Goal: Task Accomplishment & Management: Use online tool/utility

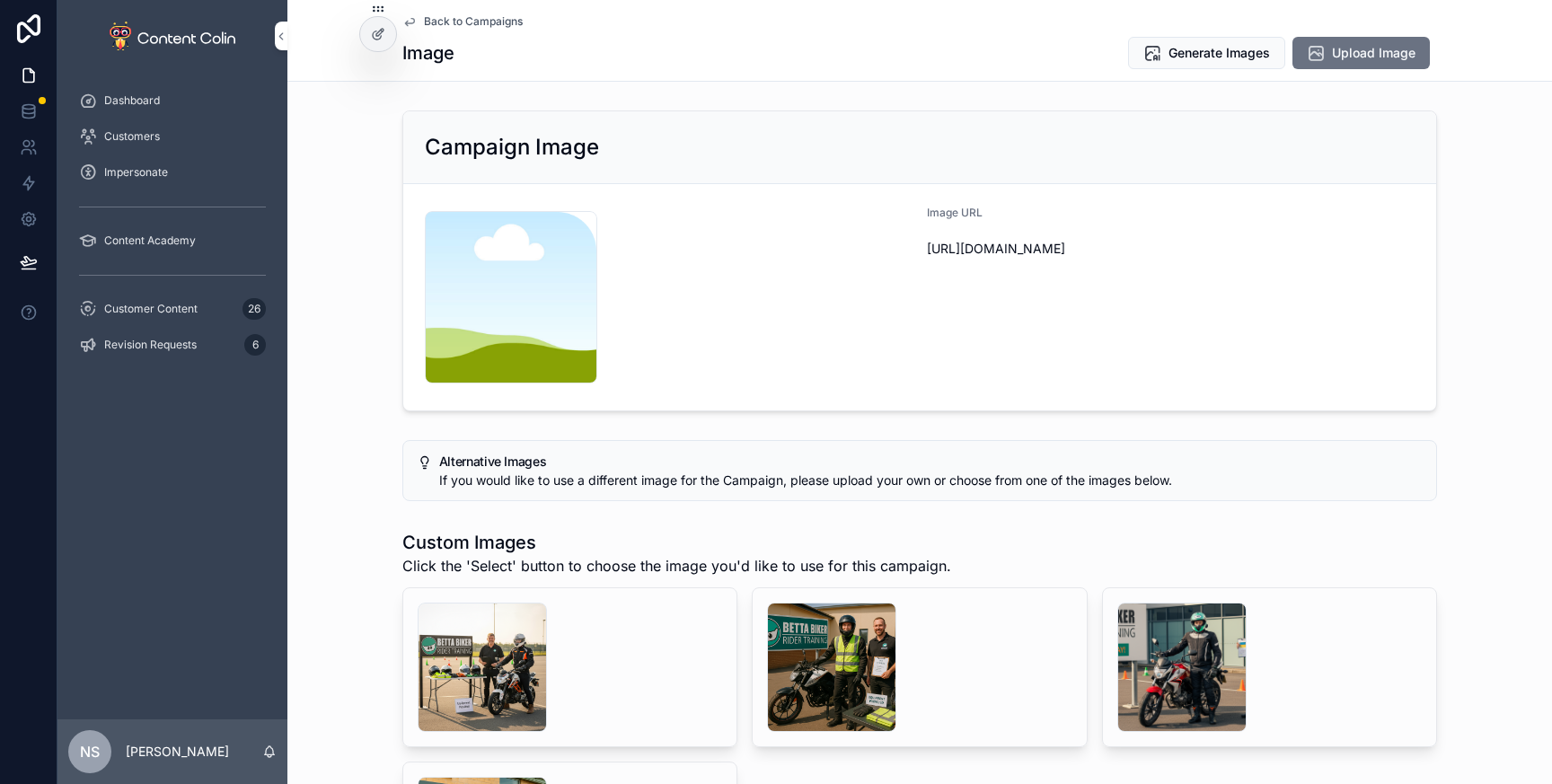
scroll to position [82, 0]
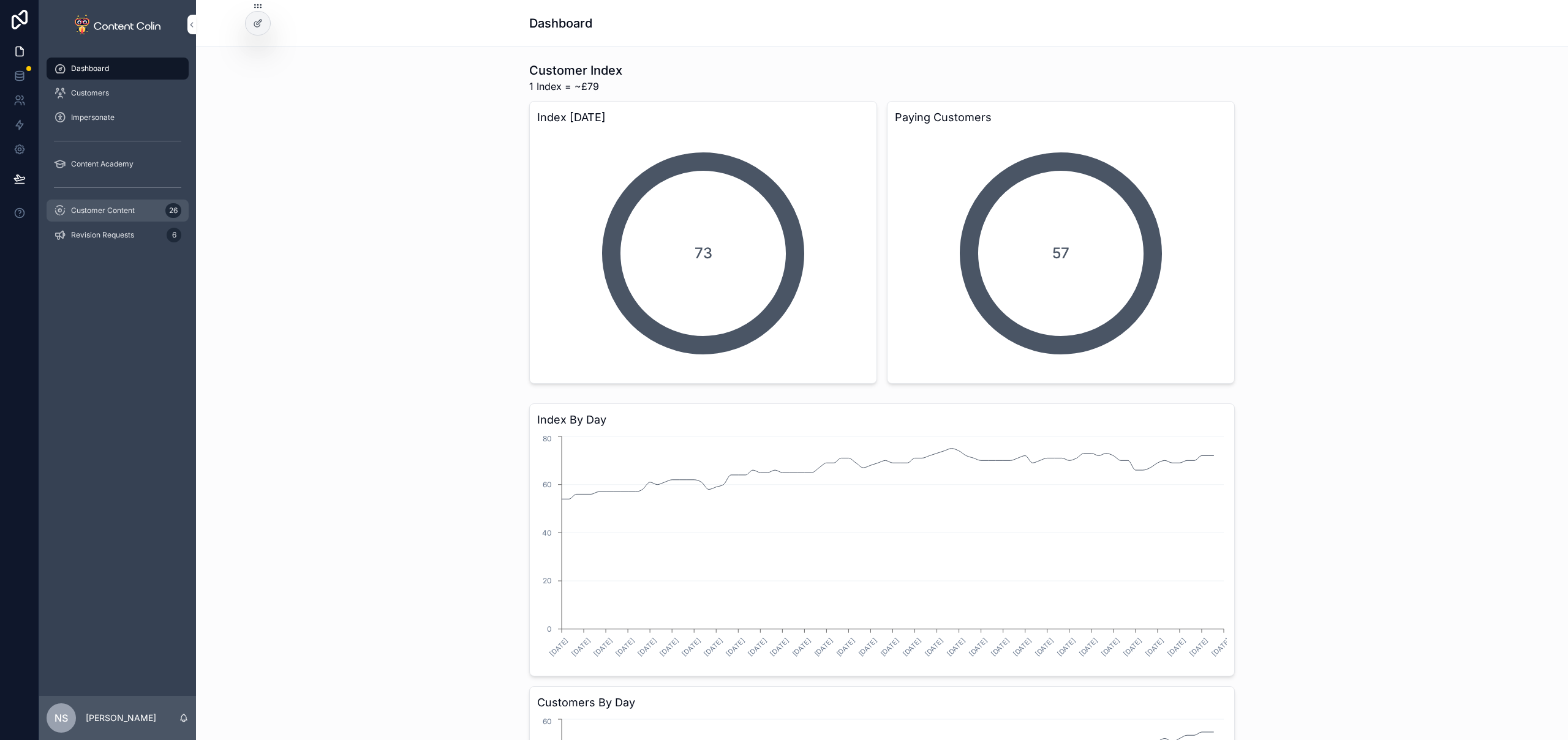
click at [117, 207] on span "Customer Content" at bounding box center [103, 211] width 64 height 10
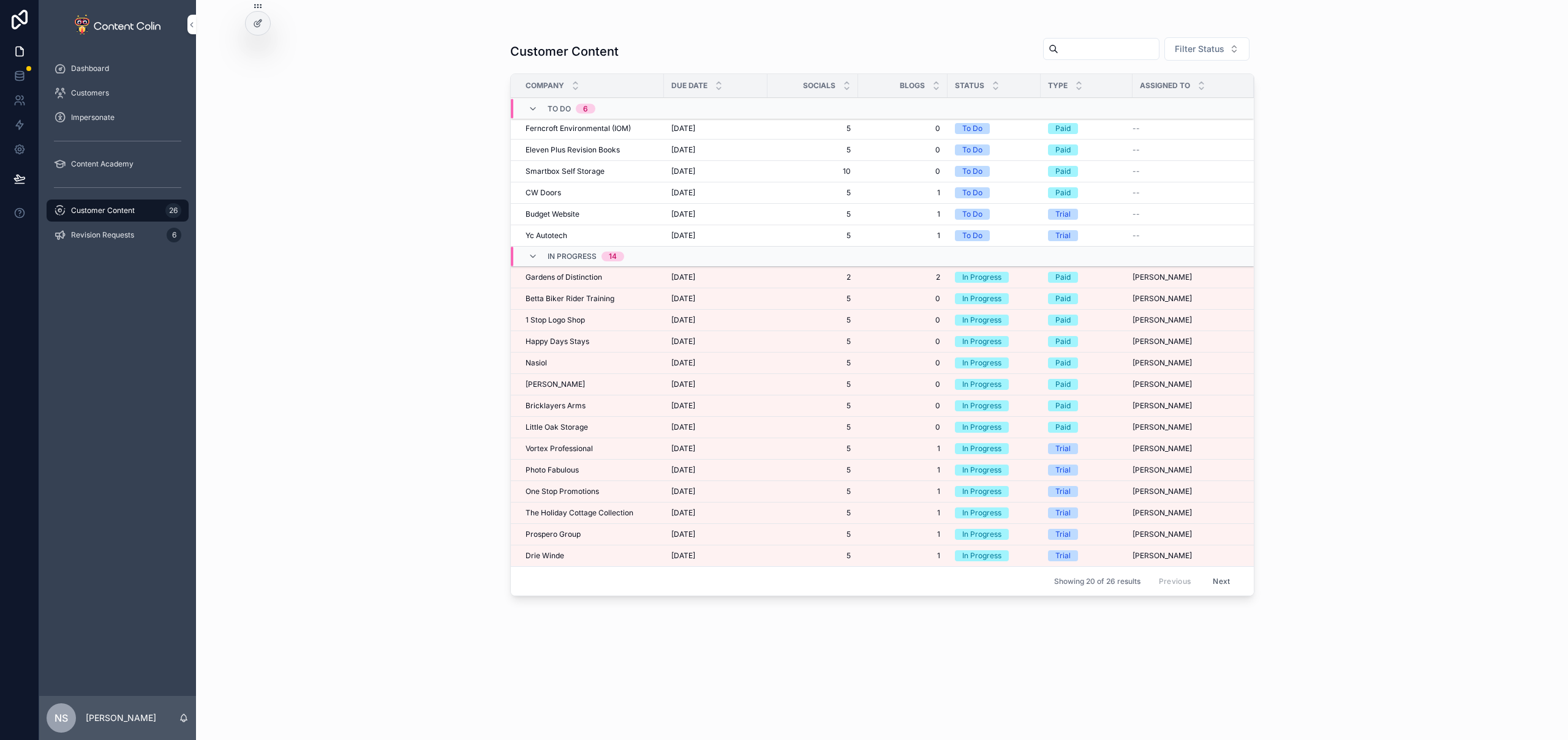
click at [695, 272] on span "[DATE]" at bounding box center [683, 277] width 24 height 10
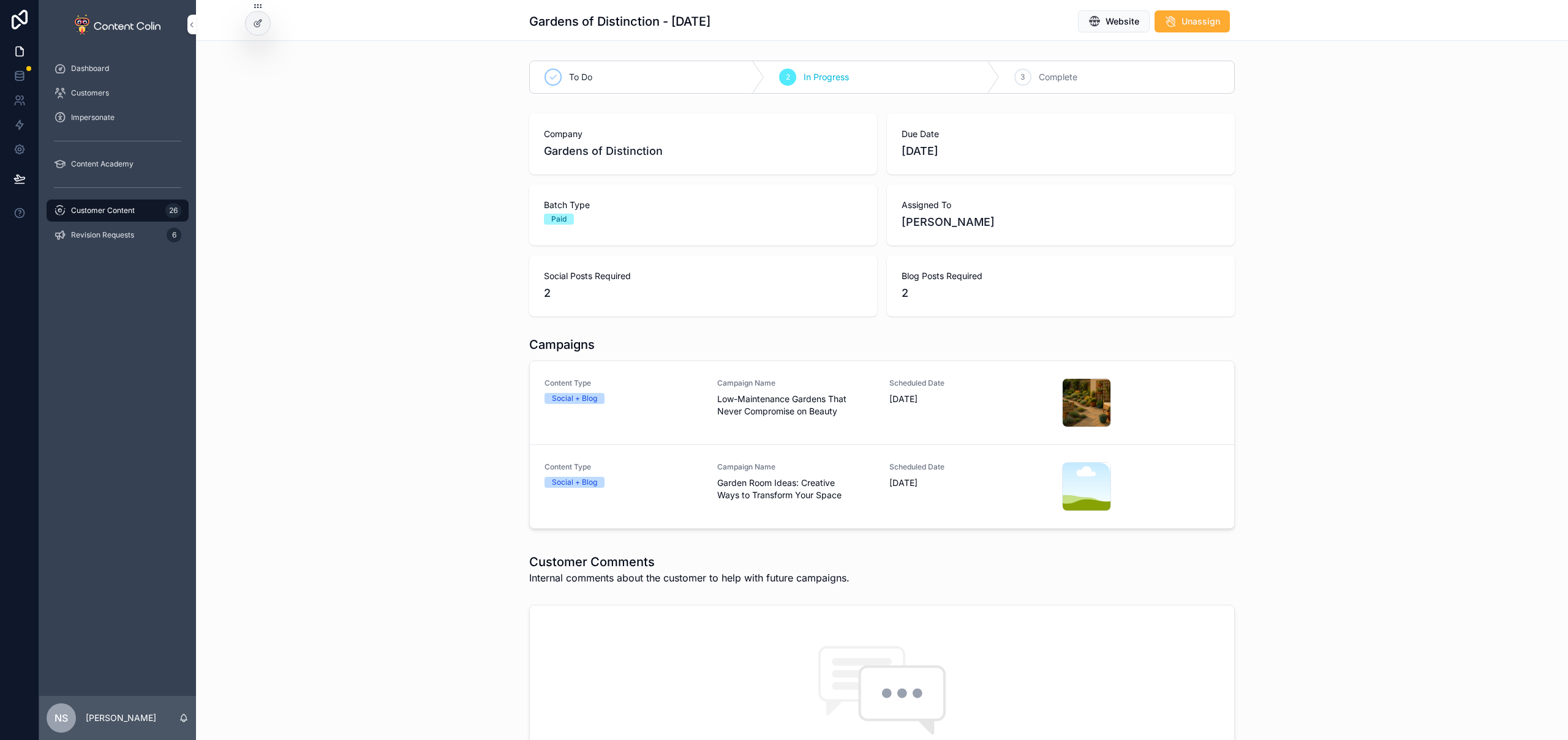
click at [893, 393] on span "[DATE]" at bounding box center [968, 399] width 158 height 12
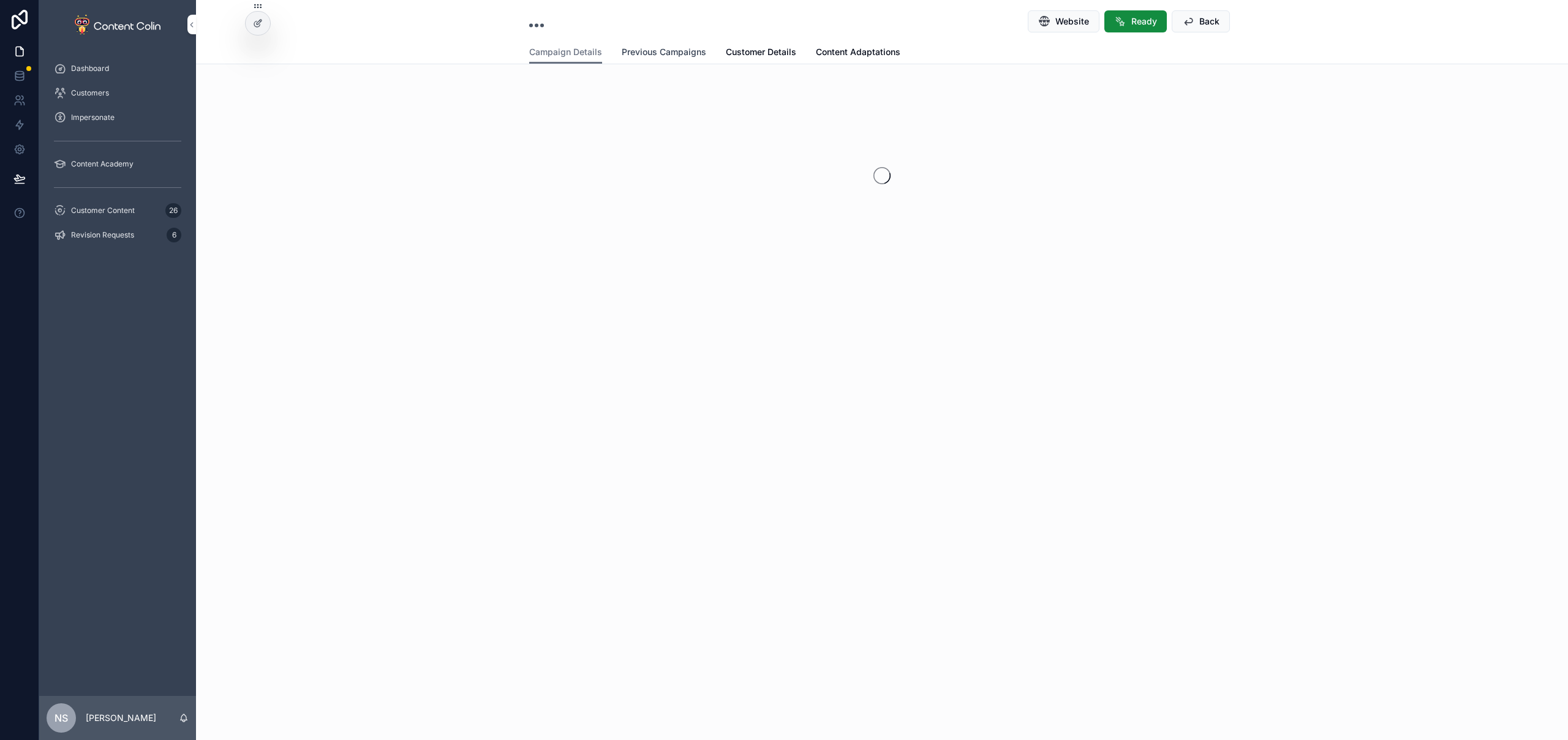
click at [656, 43] on link "Previous Campaigns" at bounding box center [664, 53] width 85 height 25
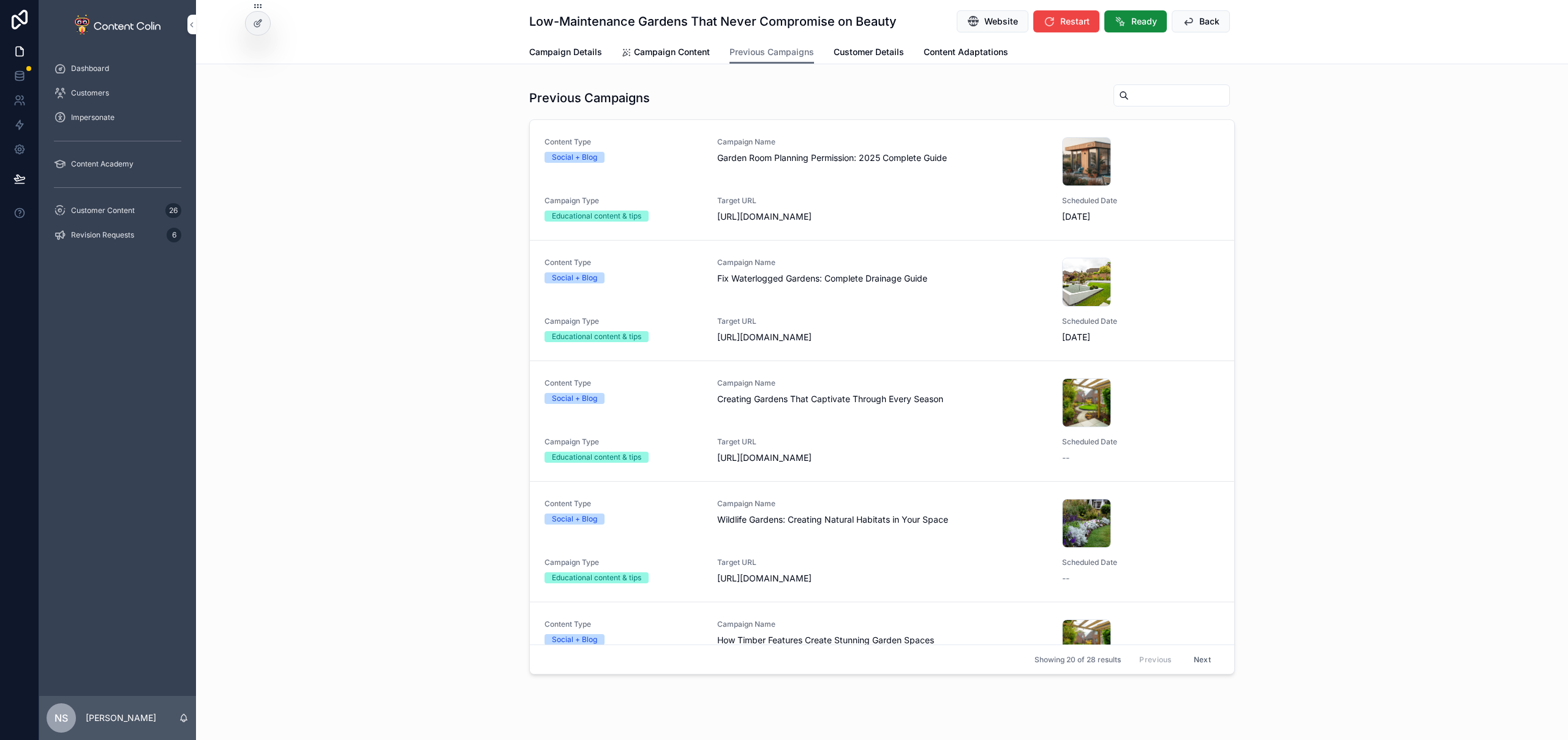
click at [941, 181] on div "Campaign Name Garden Room Planning Permission: 2025 Complete Guide" at bounding box center [882, 161] width 330 height 49
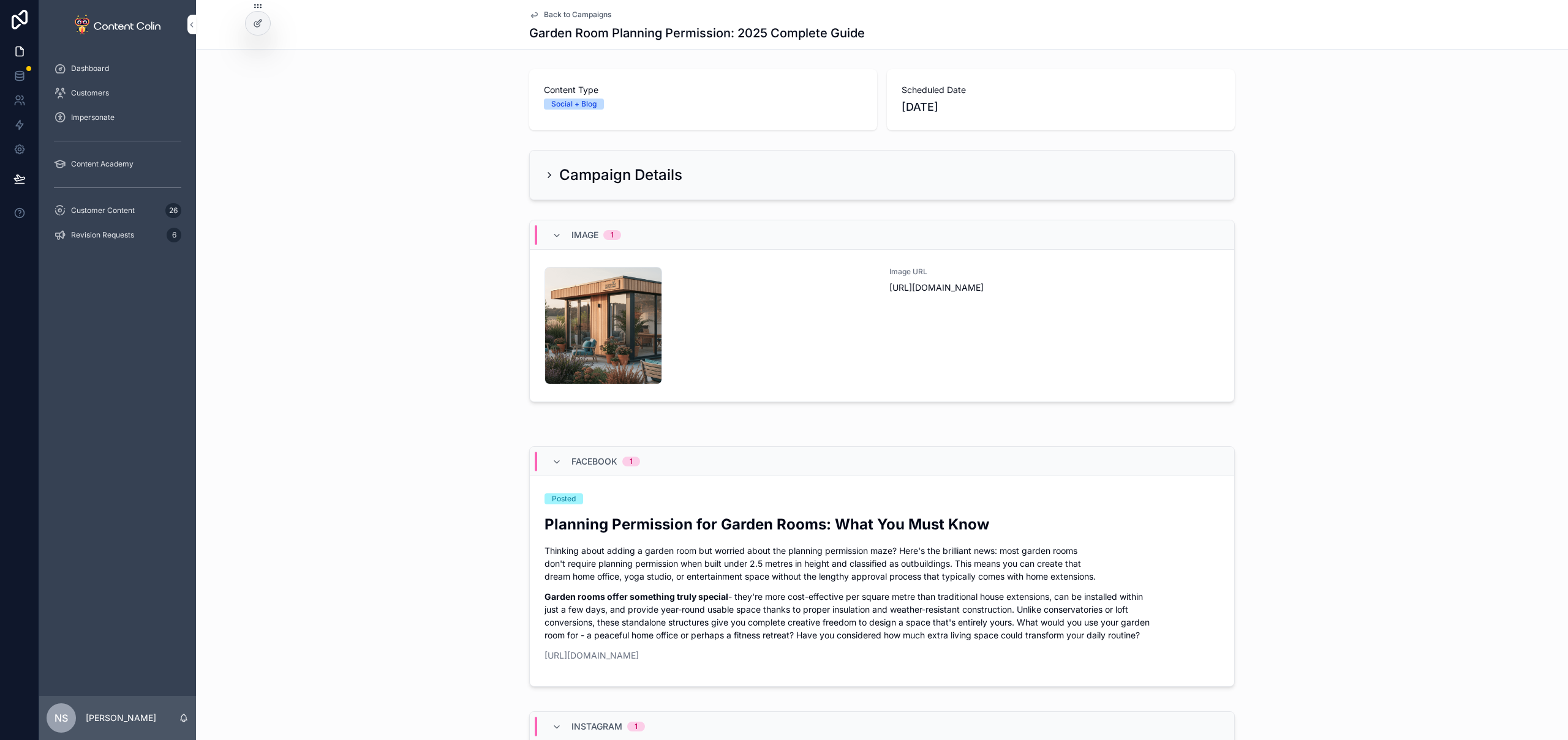
click at [798, 279] on div "gardensofdistinction-1759503754 .png" at bounding box center [710, 326] width 330 height 117
click at [765, 326] on div "gardensofdistinction-1759503754 .png" at bounding box center [710, 326] width 330 height 117
click at [765, 325] on div "gardensofdistinction-1759503754 .png" at bounding box center [710, 326] width 330 height 117
click at [765, 325] on div "gardensofdistinction-1759503754 .png" at bounding box center [710, 326] width 330 height 117
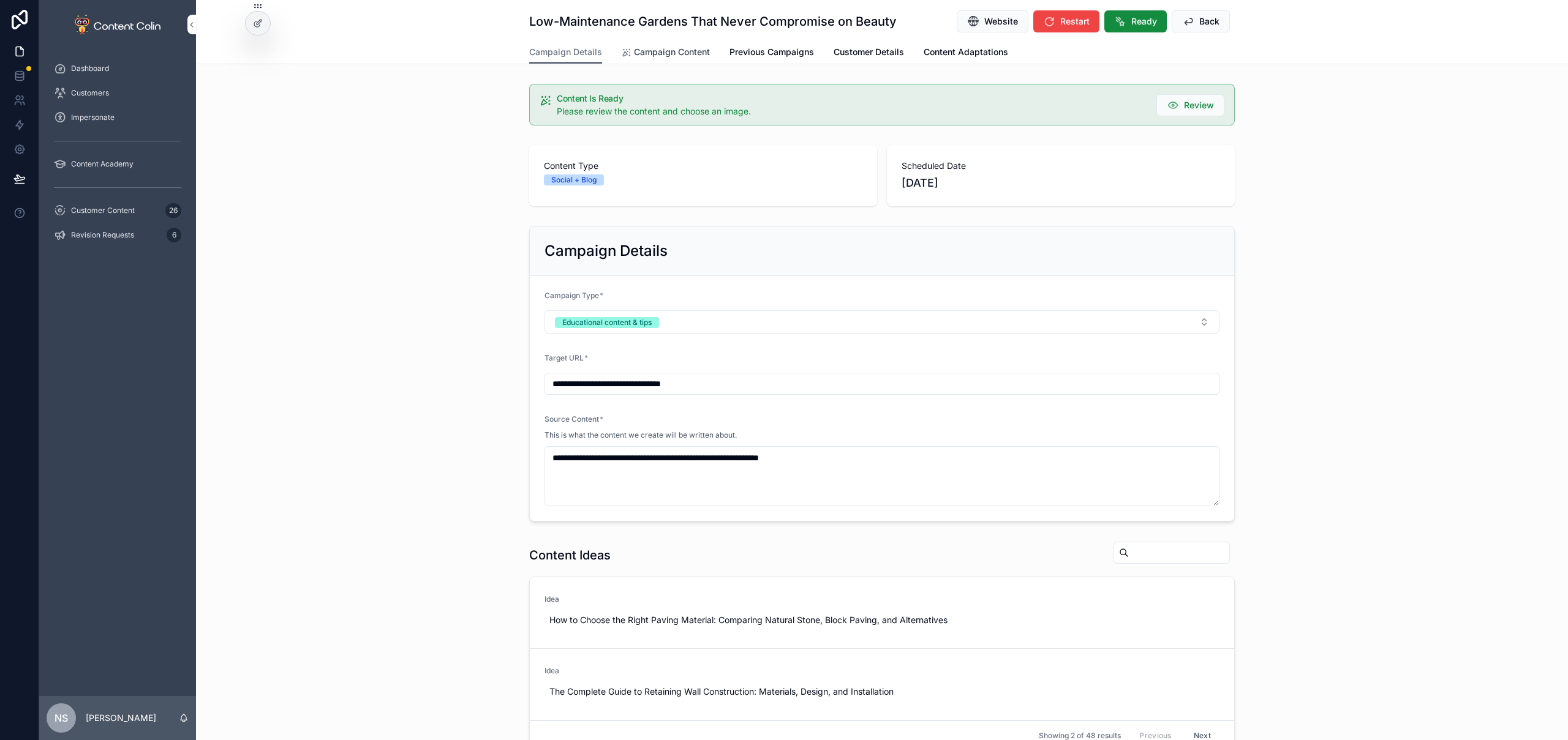
click at [678, 51] on span "Campaign Content" at bounding box center [672, 52] width 76 height 12
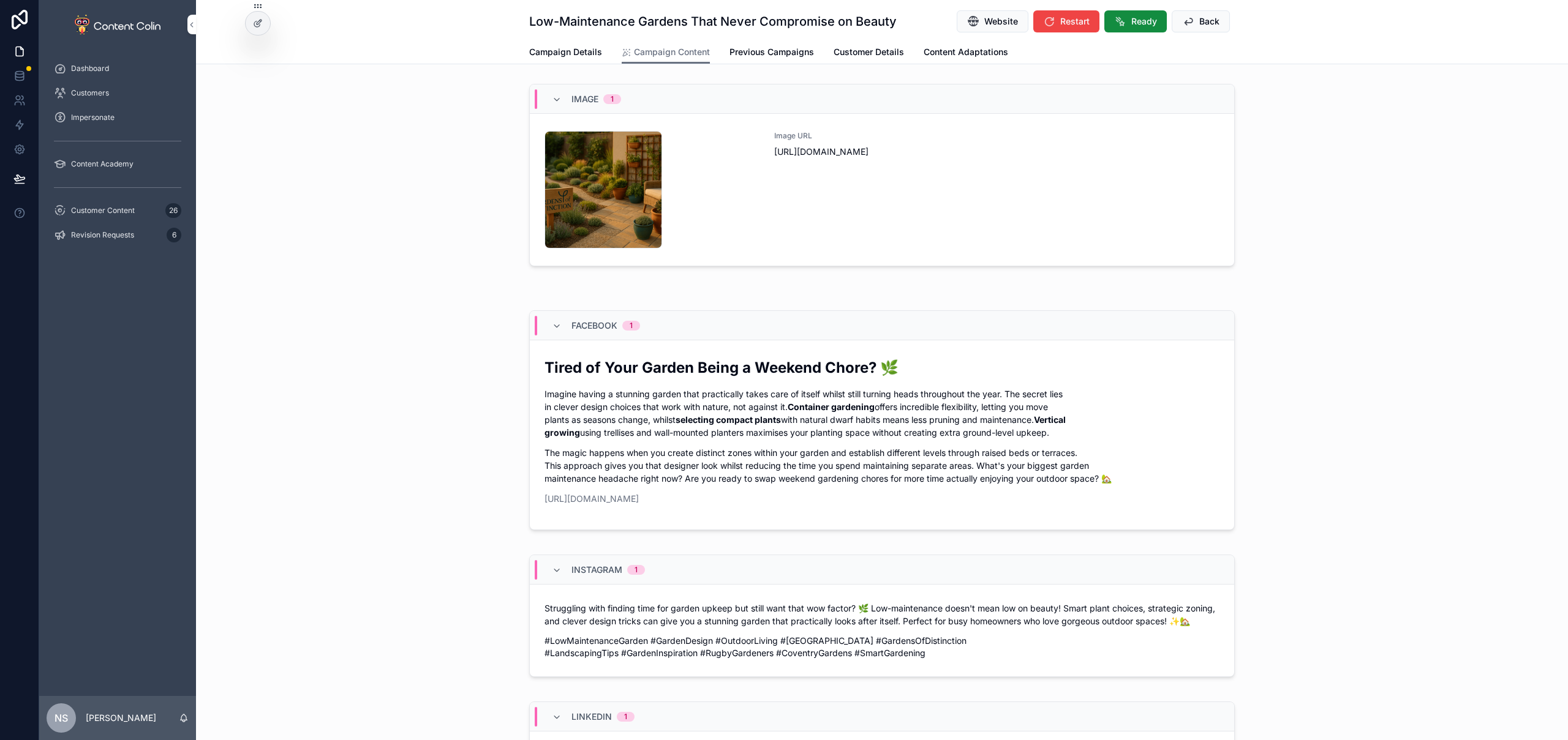
click at [845, 180] on div "Image URL https://cdn.contentcolin.com/gardensofdistinction/gardensofdistinctio…" at bounding box center [997, 190] width 445 height 117
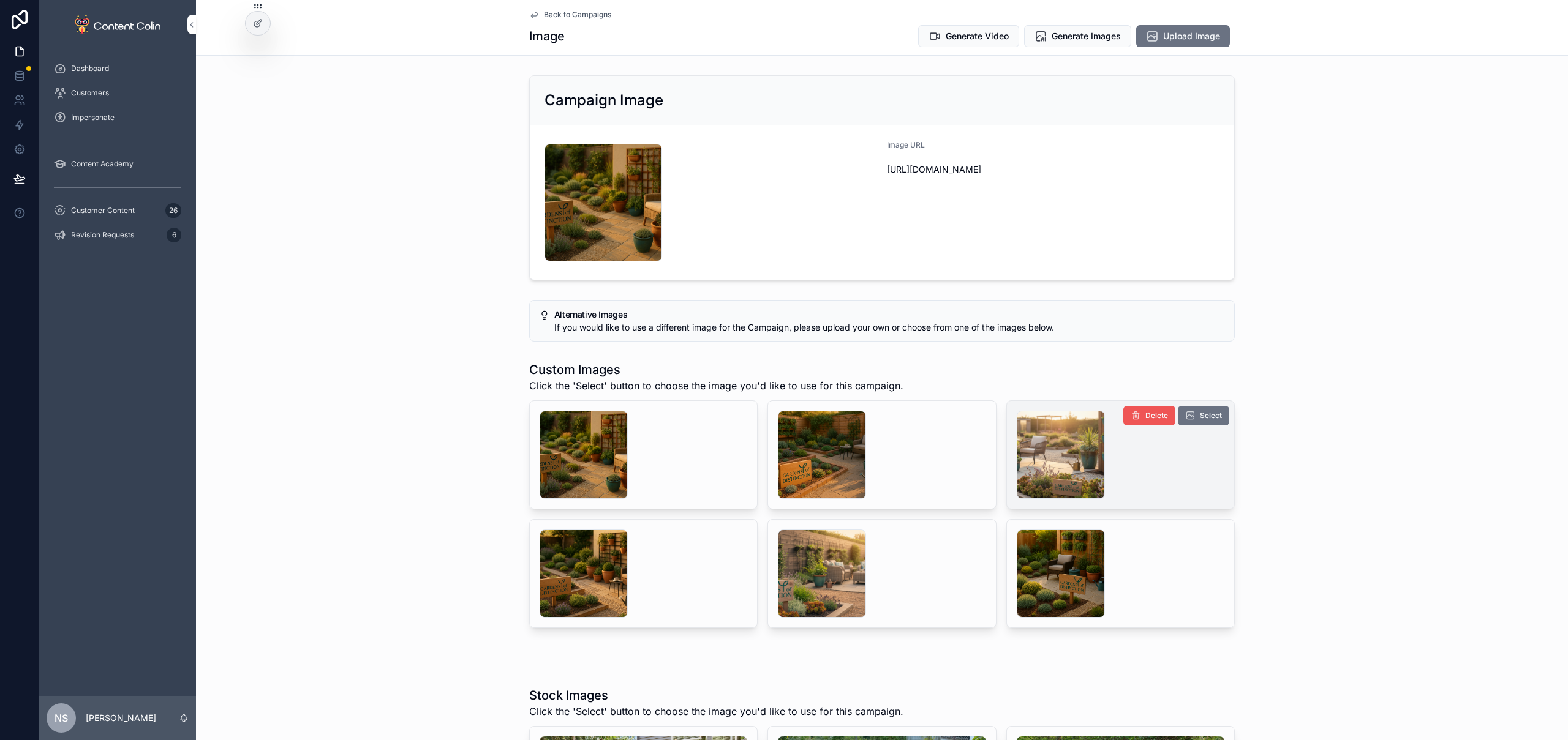
click at [1156, 421] on button "Delete" at bounding box center [1150, 416] width 52 height 20
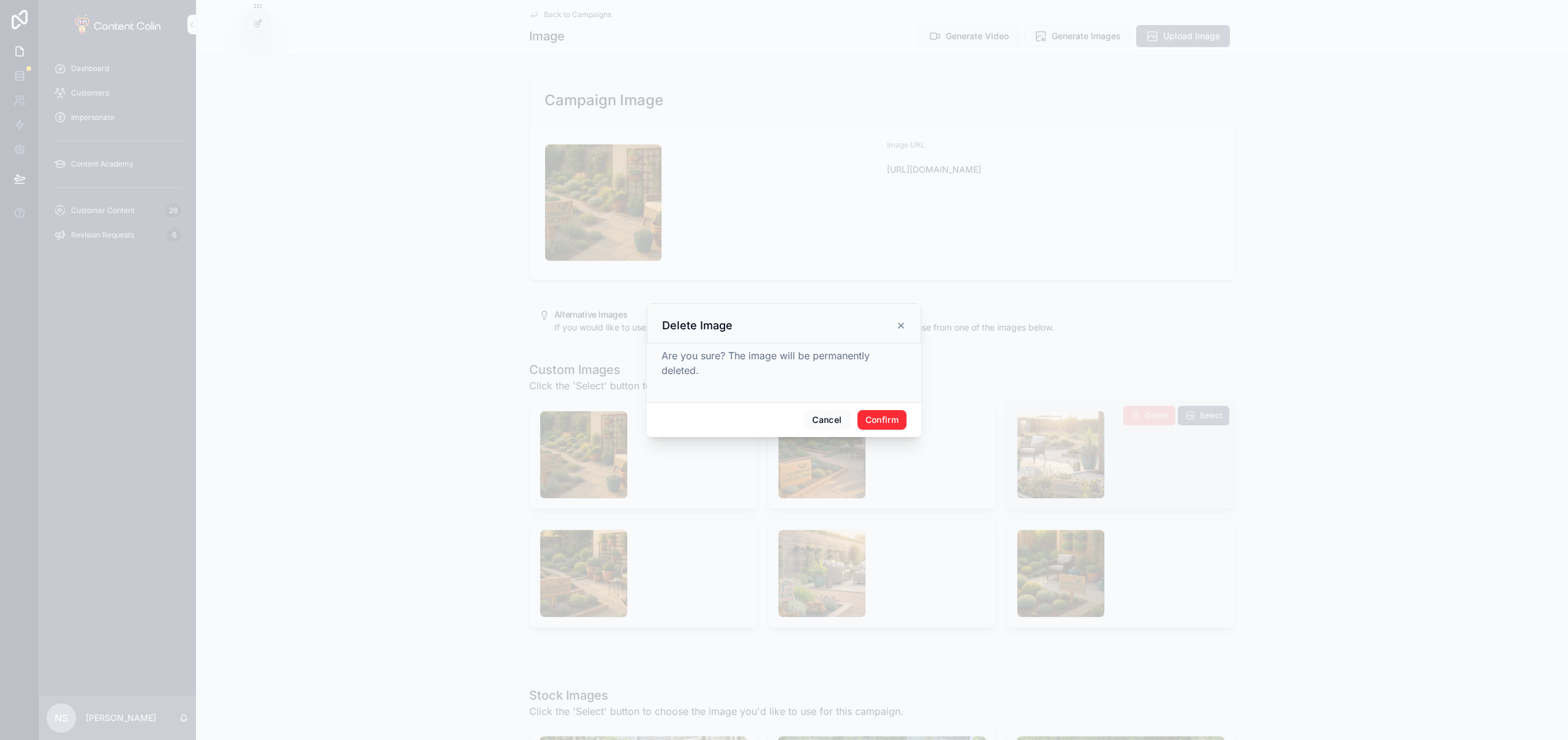
drag, startPoint x: 888, startPoint y: 419, endPoint x: 913, endPoint y: 423, distance: 25.3
click at [889, 419] on button "Confirm" at bounding box center [881, 420] width 49 height 20
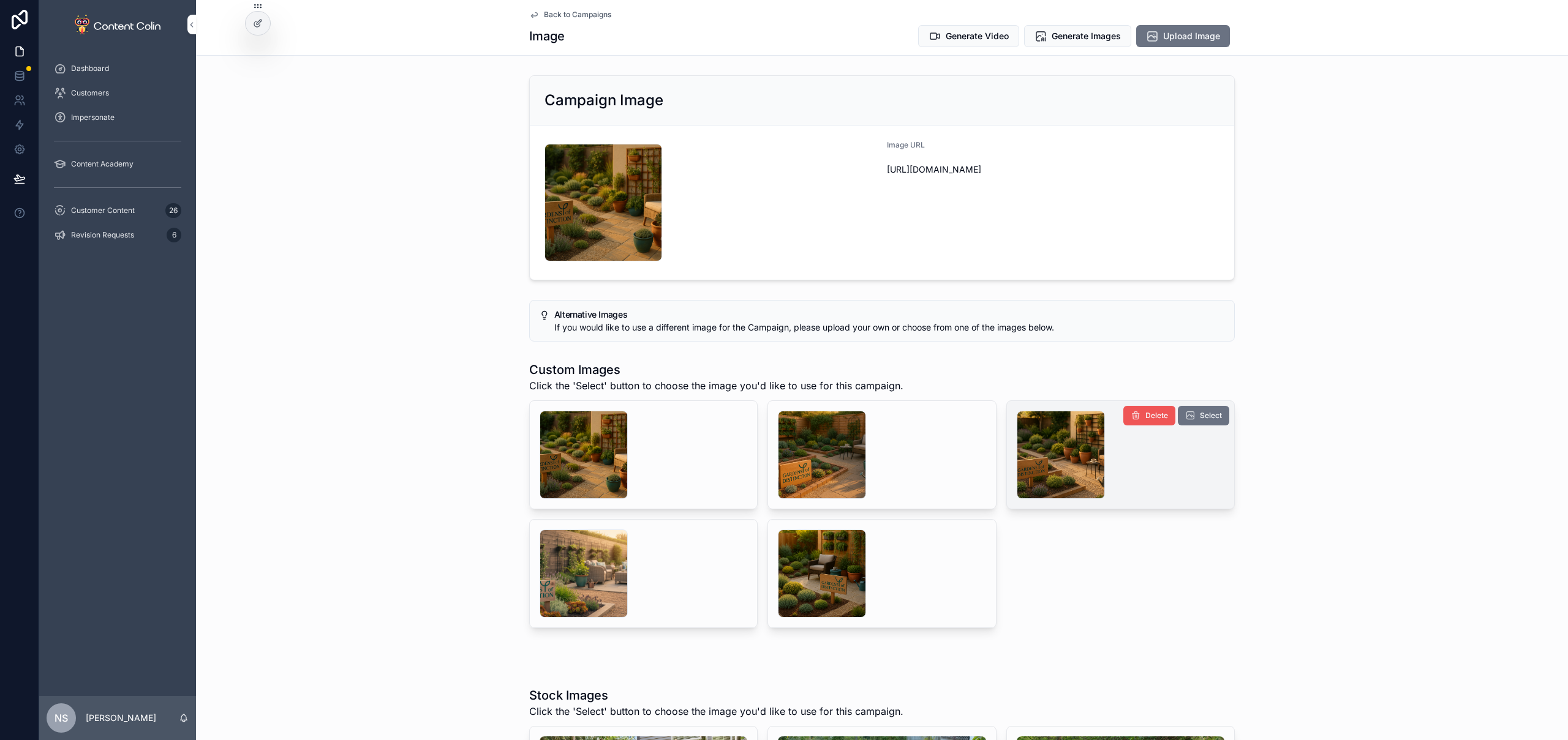
click at [1139, 422] on button "Delete" at bounding box center [1150, 416] width 52 height 20
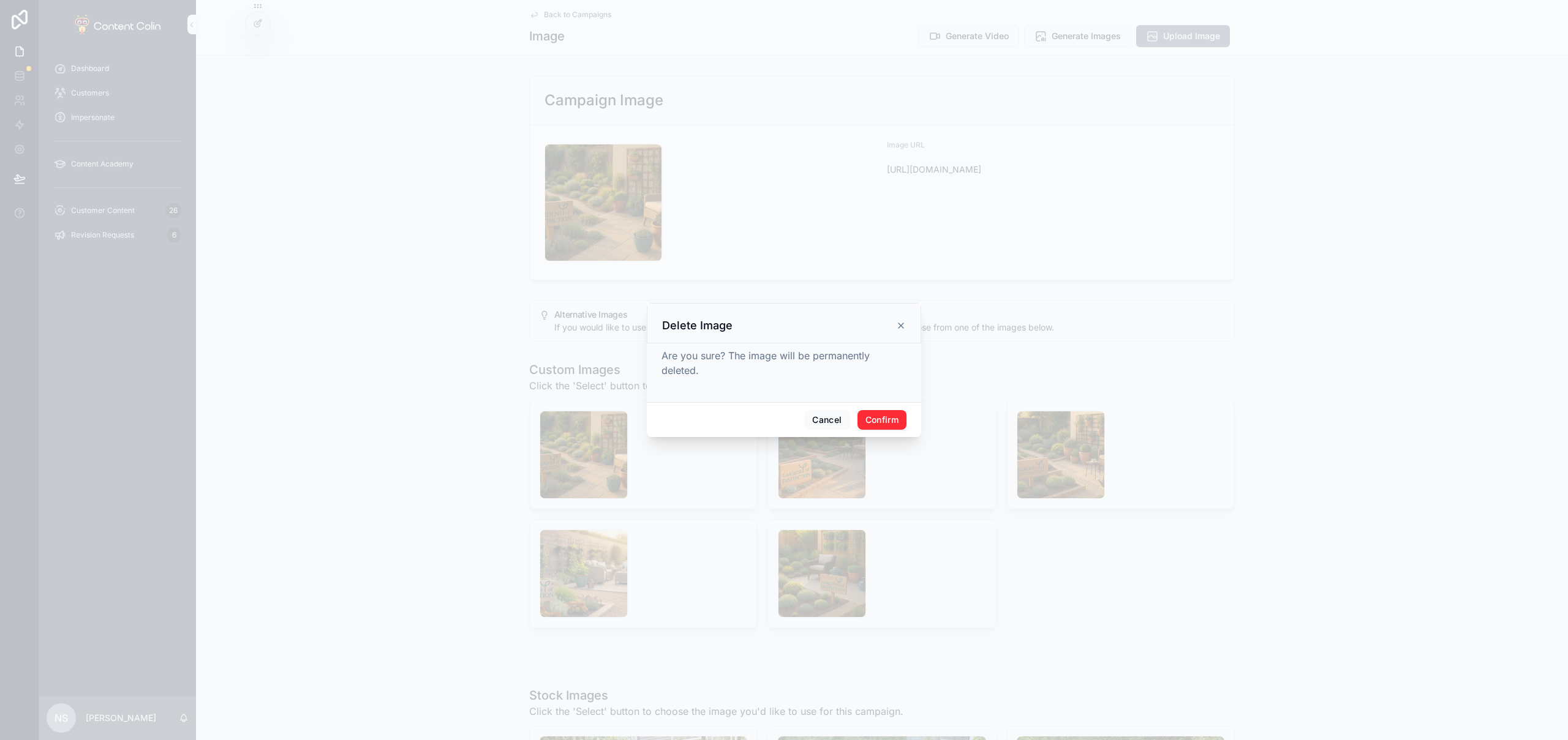
click at [896, 426] on button "Confirm" at bounding box center [881, 420] width 49 height 20
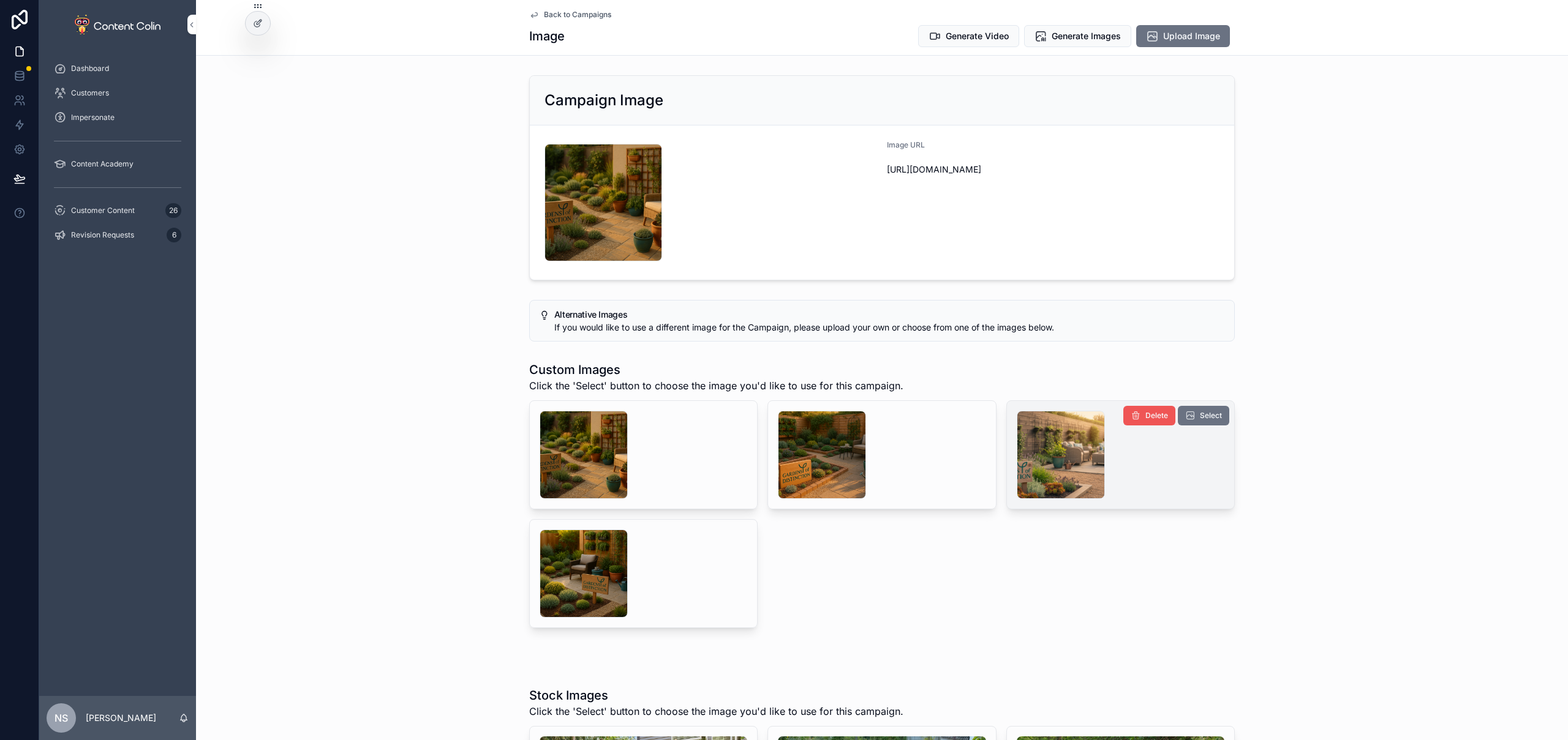
click at [1154, 419] on span "Delete" at bounding box center [1156, 416] width 23 height 10
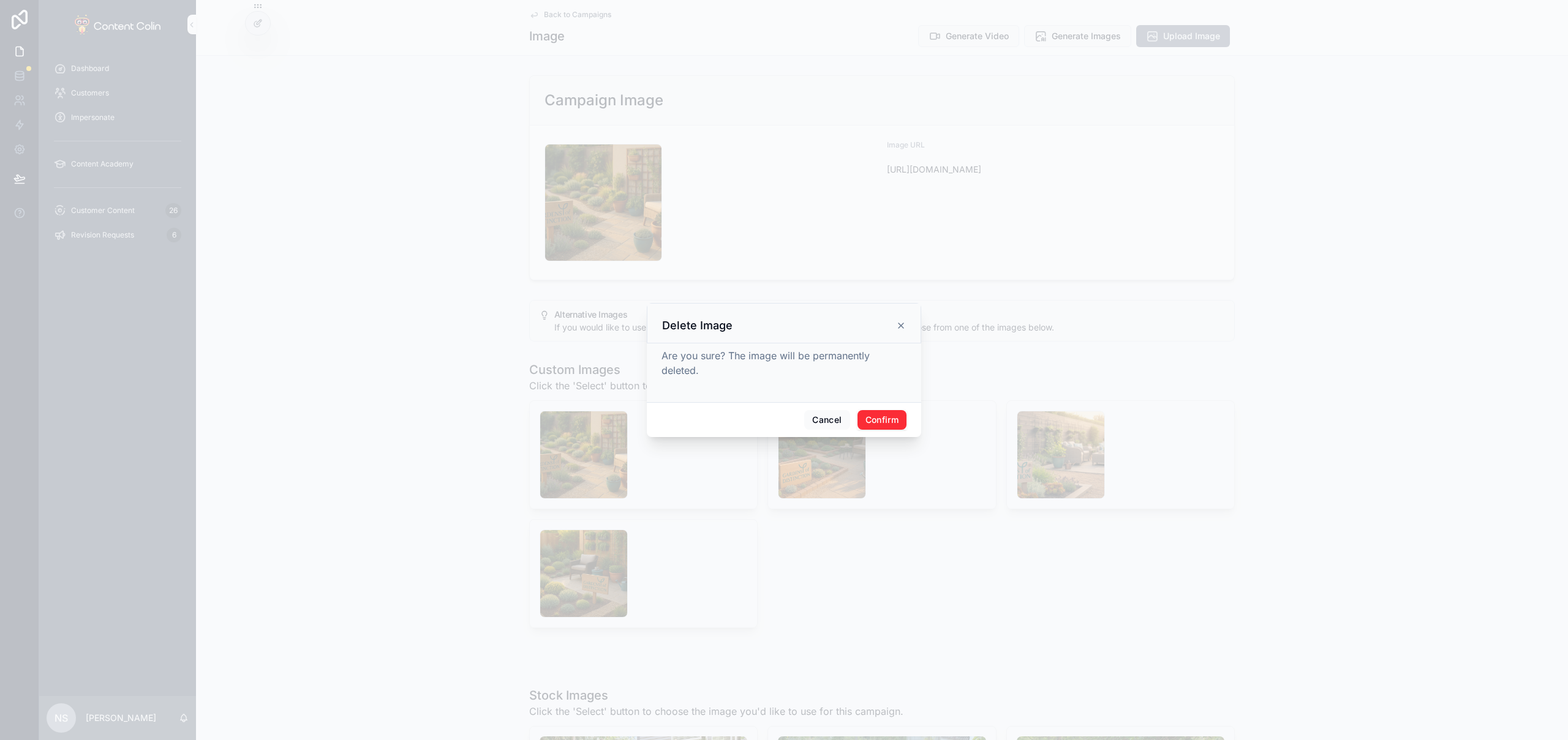
click at [884, 416] on button "Confirm" at bounding box center [881, 420] width 49 height 20
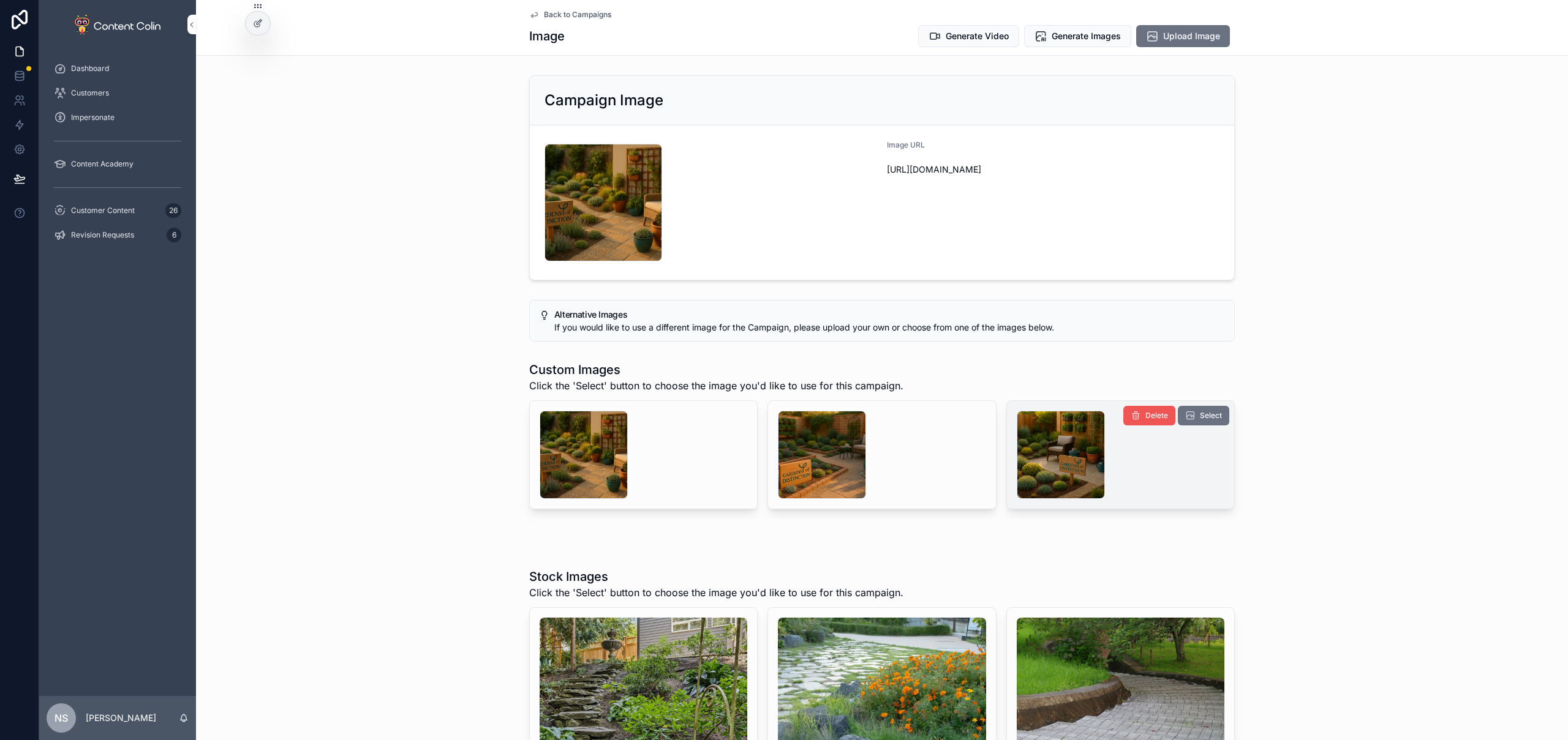
click at [1148, 418] on span "Delete" at bounding box center [1156, 416] width 23 height 10
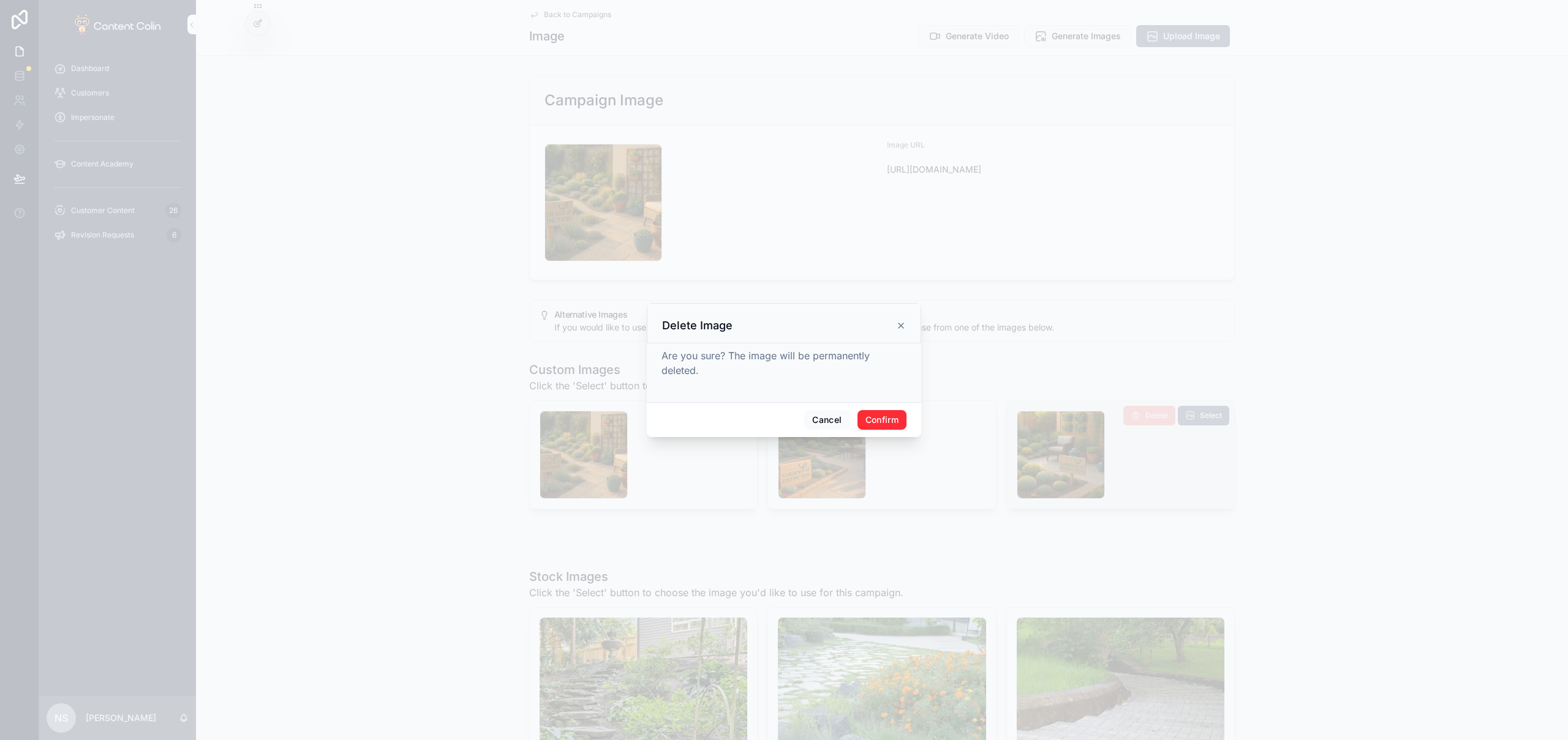
click at [882, 420] on button "Confirm" at bounding box center [881, 420] width 49 height 20
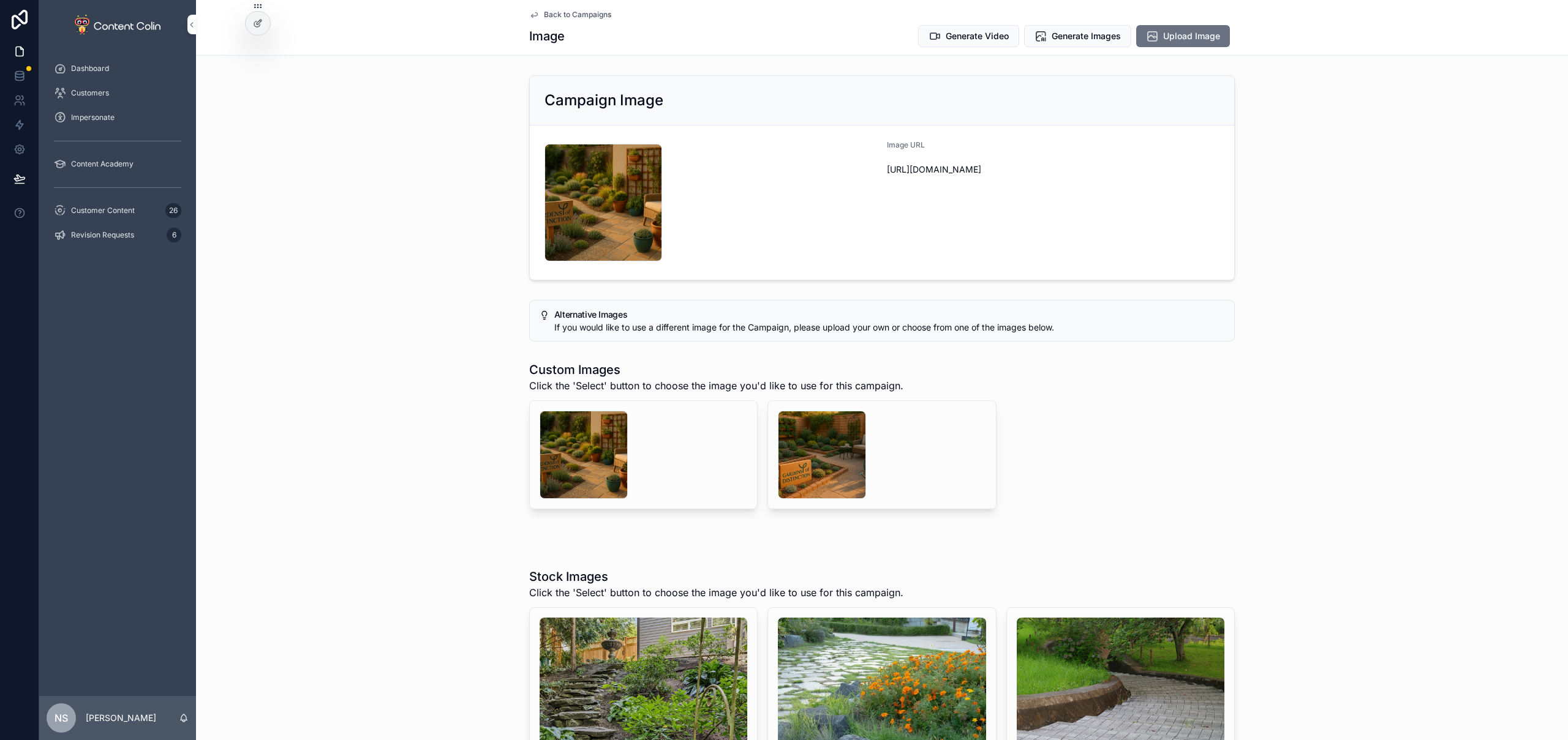
click at [559, 15] on span "Back to Campaigns" at bounding box center [577, 15] width 67 height 10
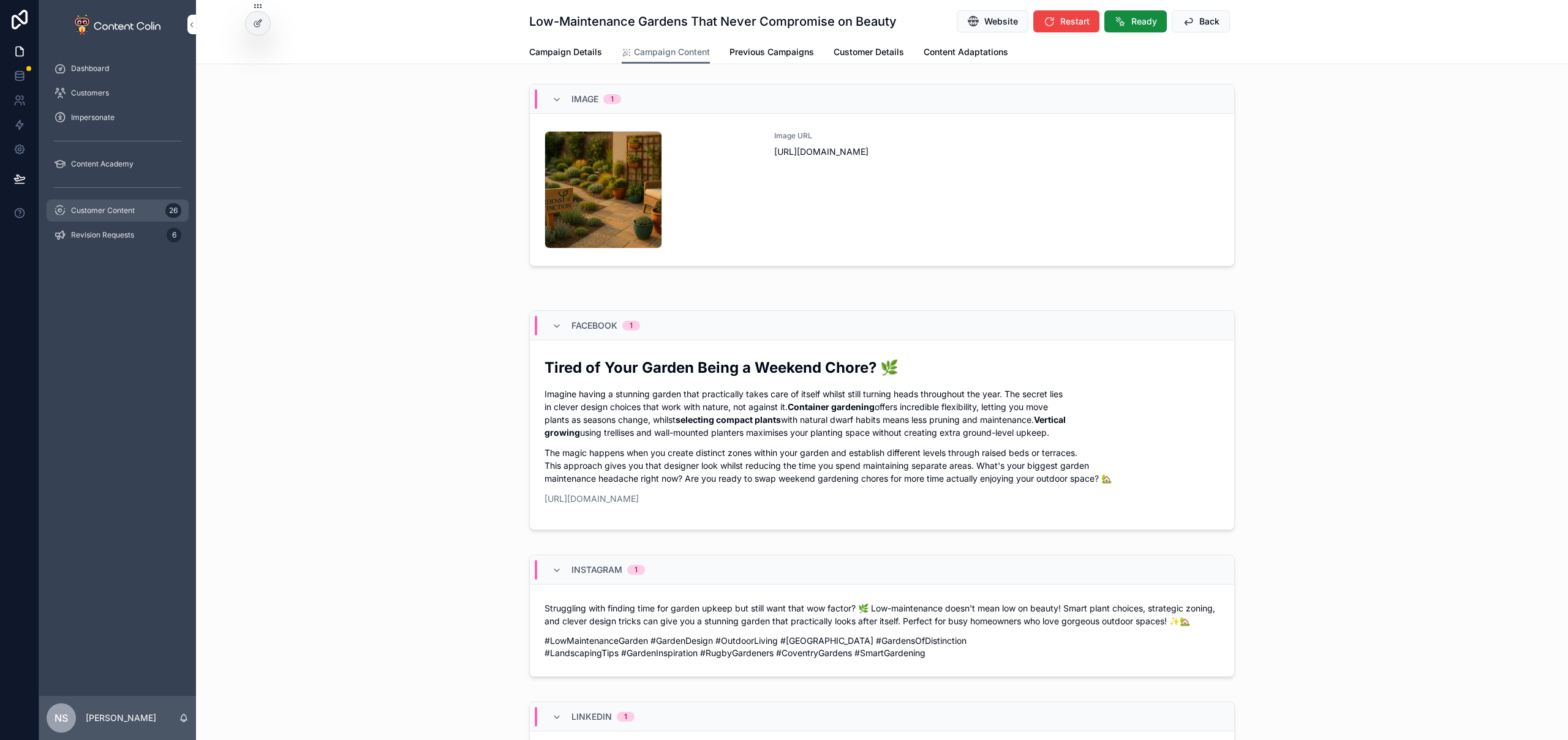
click at [145, 216] on div "Customer Content 26" at bounding box center [117, 211] width 127 height 20
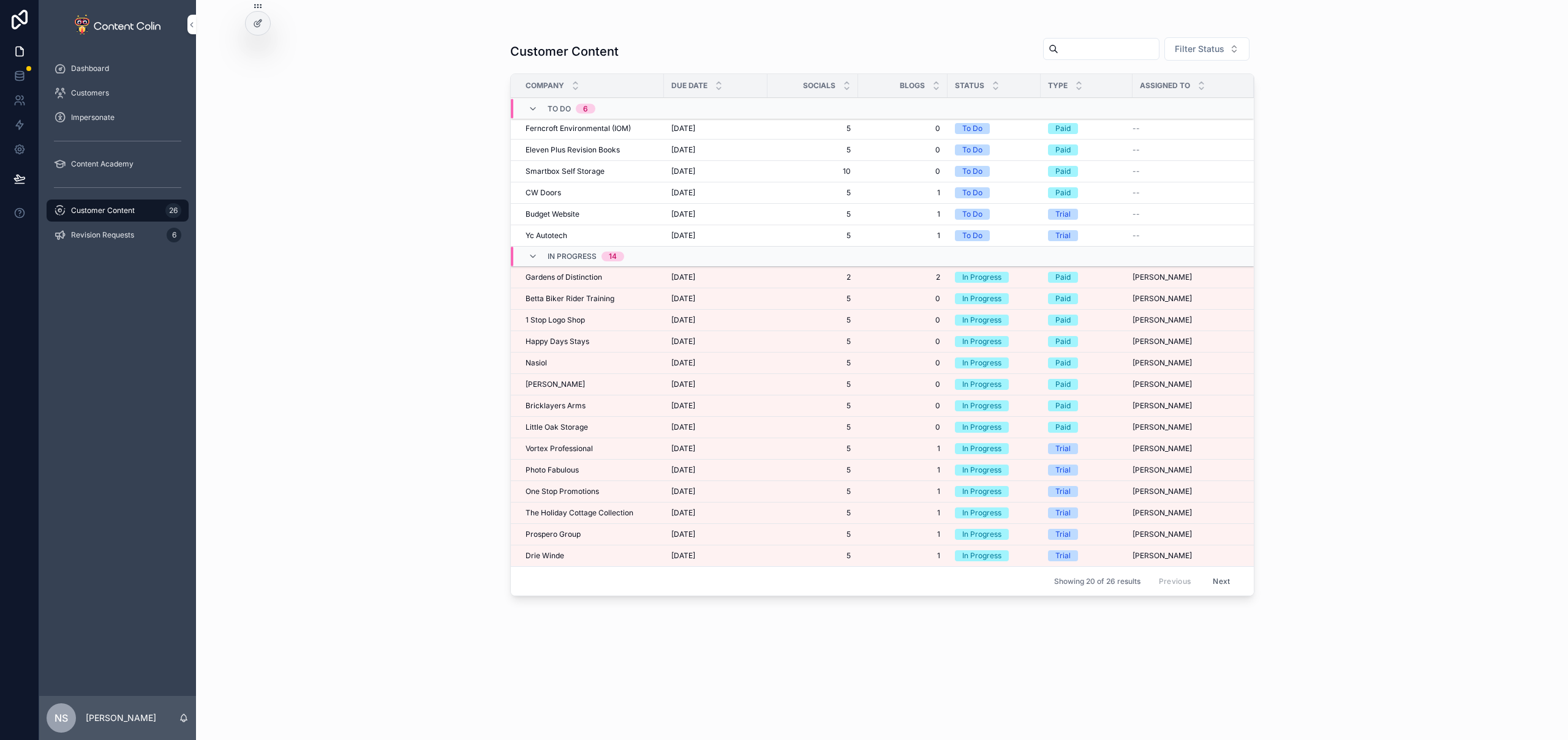
click at [587, 299] on span "Betta Biker Rider Training" at bounding box center [570, 299] width 89 height 10
click at [561, 553] on span "Drie Winde" at bounding box center [545, 556] width 38 height 10
click at [594, 320] on div "1 Stop Logo Shop 1 Stop Logo Shop" at bounding box center [591, 320] width 131 height 10
click at [593, 319] on div "1 Stop Logo Shop 1 Stop Logo Shop" at bounding box center [591, 320] width 131 height 10
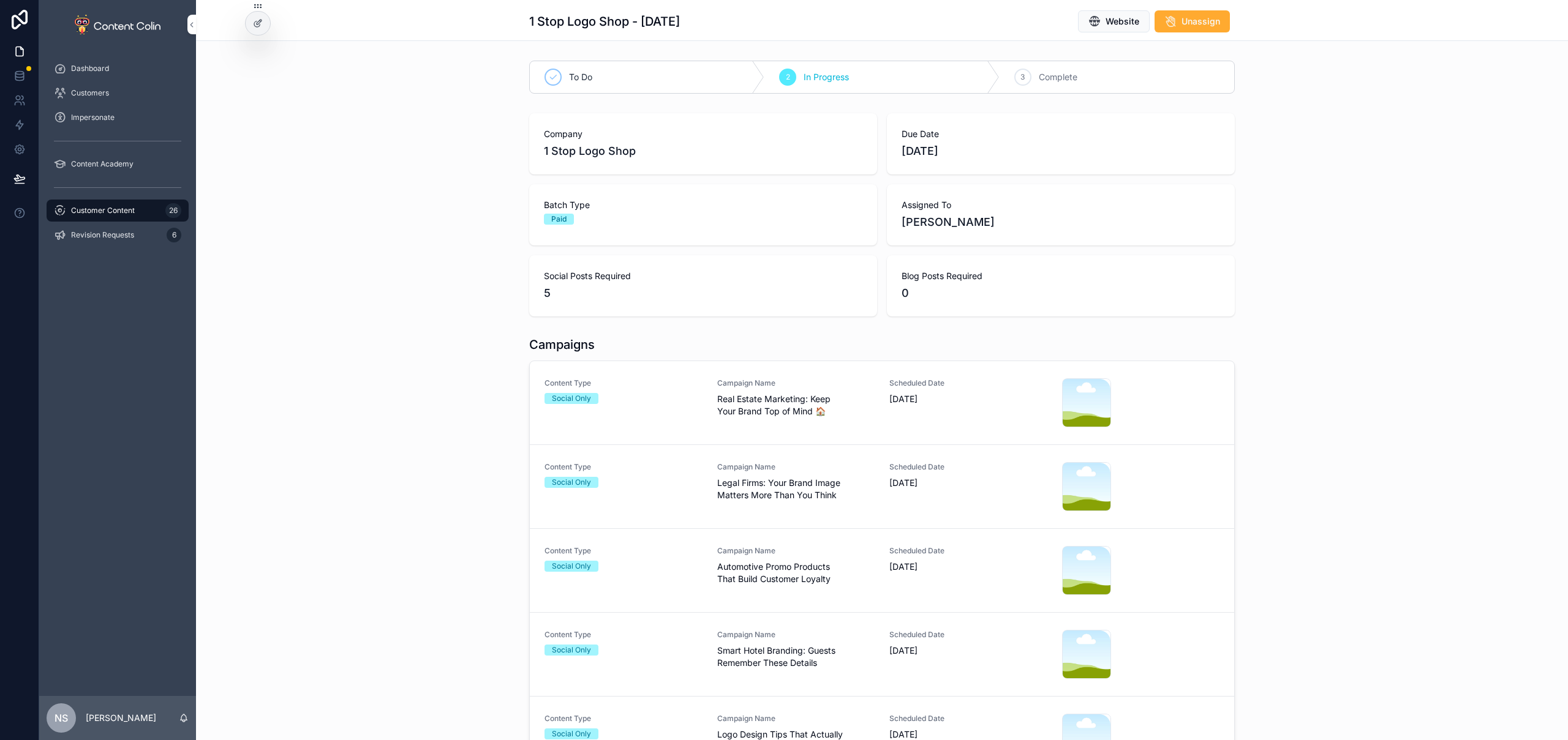
drag, startPoint x: 740, startPoint y: 405, endPoint x: 740, endPoint y: 395, distance: 10.0
click at [740, 405] on span "Real Estate Marketing: Keep Your Brand Top of Mind 🏠" at bounding box center [796, 405] width 158 height 25
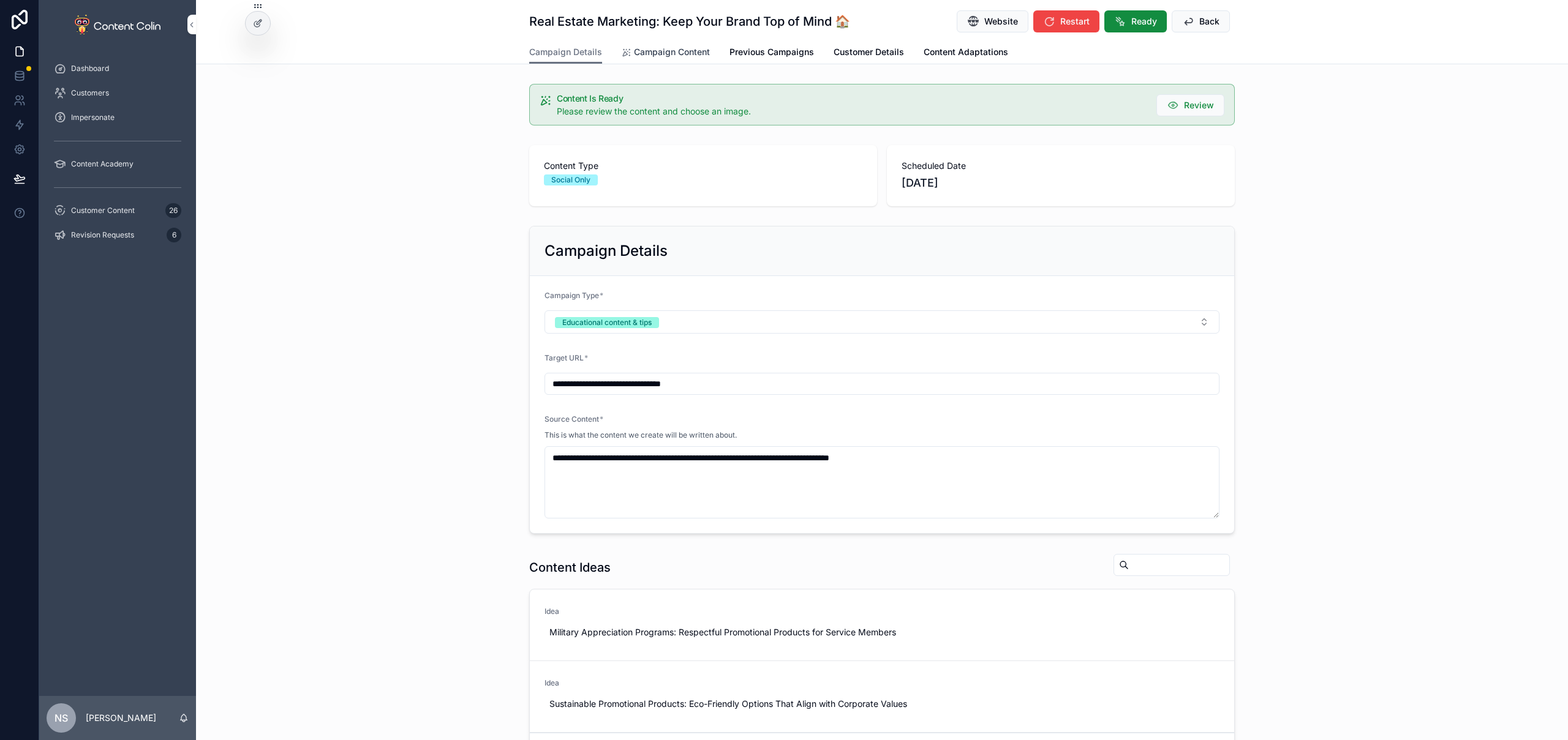
click at [656, 53] on span "Campaign Content" at bounding box center [672, 52] width 76 height 12
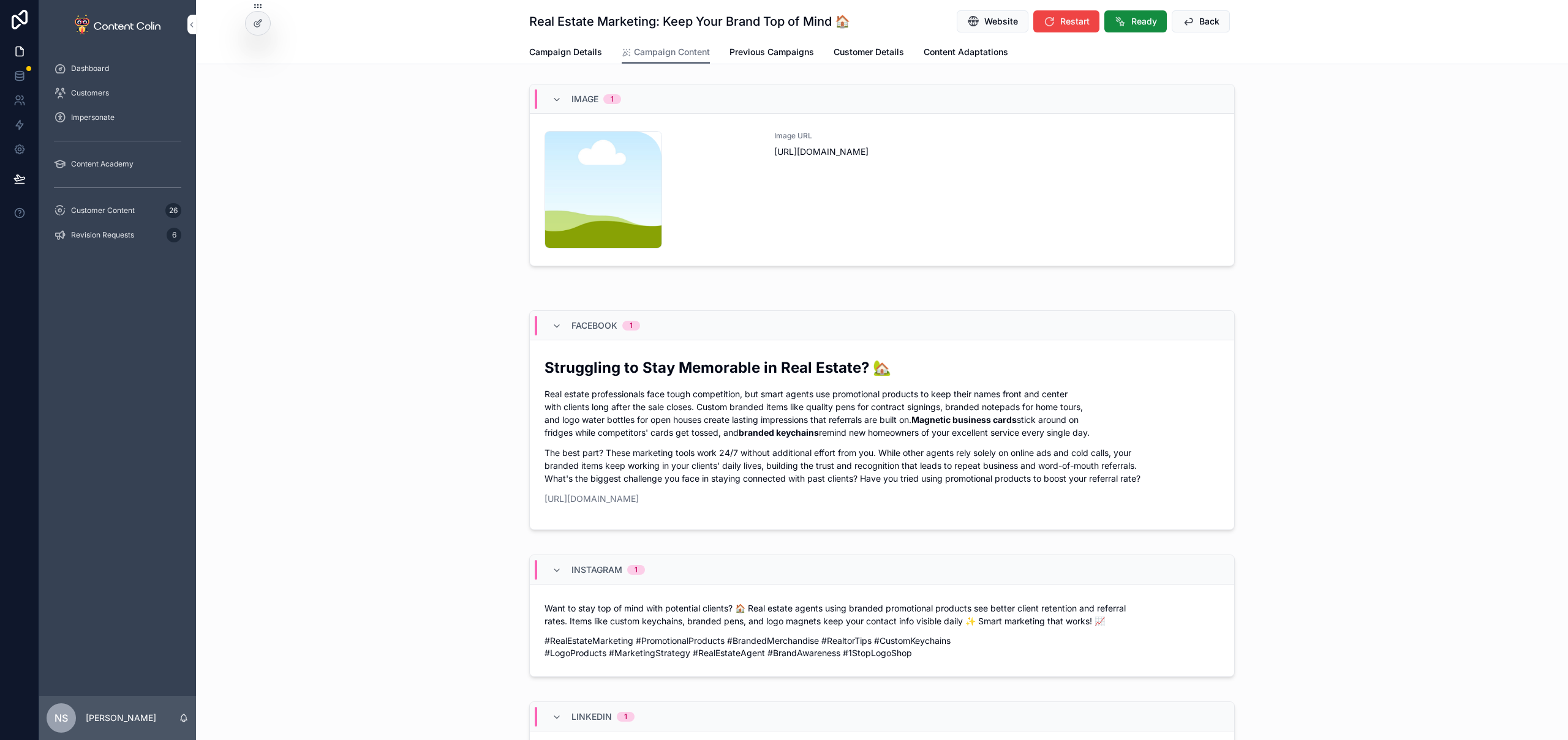
click at [855, 206] on div "Image URL [URL][DOMAIN_NAME]" at bounding box center [997, 190] width 445 height 117
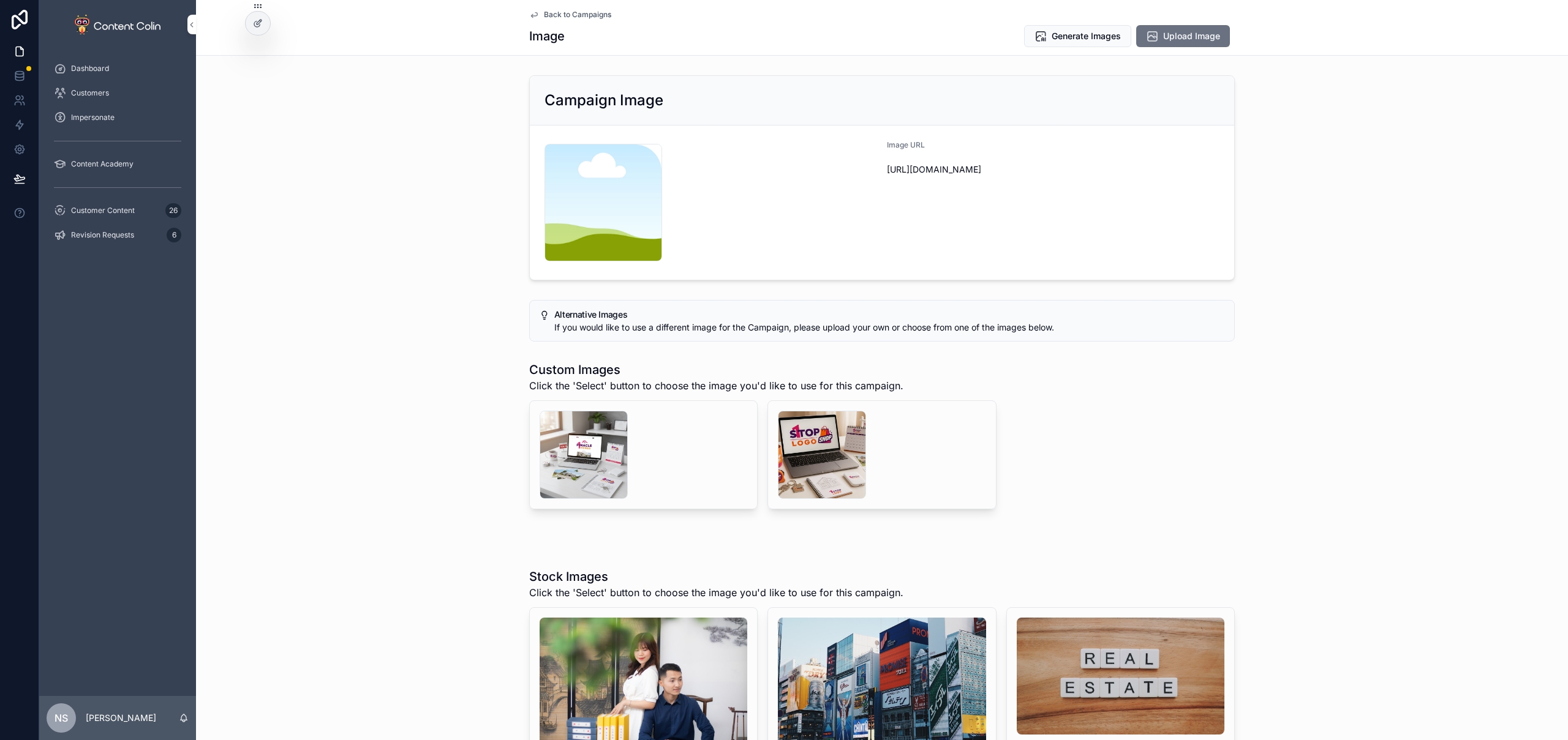
click at [566, 466] on div "scrollable content" at bounding box center [583, 455] width 88 height 88
click at [820, 444] on div "scrollable content" at bounding box center [822, 455] width 88 height 88
click at [585, 17] on span "Back to Campaigns" at bounding box center [577, 15] width 67 height 10
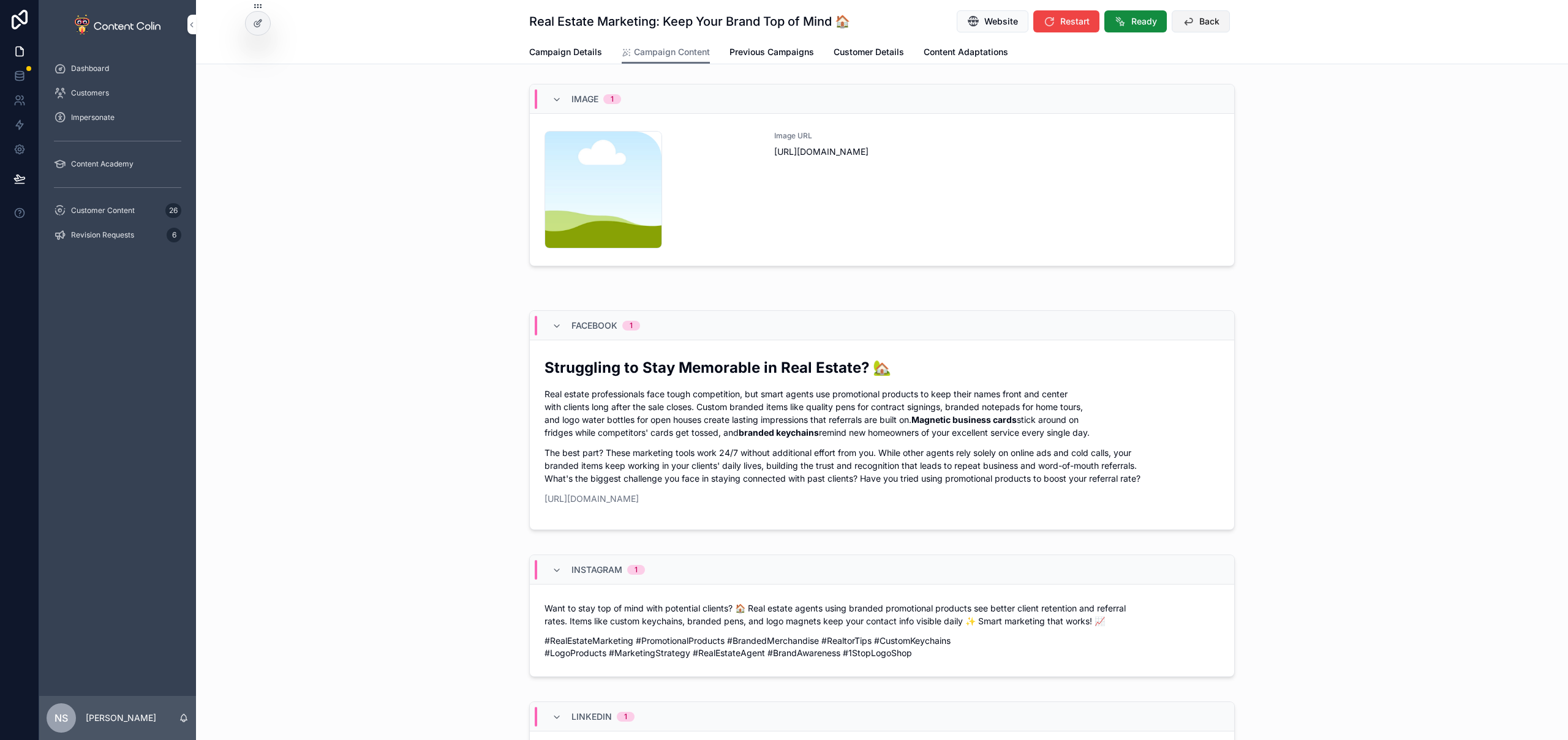
click at [1192, 27] on button "Back" at bounding box center [1201, 22] width 58 height 22
click at [129, 205] on div "Customer Content 26" at bounding box center [117, 211] width 127 height 20
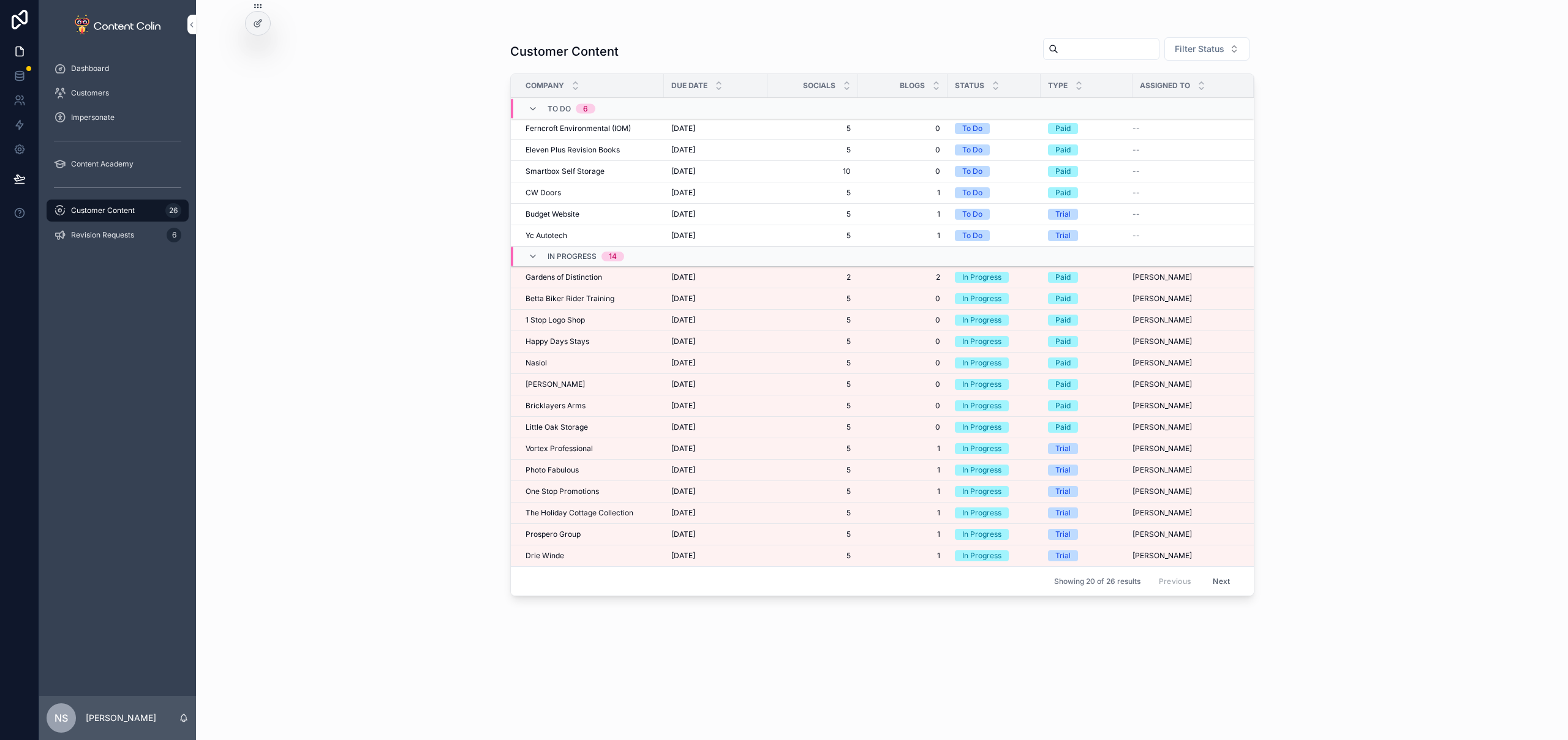
click at [587, 428] on span "Little Oak Storage" at bounding box center [556, 427] width 62 height 10
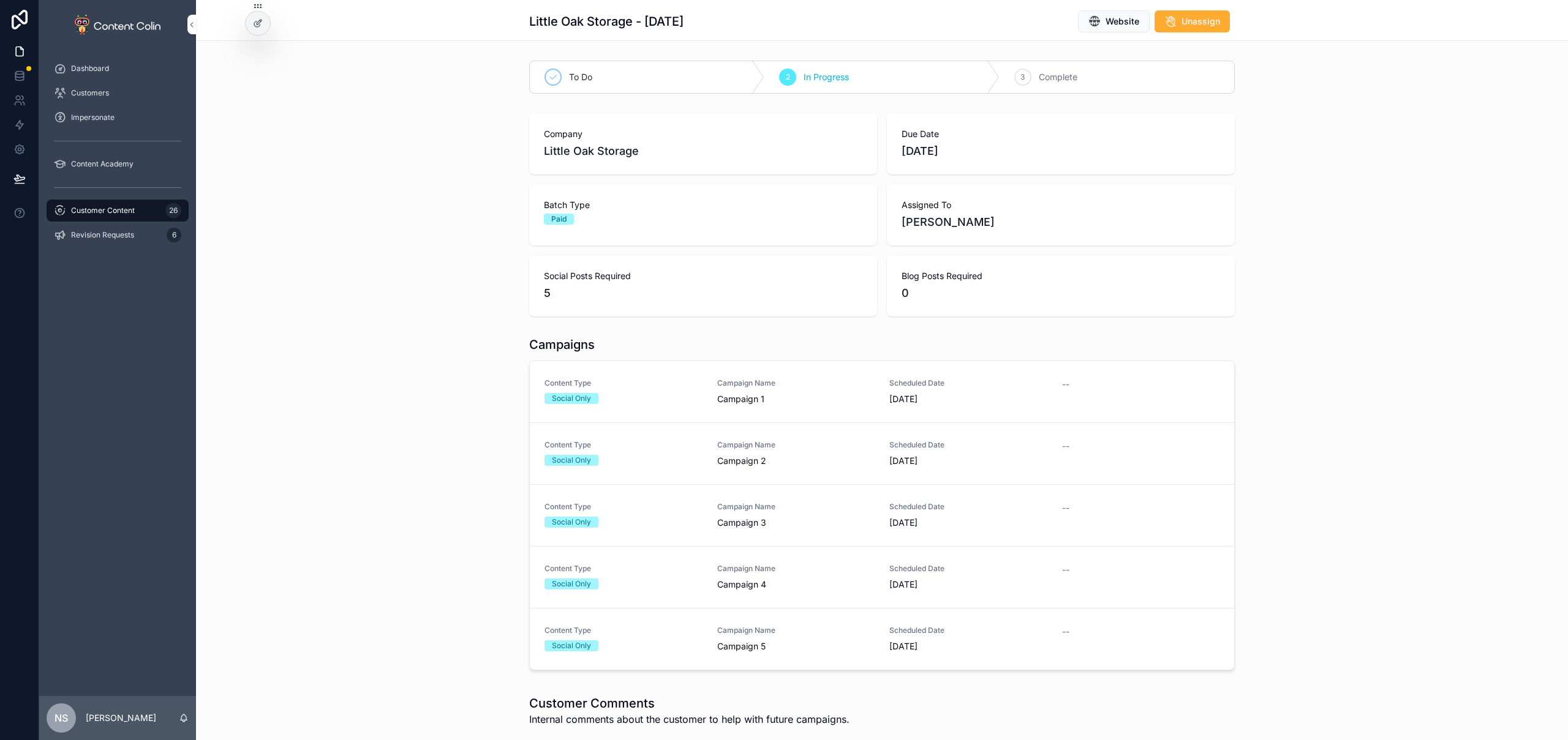
click at [663, 387] on span "Content Type" at bounding box center [624, 383] width 158 height 10
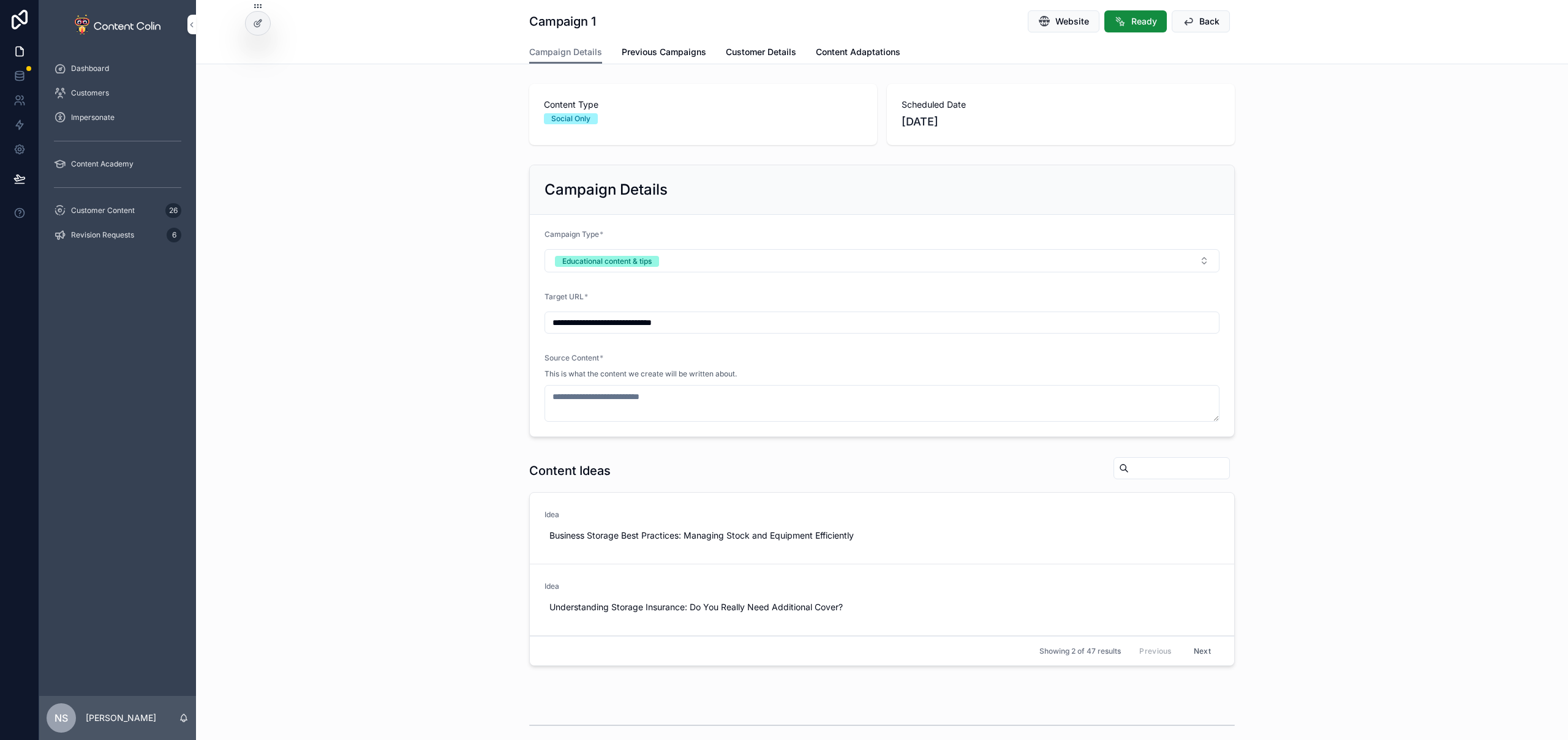
click at [1295, 473] on div "Content Ideas Idea Business Storage Best Practices: Managing Stock and Equipmen…" at bounding box center [882, 563] width 1372 height 224
click at [1199, 526] on span "Use This" at bounding box center [1207, 531] width 30 height 10
type textarea "**********"
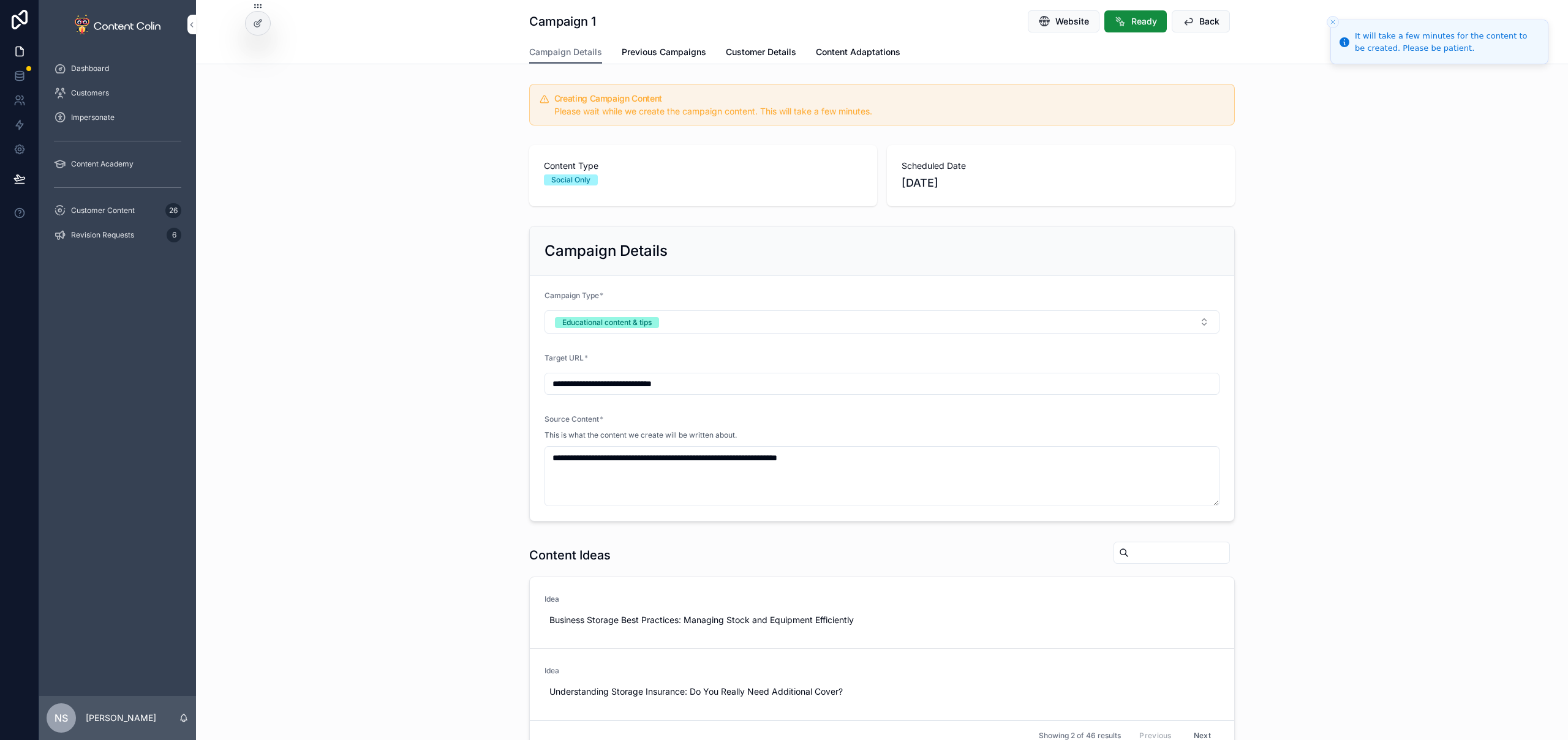
scroll to position [385, 0]
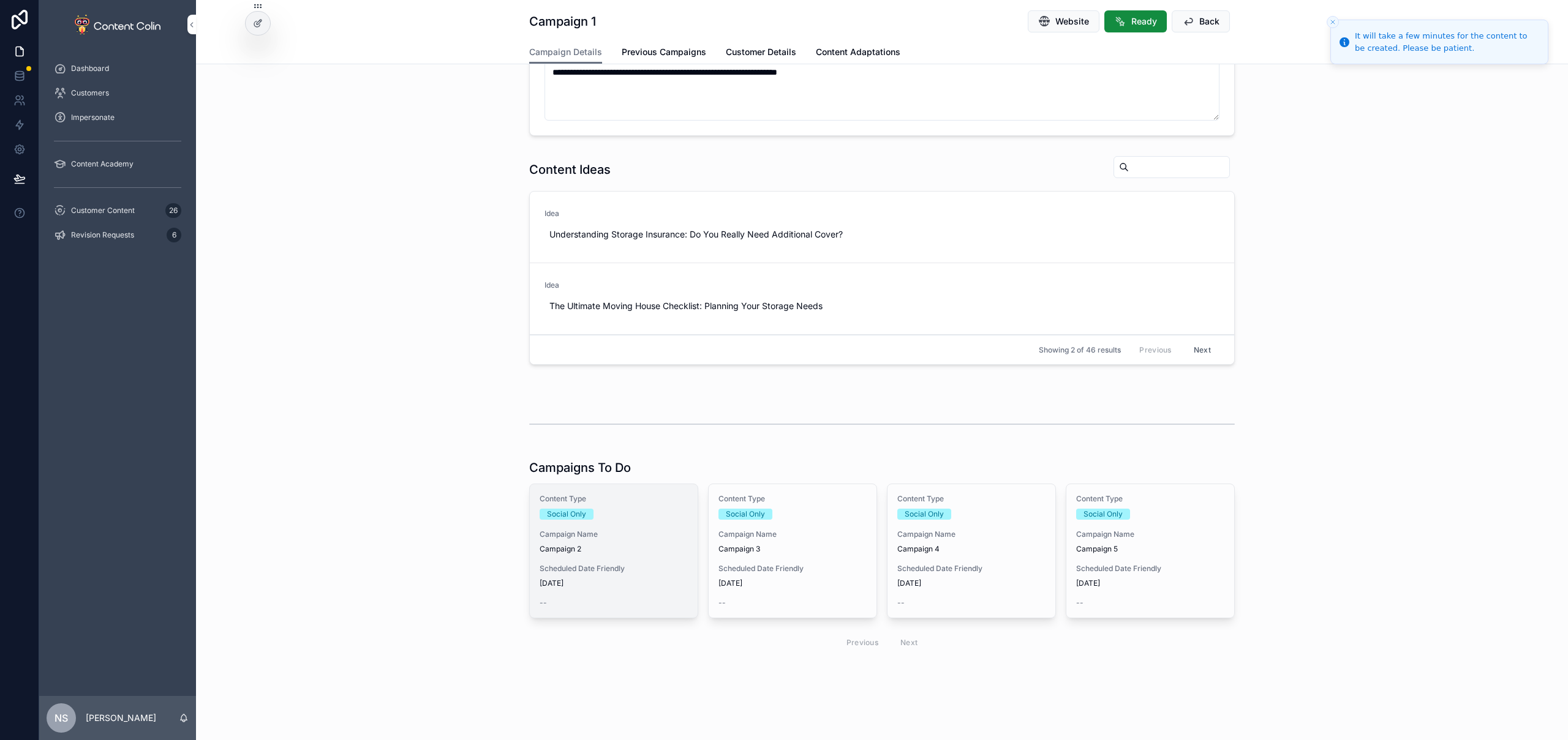
click at [633, 557] on div "Content Type Social Only Campaign Name Campaign 2 Scheduled Date Friendly 15th …" at bounding box center [614, 551] width 168 height 133
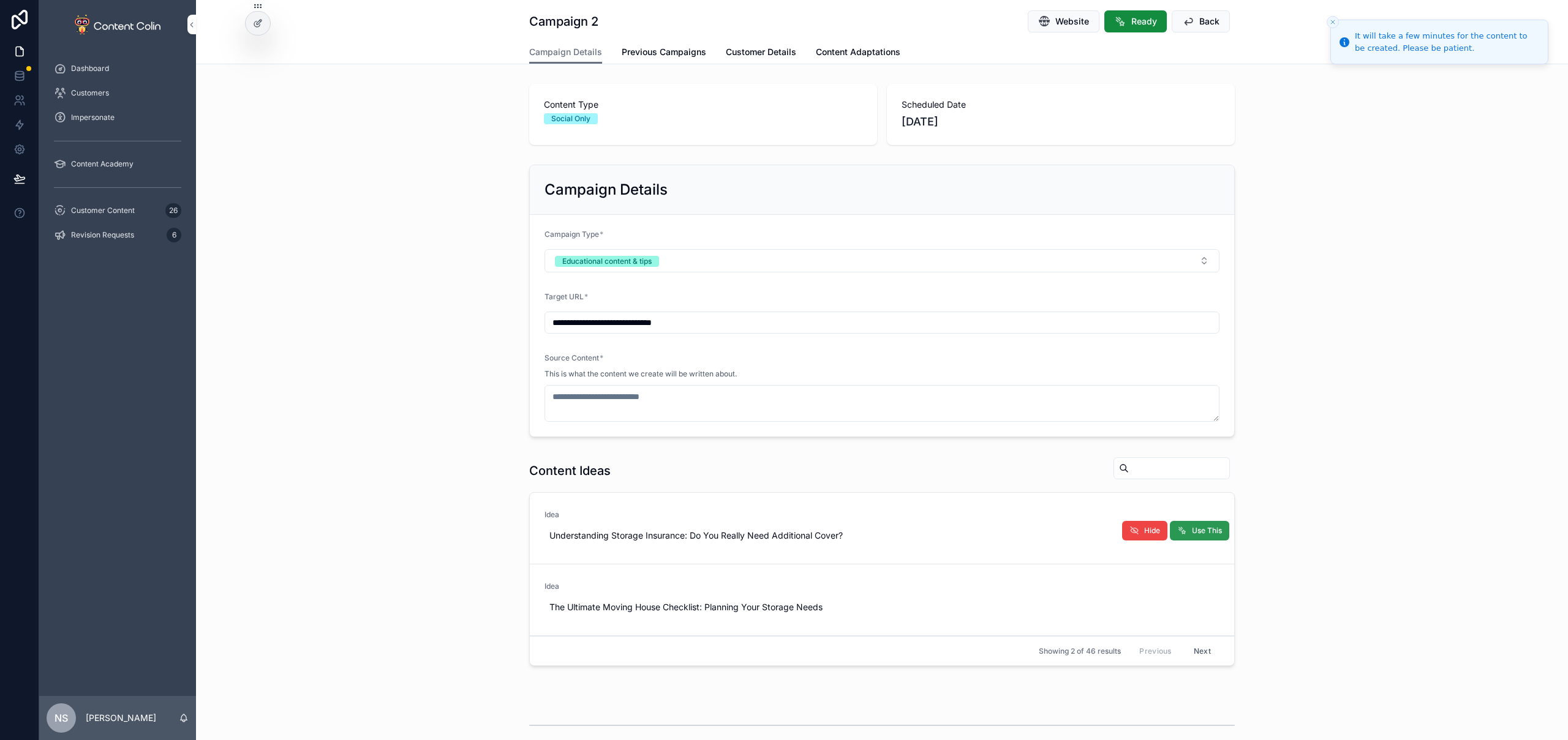
click at [1192, 527] on span "Use This" at bounding box center [1207, 531] width 30 height 10
type textarea "**********"
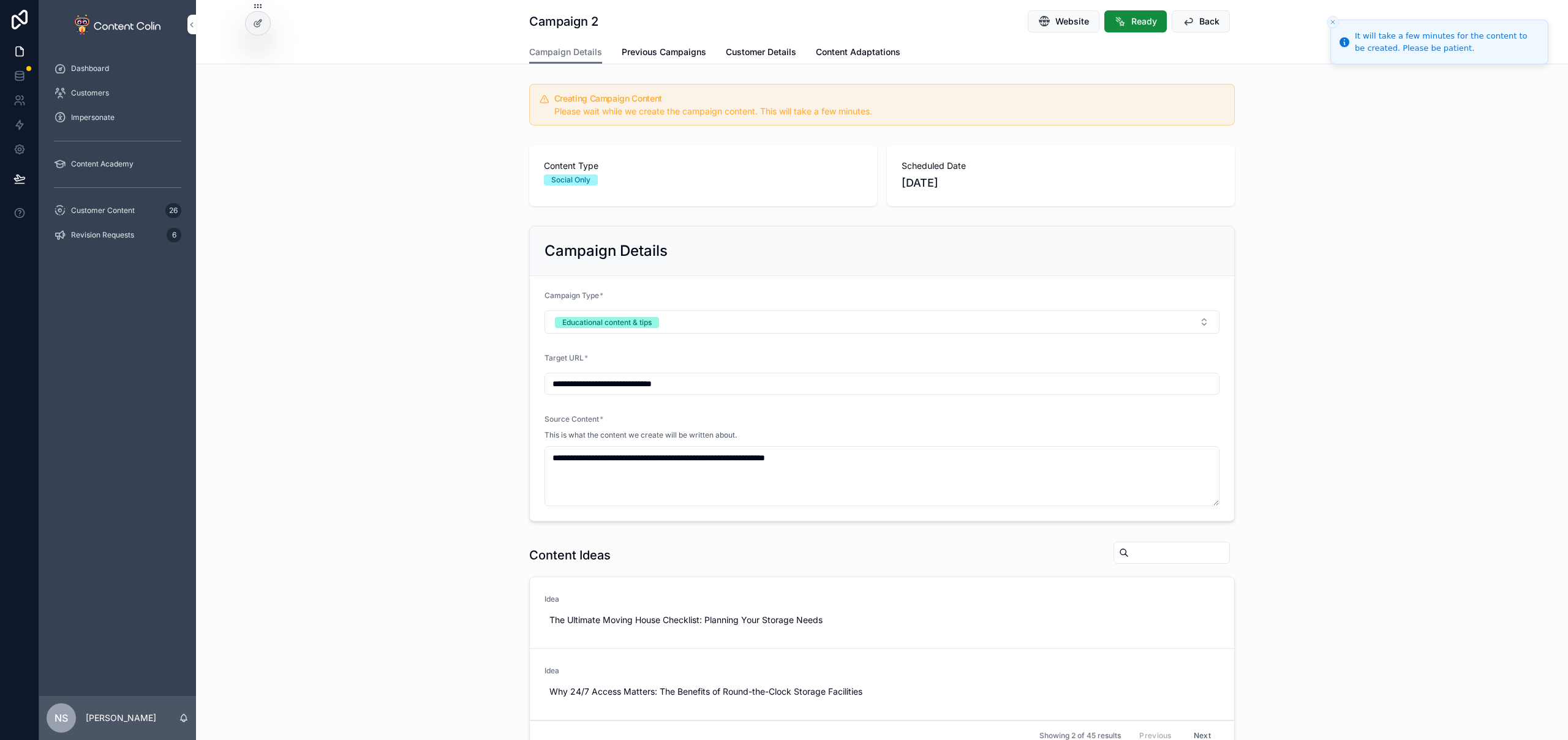
scroll to position [385, 0]
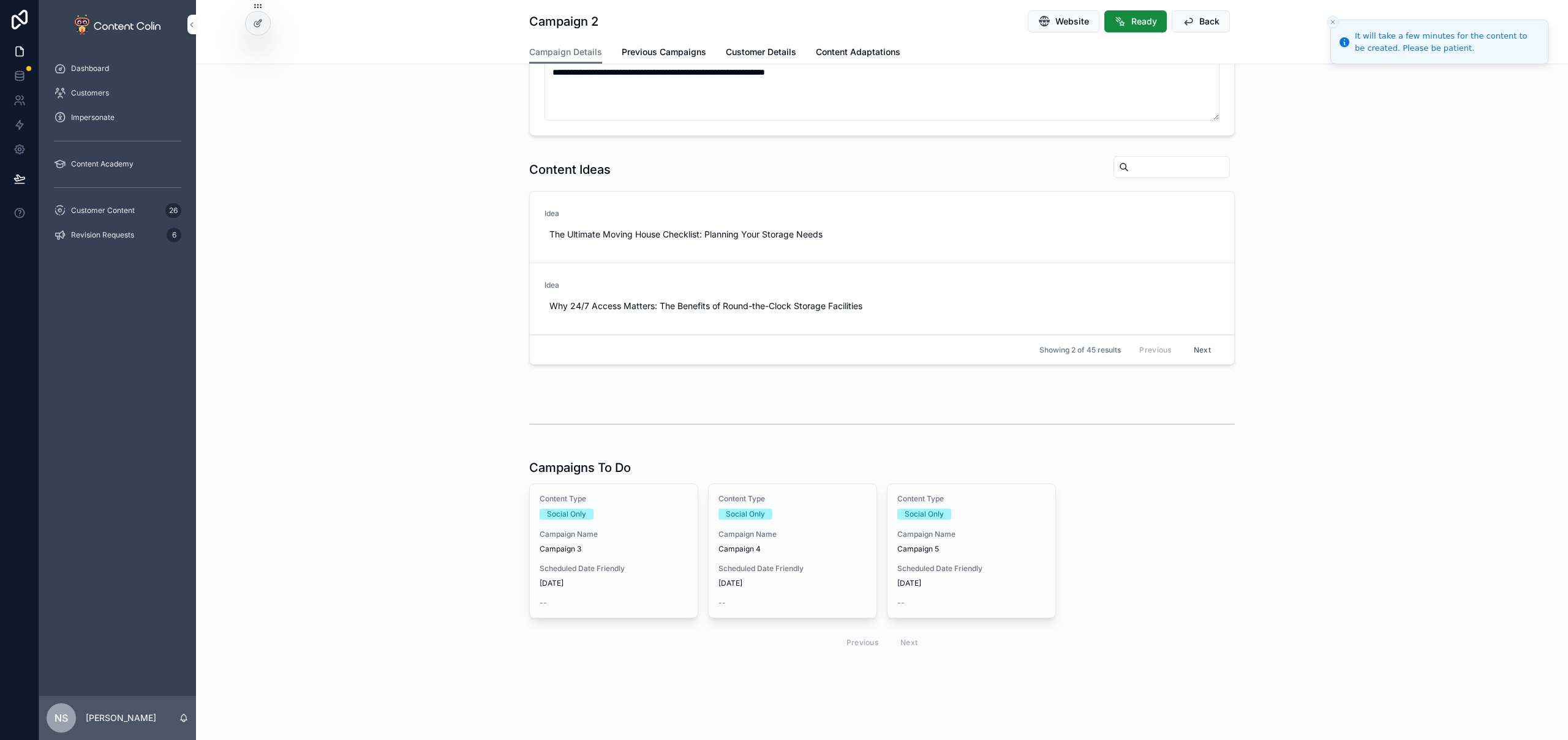
click at [580, 576] on div "Scheduled Date Friendly 17th October 2025" at bounding box center [614, 576] width 148 height 25
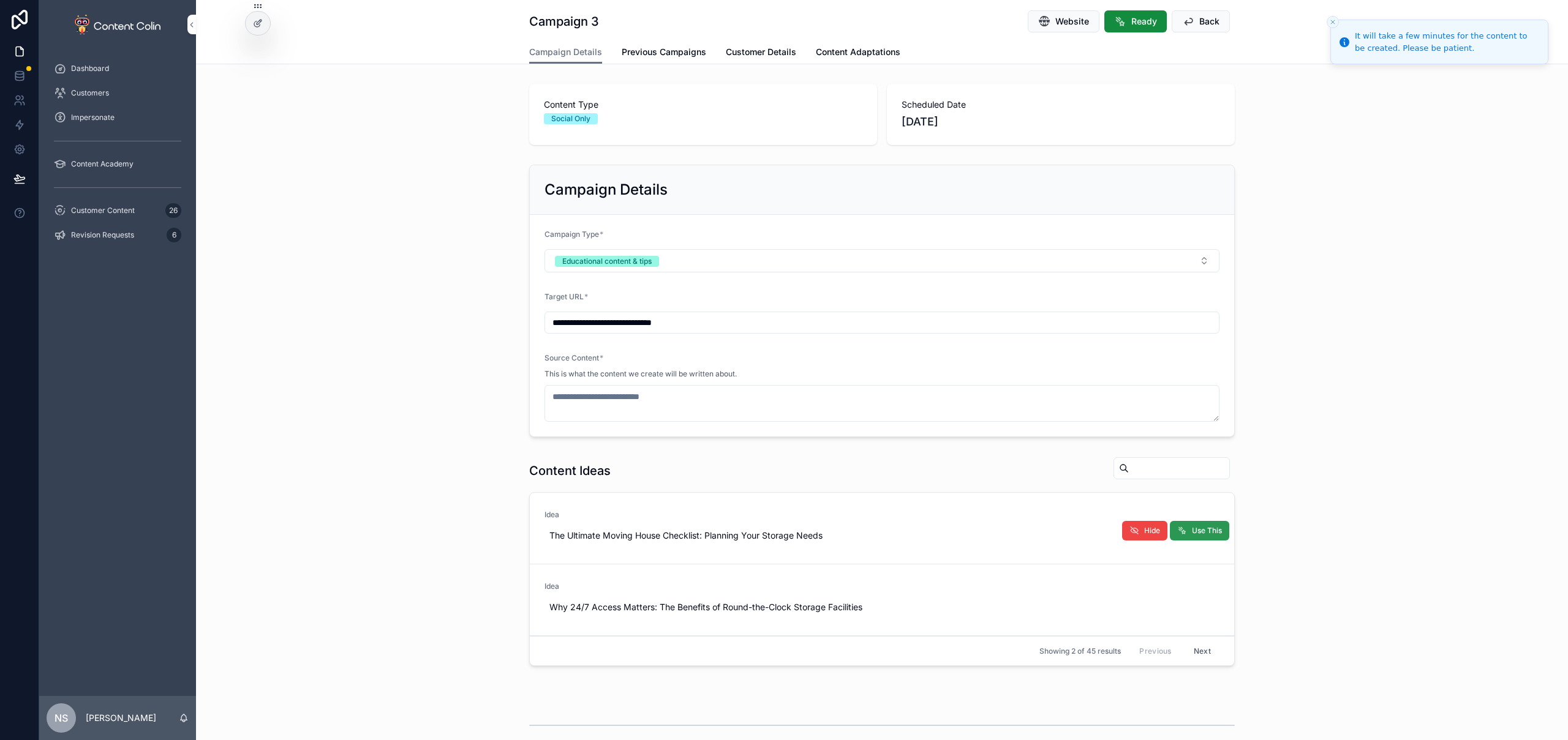
click at [1198, 531] on span "Use This" at bounding box center [1207, 531] width 30 height 10
type textarea "**********"
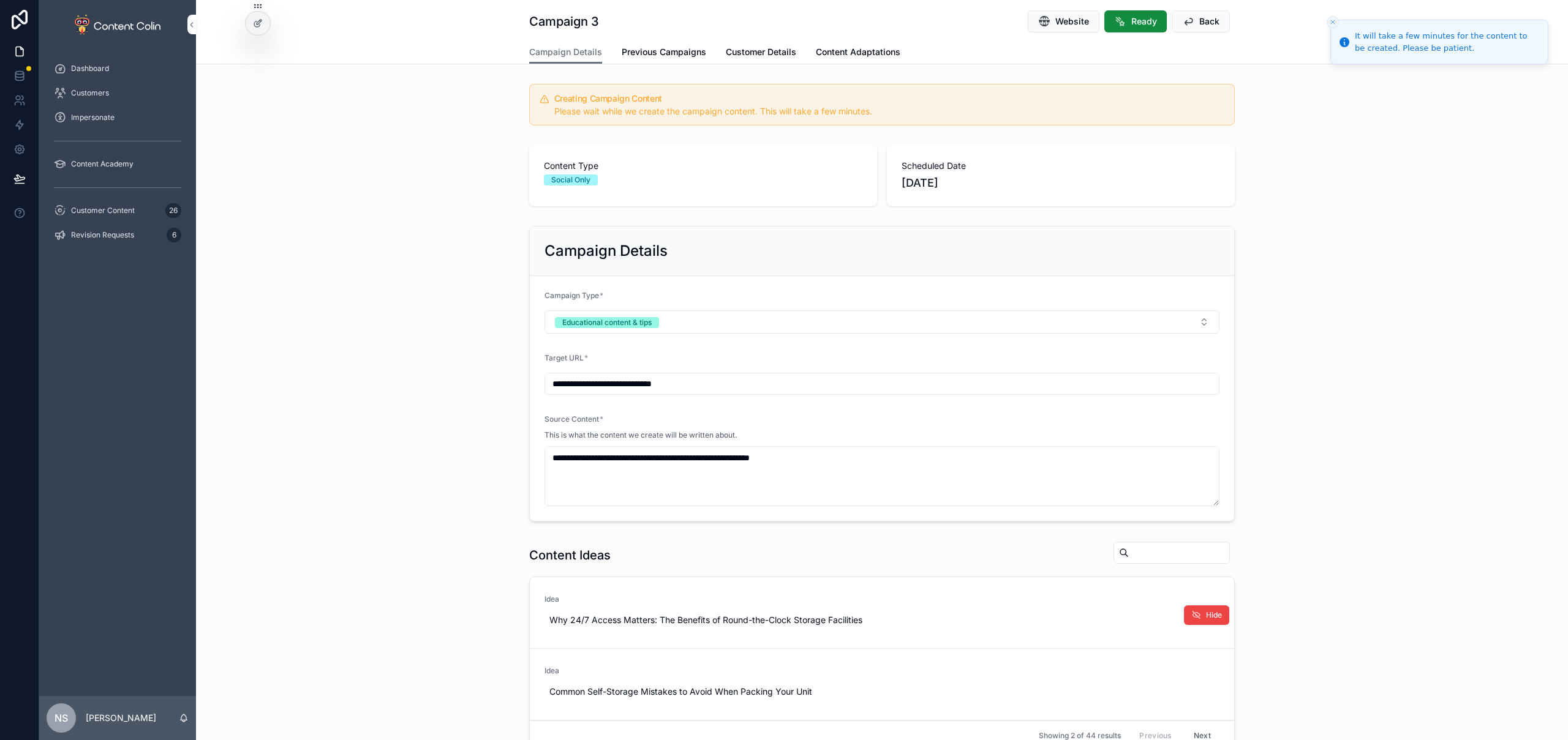
scroll to position [27, 0]
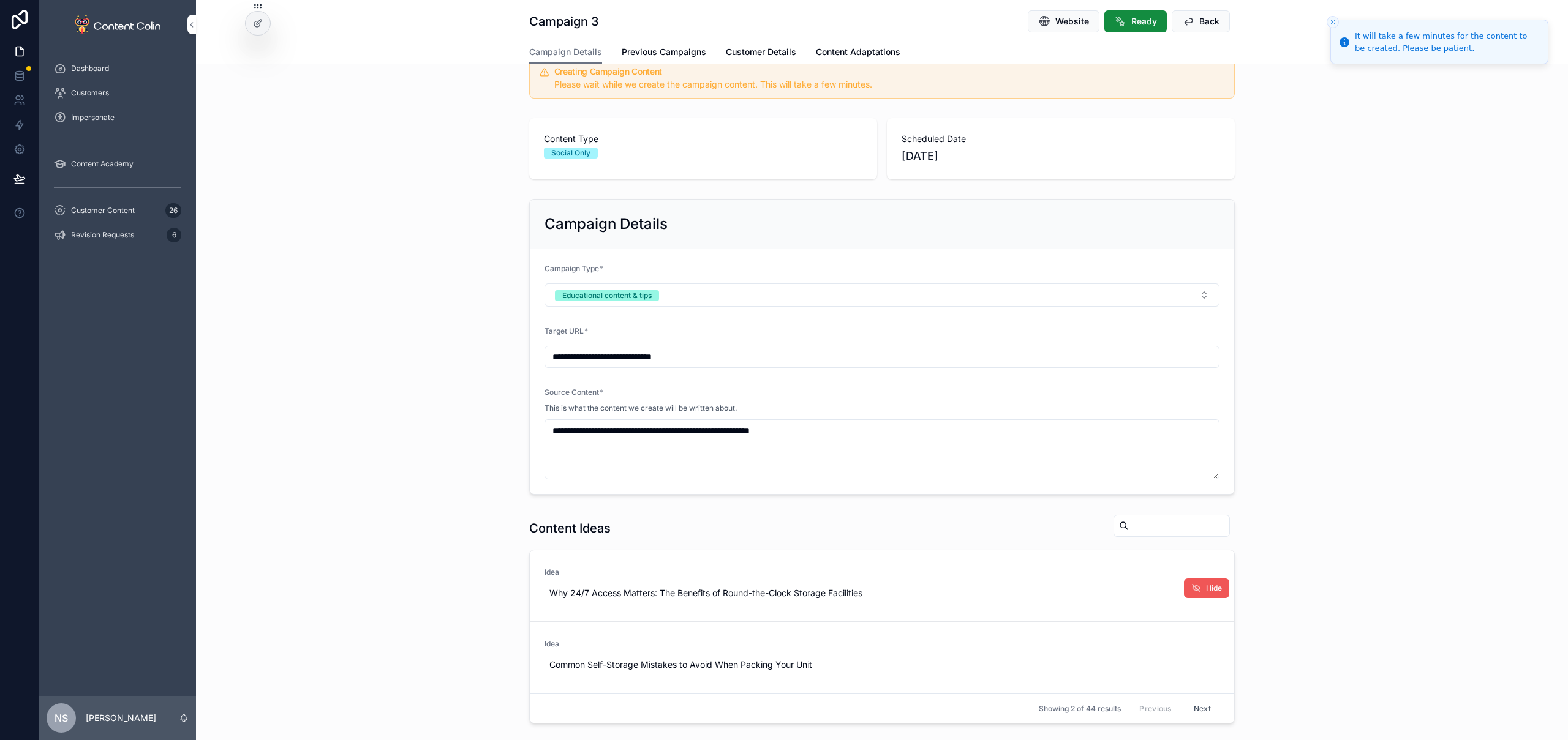
click at [1206, 586] on span "Hide" at bounding box center [1214, 588] width 16 height 10
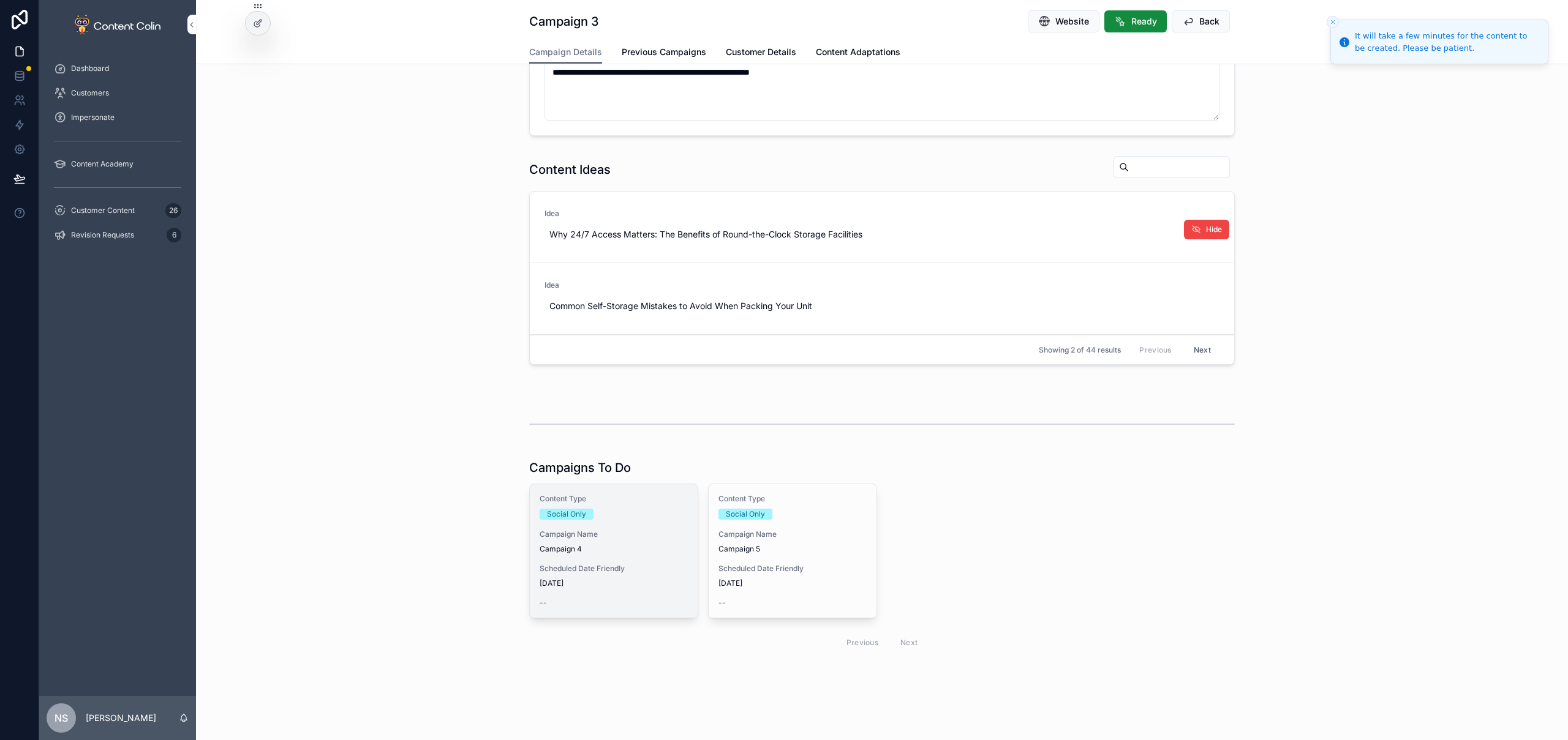
click at [619, 567] on span "Scheduled Date Friendly" at bounding box center [614, 569] width 148 height 10
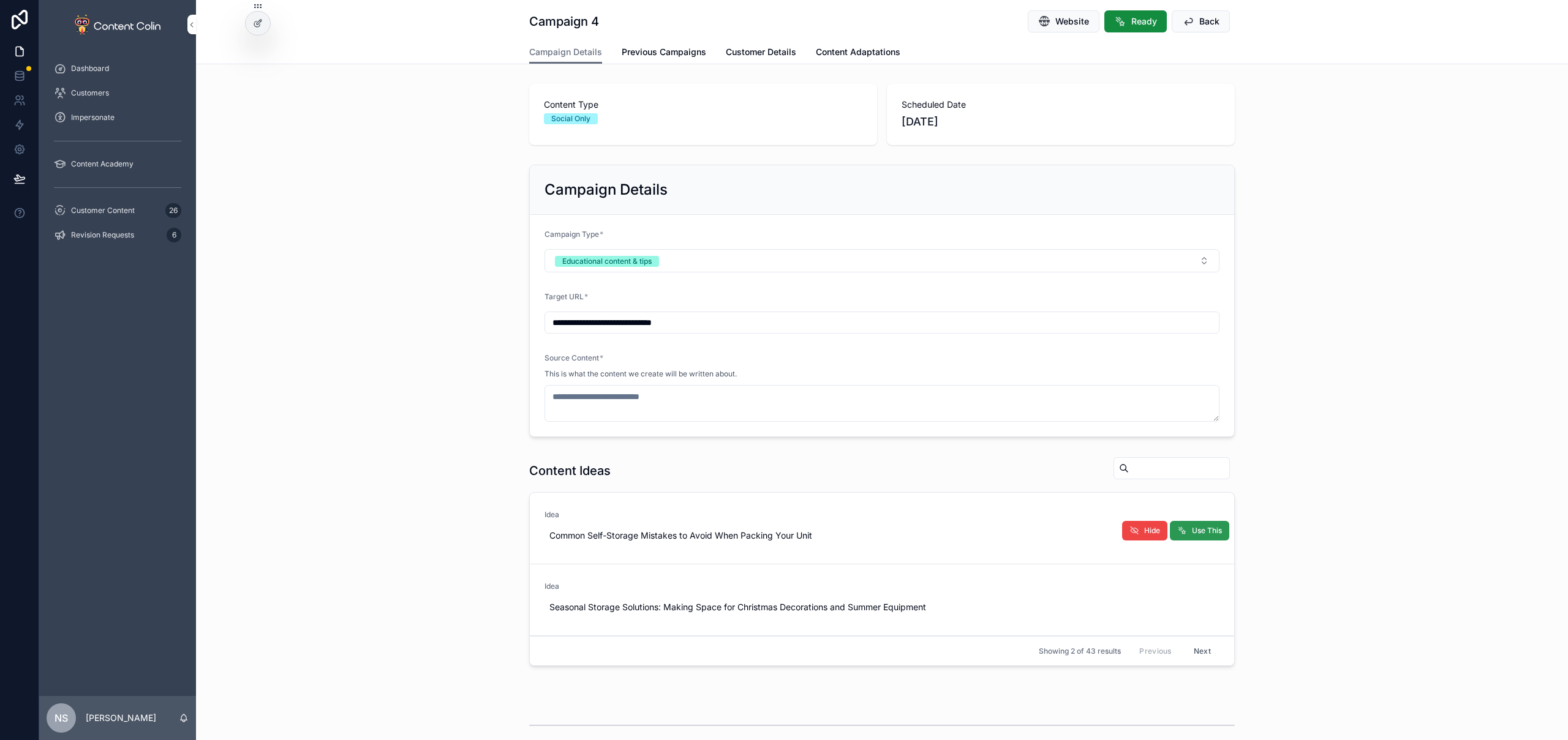
click at [1197, 526] on span "Use This" at bounding box center [1207, 531] width 30 height 10
type textarea "**********"
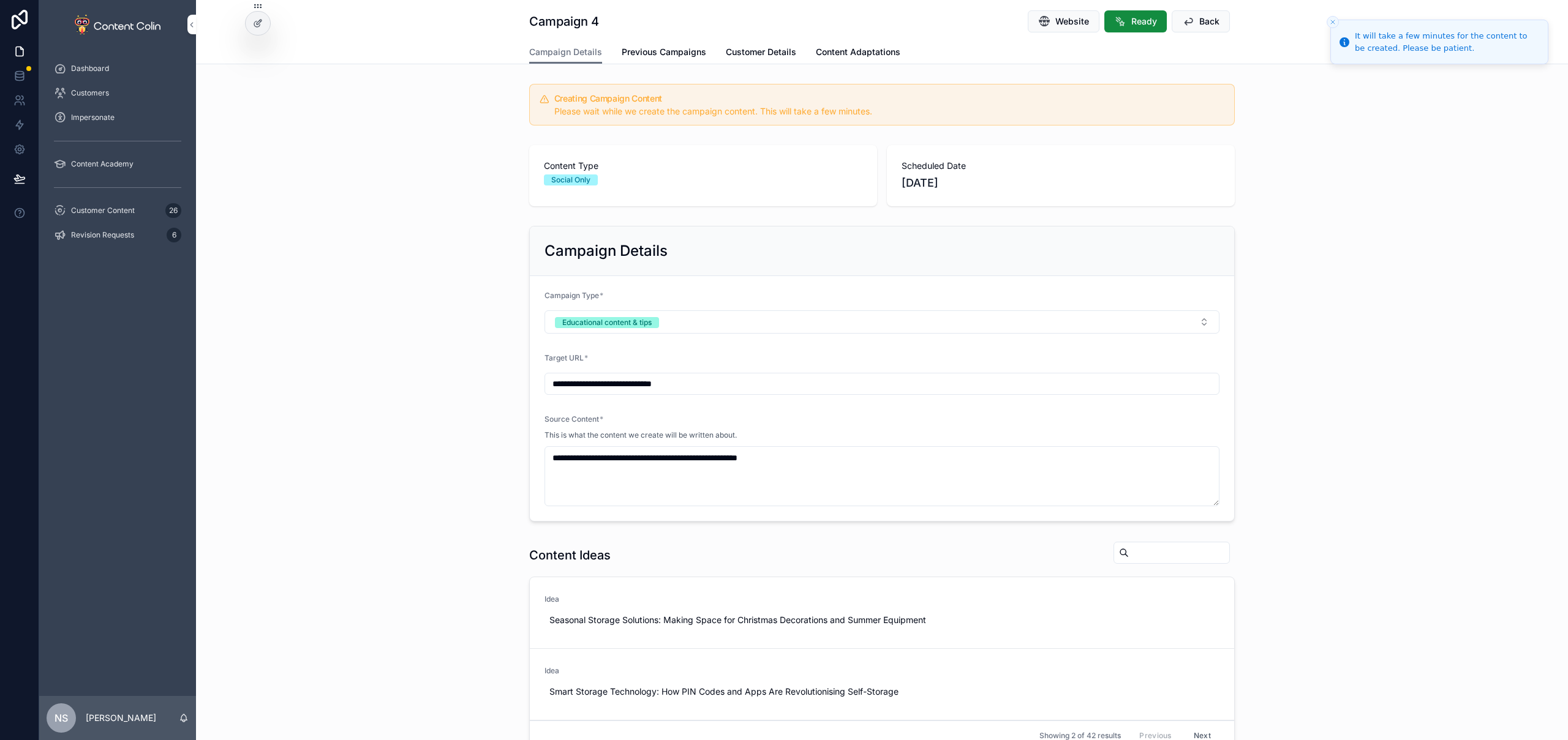
scroll to position [339, 0]
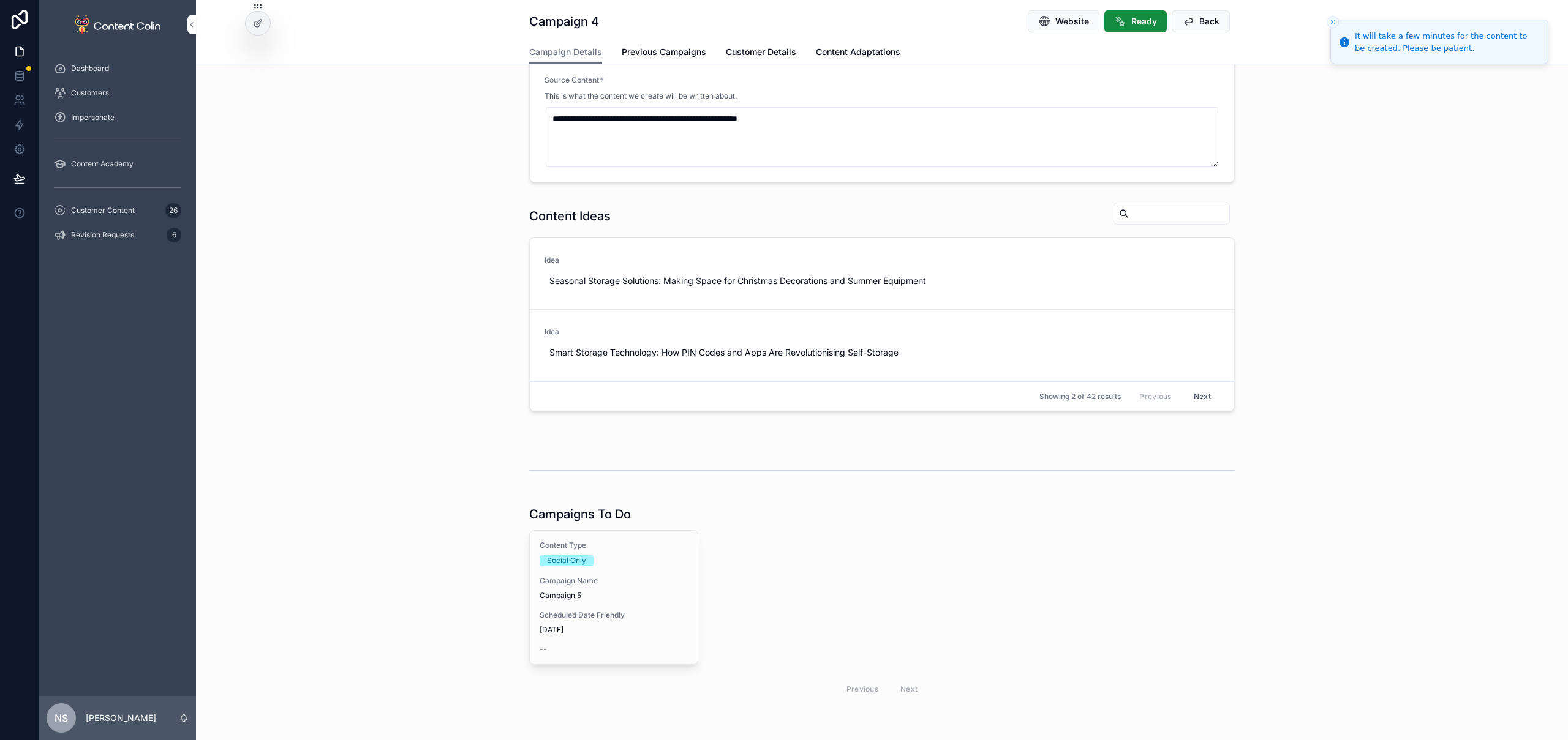
click at [637, 595] on span "Campaign 5" at bounding box center [614, 595] width 148 height 10
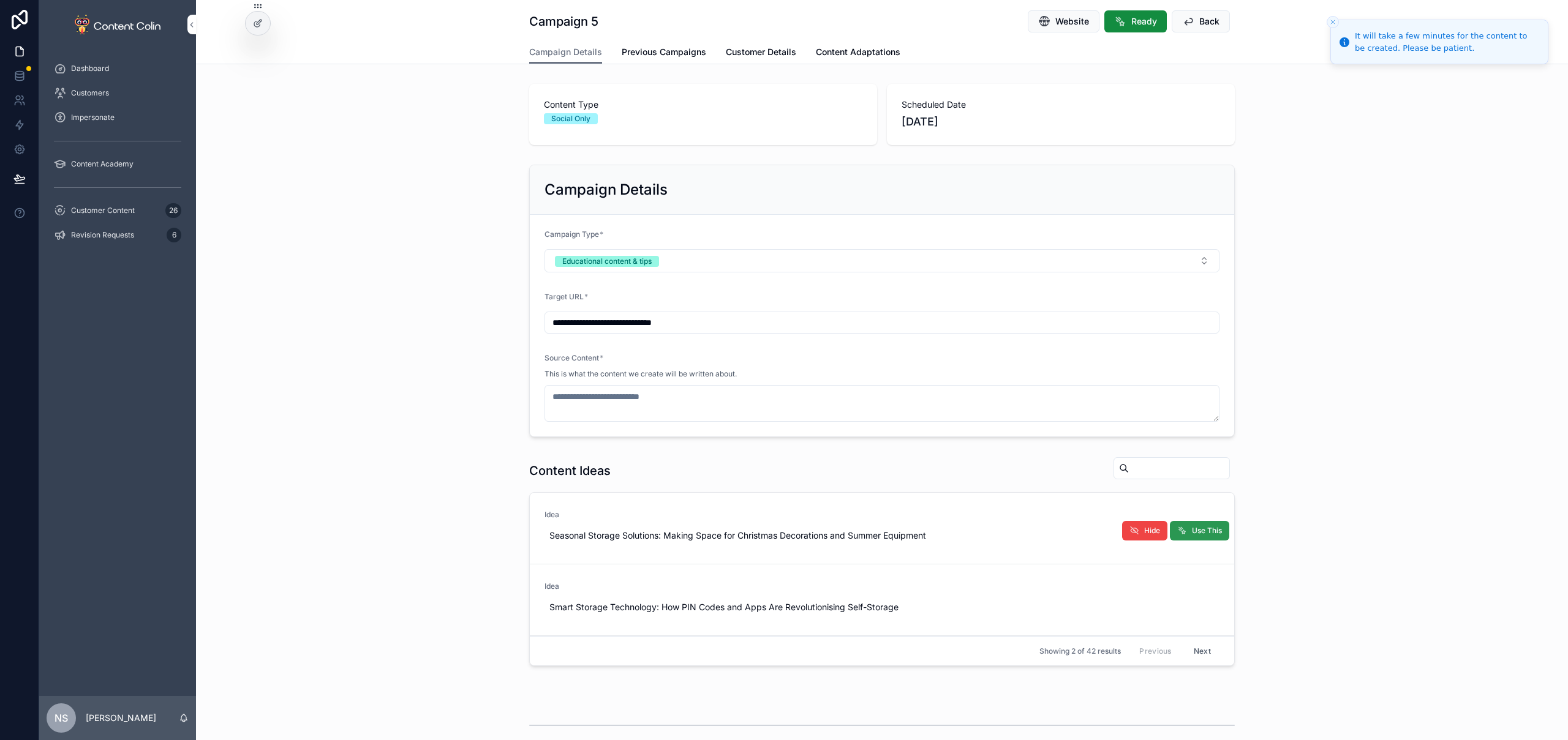
click at [1218, 524] on button "Use This" at bounding box center [1200, 531] width 59 height 20
click at [14, 82] on icon at bounding box center [20, 76] width 12 height 12
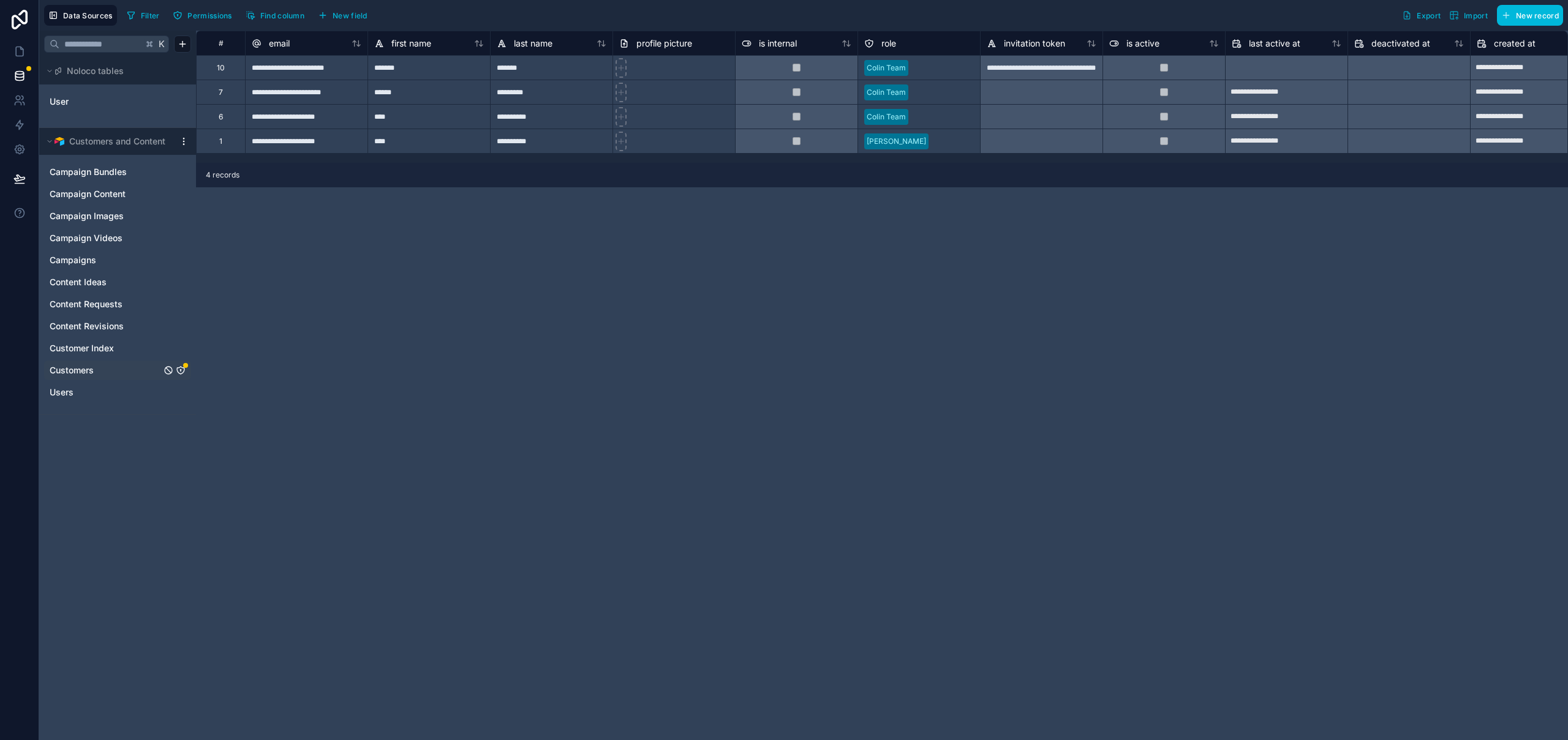
click at [180, 372] on icon "Customers" at bounding box center [180, 371] width 0 height 1
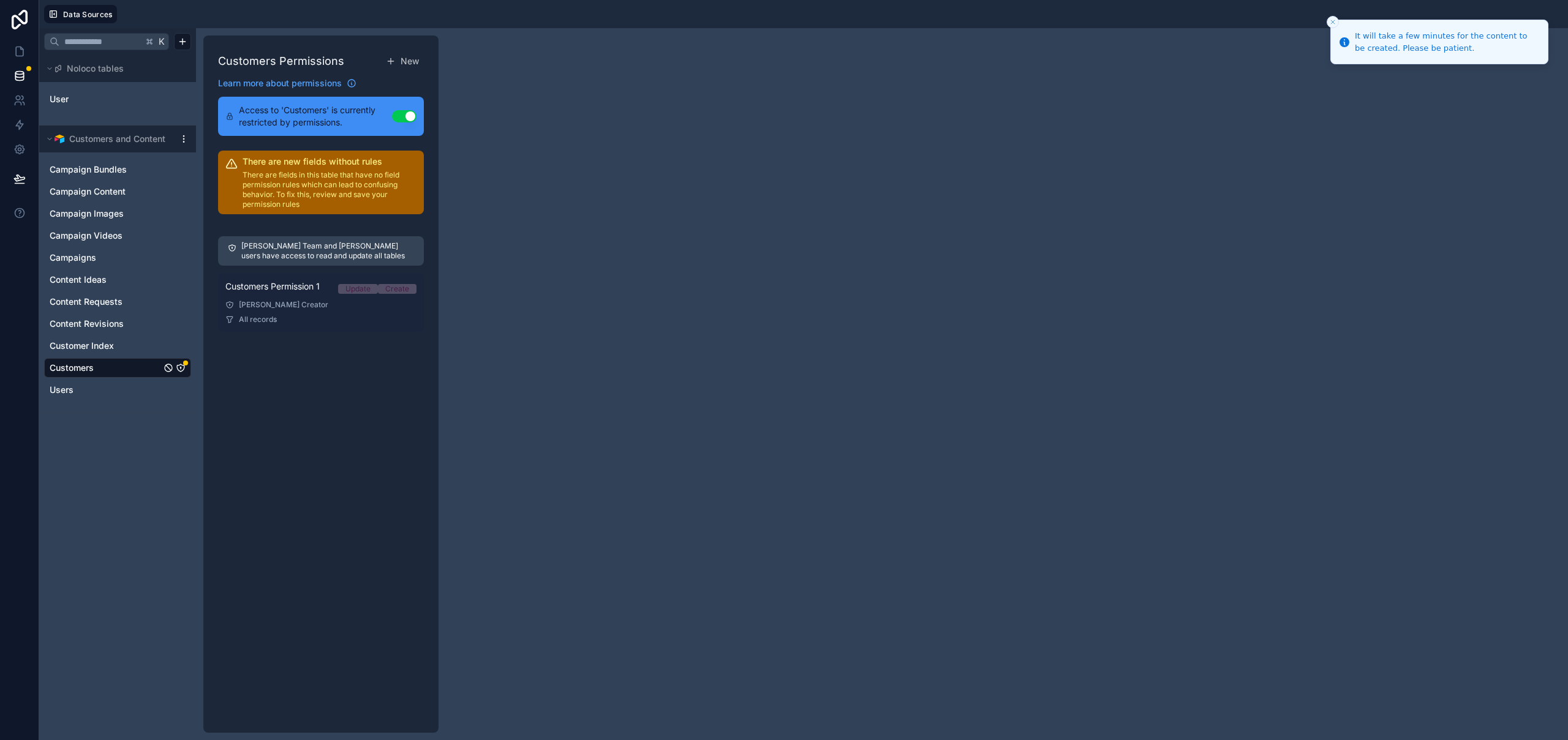
click at [276, 314] on div "All records" at bounding box center [321, 319] width 191 height 10
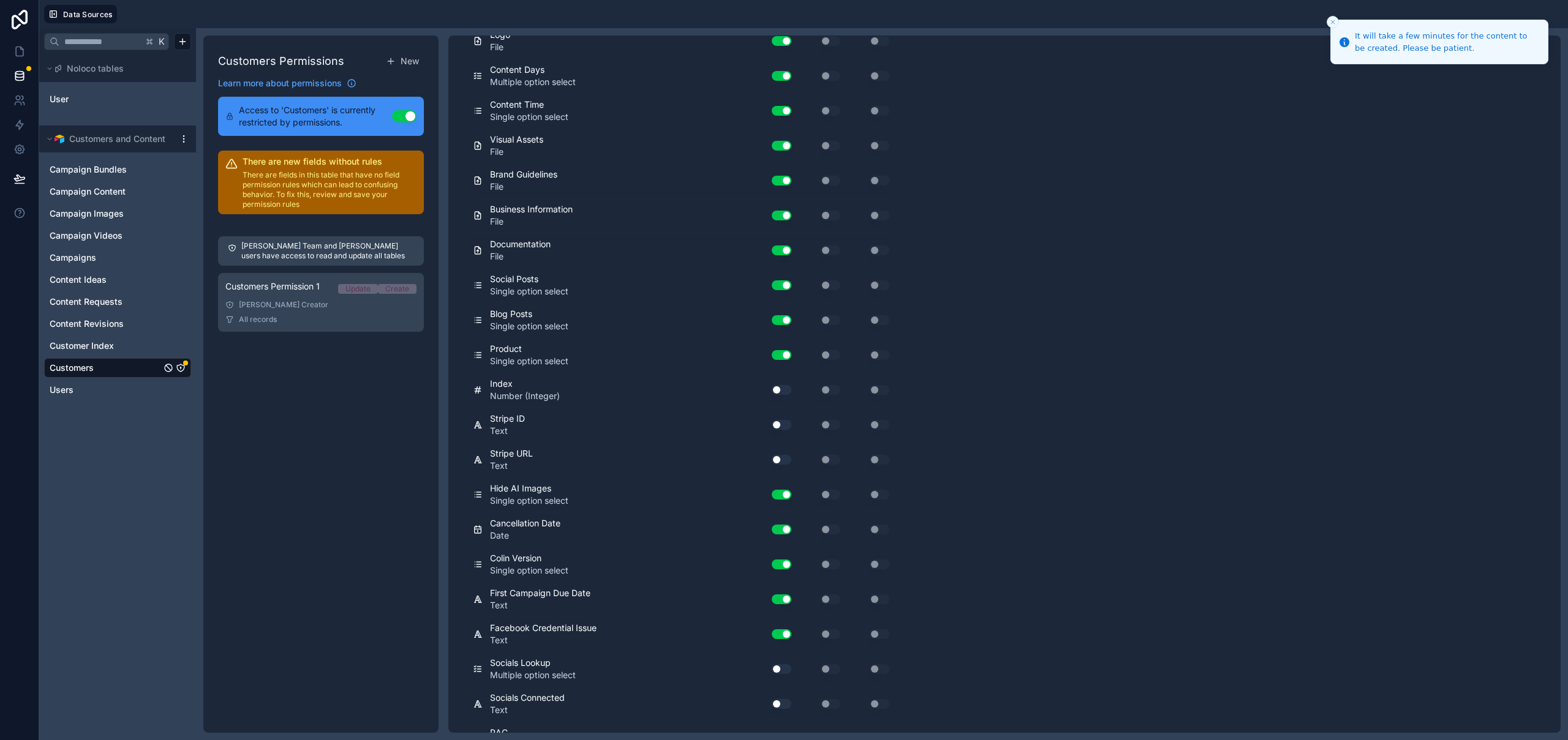
scroll to position [2478, 0]
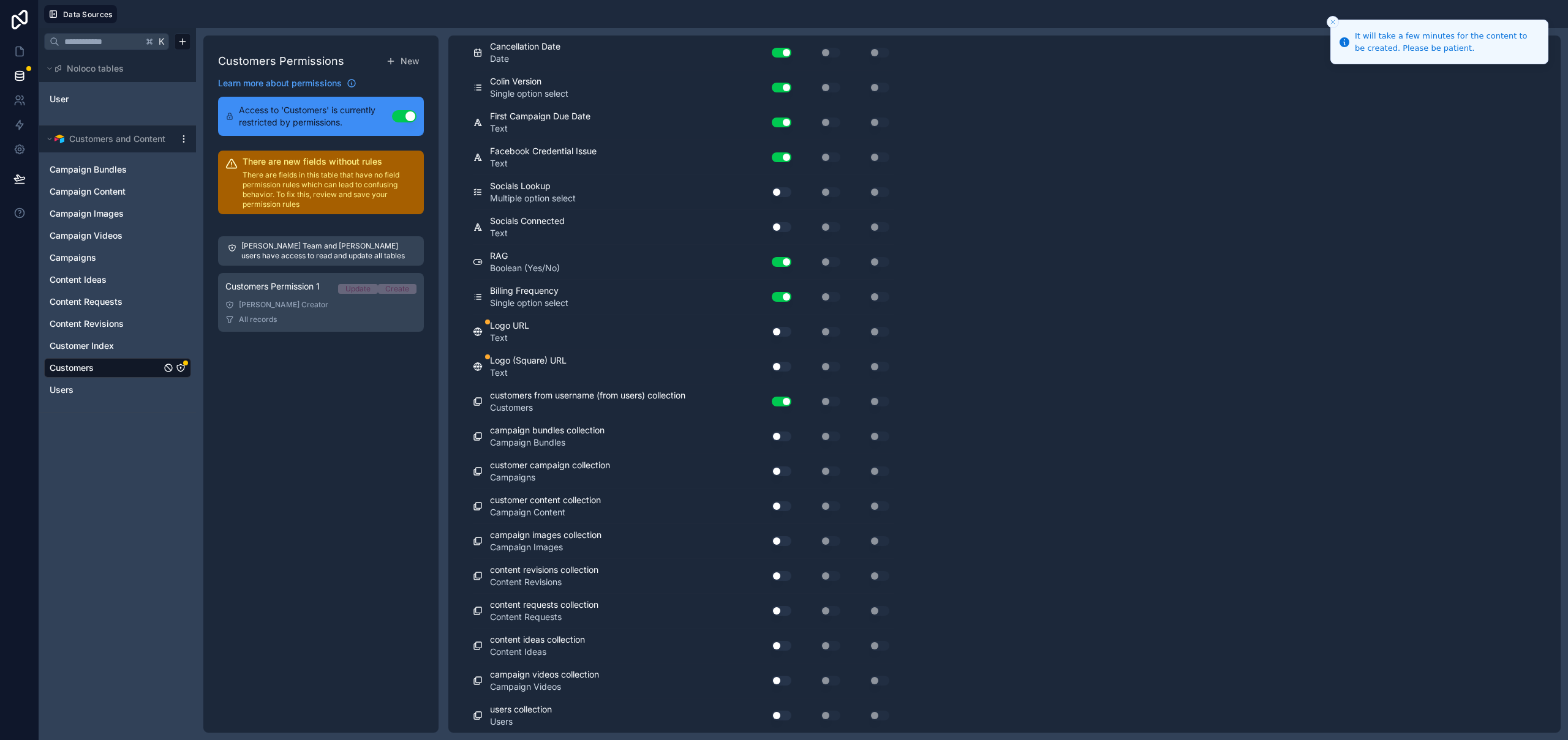
click at [784, 332] on button "Use setting" at bounding box center [782, 332] width 20 height 10
click at [783, 368] on button "Use setting" at bounding box center [782, 367] width 20 height 10
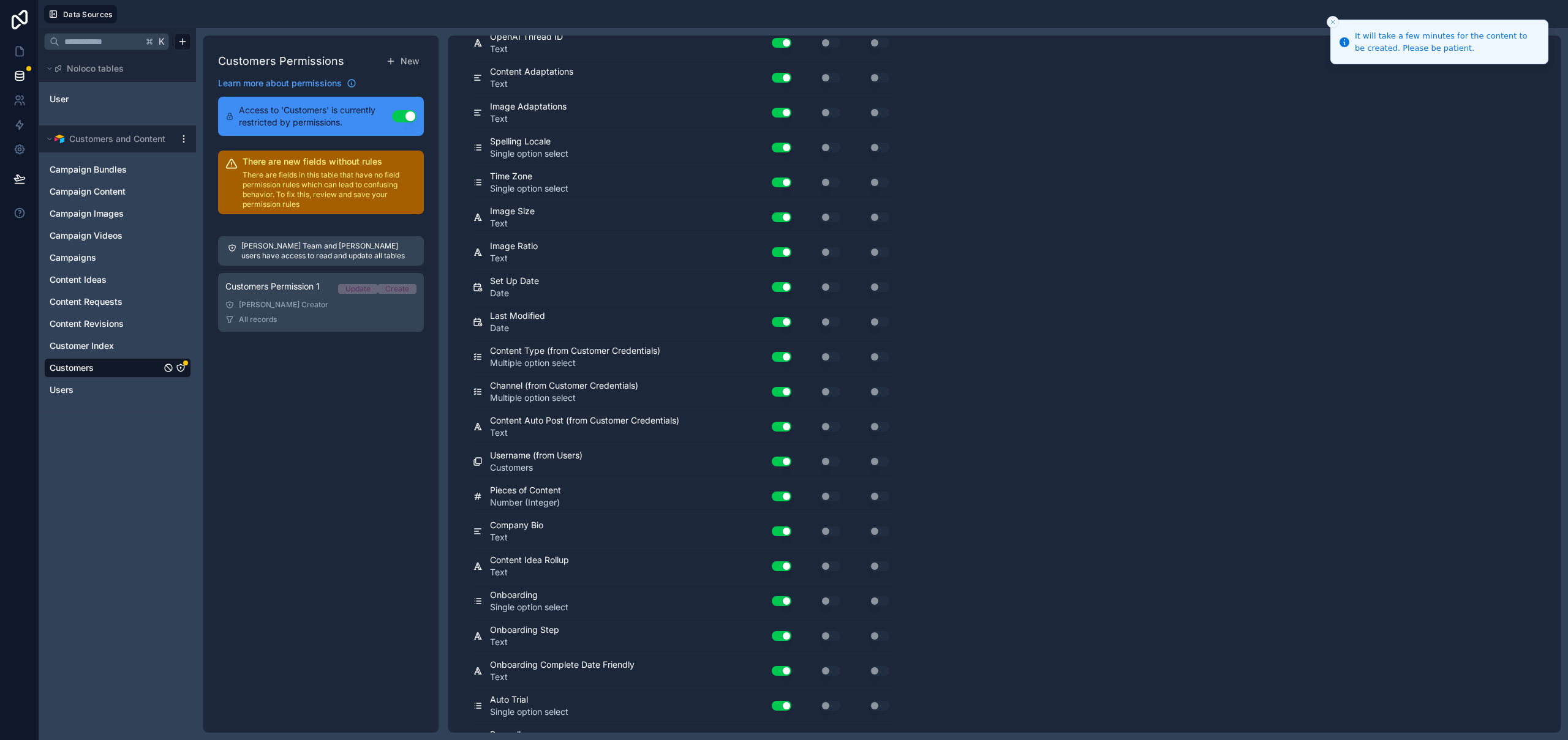
scroll to position [0, 0]
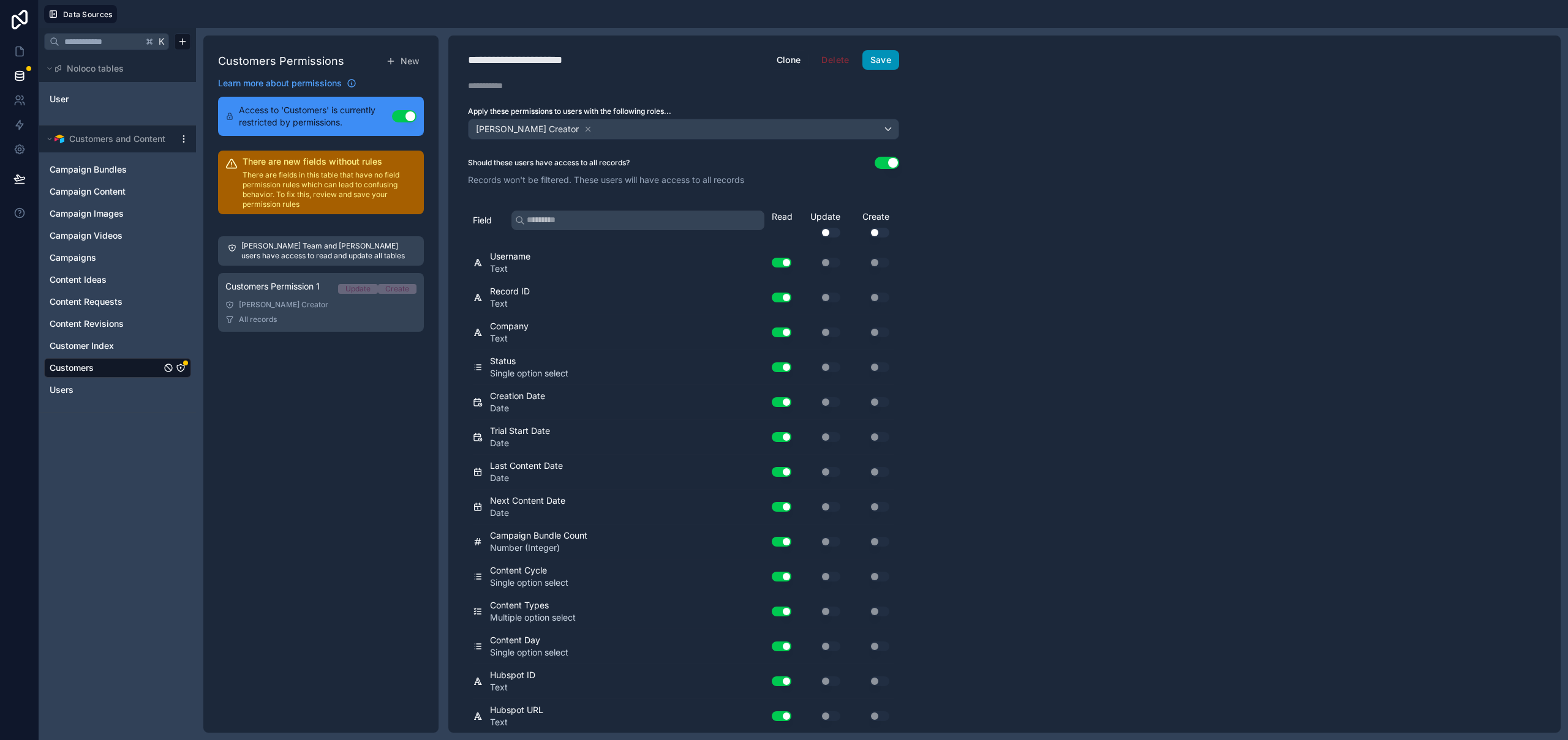
click at [883, 65] on button "Save" at bounding box center [880, 60] width 36 height 20
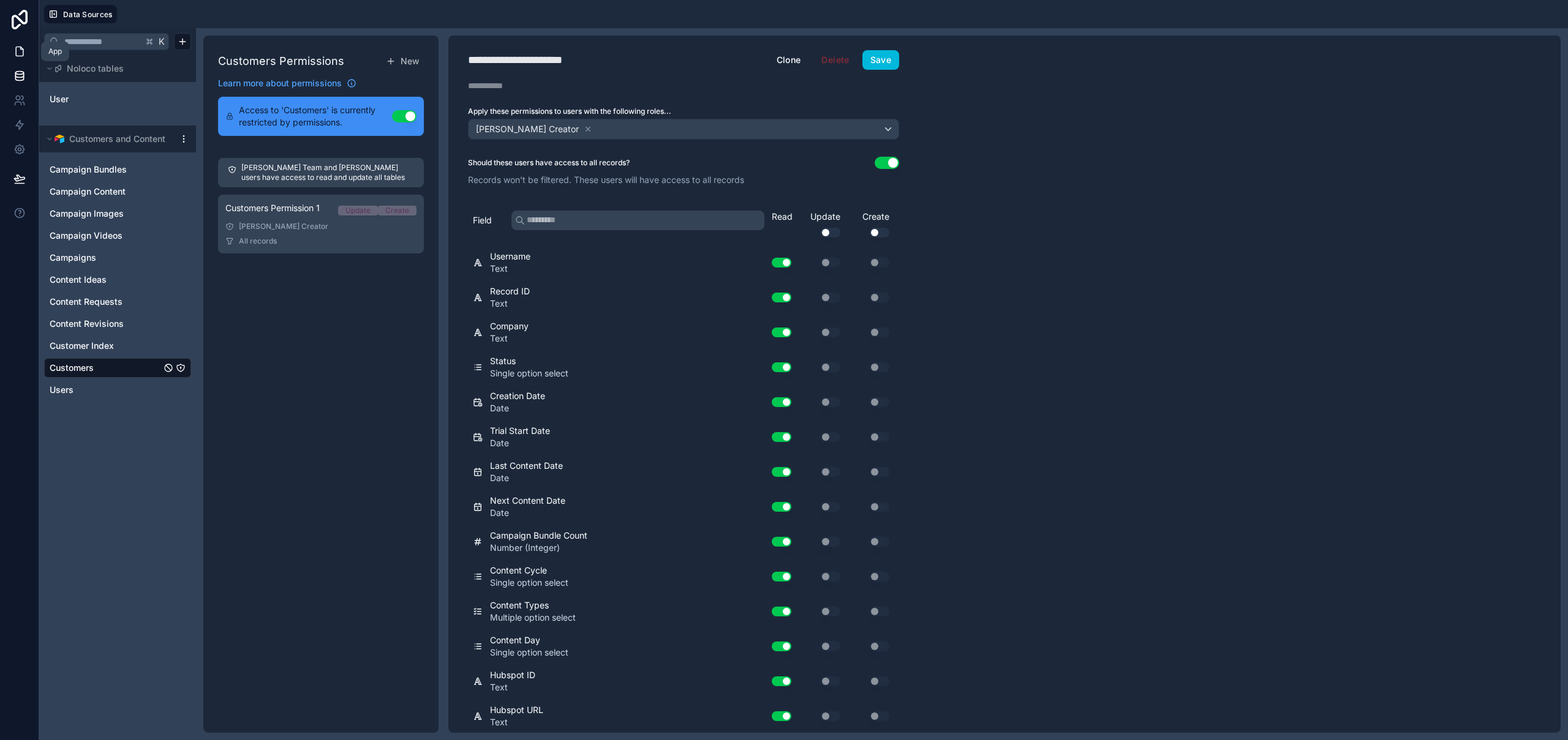
click at [18, 56] on icon at bounding box center [20, 51] width 12 height 12
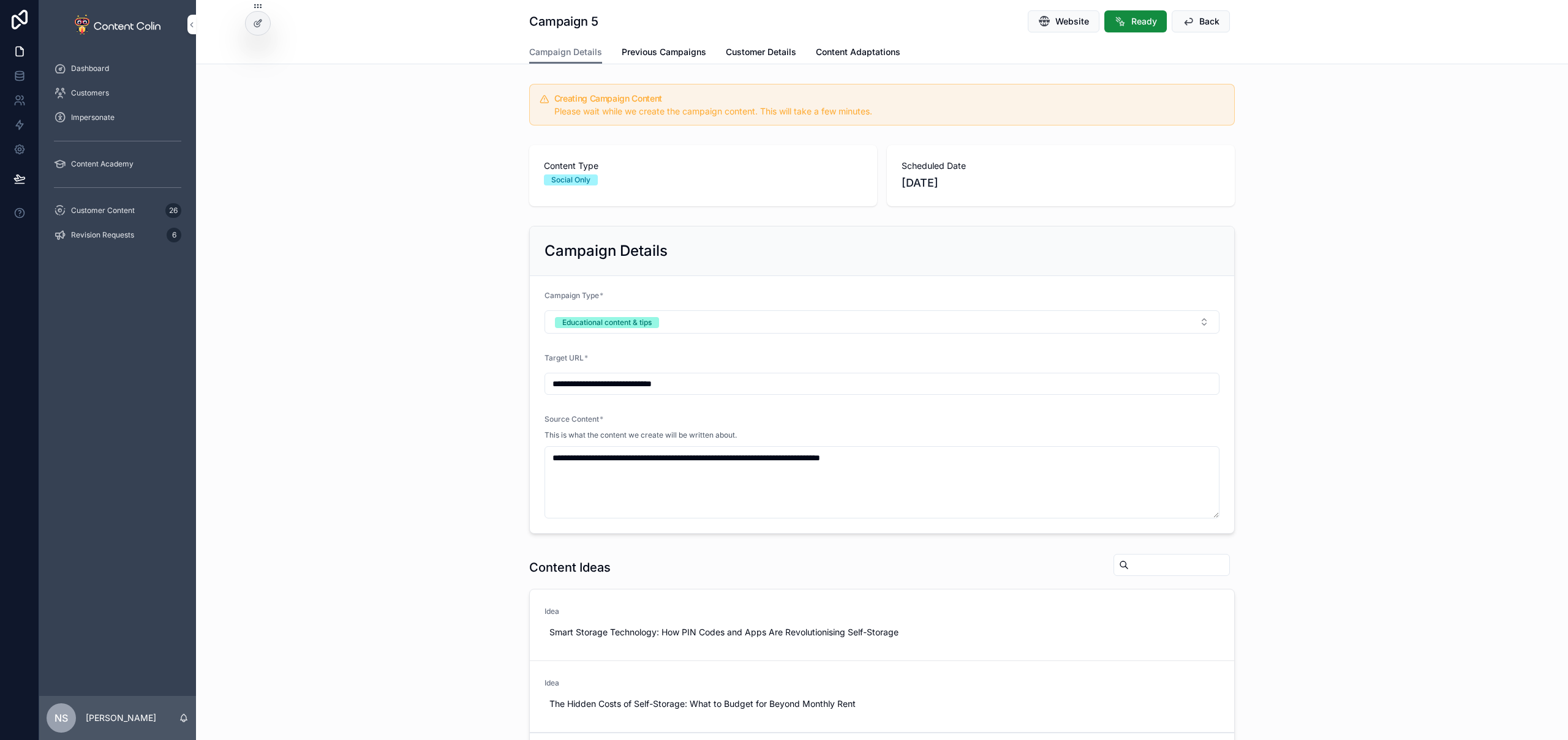
type textarea "**********"
drag, startPoint x: 128, startPoint y: 211, endPoint x: 139, endPoint y: 211, distance: 11.0
click at [128, 211] on span "Customer Content" at bounding box center [103, 211] width 64 height 10
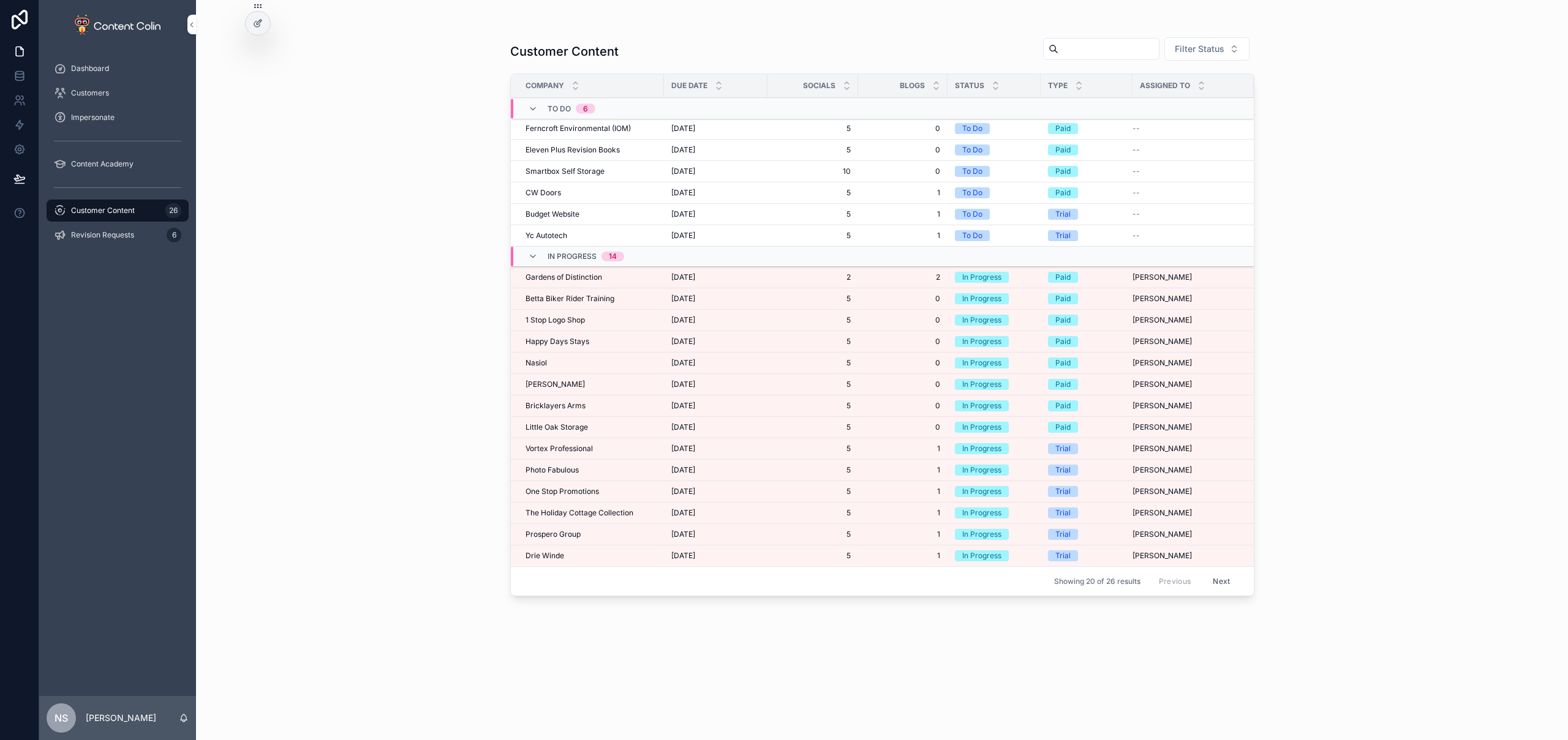
click at [579, 447] on span "Vortex Professional" at bounding box center [559, 448] width 67 height 10
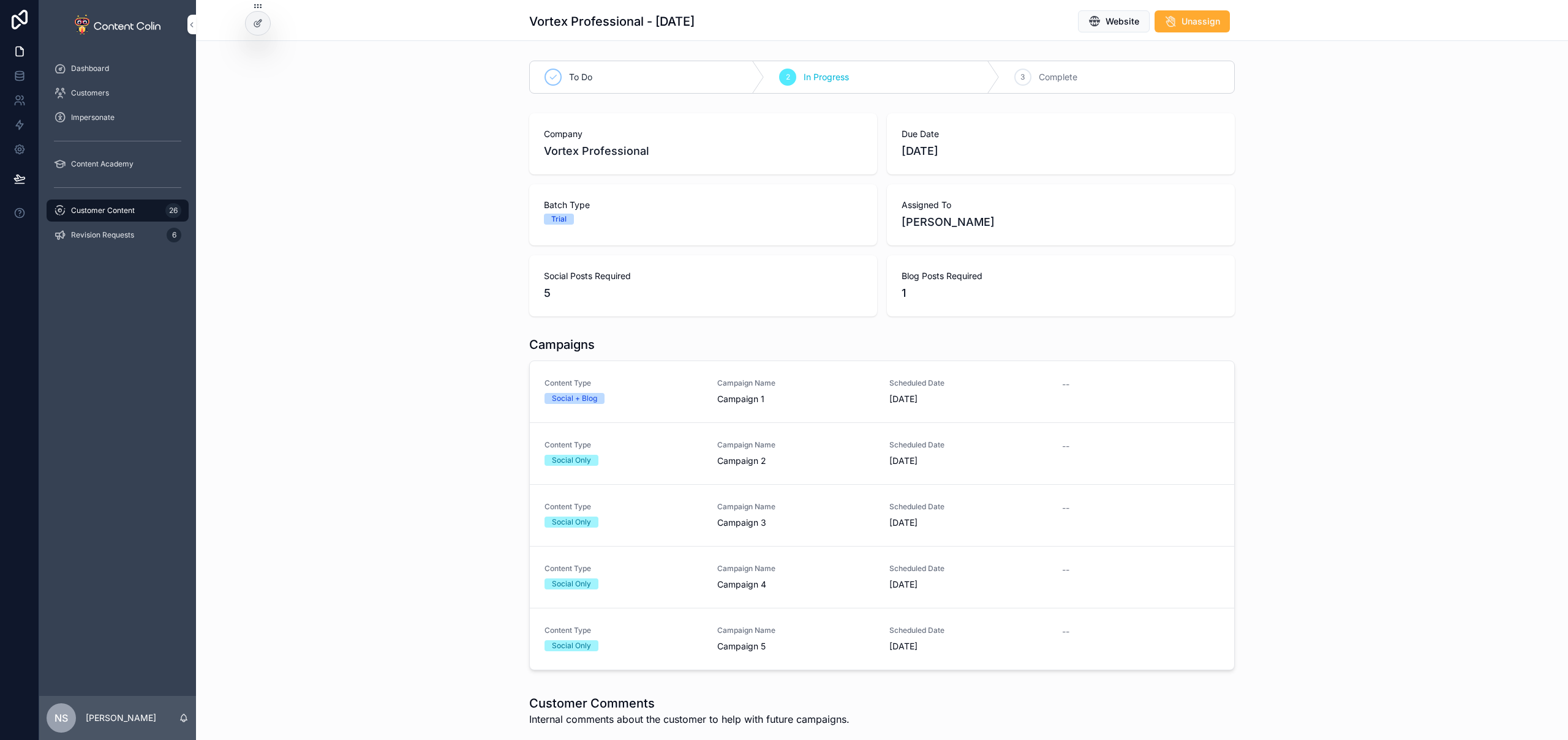
scroll to position [7, 0]
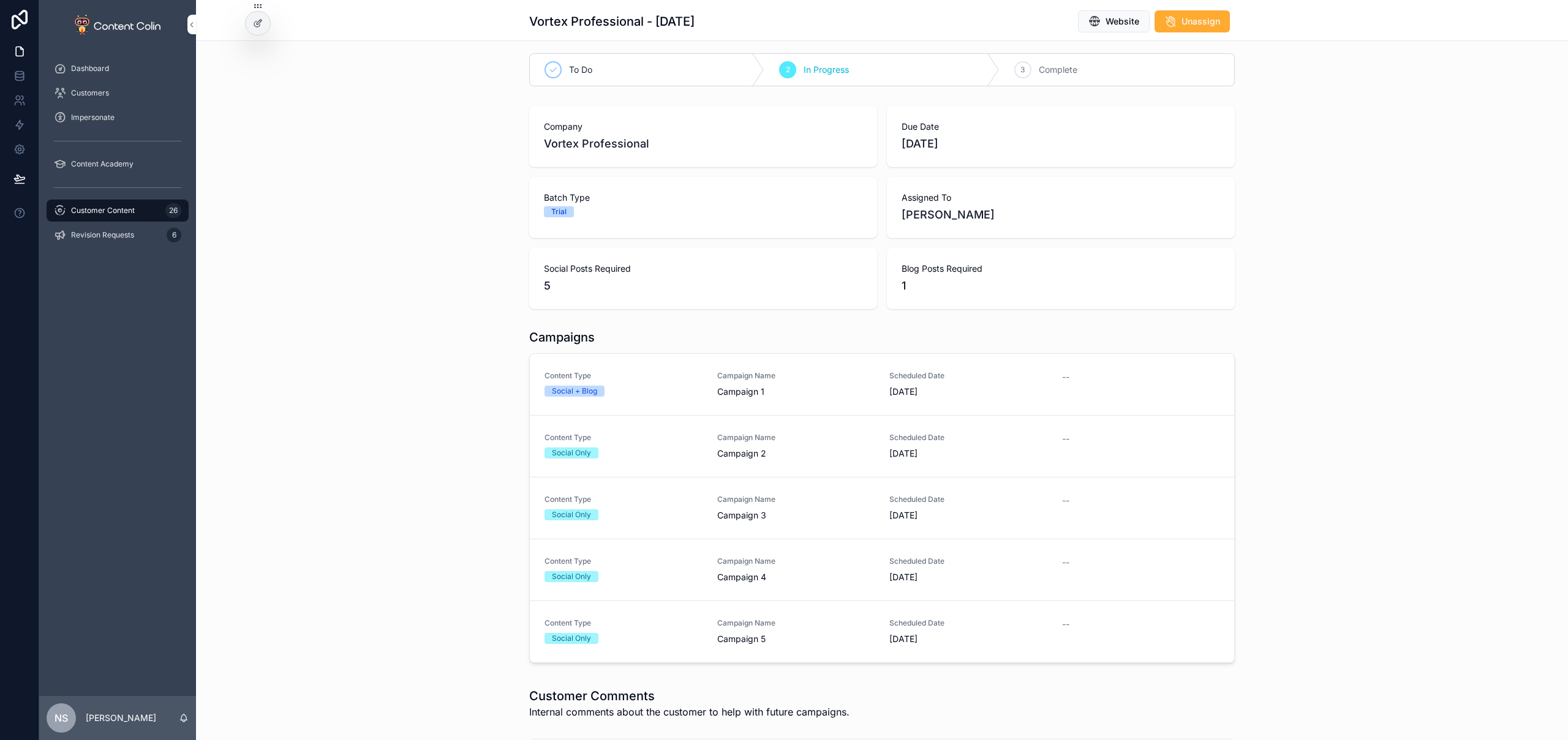
click at [651, 400] on link "Content Type Social + Blog Campaign Name Campaign 1 Scheduled Date 14th October…" at bounding box center [882, 385] width 705 height 62
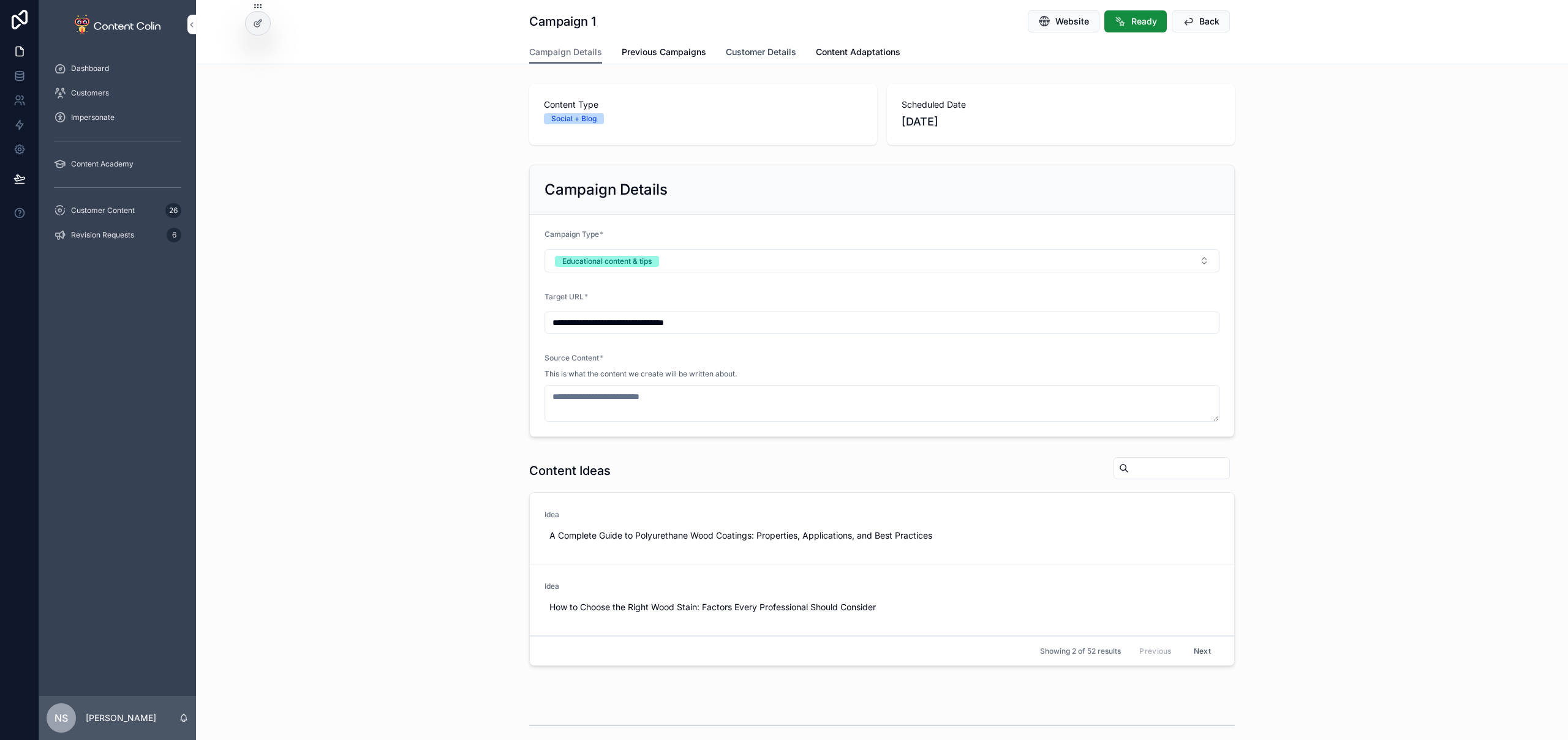
click at [752, 53] on span "Customer Details" at bounding box center [761, 52] width 70 height 12
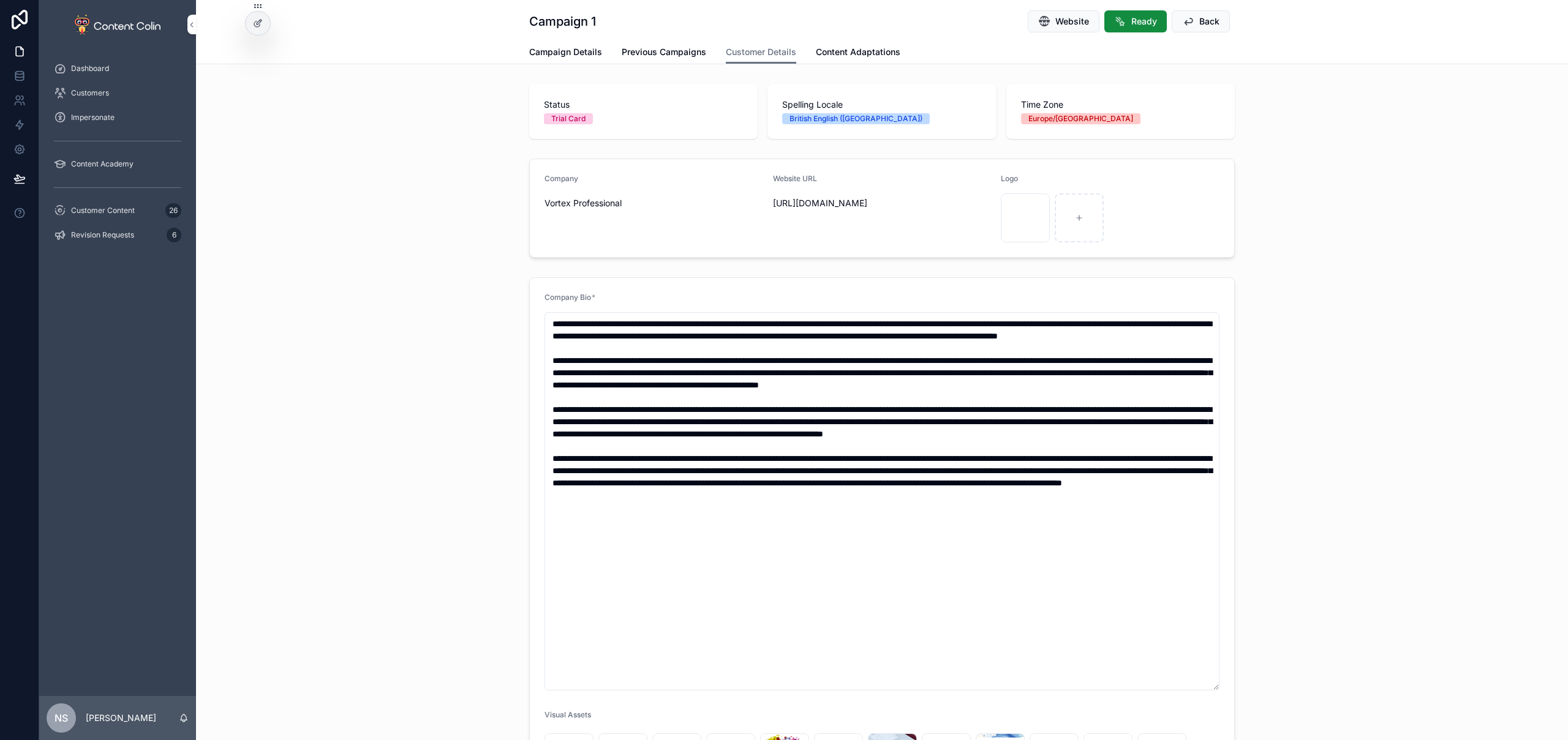
scroll to position [198, 0]
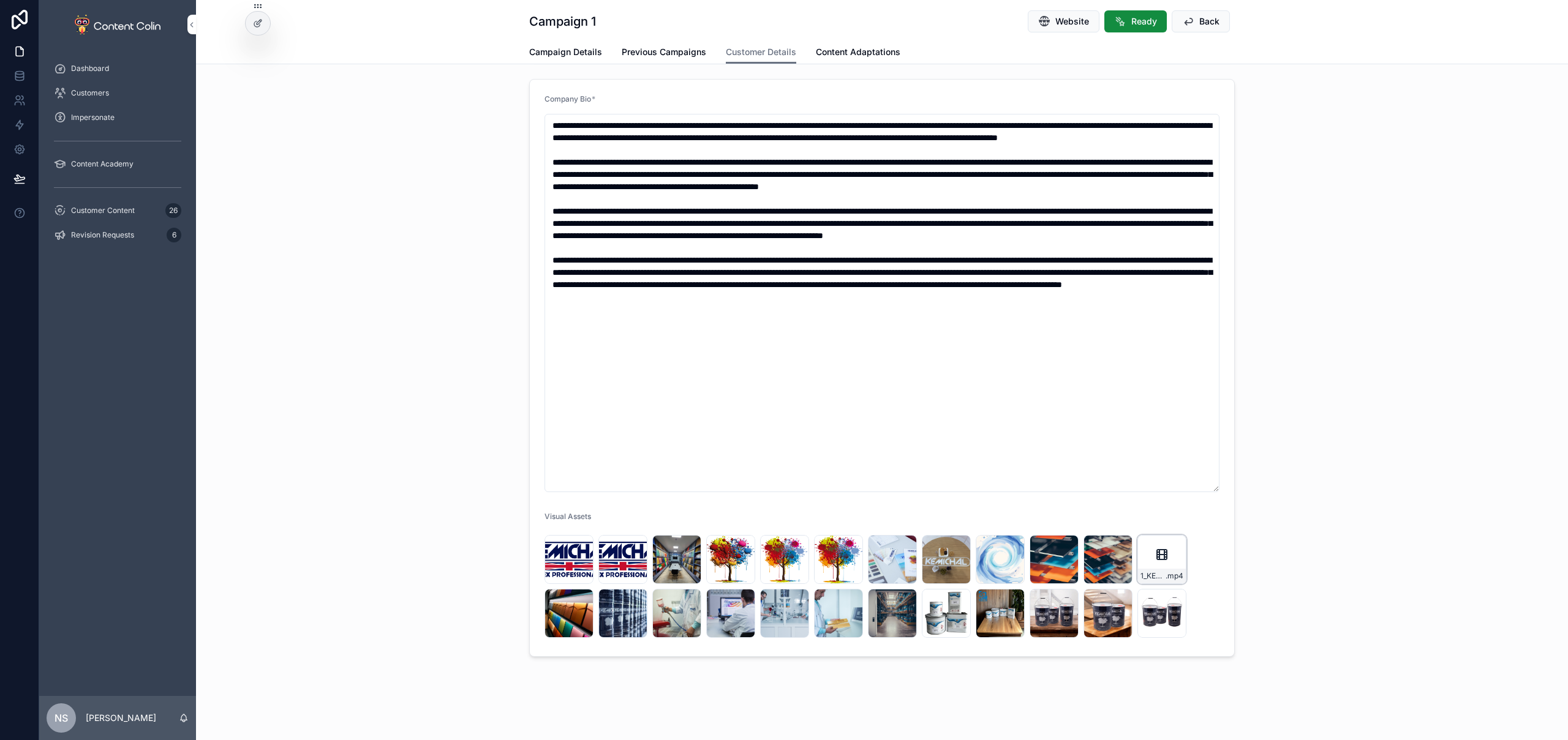
click at [1163, 550] on icon "scrollable content" at bounding box center [1162, 555] width 10 height 10
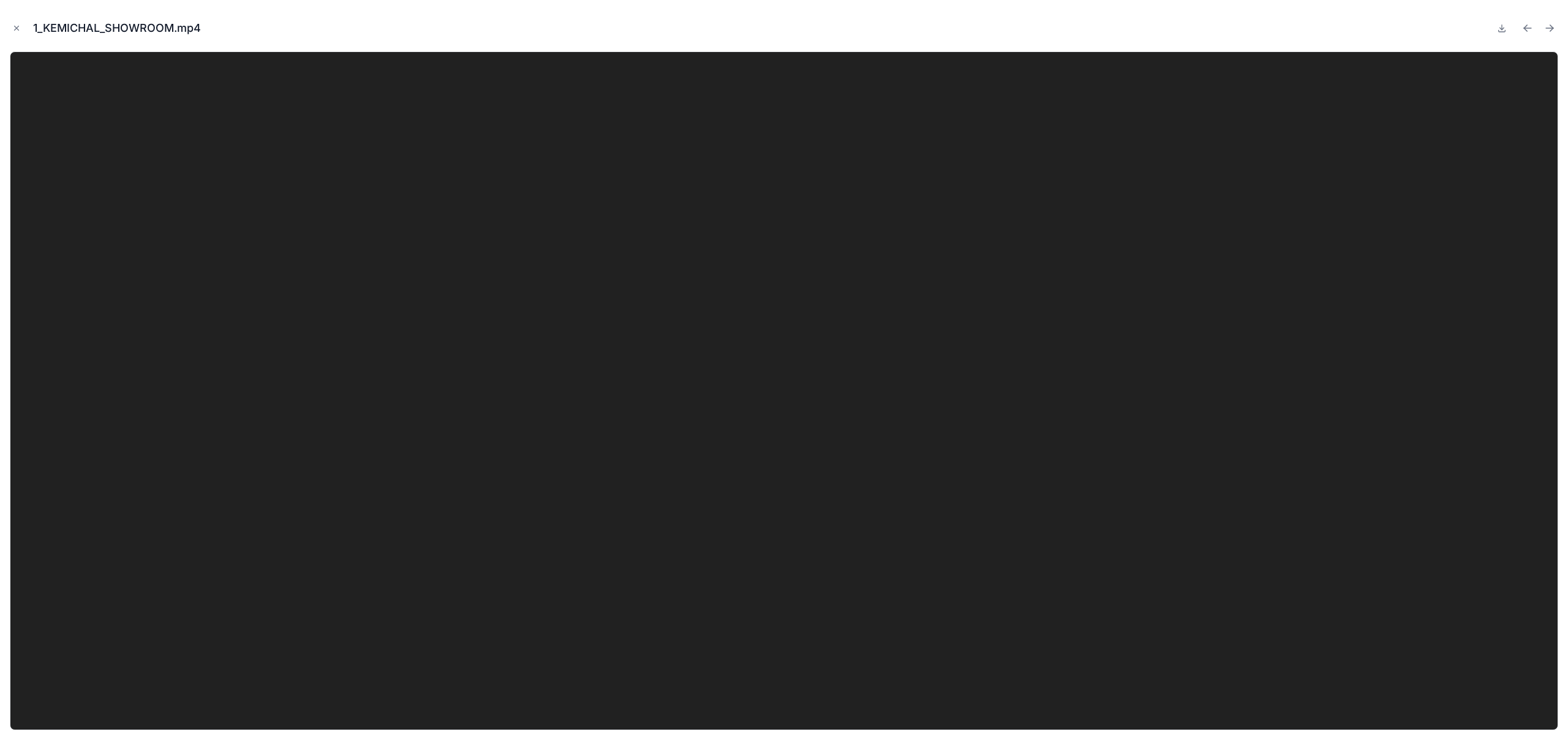
drag, startPoint x: 16, startPoint y: 25, endPoint x: 22, endPoint y: 30, distance: 7.8
click at [16, 25] on icon "Close modal" at bounding box center [17, 28] width 9 height 9
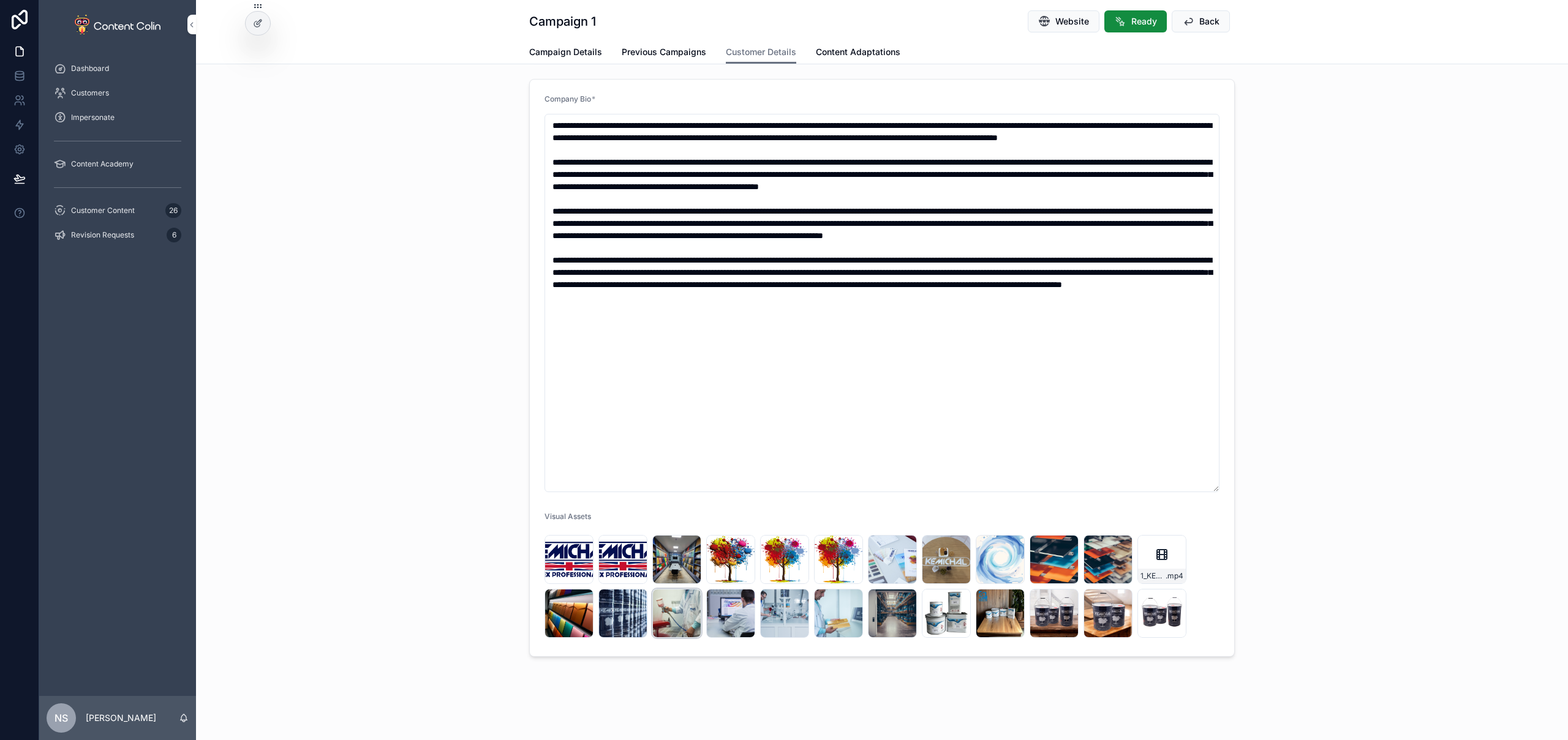
click at [679, 612] on div "LABORATORIO-(2) .jpg" at bounding box center [676, 613] width 49 height 49
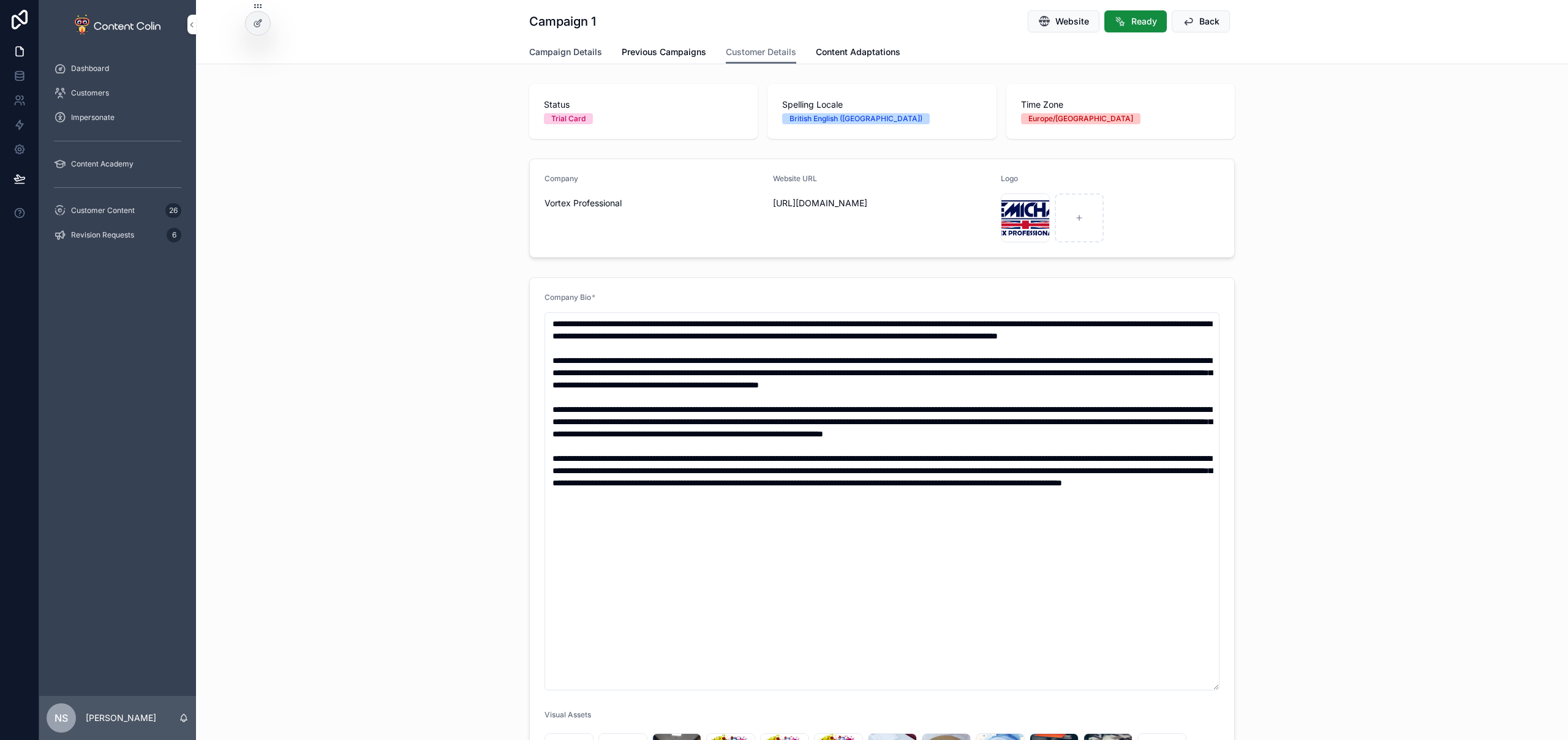
click at [556, 49] on span "Campaign Details" at bounding box center [566, 52] width 73 height 12
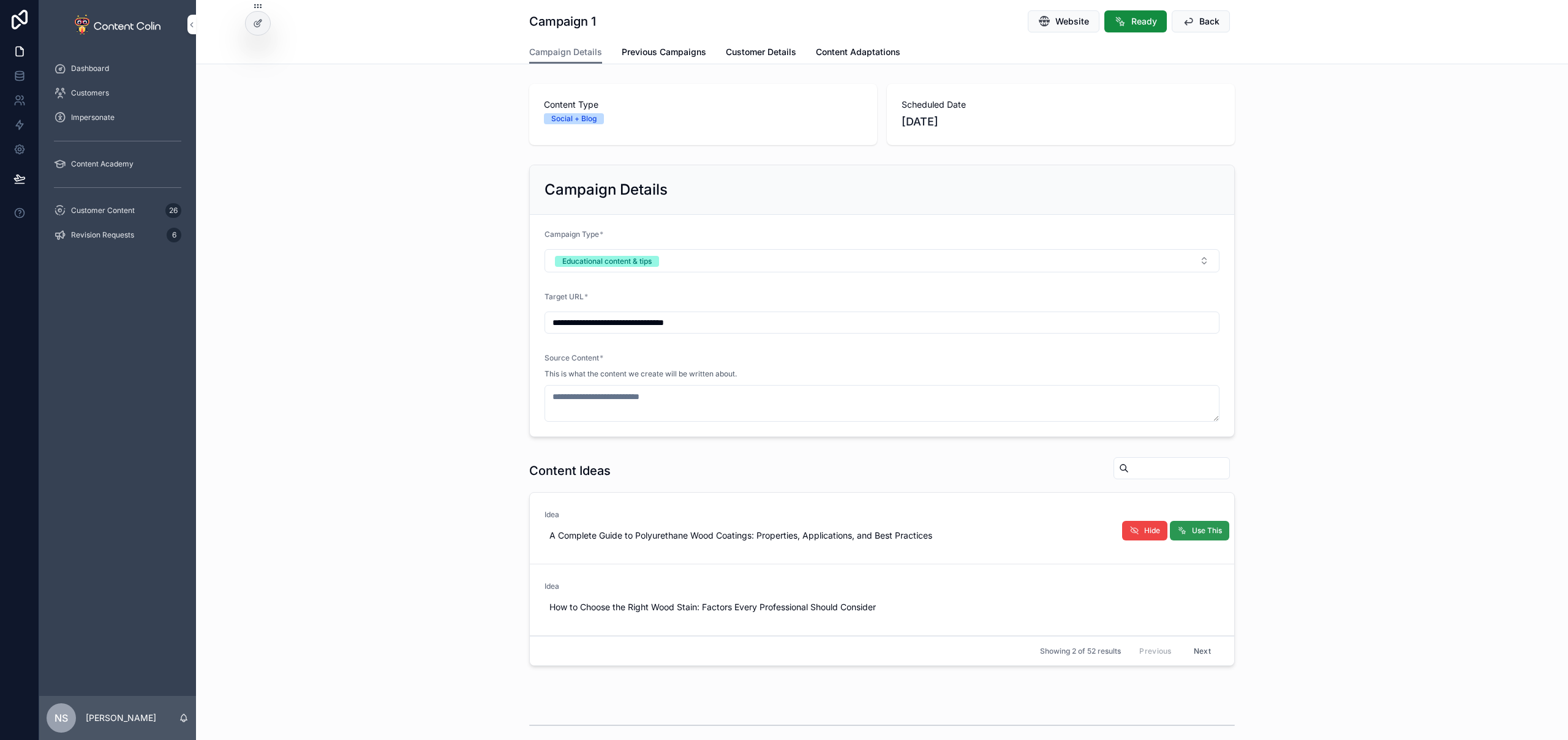
click at [1198, 528] on span "Use This" at bounding box center [1207, 531] width 30 height 10
type textarea "**********"
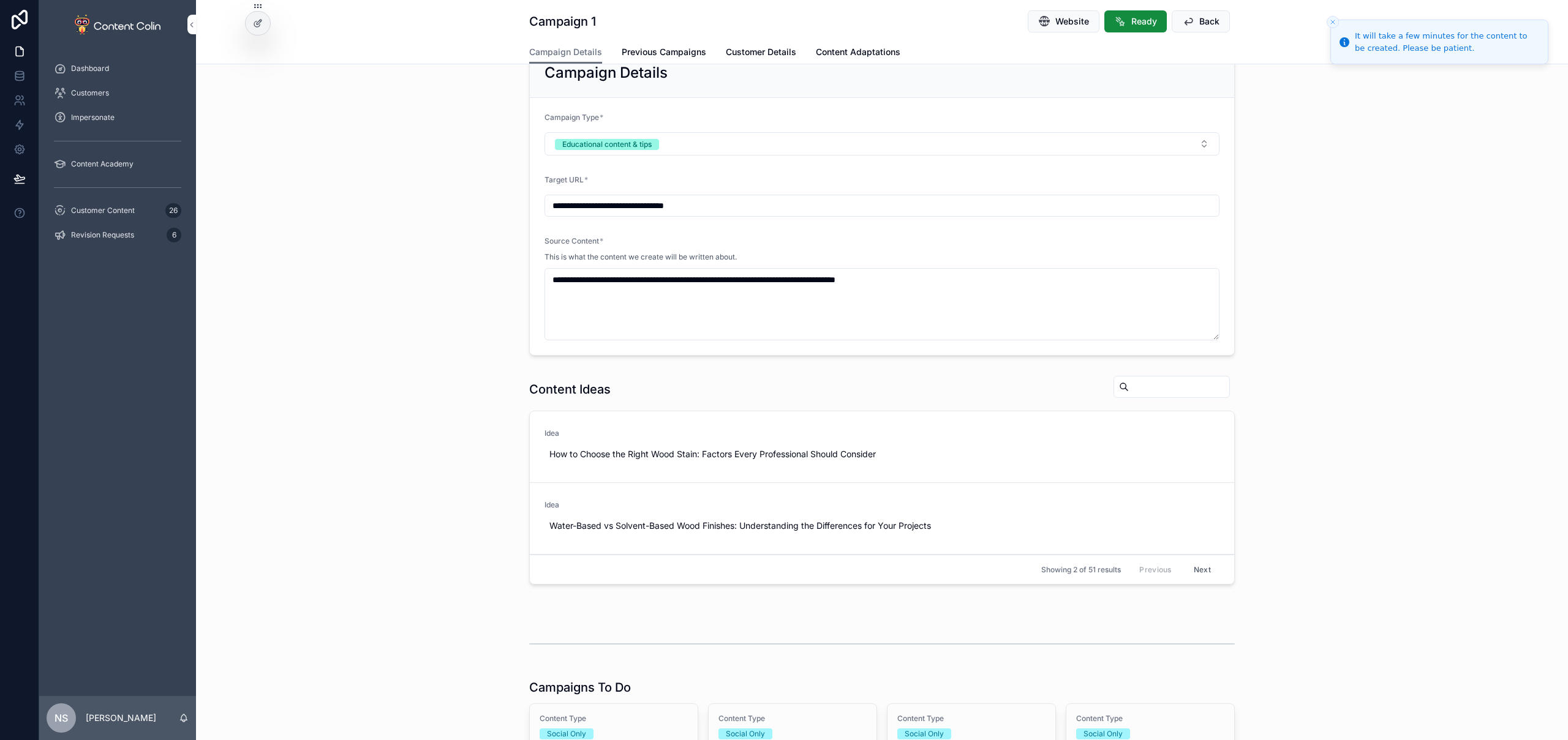
scroll to position [240, 0]
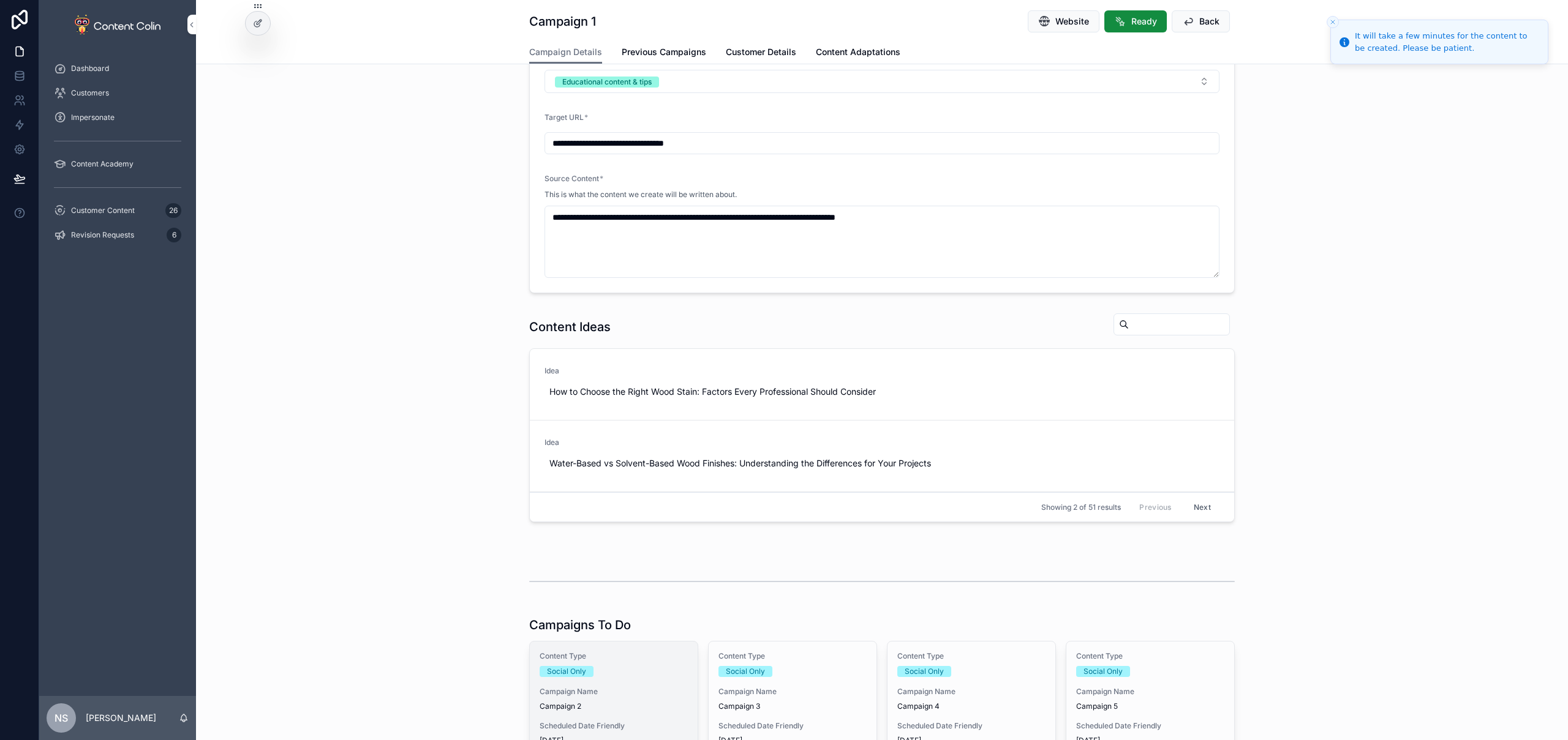
click at [588, 684] on div "Content Type Social Only Campaign Name Campaign 2 Scheduled Date Friendly 15th …" at bounding box center [614, 708] width 168 height 133
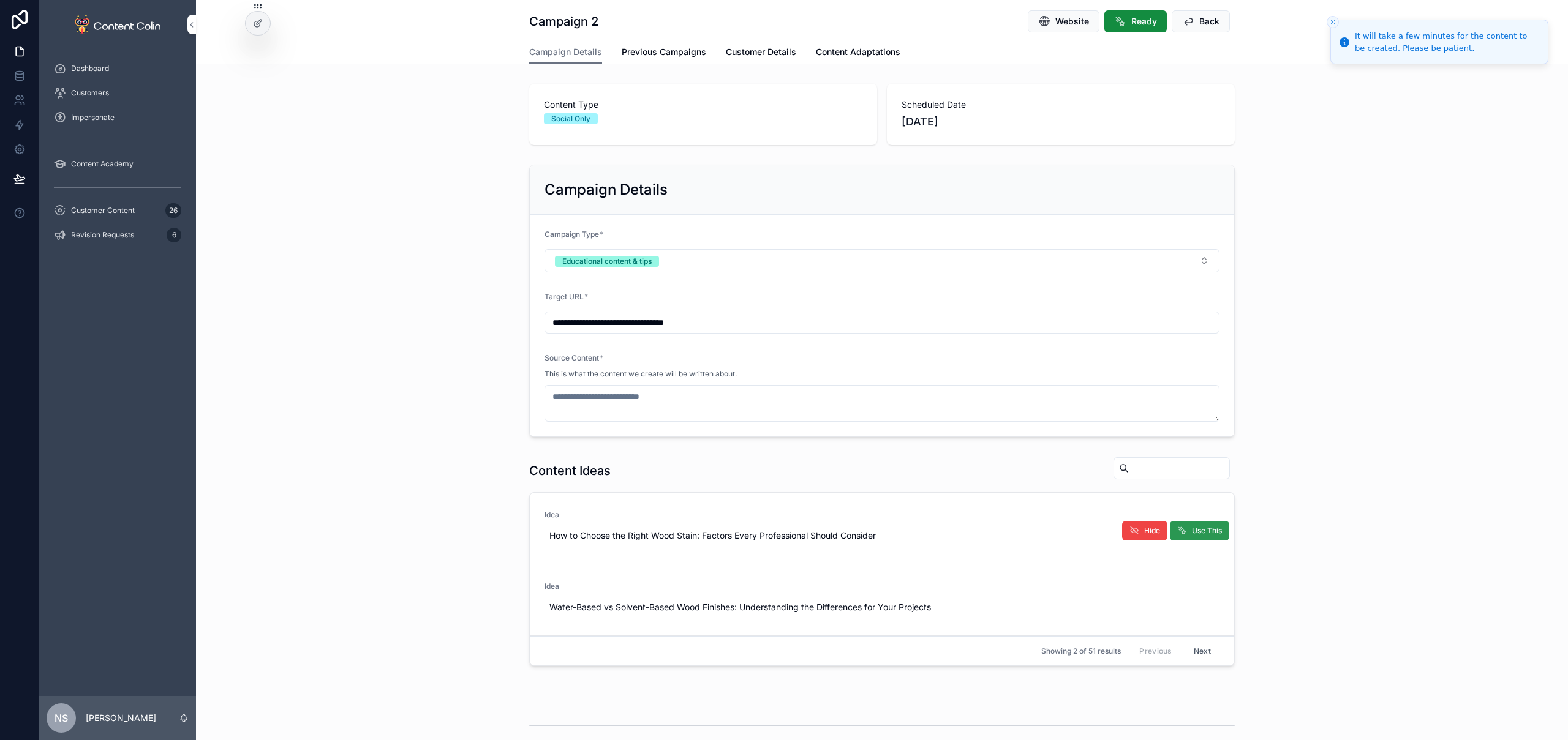
click at [1197, 532] on span "Use This" at bounding box center [1207, 531] width 30 height 10
type textarea "**********"
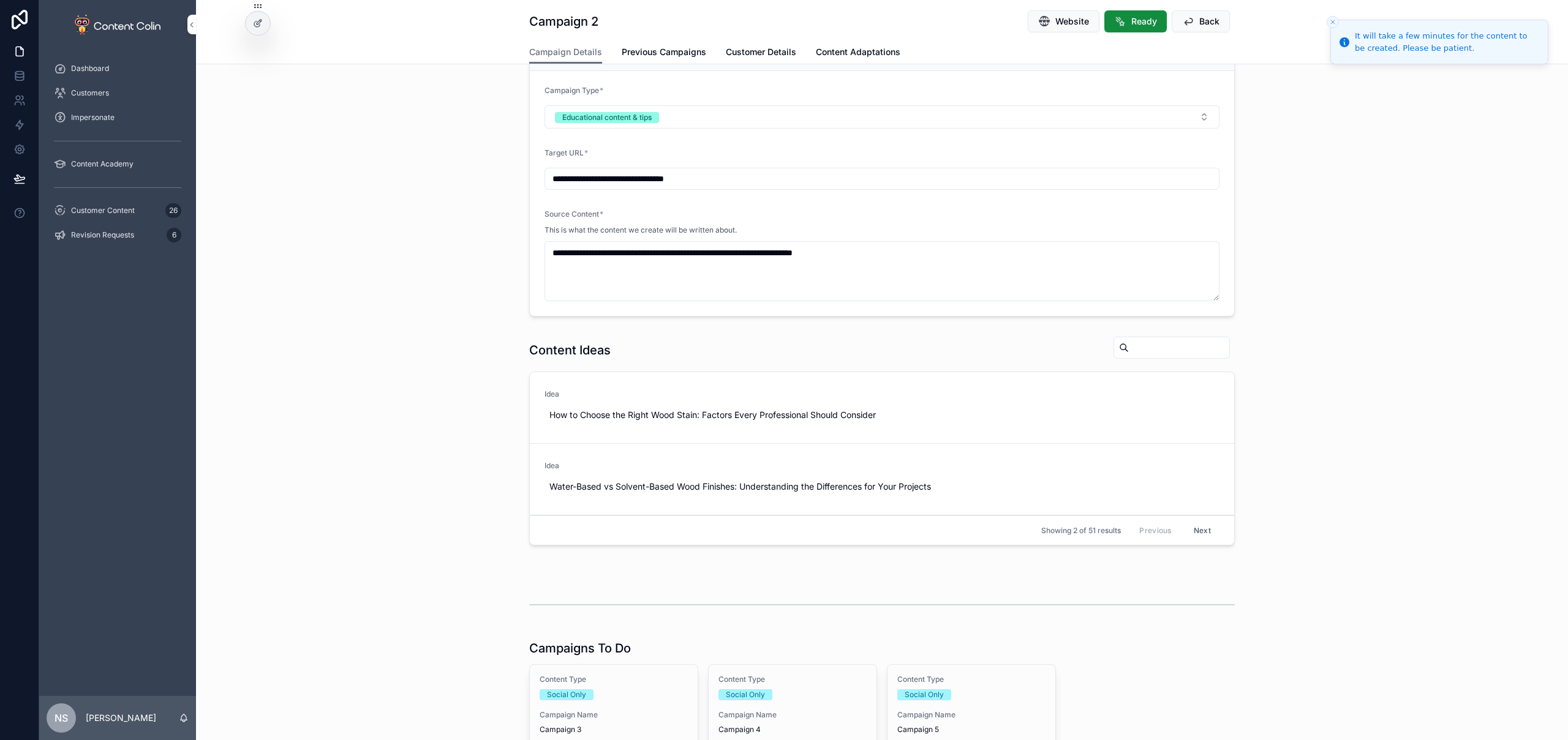
scroll to position [267, 0]
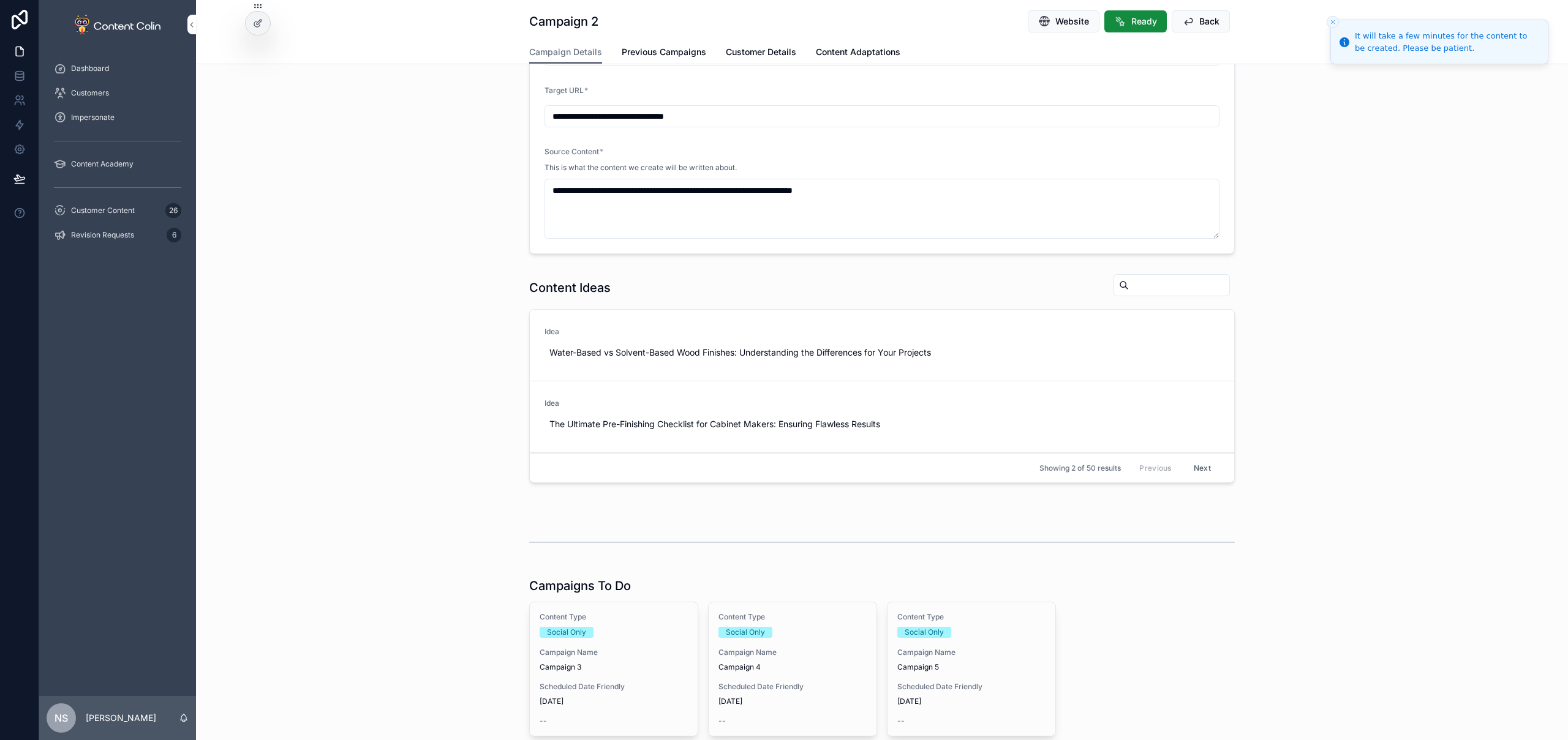
click at [592, 646] on div "Content Type Social Only Campaign Name Campaign 3 Scheduled Date Friendly 17th …" at bounding box center [614, 669] width 168 height 133
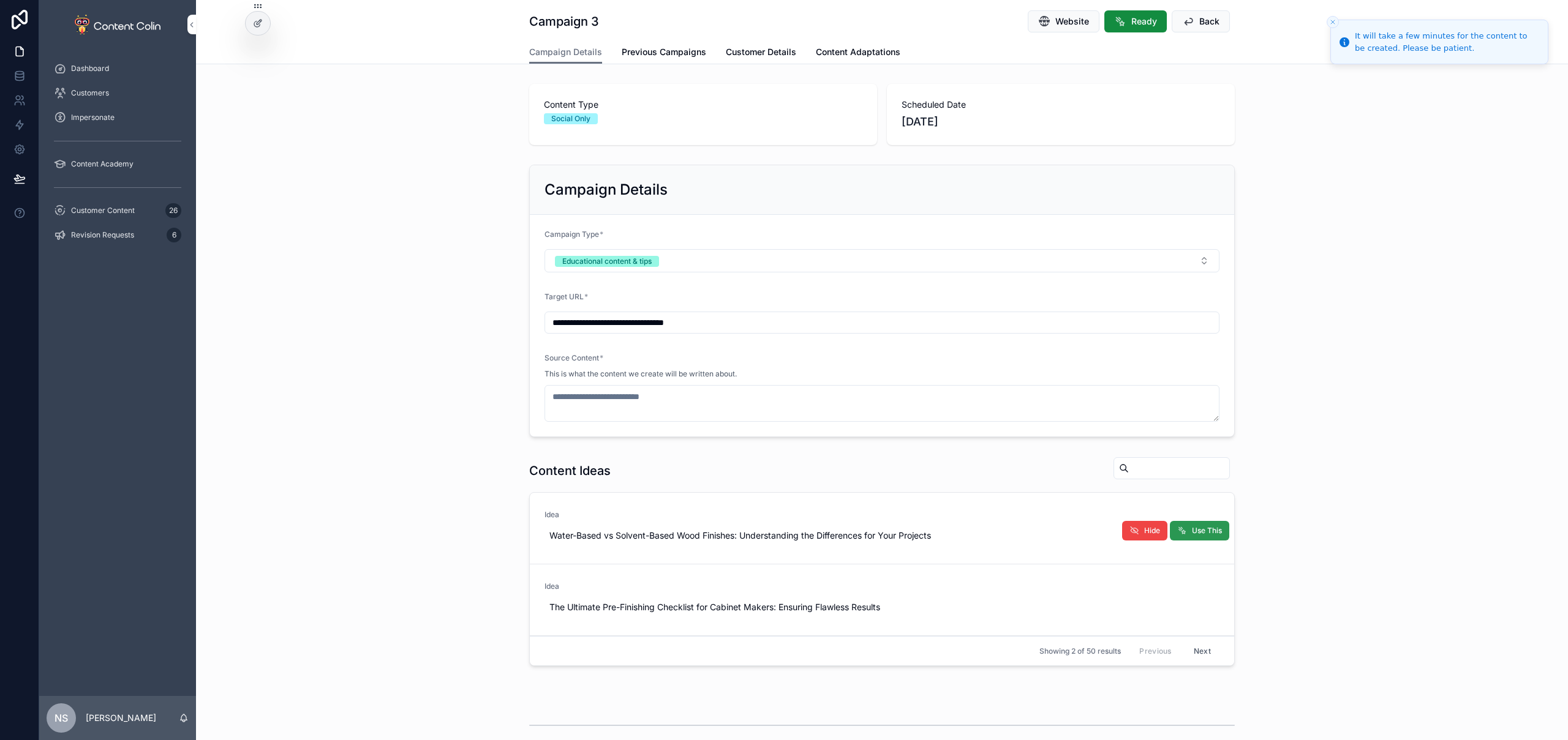
click at [1207, 533] on span "Use This" at bounding box center [1207, 531] width 30 height 10
type textarea "**********"
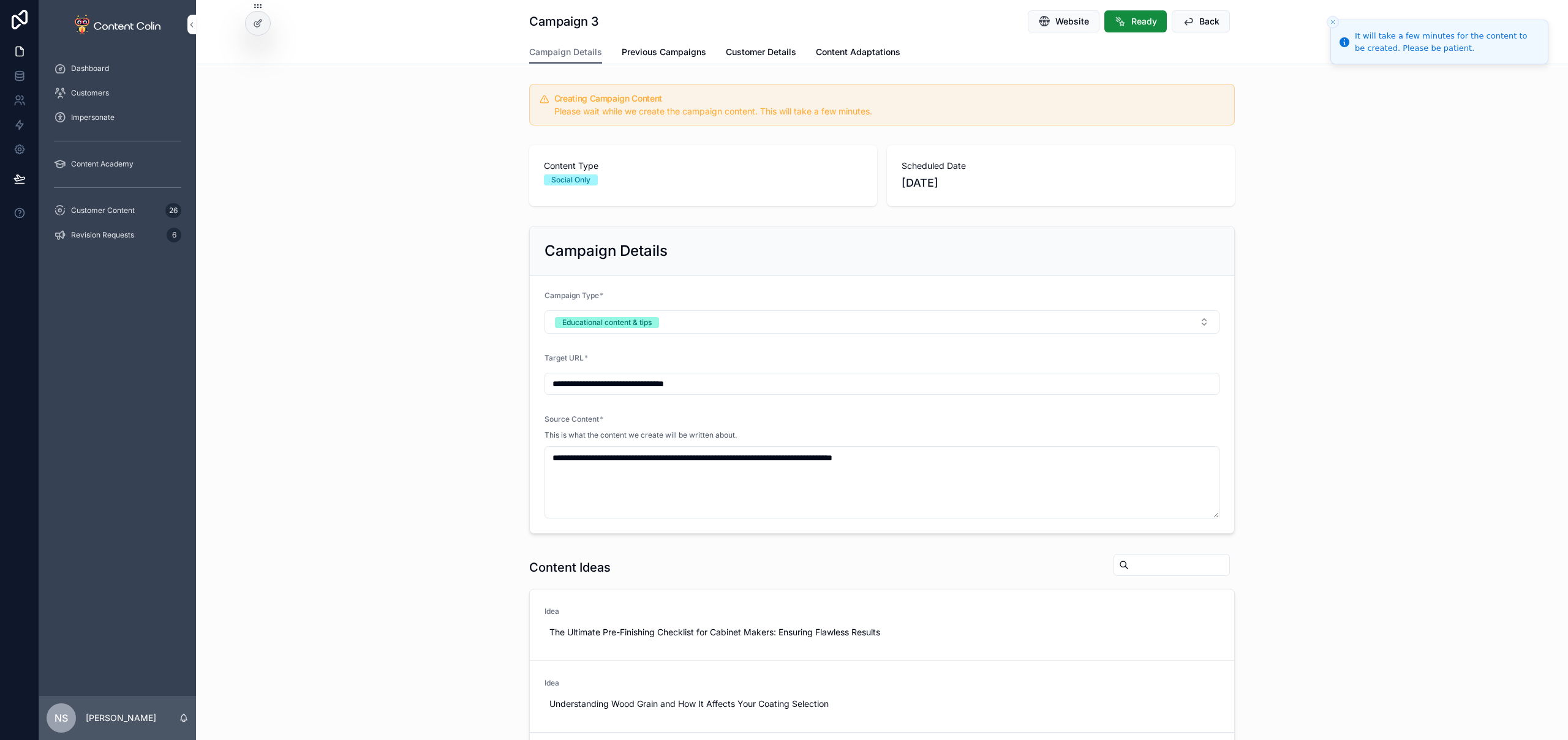
scroll to position [398, 0]
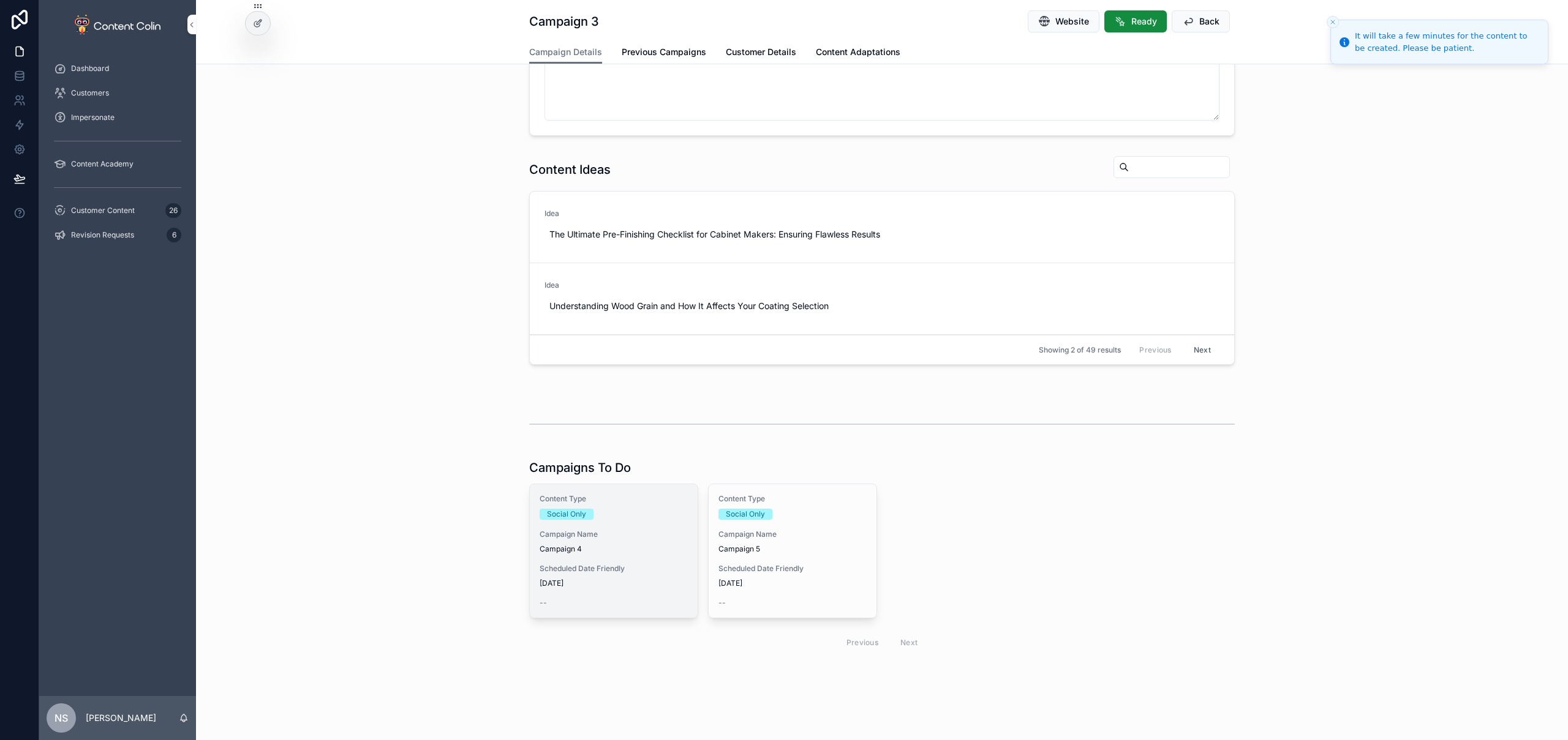
click at [610, 551] on span "Campaign 4" at bounding box center [614, 549] width 148 height 10
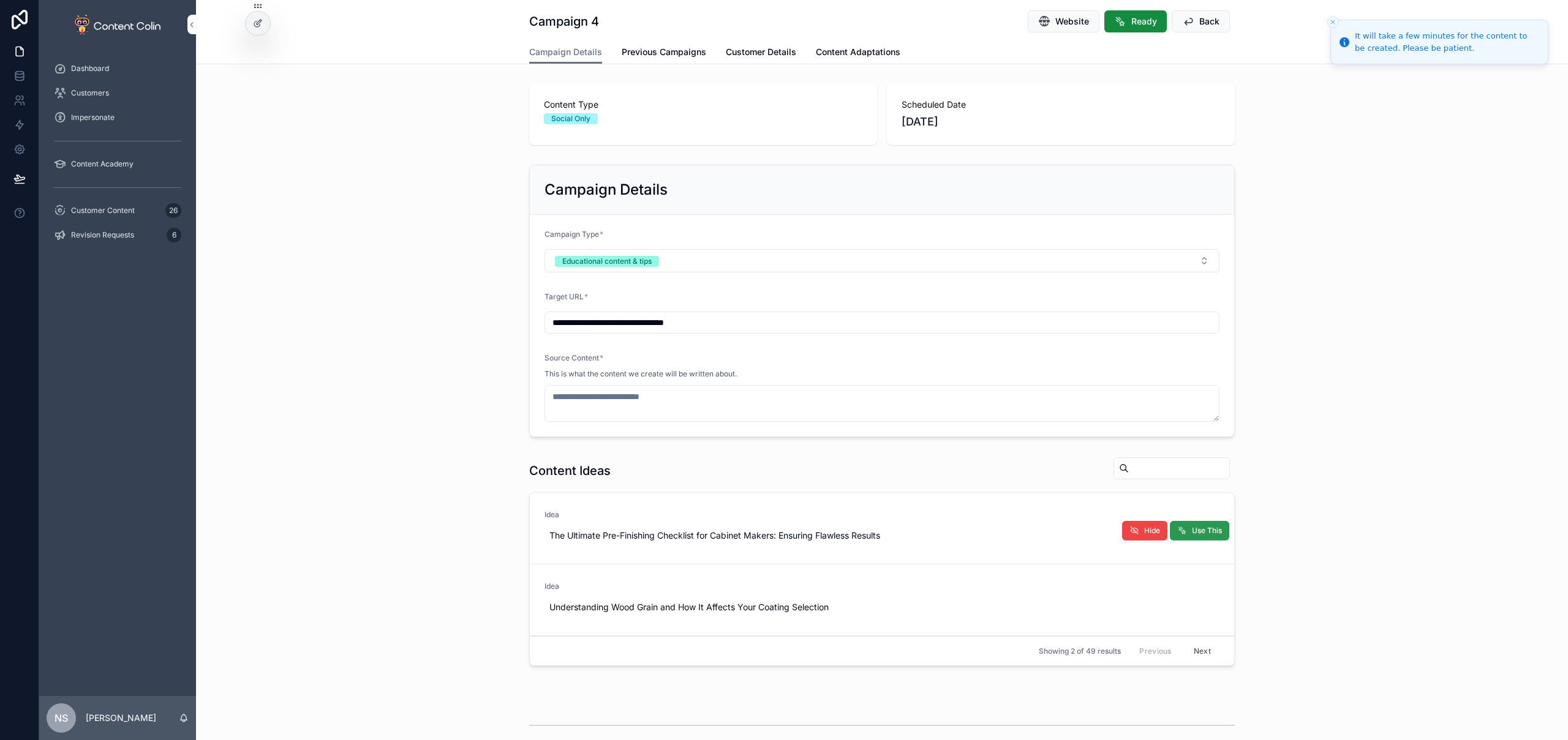
click at [1198, 526] on span "Use This" at bounding box center [1207, 531] width 30 height 10
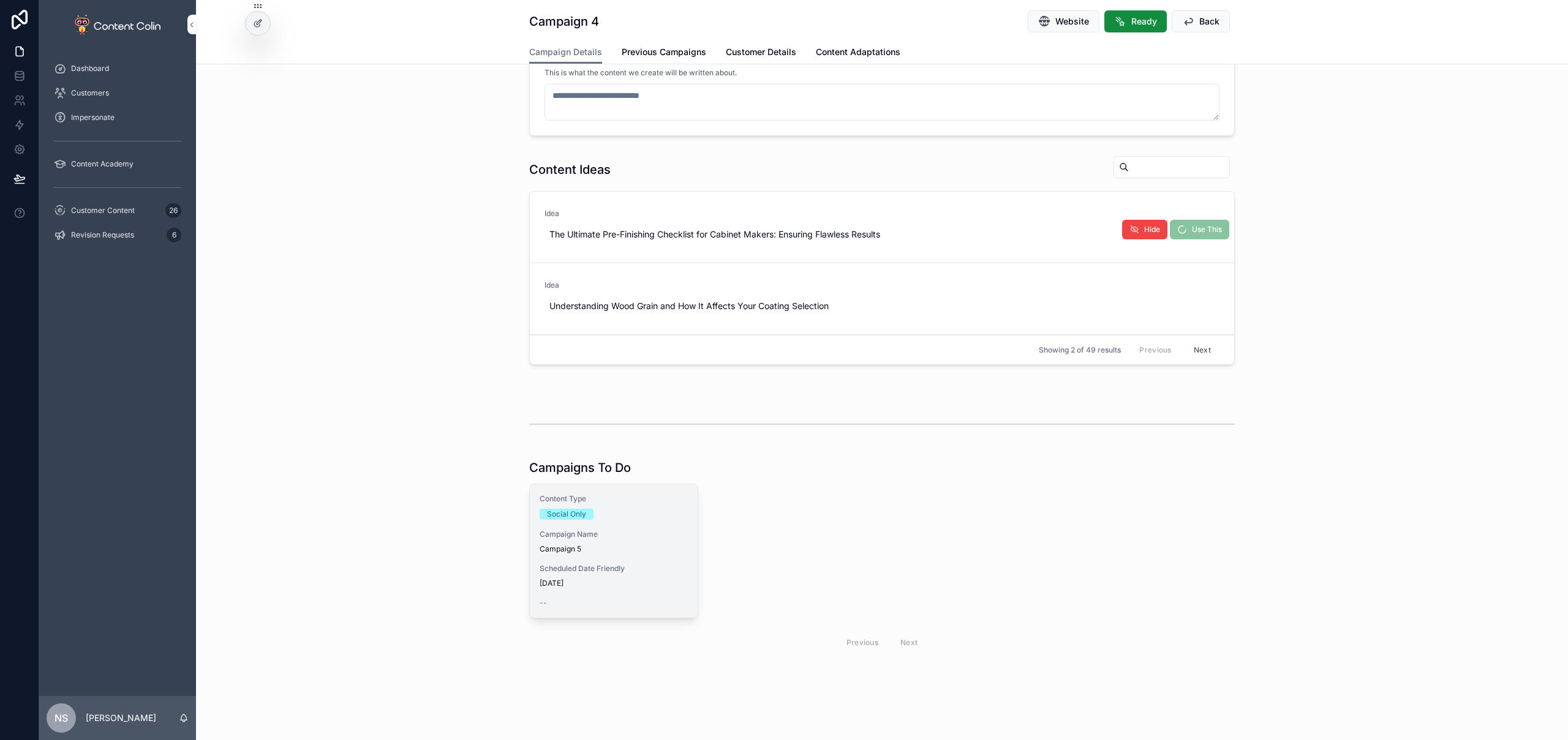
click at [612, 557] on div "Content Type Social Only Campaign Name Campaign 5 Scheduled Date Friendly 25th …" at bounding box center [614, 551] width 168 height 133
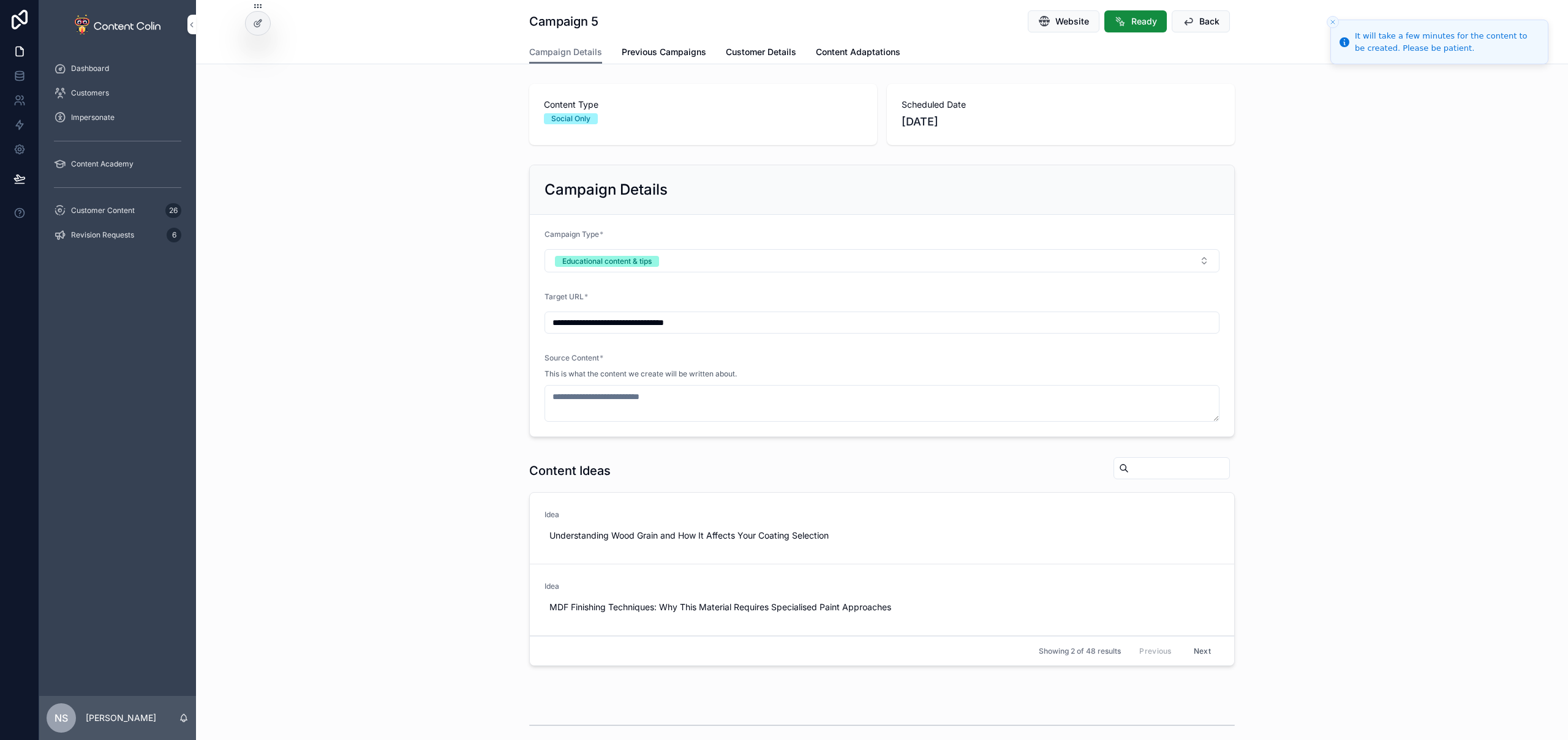
scroll to position [8, 0]
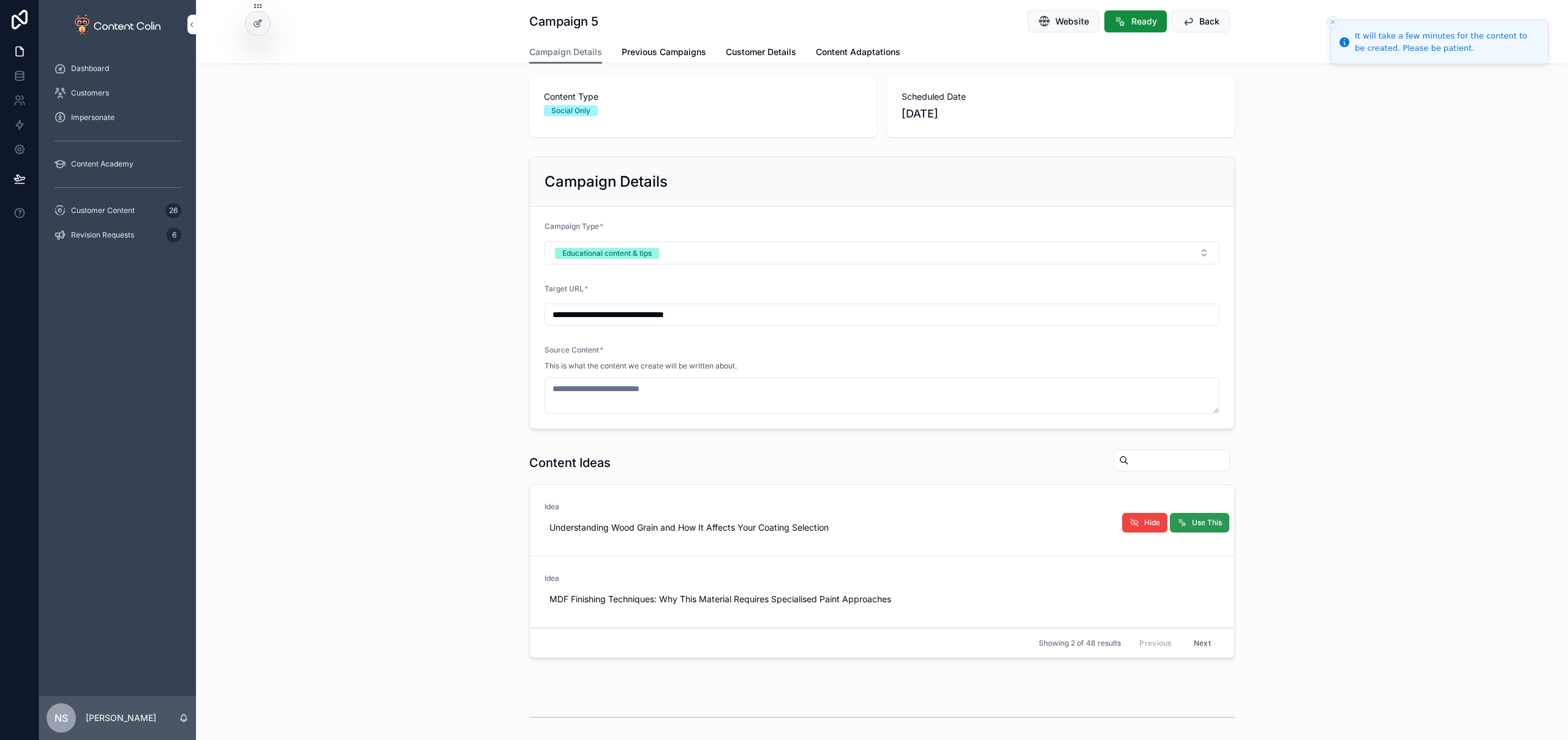
click at [1212, 529] on button "Use This" at bounding box center [1200, 523] width 59 height 20
type textarea "**********"
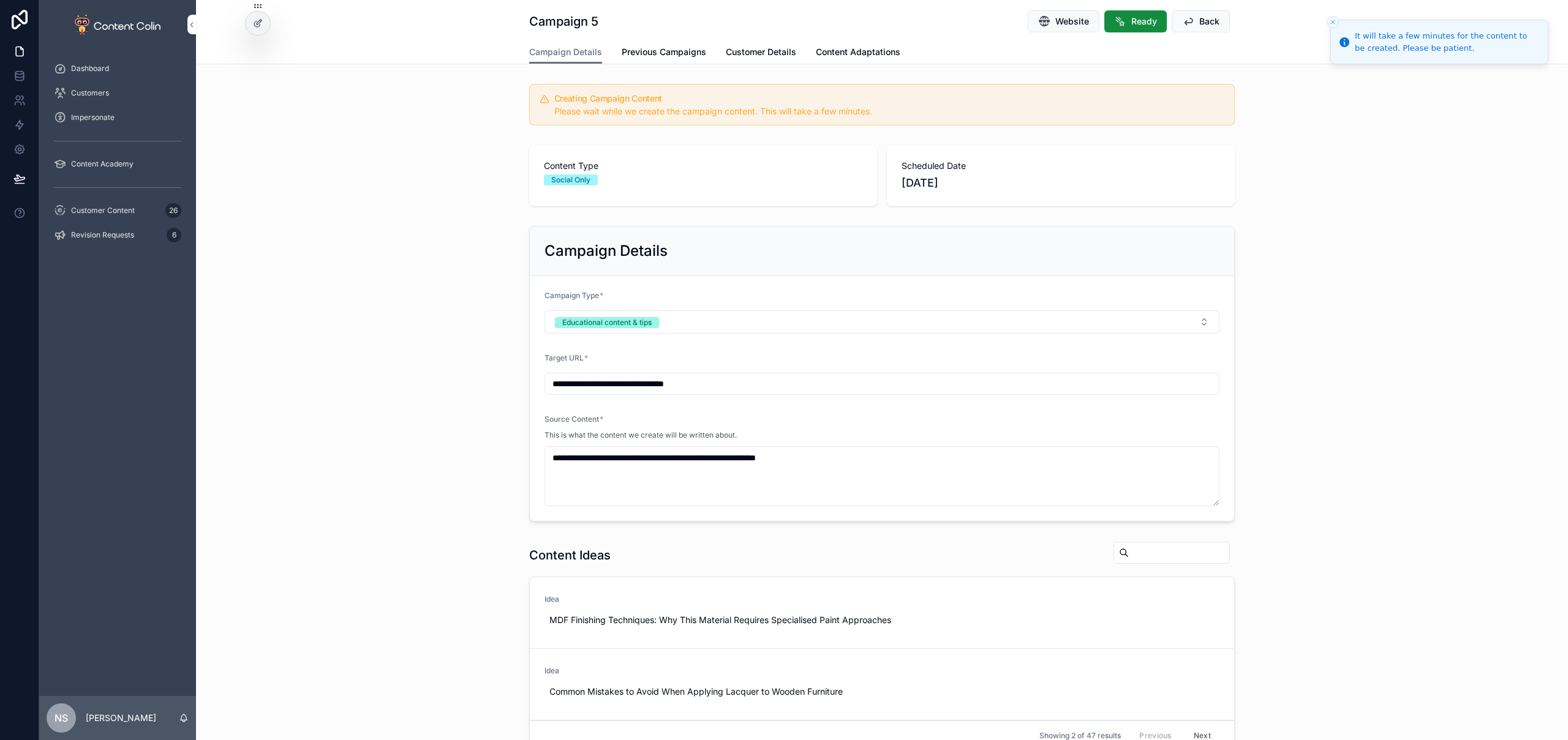
scroll to position [15, 0]
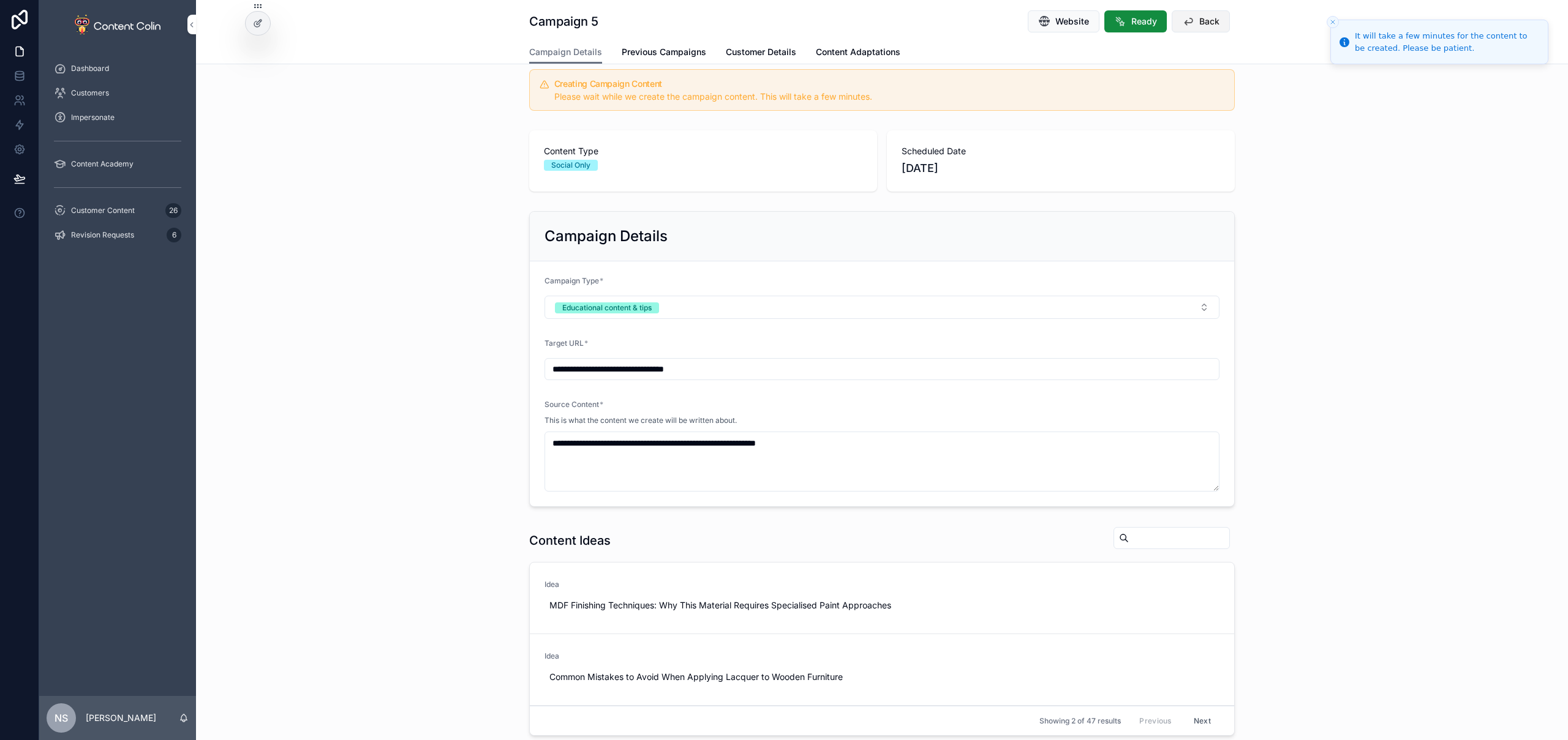
click at [1201, 20] on span "Back" at bounding box center [1209, 22] width 20 height 12
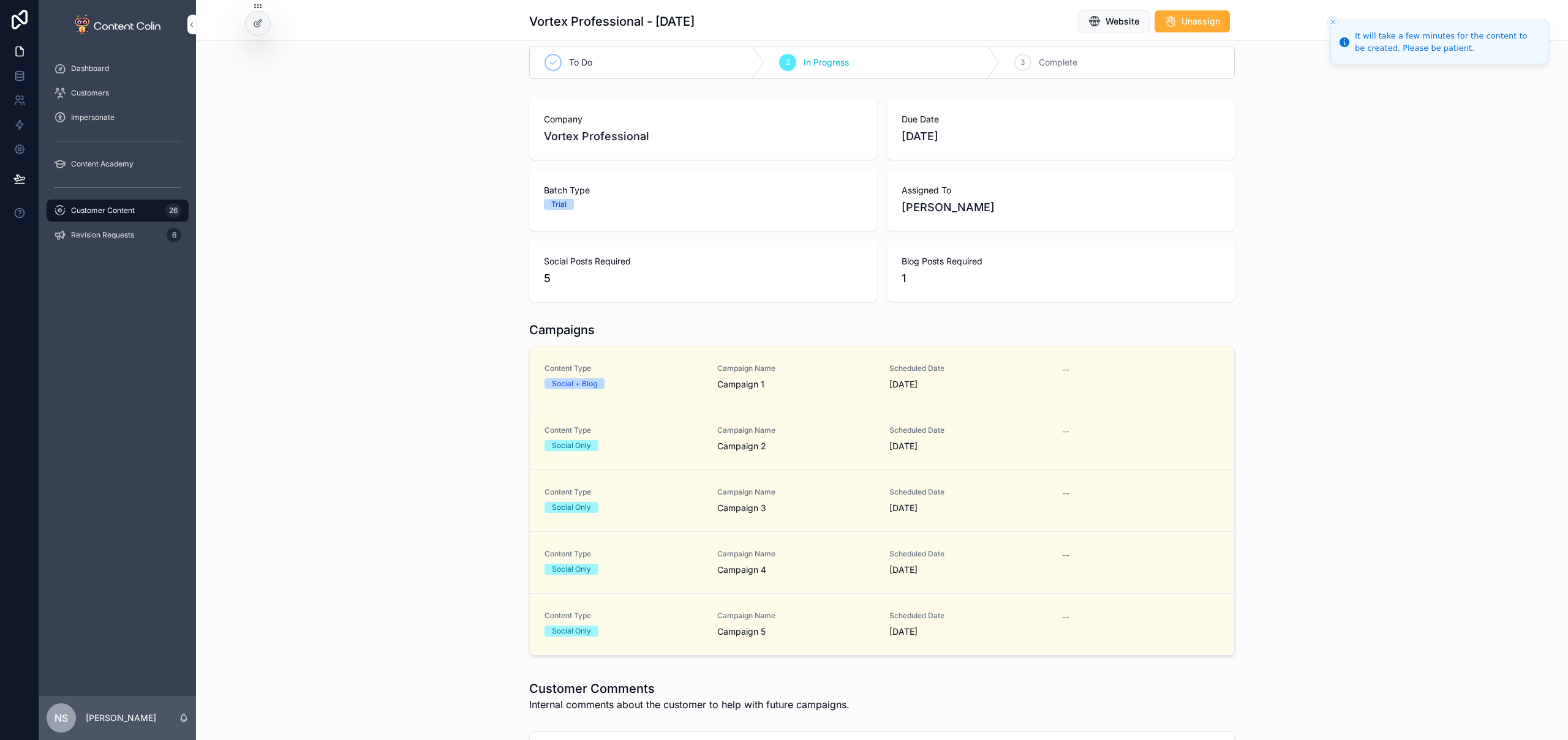
click at [106, 206] on span "Customer Content" at bounding box center [103, 211] width 64 height 10
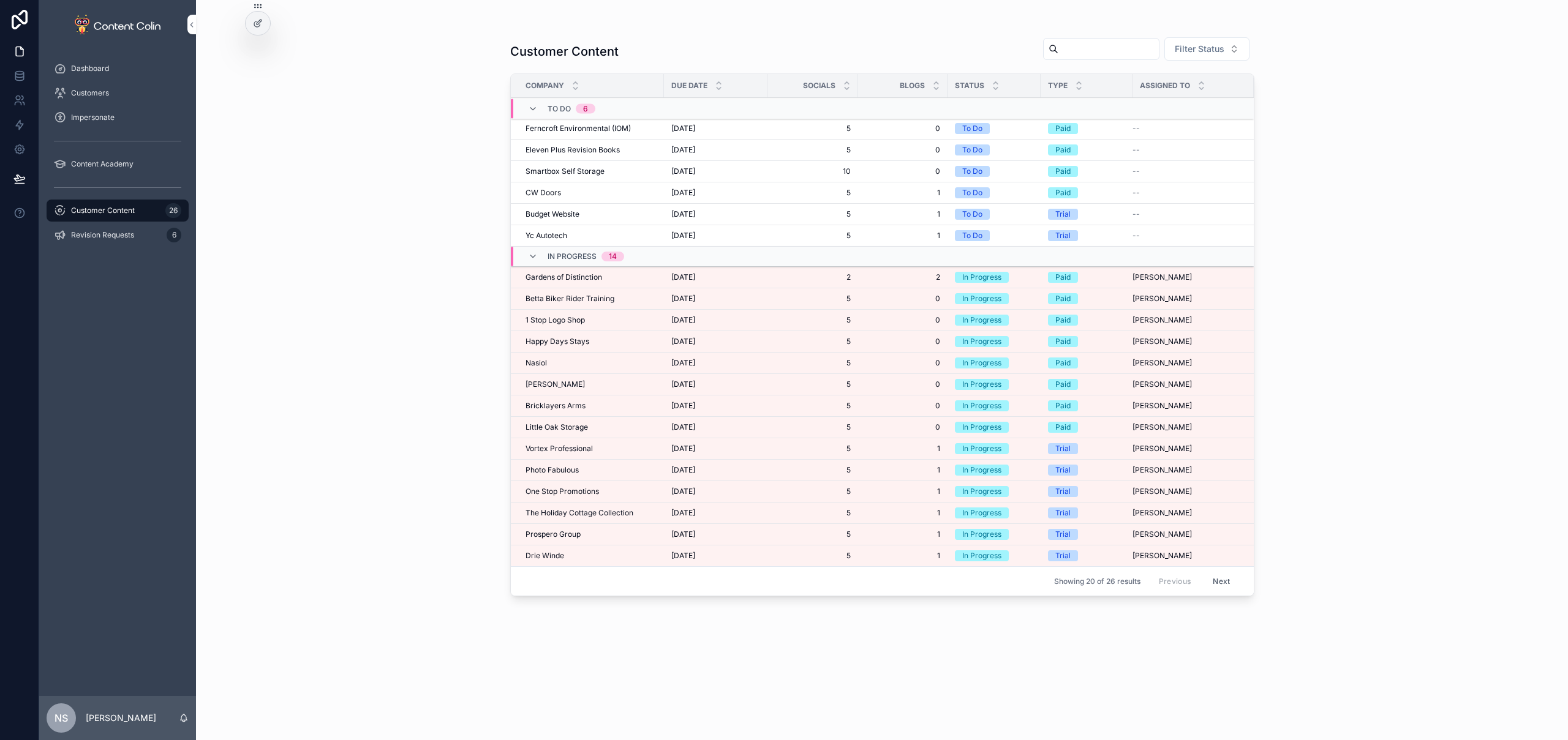
click at [602, 471] on div "Photo Fabulous Photo Fabulous" at bounding box center [591, 470] width 131 height 10
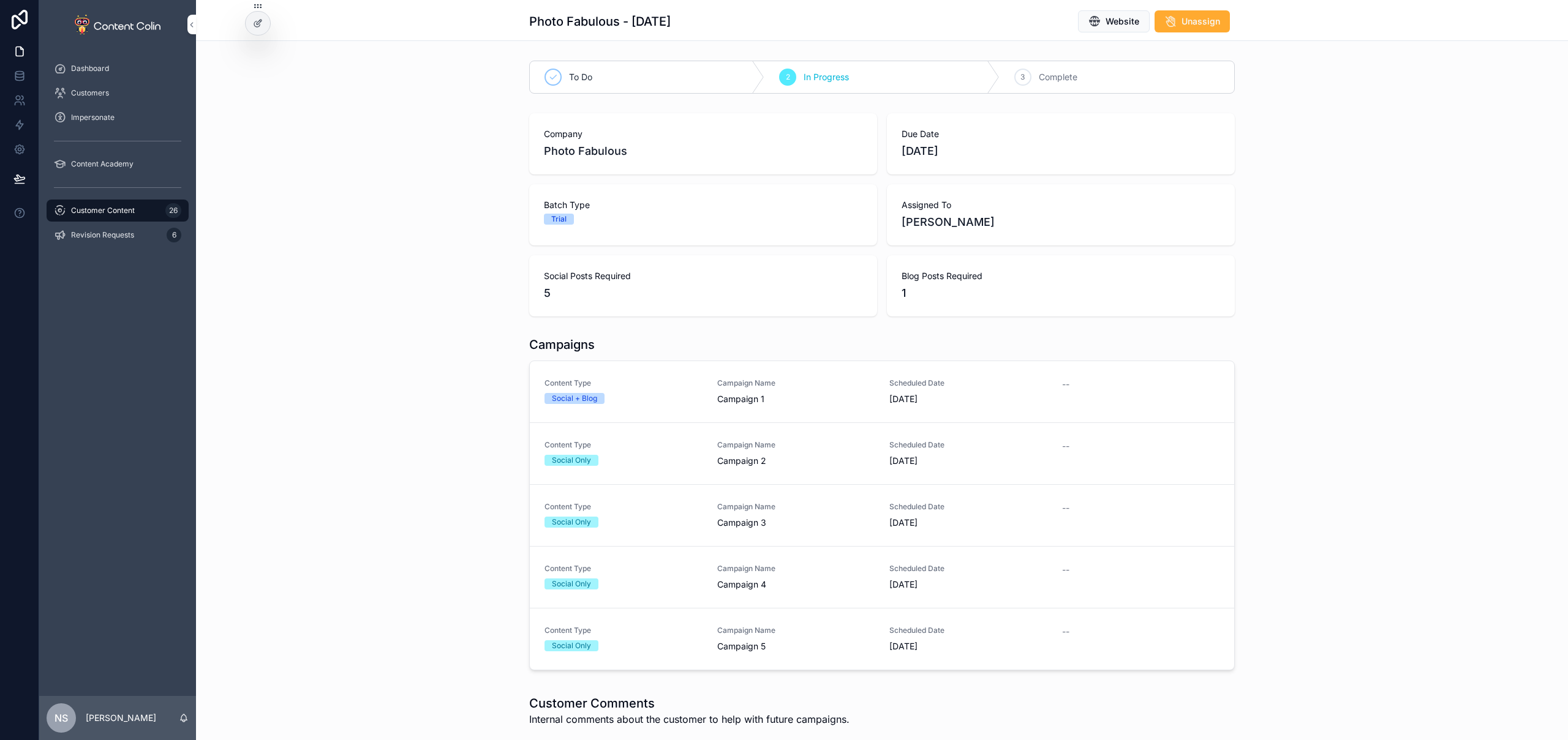
click at [648, 398] on div "Social + Blog" at bounding box center [624, 398] width 158 height 11
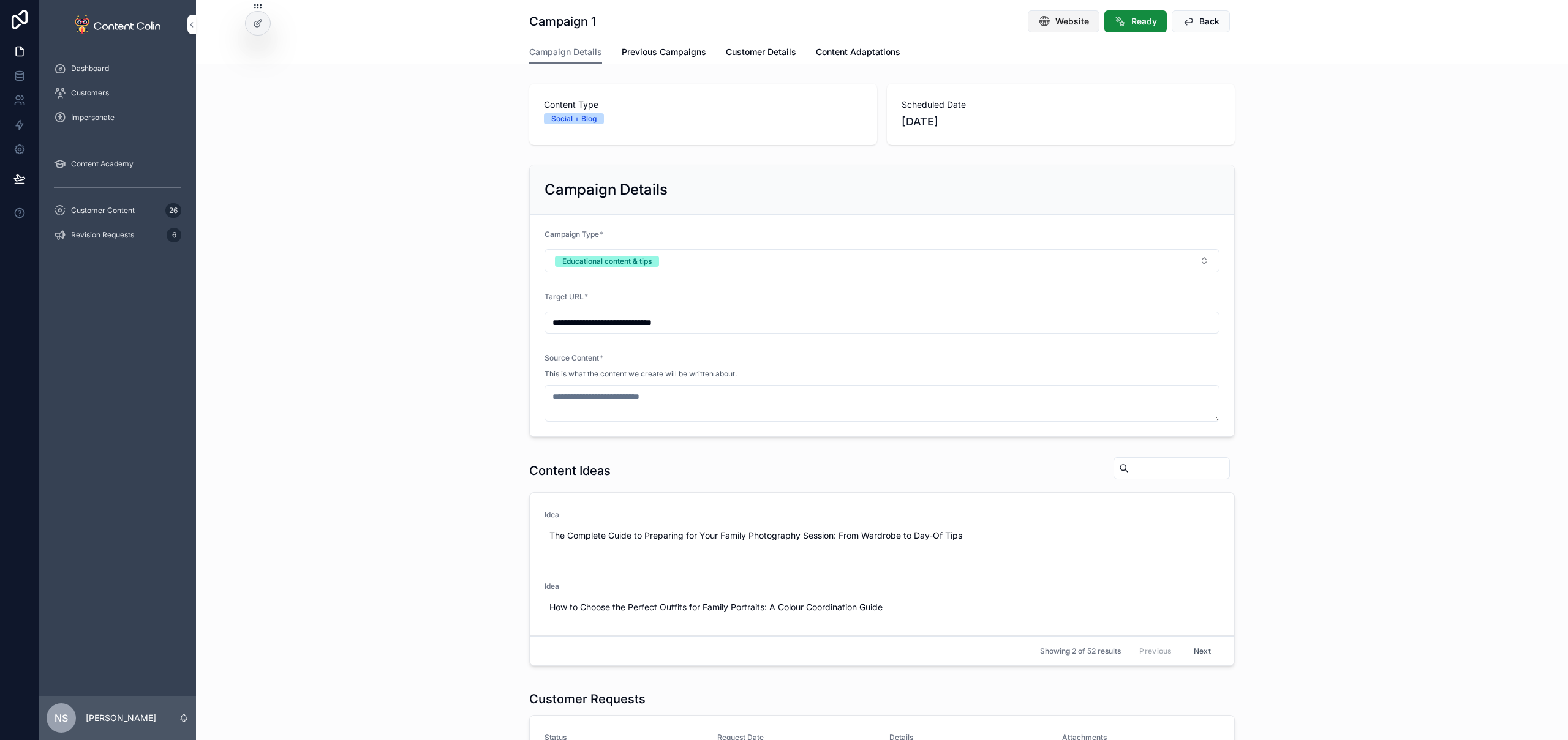
click at [1085, 22] on button "Website" at bounding box center [1064, 22] width 72 height 22
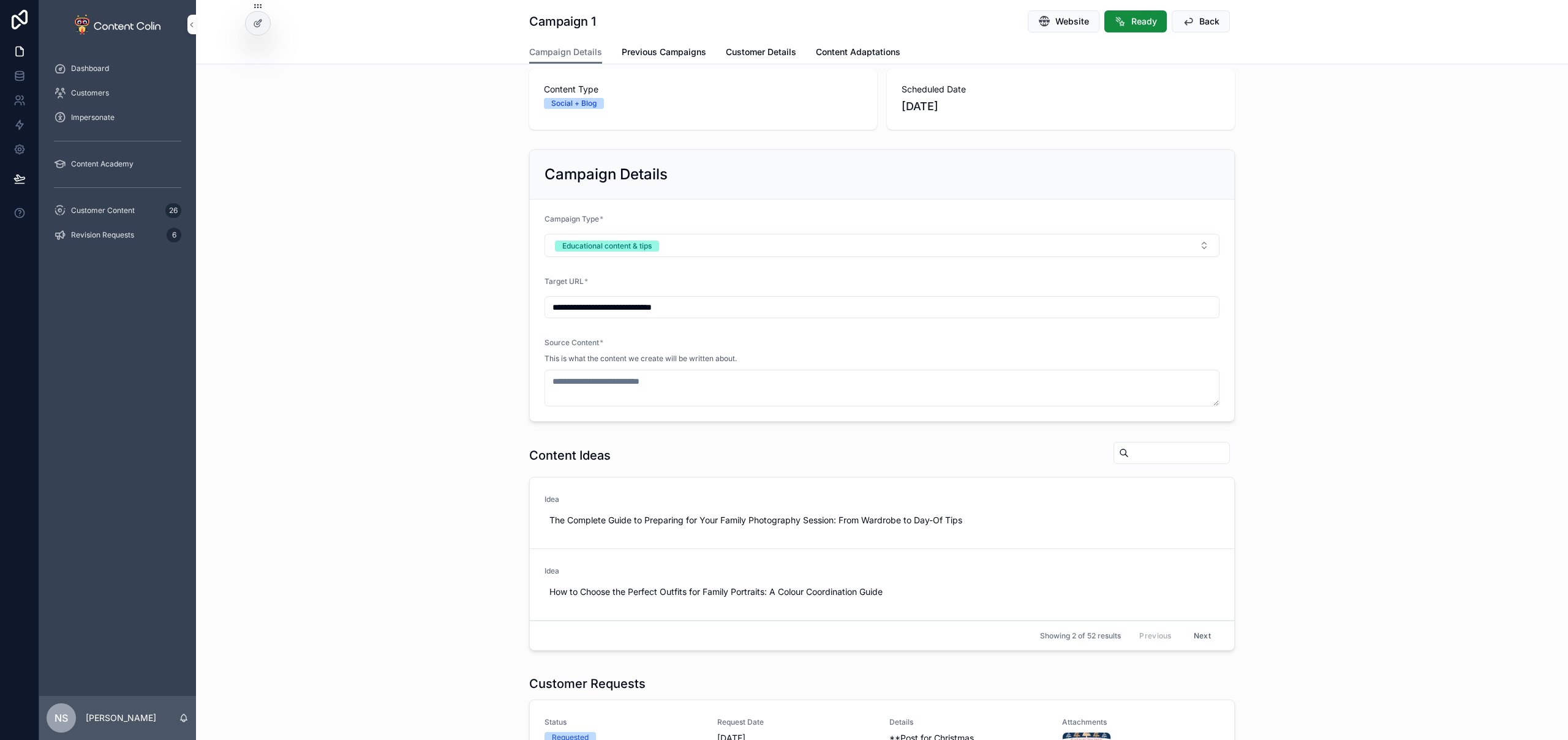
click at [1204, 637] on button "Next" at bounding box center [1202, 636] width 34 height 19
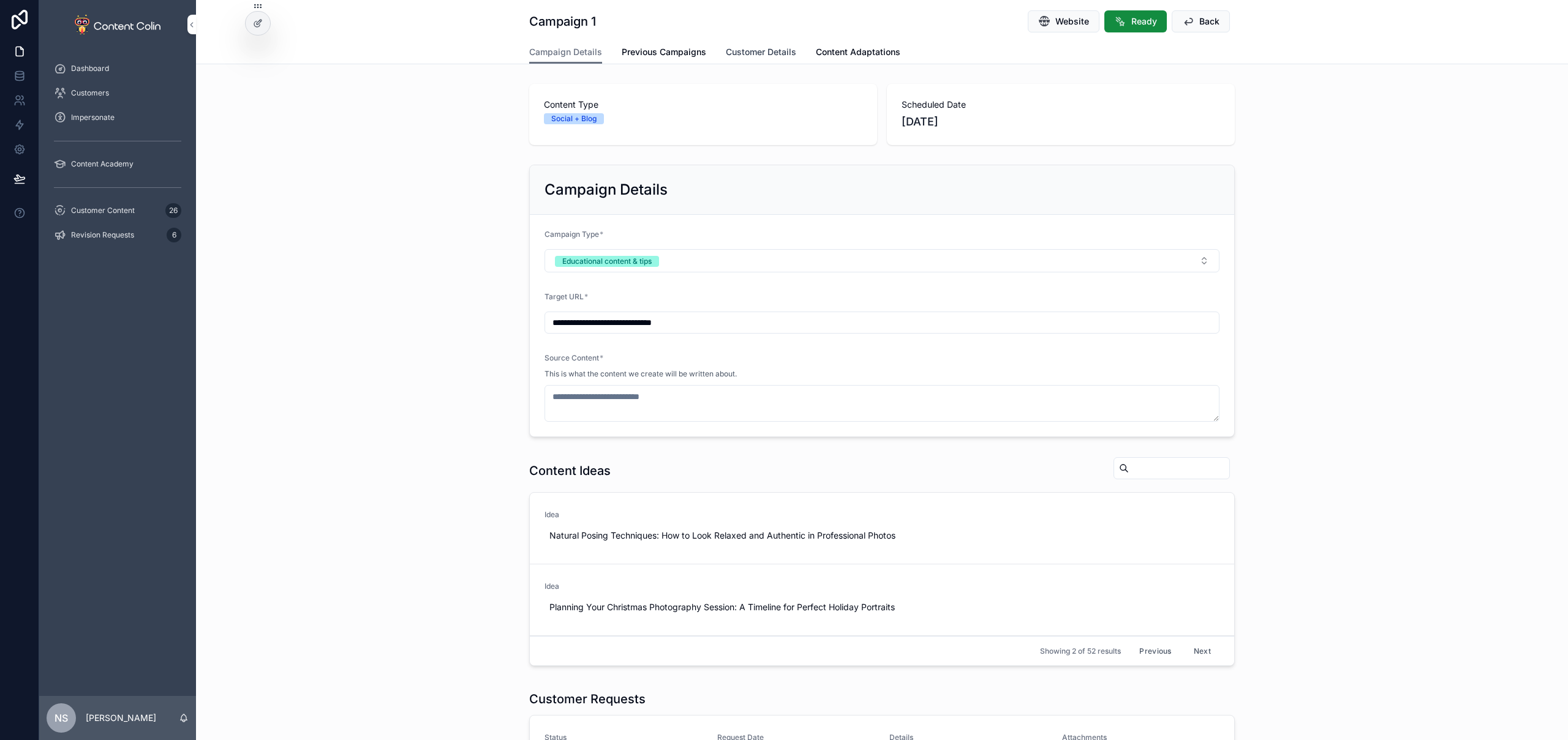
click at [767, 53] on span "Customer Details" at bounding box center [761, 52] width 70 height 12
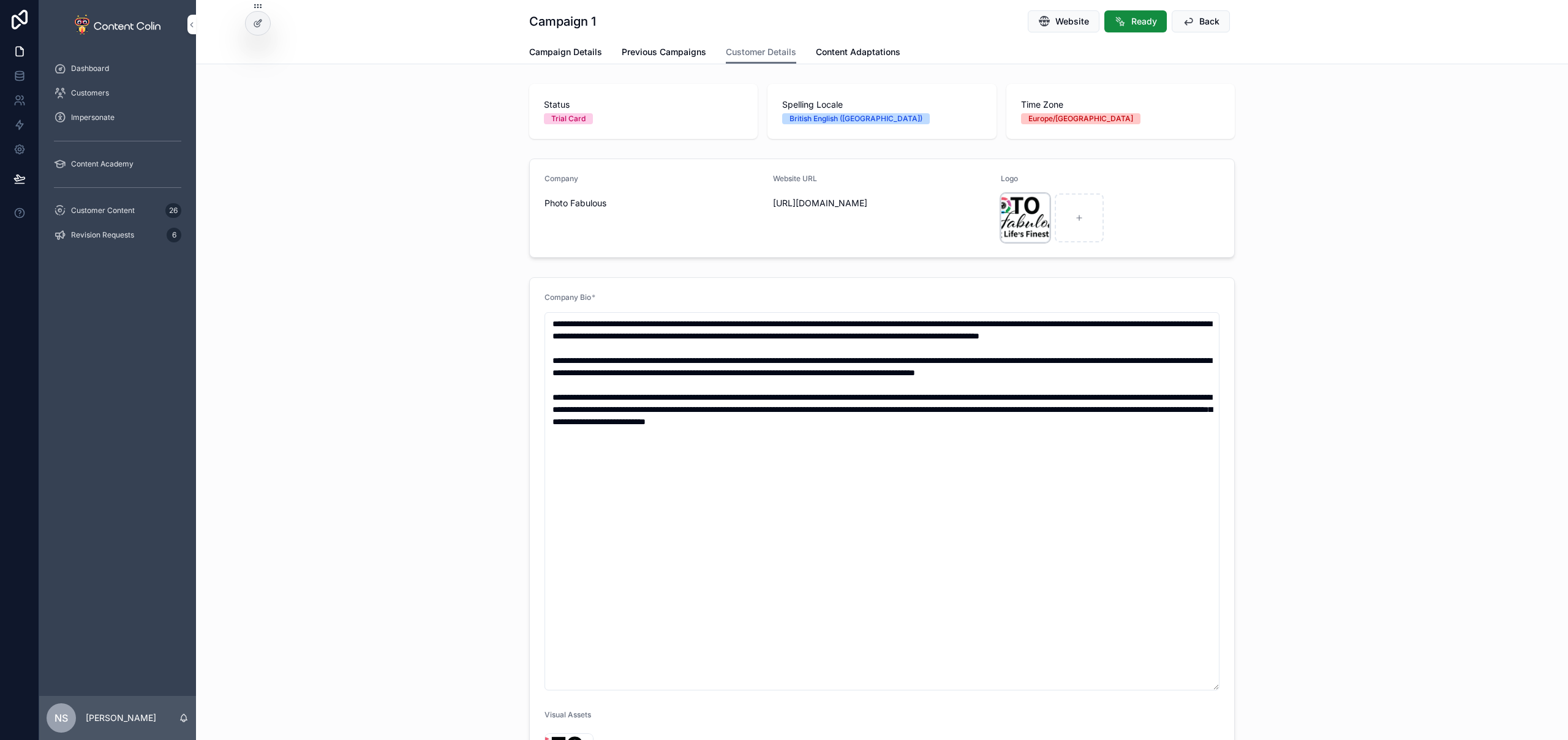
click at [1021, 216] on div "scrollable content" at bounding box center [1025, 217] width 49 height 49
click at [1068, 217] on div "scrollable content" at bounding box center [1079, 217] width 49 height 49
type input "**********"
click at [1020, 215] on div "scrollable content" at bounding box center [1025, 217] width 49 height 49
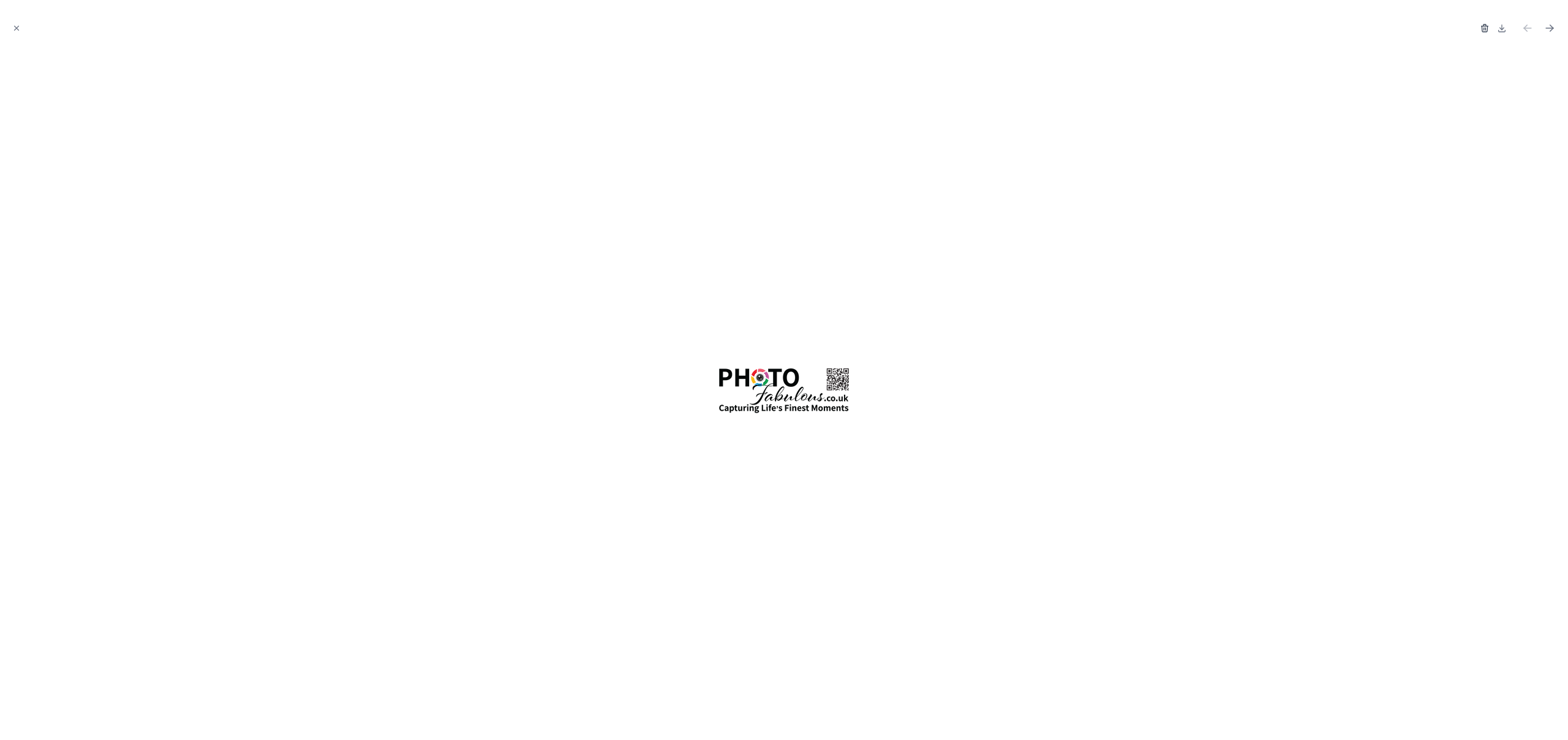
click at [1488, 27] on icon "button" at bounding box center [1485, 28] width 10 height 10
click at [1475, 28] on icon "button" at bounding box center [1472, 29] width 6 height 6
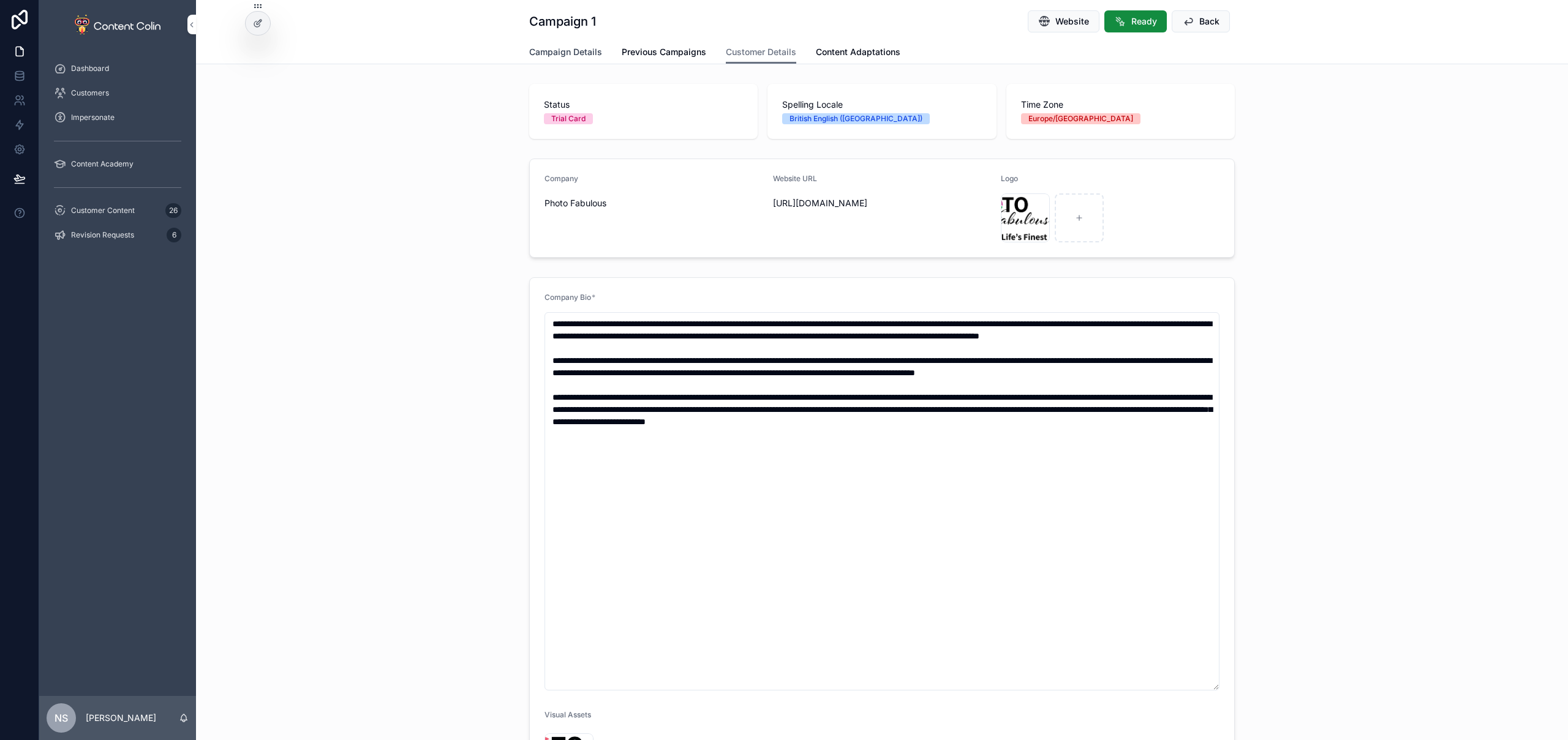
drag, startPoint x: 578, startPoint y: 56, endPoint x: 583, endPoint y: 63, distance: 8.6
click at [578, 56] on span "Campaign Details" at bounding box center [566, 52] width 73 height 12
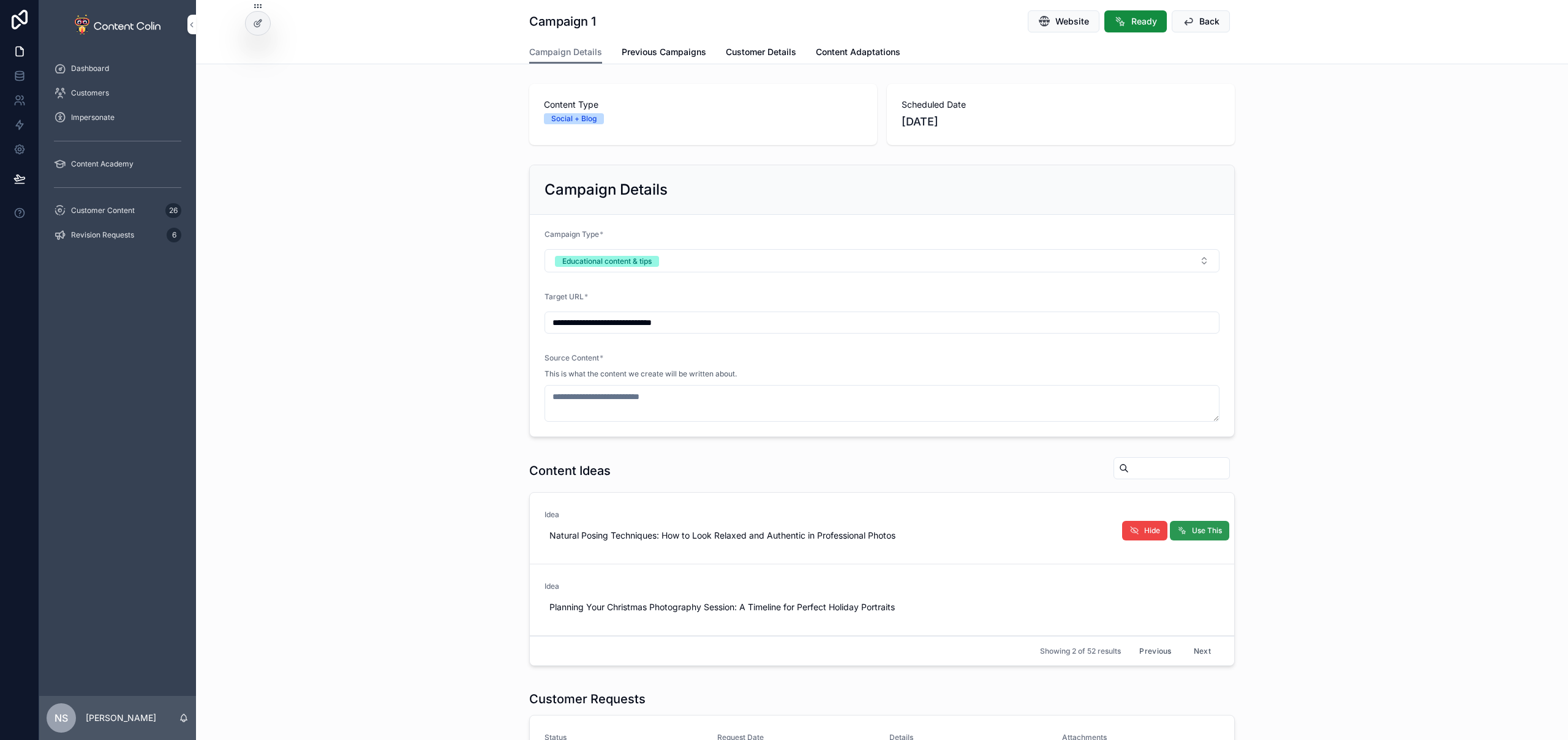
click at [1206, 528] on span "Use This" at bounding box center [1207, 531] width 30 height 10
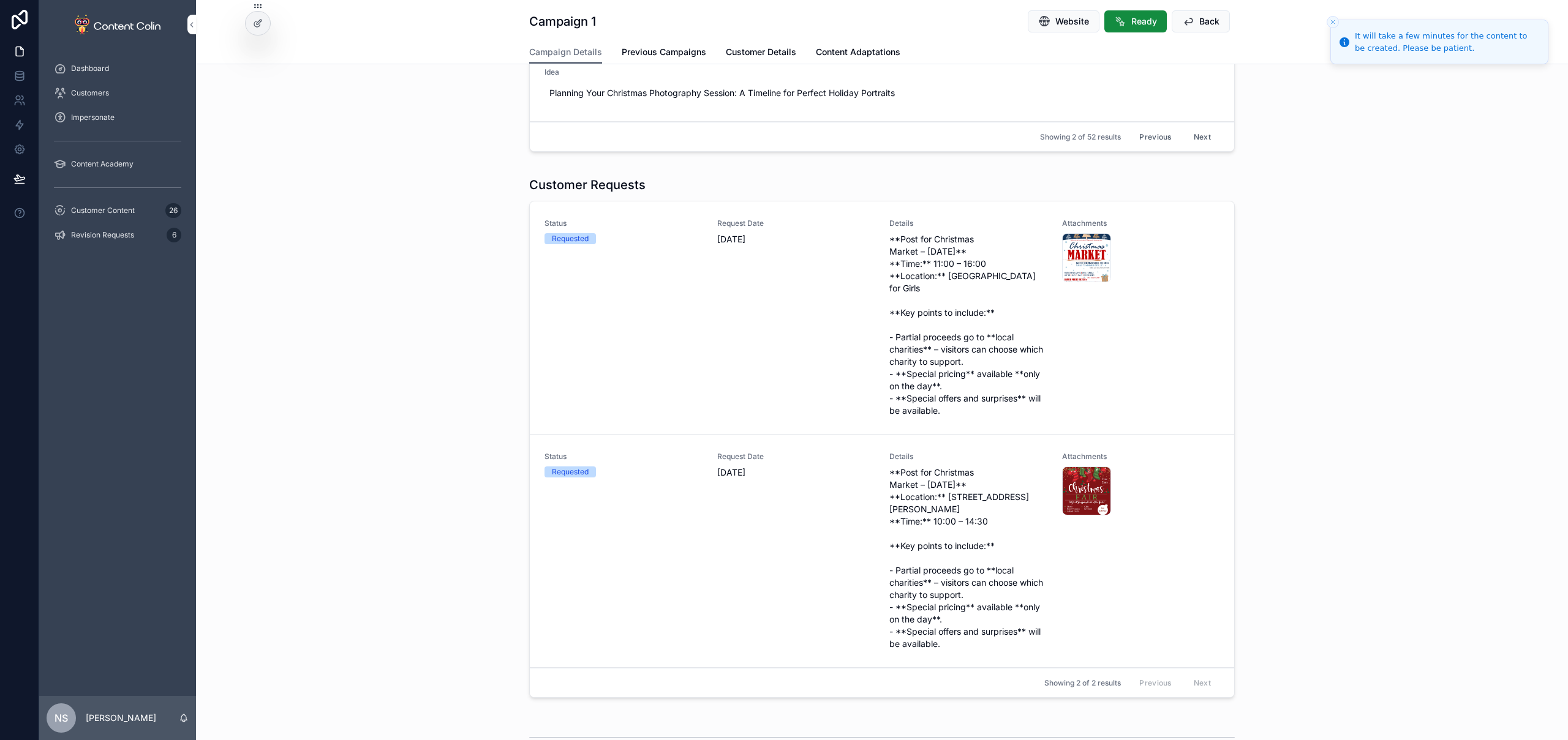
scroll to position [522, 0]
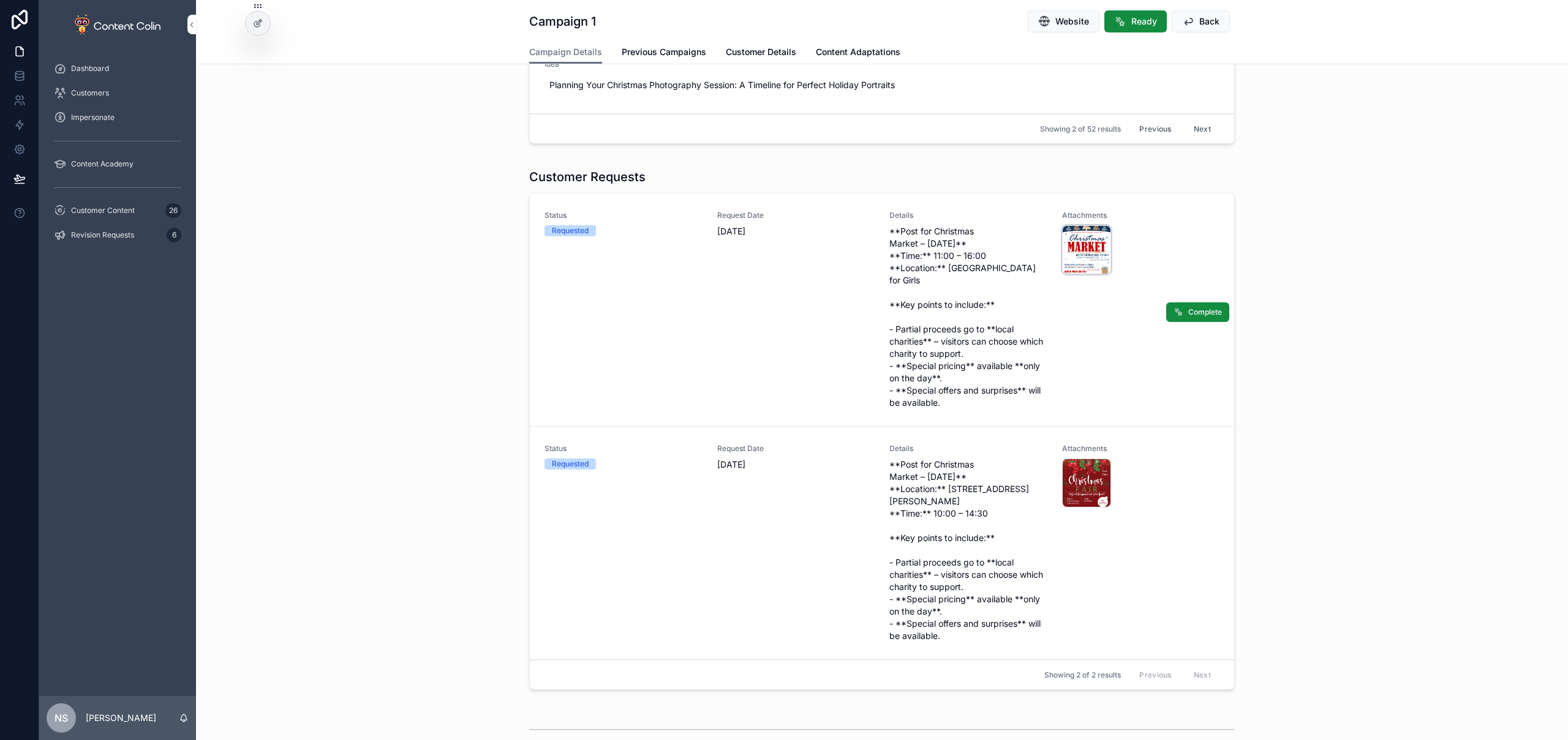
click at [1075, 245] on div "CHRISTMAS---Flyer-2025---WGSG .png" at bounding box center [1086, 250] width 49 height 49
click at [1073, 490] on div "Christmas-Fair---Borehamwood .png" at bounding box center [1086, 482] width 49 height 49
type textarea "**********"
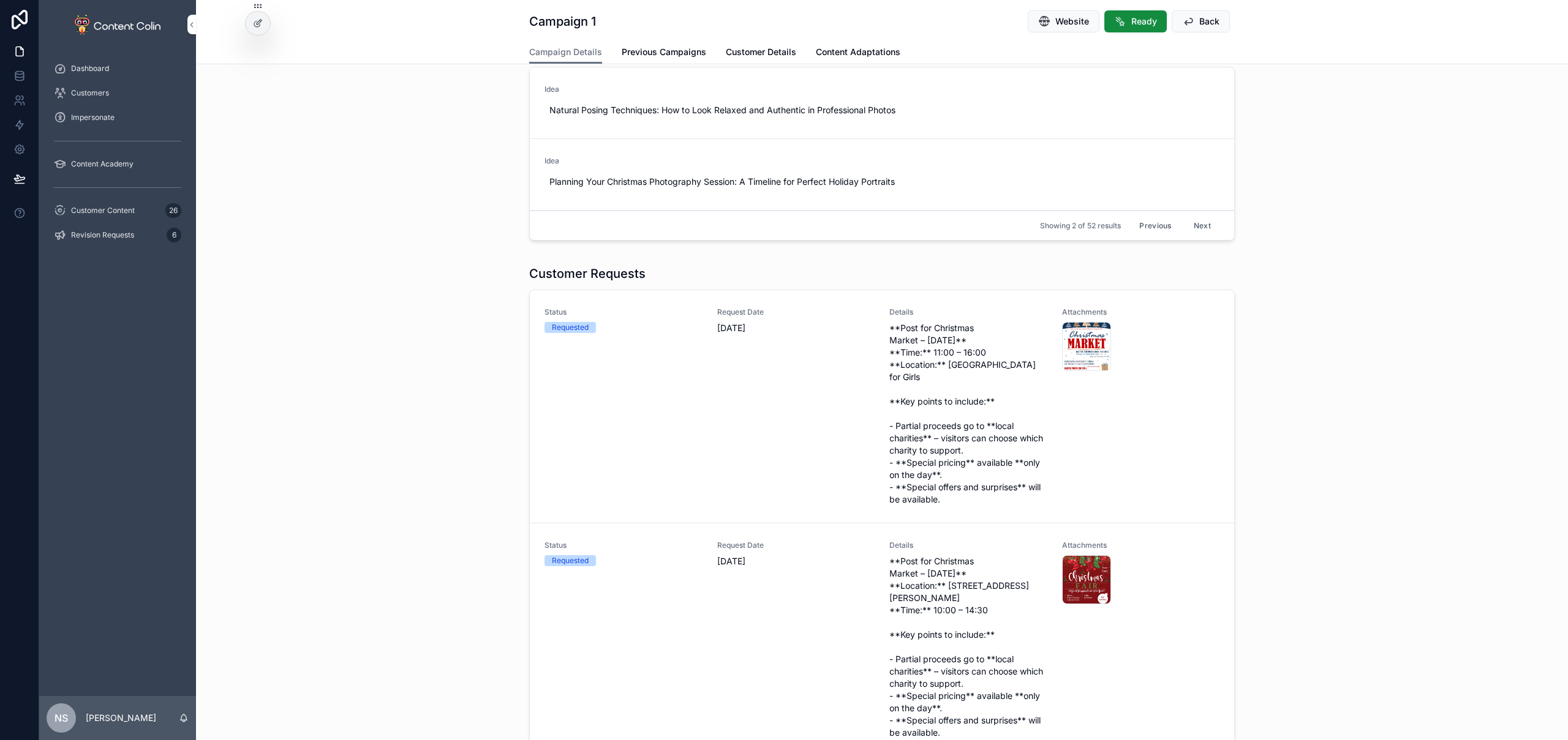
scroll to position [619, 0]
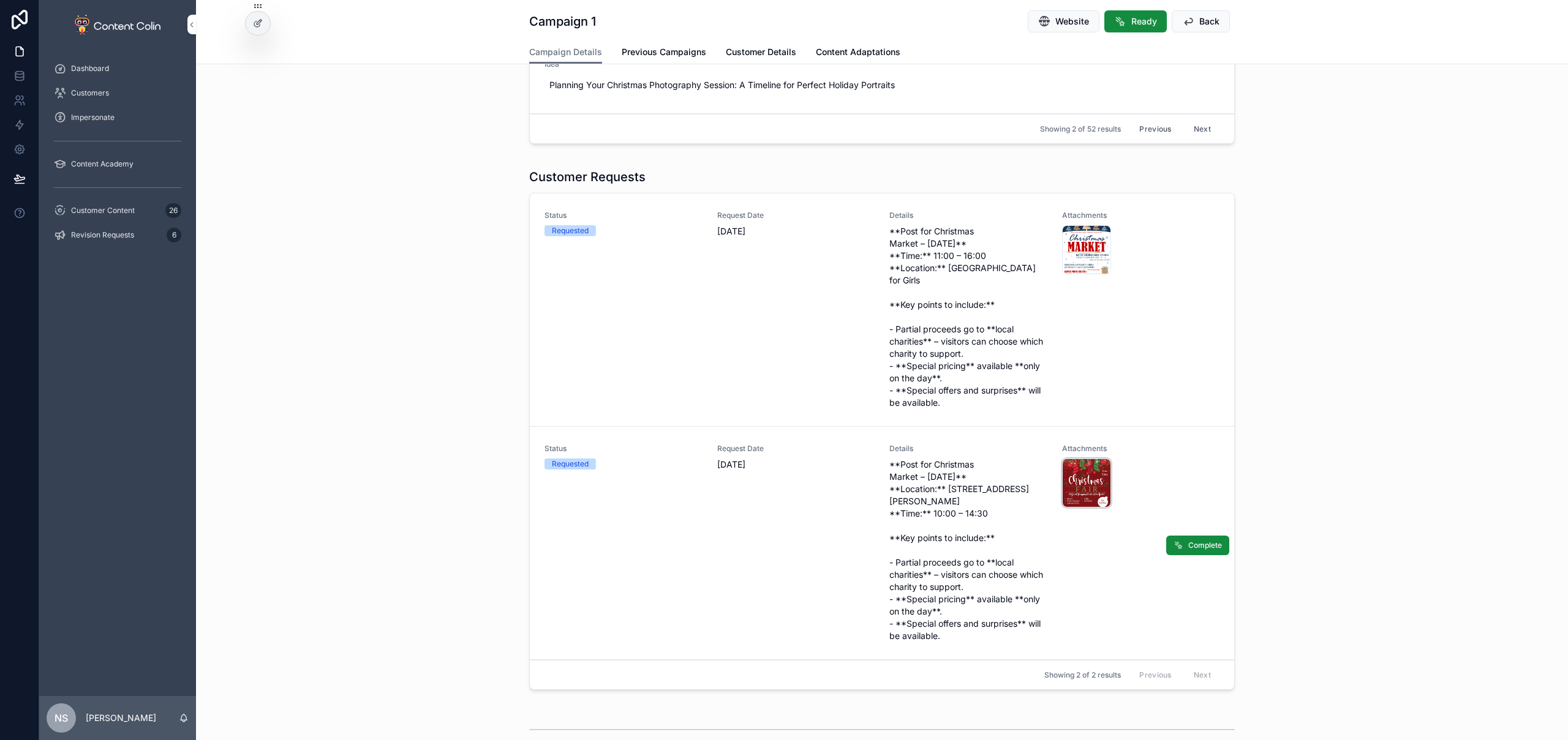
click at [1076, 489] on div "Christmas-Fair---Borehamwood .png" at bounding box center [1086, 482] width 49 height 49
click at [1064, 256] on div "CHRISTMAS---Flyer-2025---WGSG .png" at bounding box center [1086, 250] width 49 height 49
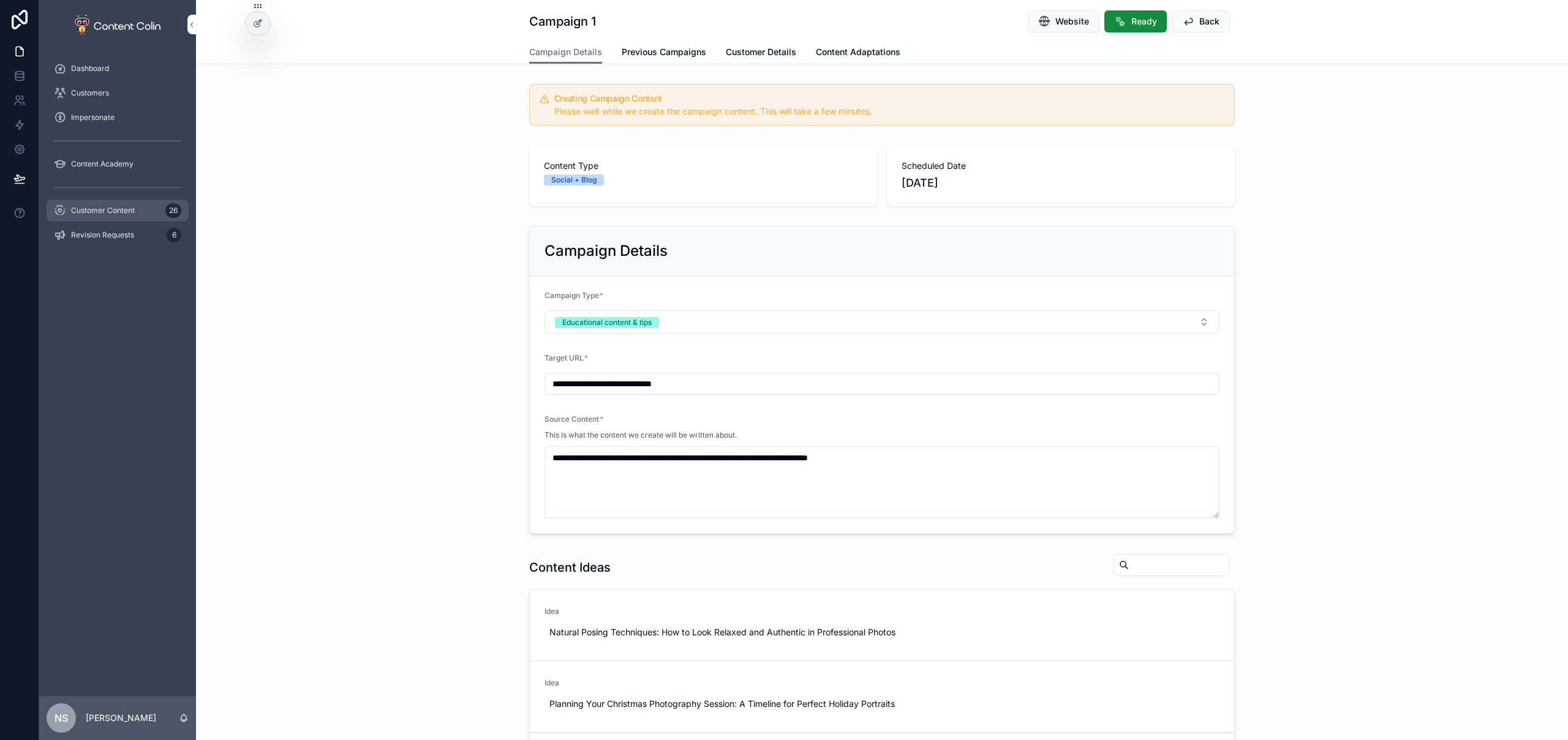
click at [135, 212] on div "Customer Content 26" at bounding box center [117, 211] width 127 height 20
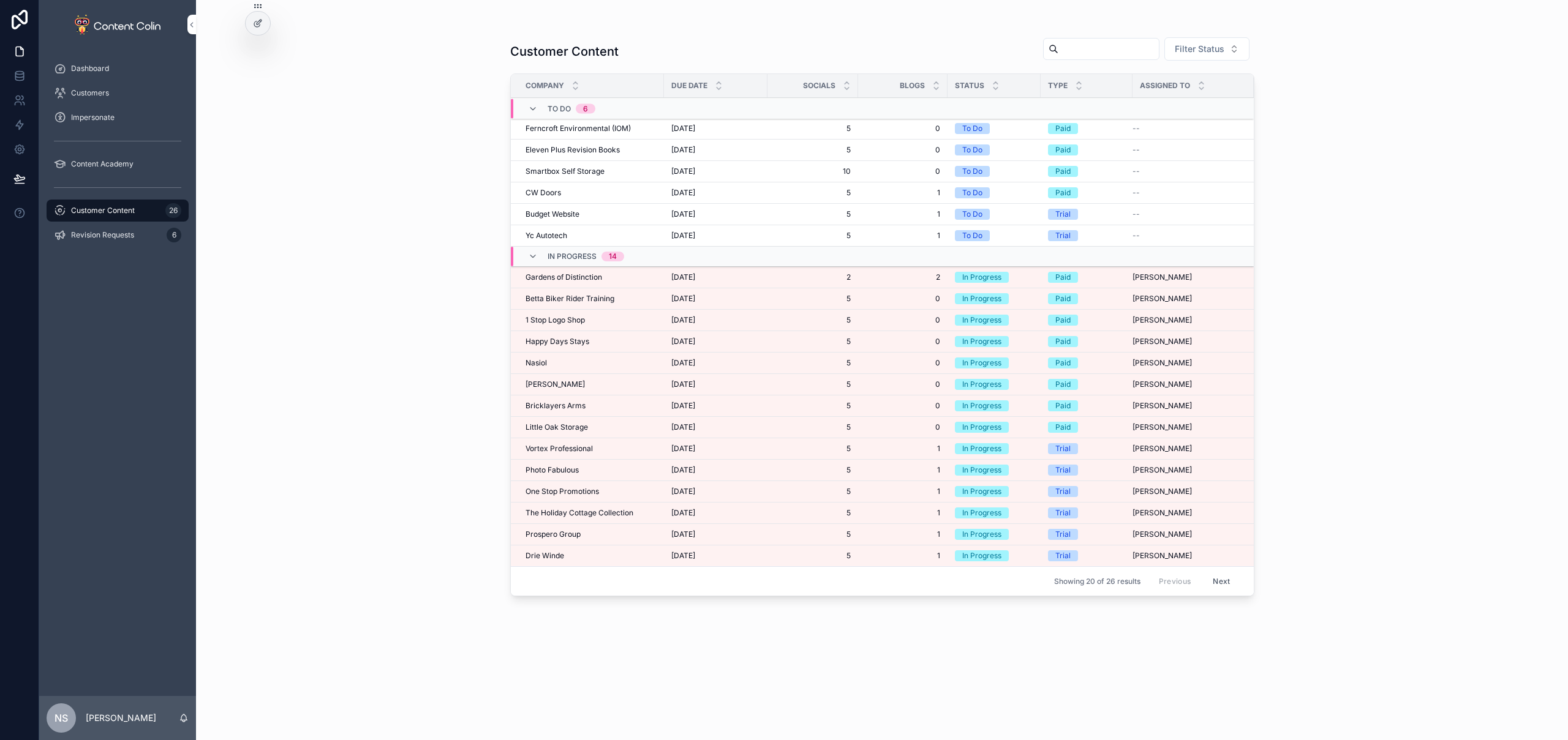
click at [598, 555] on div "Drie Winde Drie Winde" at bounding box center [591, 556] width 131 height 10
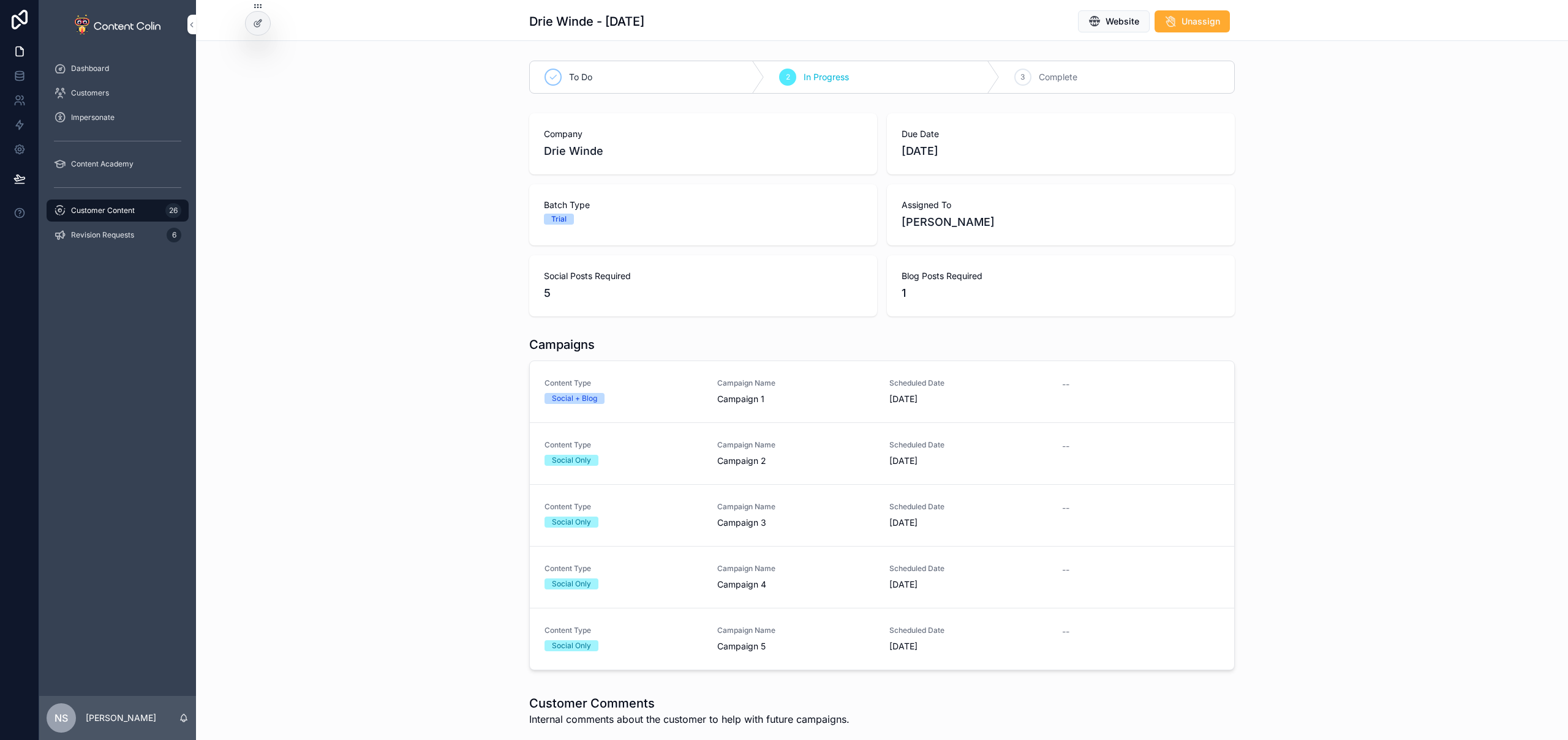
click at [667, 405] on div "Content Type Social + Blog" at bounding box center [624, 392] width 158 height 27
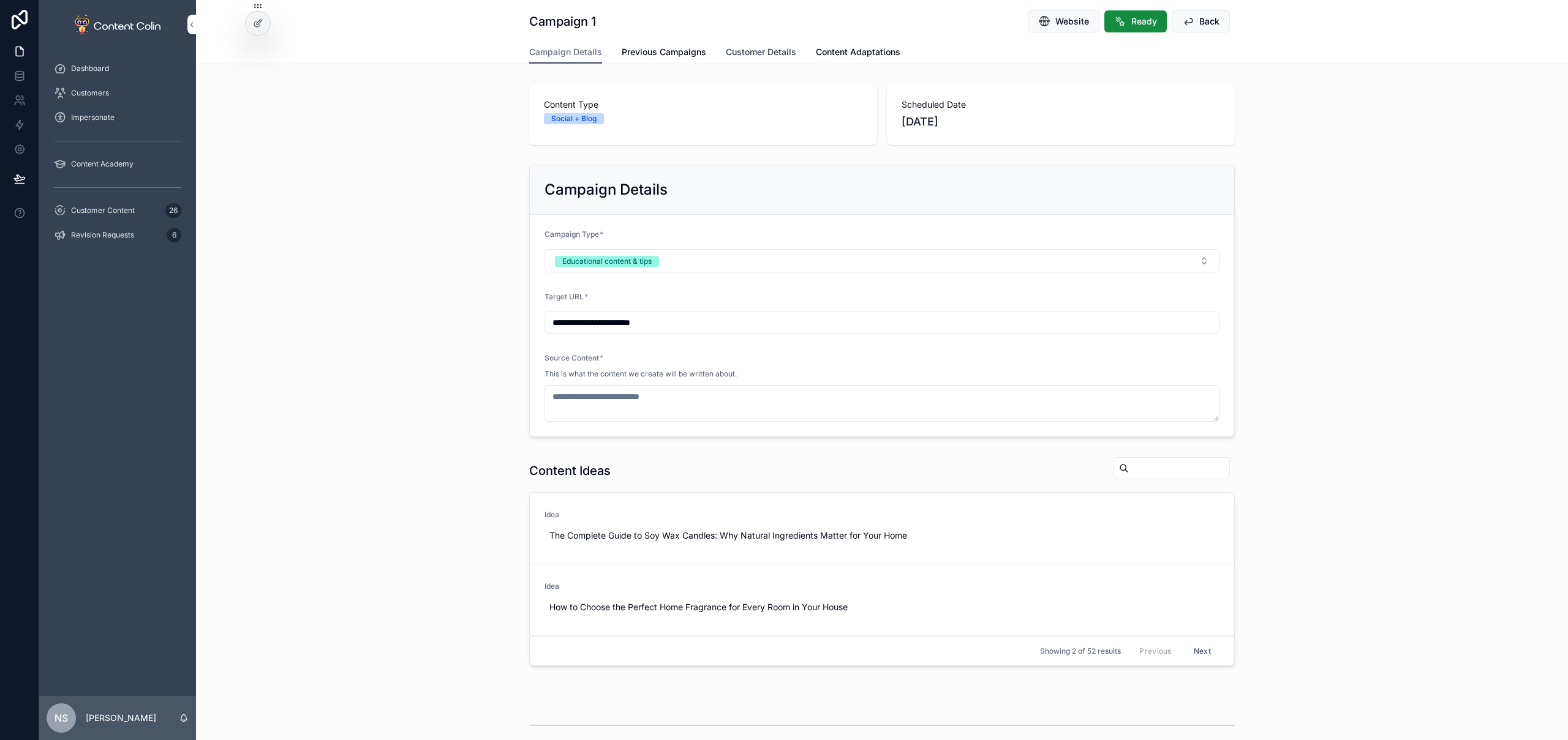
click at [740, 46] on span "Customer Details" at bounding box center [761, 52] width 70 height 12
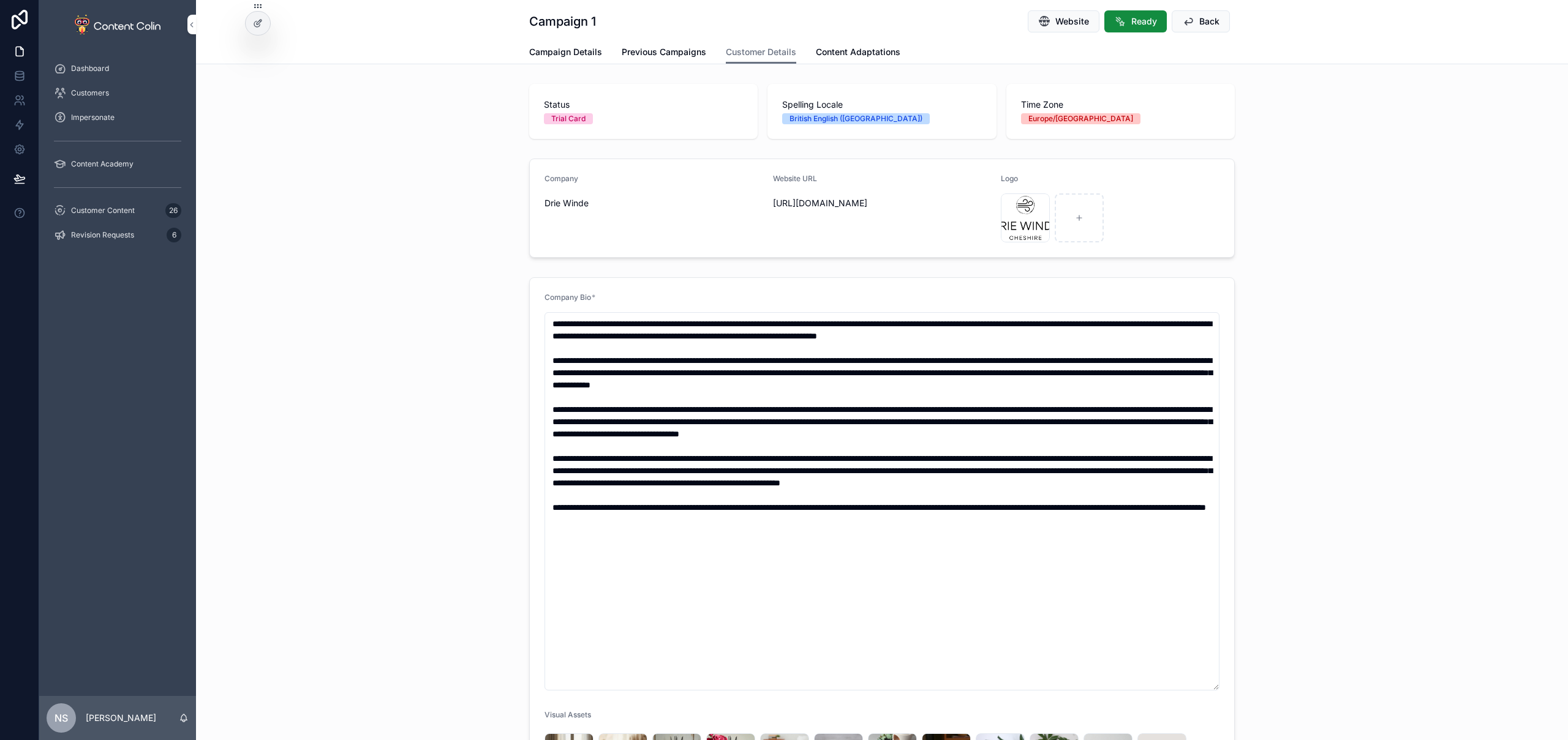
scroll to position [294, 0]
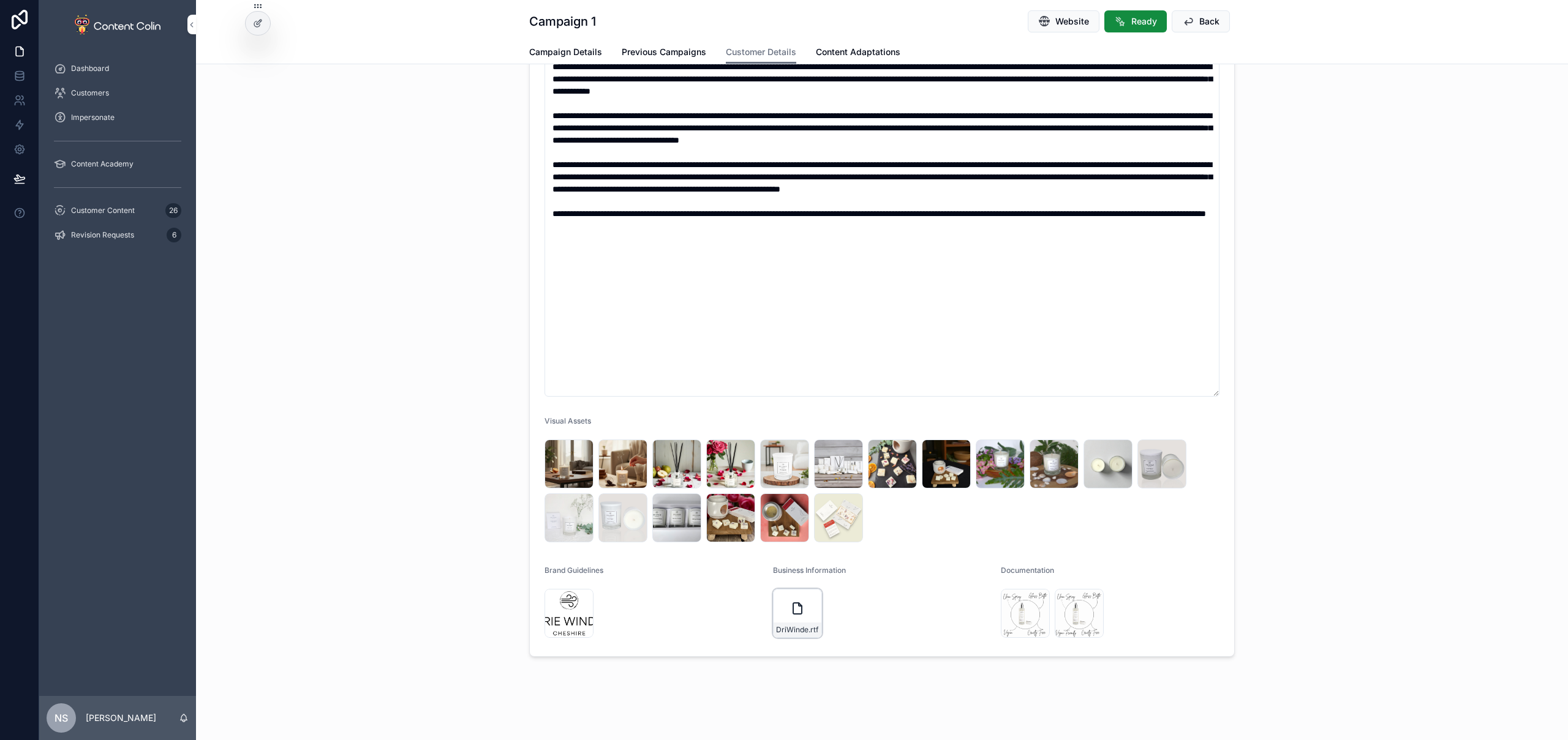
click at [801, 610] on div "DriWinde .rtf" at bounding box center [797, 613] width 49 height 49
click at [1030, 599] on div "ROOM_SPRAY_DESCRIPTION .jpg" at bounding box center [1025, 613] width 49 height 49
click at [1076, 608] on div "ROOM_SPRAY_DESCRIPTION_037967de-34d2-4018-a5e8-d40edbe2e67b .jpg" at bounding box center [1079, 613] width 49 height 49
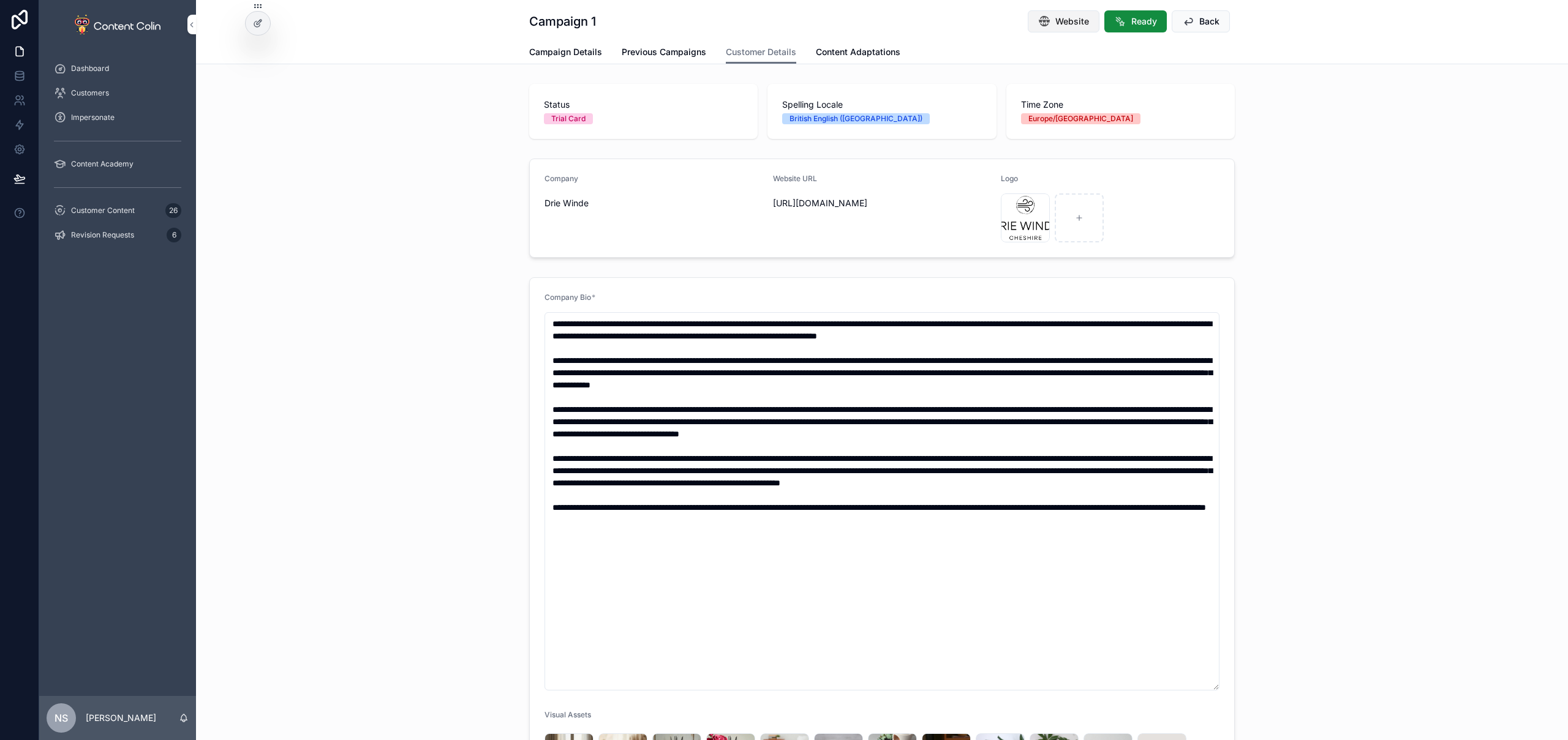
click at [1059, 25] on span "Website" at bounding box center [1072, 22] width 34 height 12
click at [576, 57] on span "Campaign Details" at bounding box center [566, 52] width 73 height 12
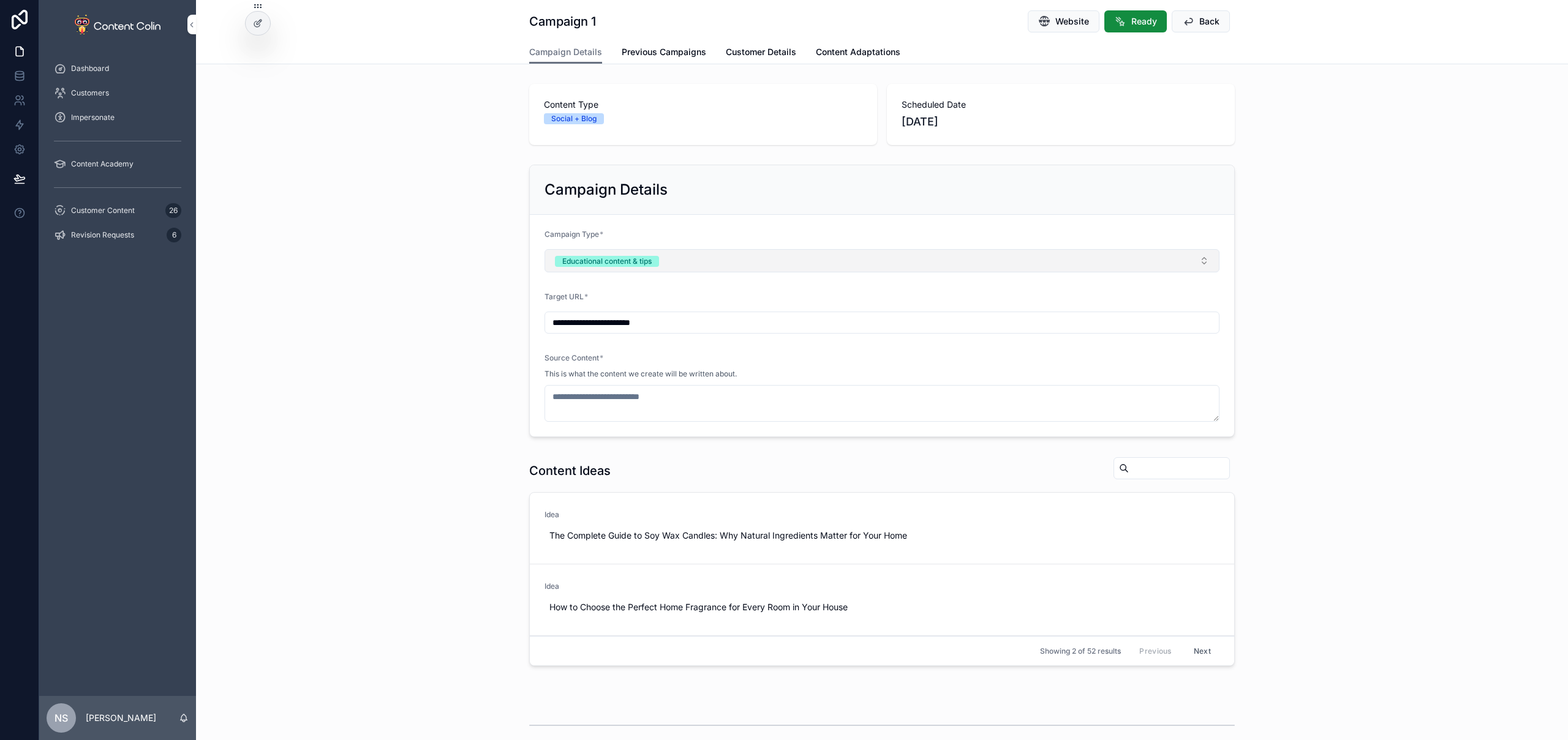
click at [666, 259] on button "Educational content & tips" at bounding box center [882, 261] width 675 height 23
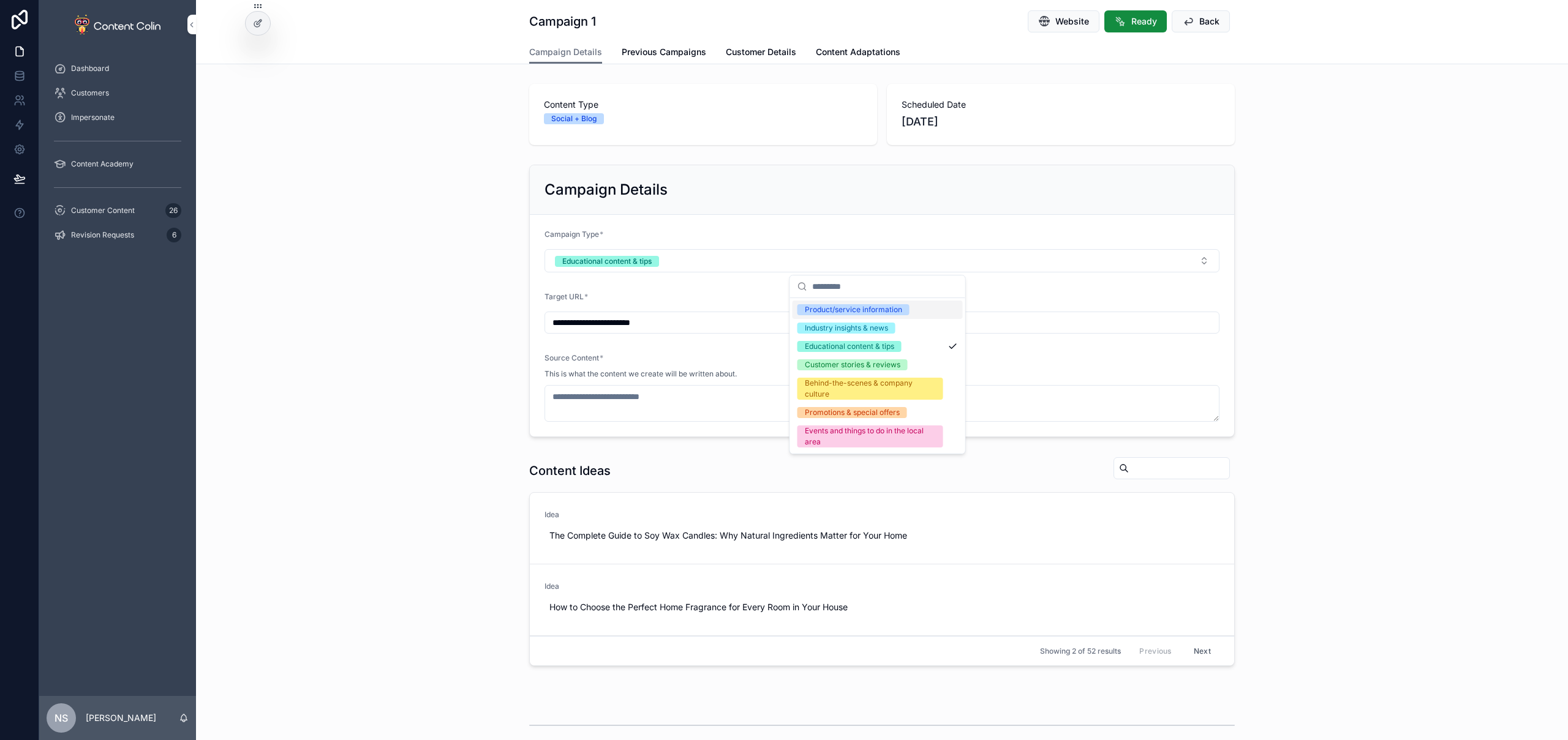
click at [846, 307] on div "Product/service information" at bounding box center [854, 310] width 98 height 11
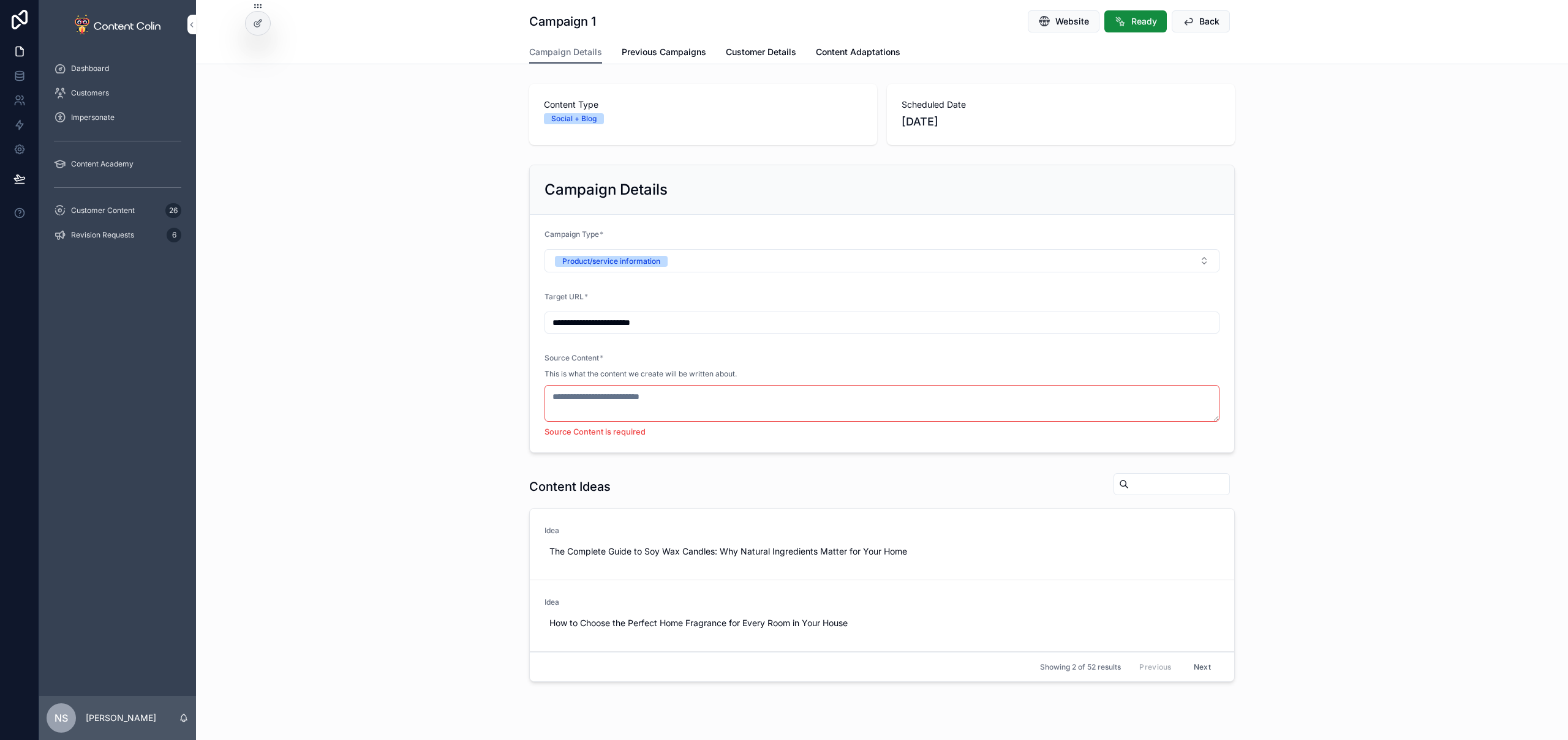
scroll to position [277, 0]
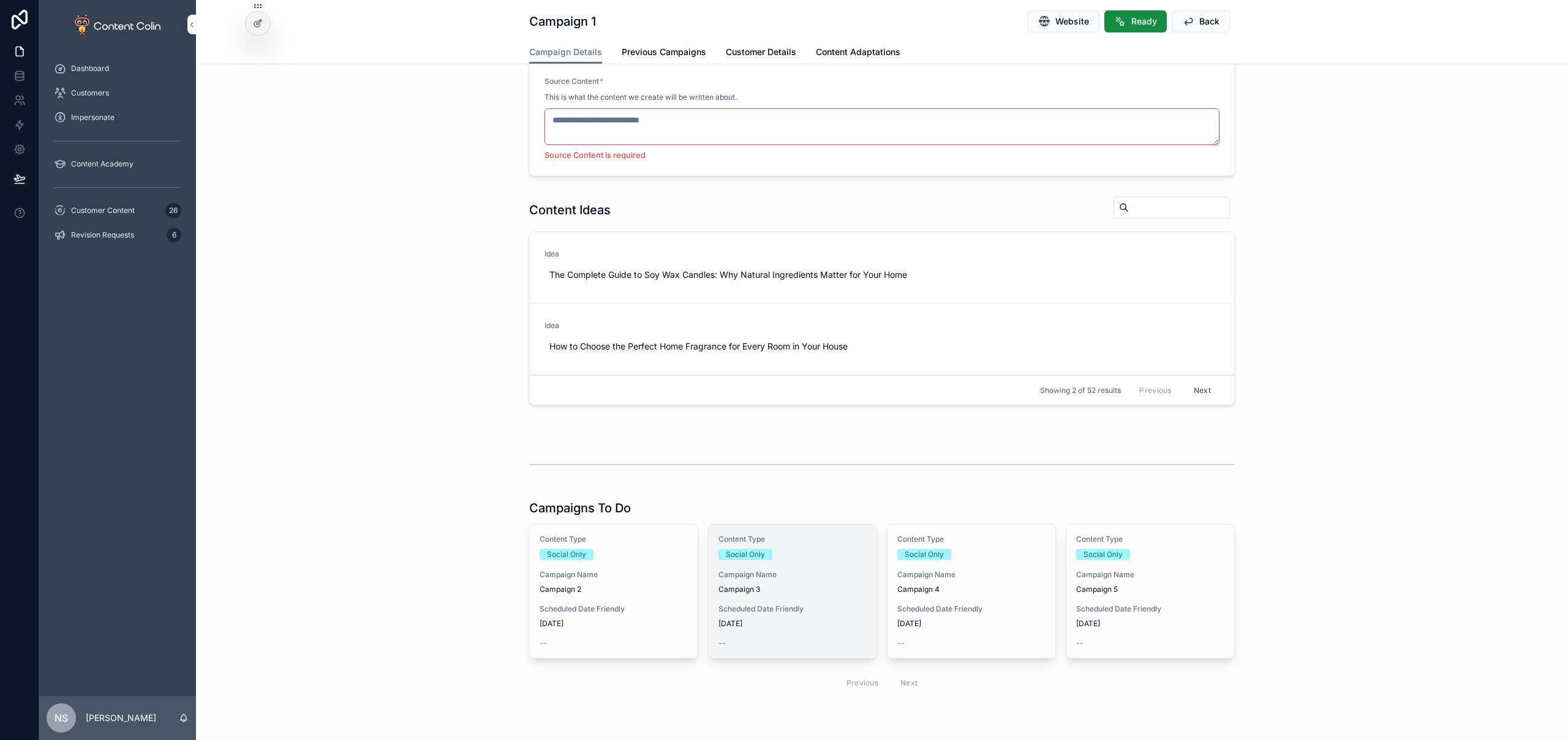
click at [758, 599] on div "Content Type Social Only Campaign Name Campaign 3 Scheduled Date Friendly 18th …" at bounding box center [793, 591] width 168 height 133
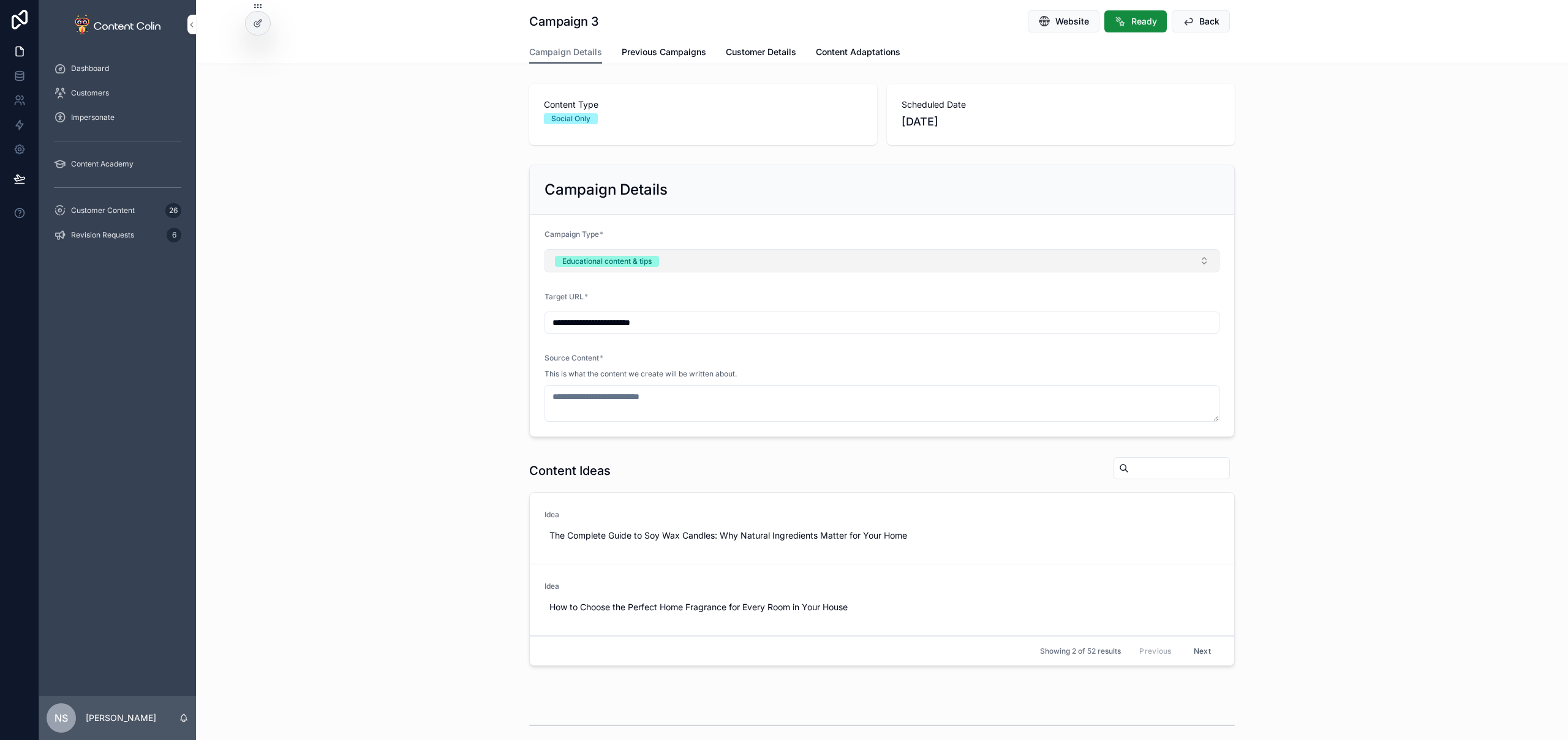
click at [682, 263] on button "Educational content & tips" at bounding box center [882, 261] width 675 height 23
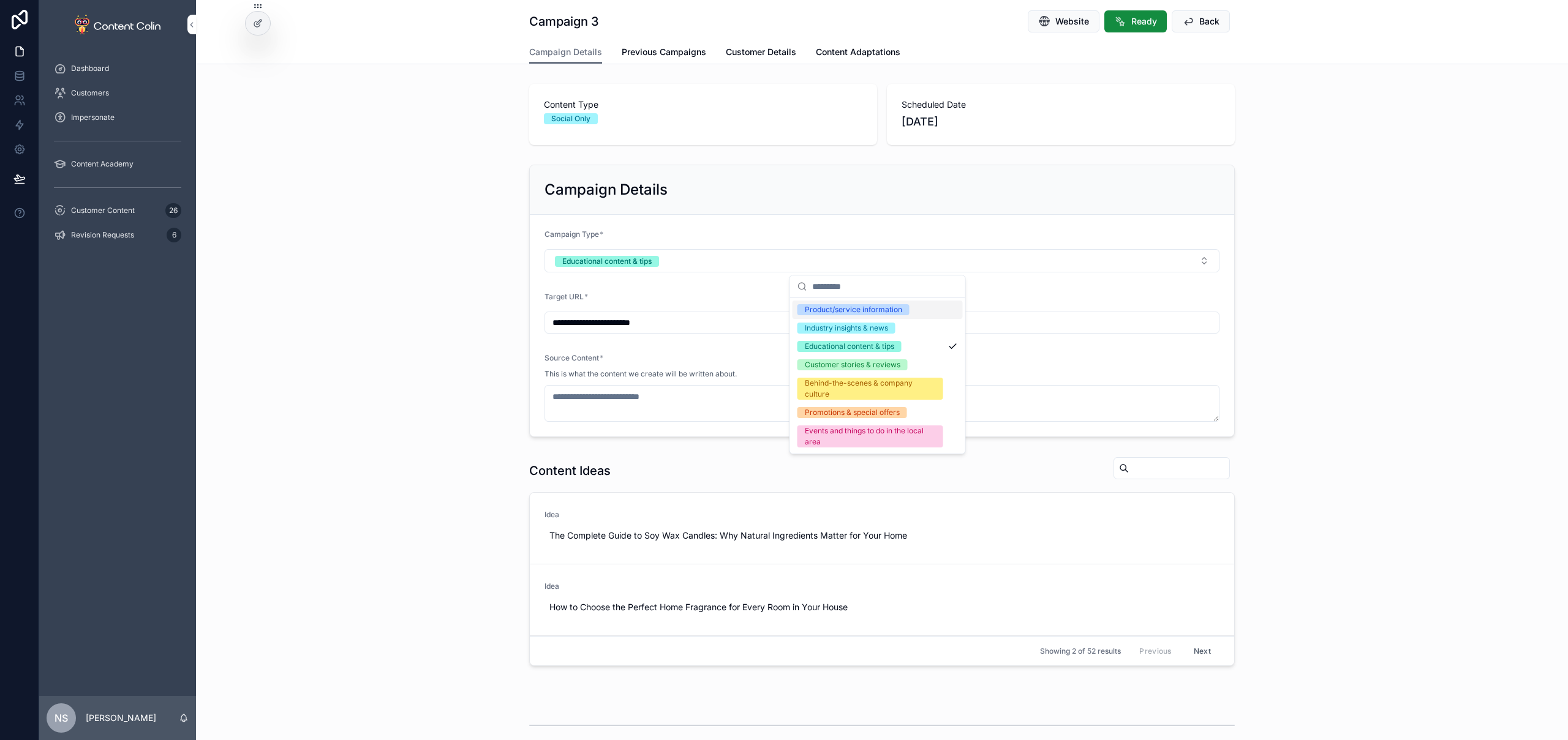
click at [857, 311] on div "Product/service information" at bounding box center [854, 310] width 98 height 11
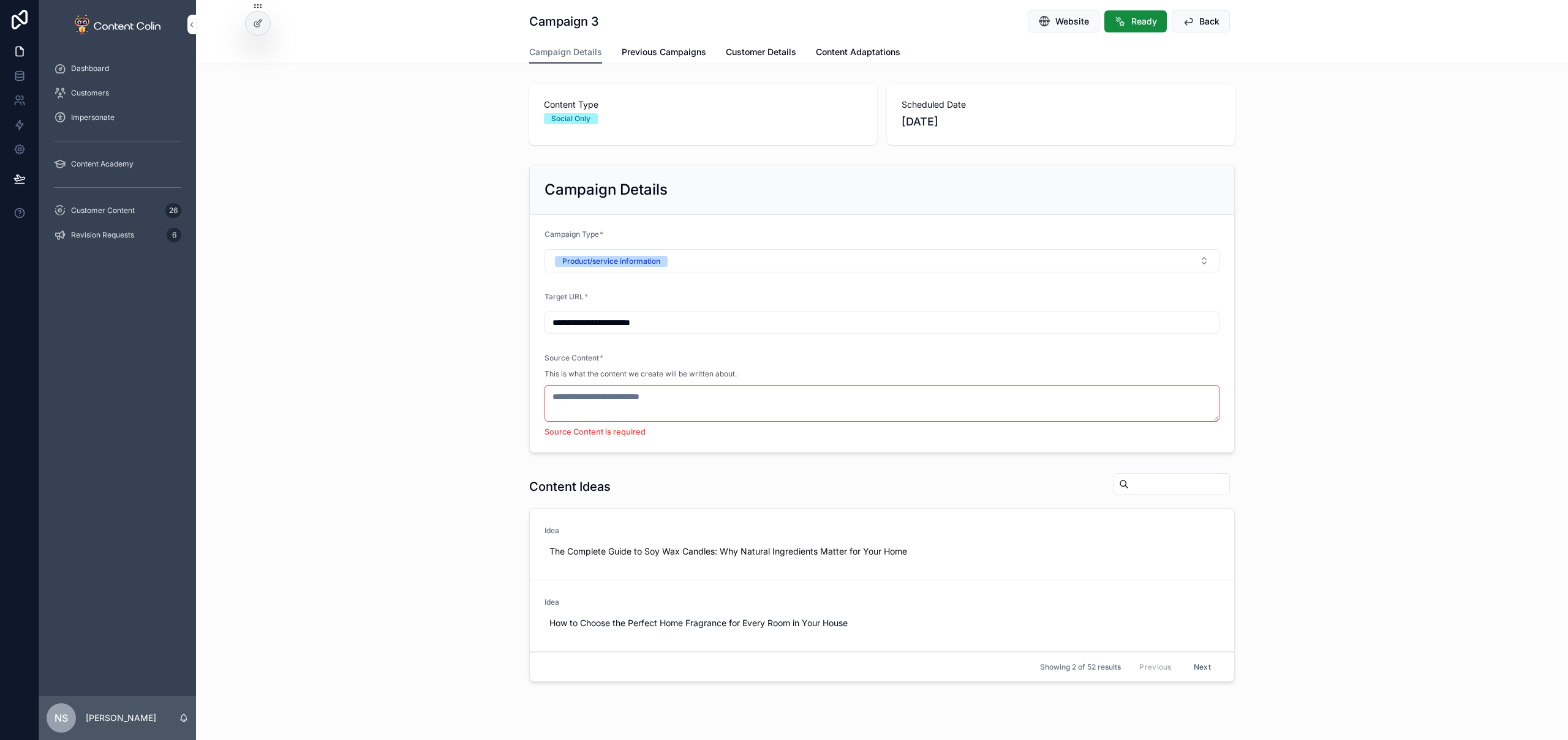
scroll to position [215, 0]
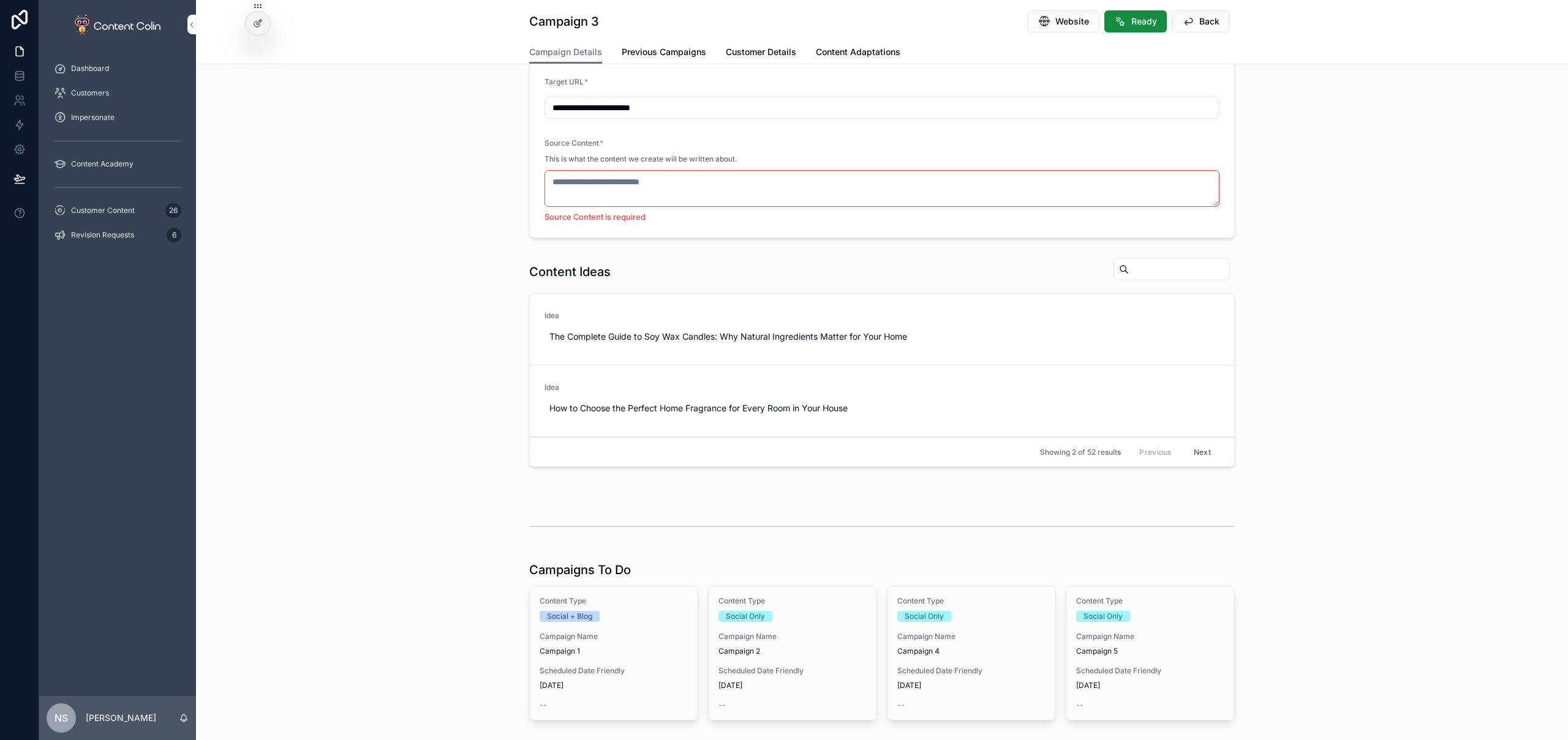
click at [1150, 640] on span "Campaign Name" at bounding box center [1150, 637] width 148 height 10
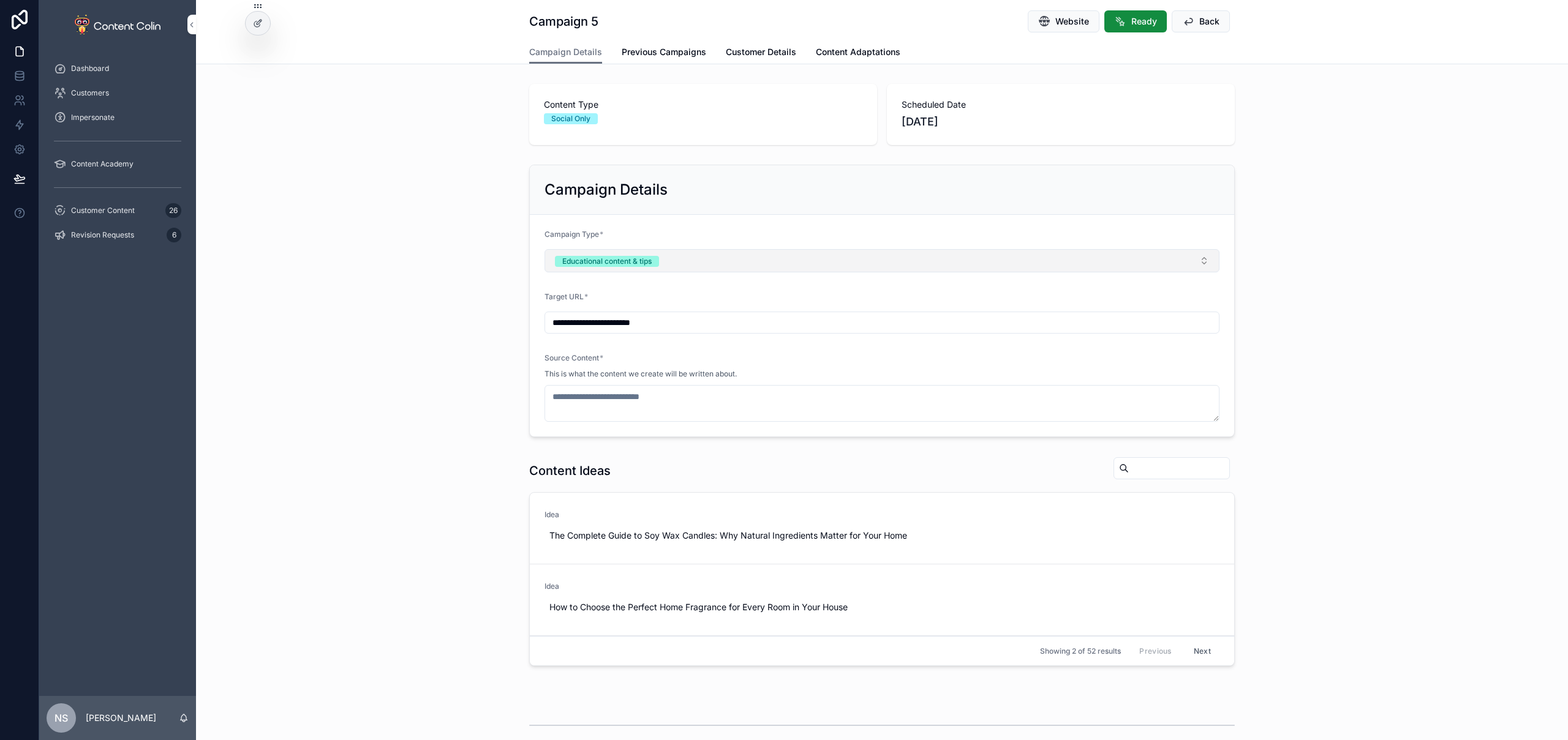
click at [670, 261] on button "Educational content & tips" at bounding box center [882, 261] width 675 height 23
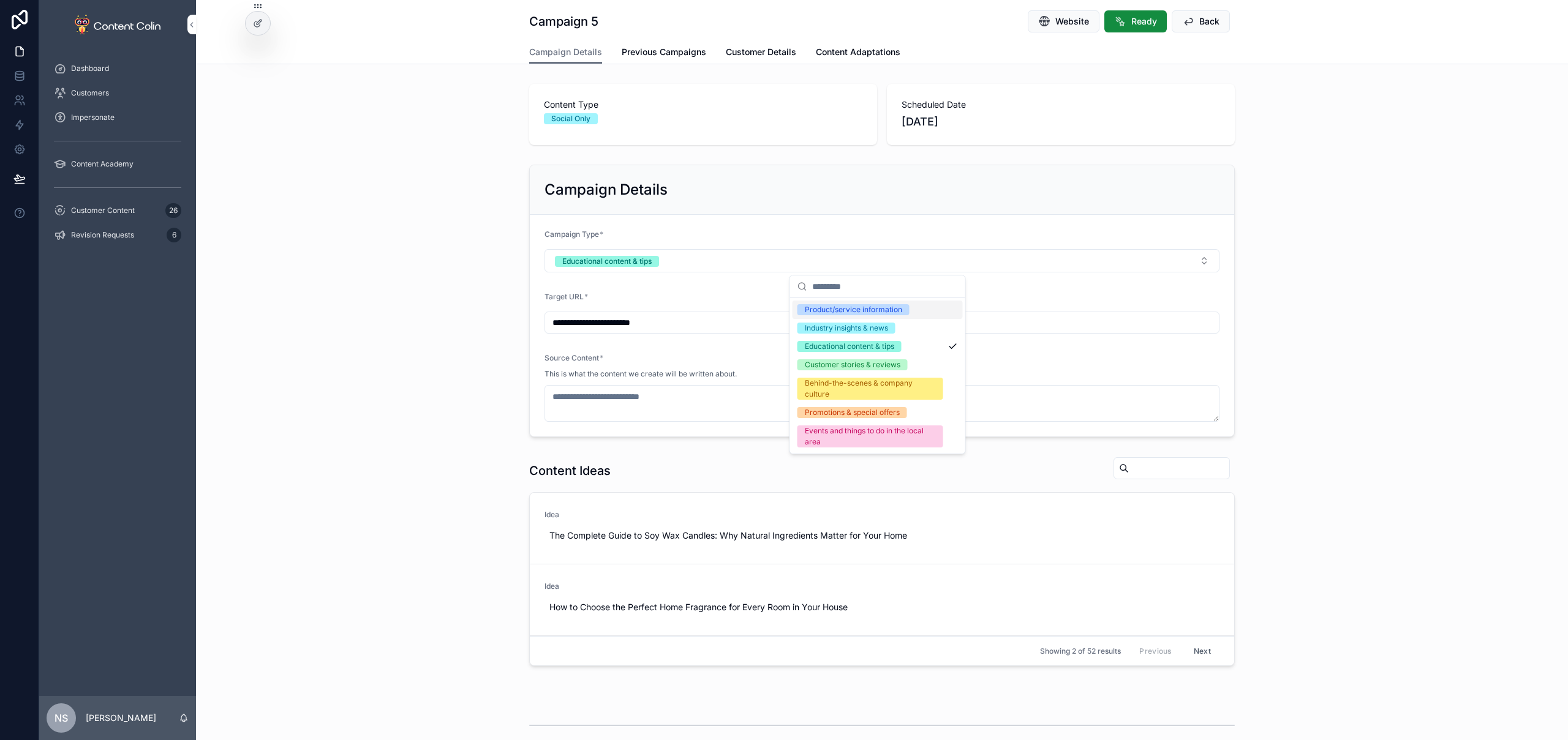
click at [841, 309] on div "Product/service information" at bounding box center [854, 310] width 98 height 11
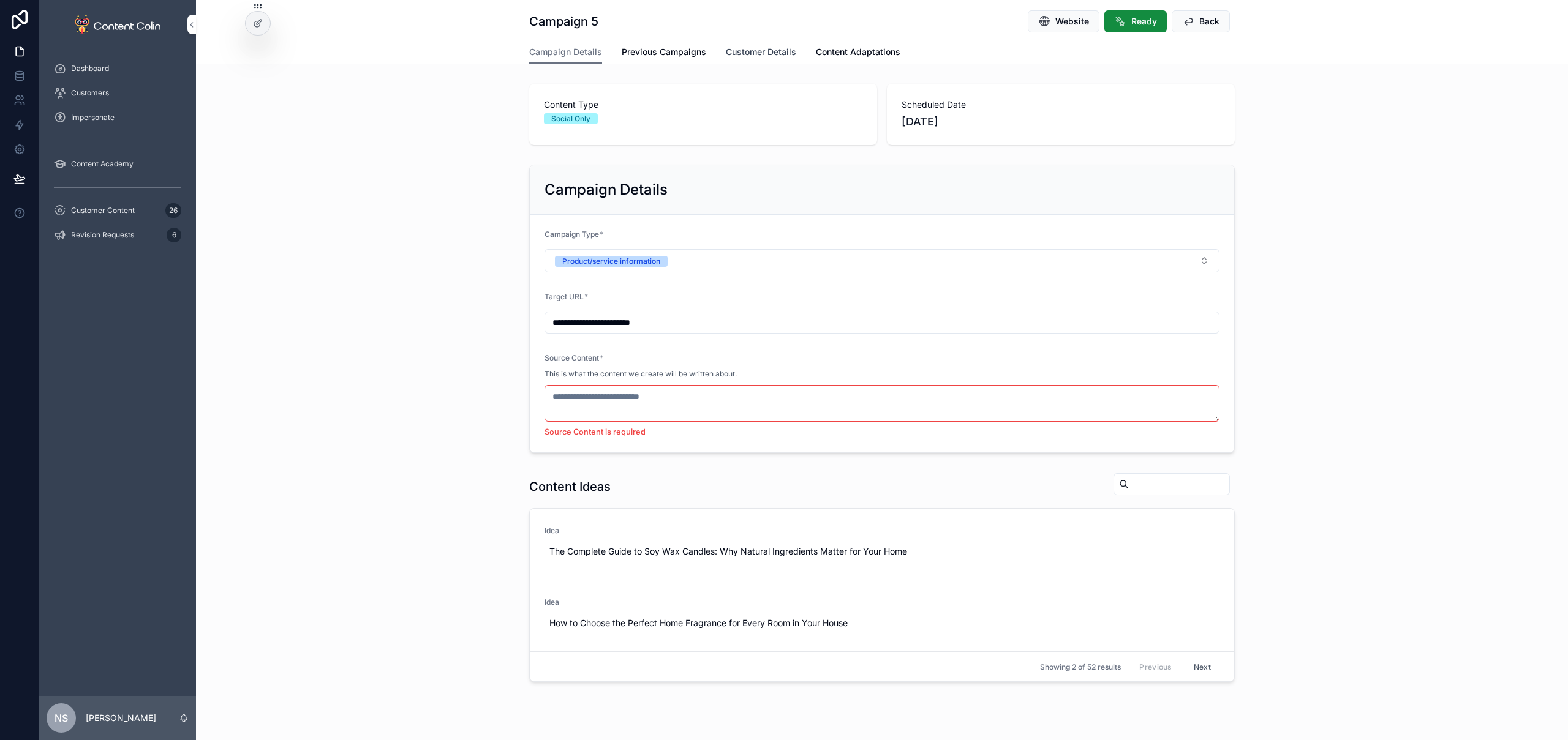
click at [757, 51] on span "Customer Details" at bounding box center [761, 52] width 70 height 12
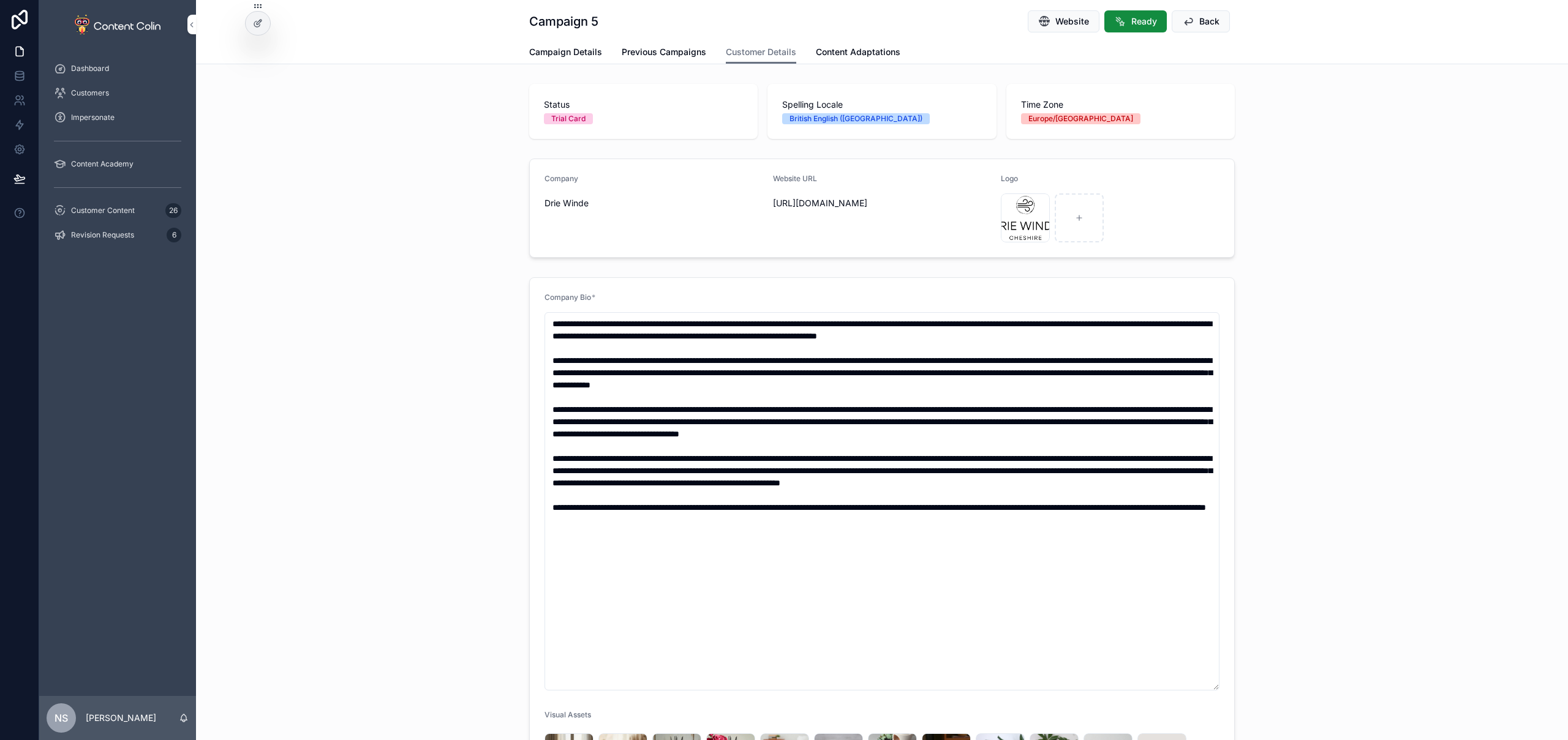
scroll to position [294, 0]
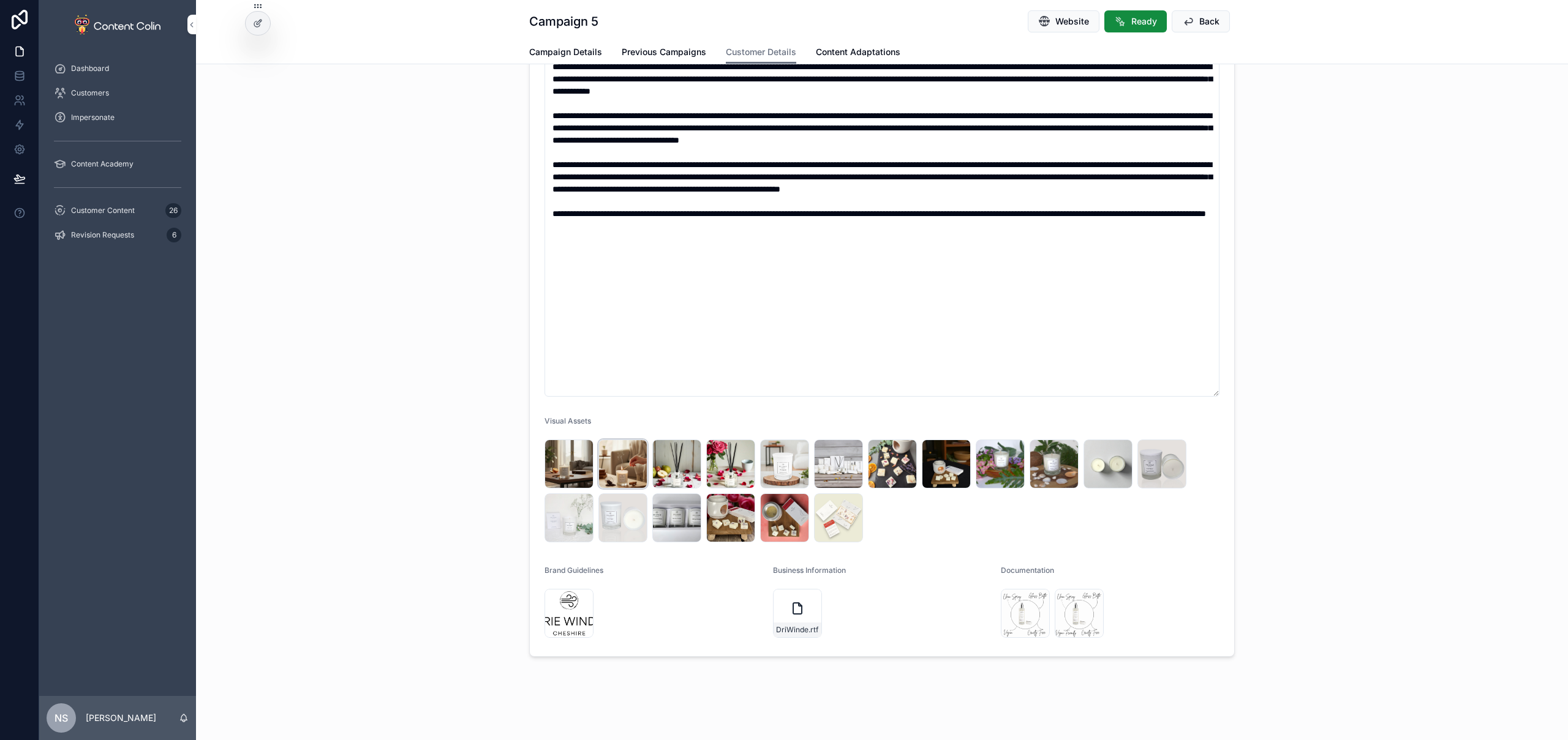
click at [612, 467] on div "banner02-Photoroom .jpg" at bounding box center [622, 464] width 49 height 49
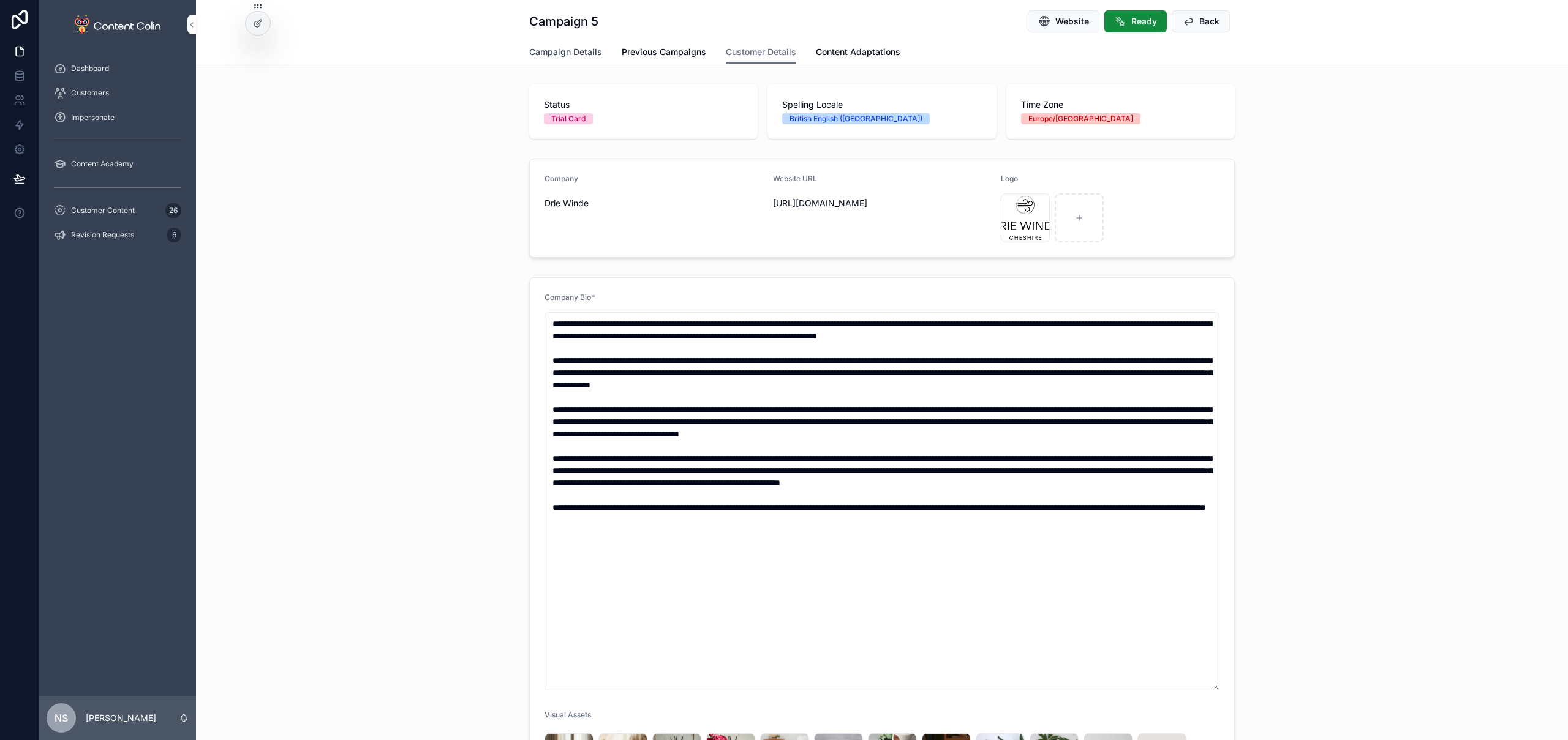
click at [573, 53] on span "Campaign Details" at bounding box center [566, 52] width 73 height 12
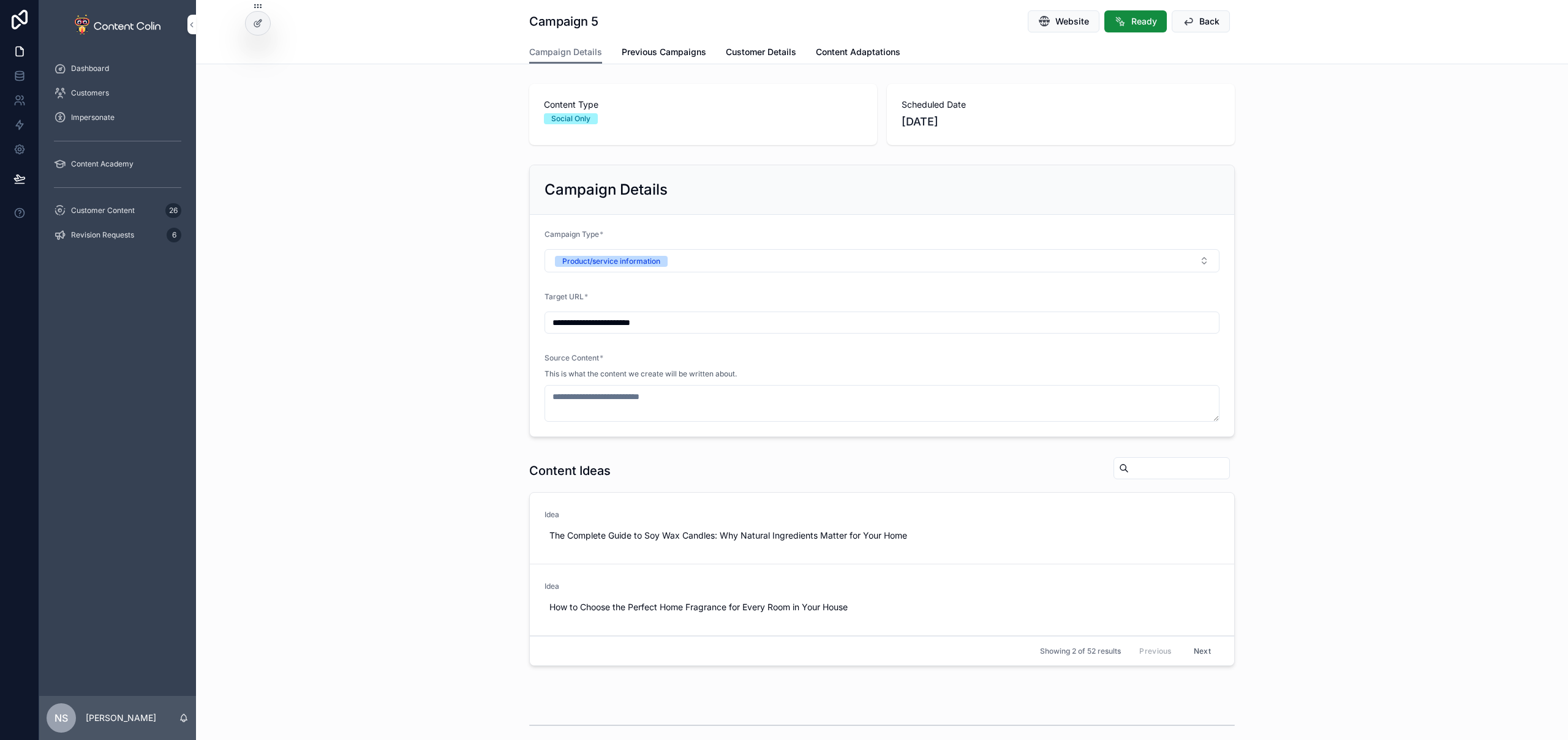
click at [705, 326] on input "**********" at bounding box center [882, 322] width 674 height 17
paste input "**********"
type input "**********"
drag, startPoint x: 361, startPoint y: 329, endPoint x: 493, endPoint y: 161, distance: 213.7
click at [363, 330] on div "**********" at bounding box center [882, 301] width 1372 height 282
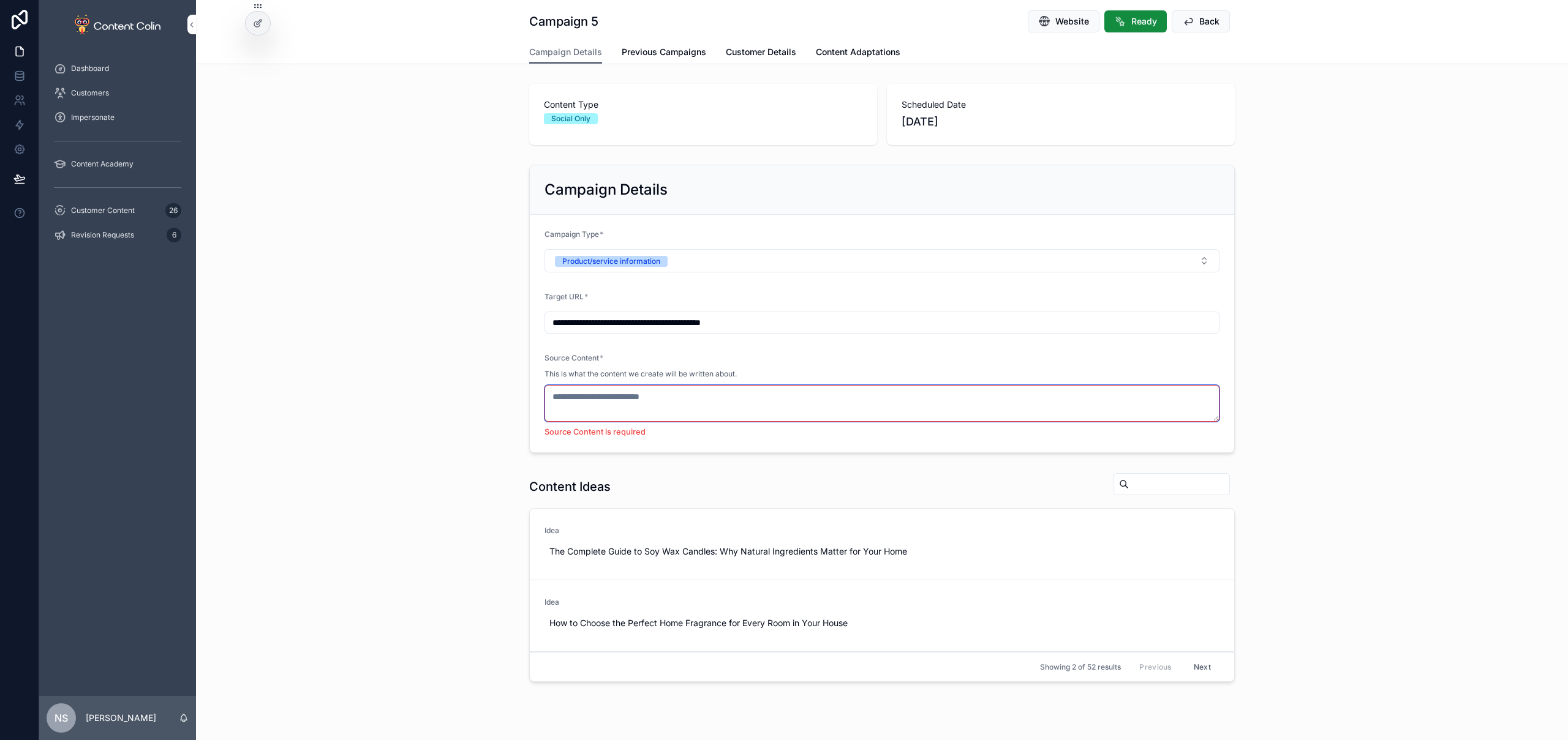
drag, startPoint x: 622, startPoint y: 390, endPoint x: 619, endPoint y: 398, distance: 8.5
click at [622, 390] on textarea "scrollable content" at bounding box center [882, 403] width 675 height 36
paste textarea "**********"
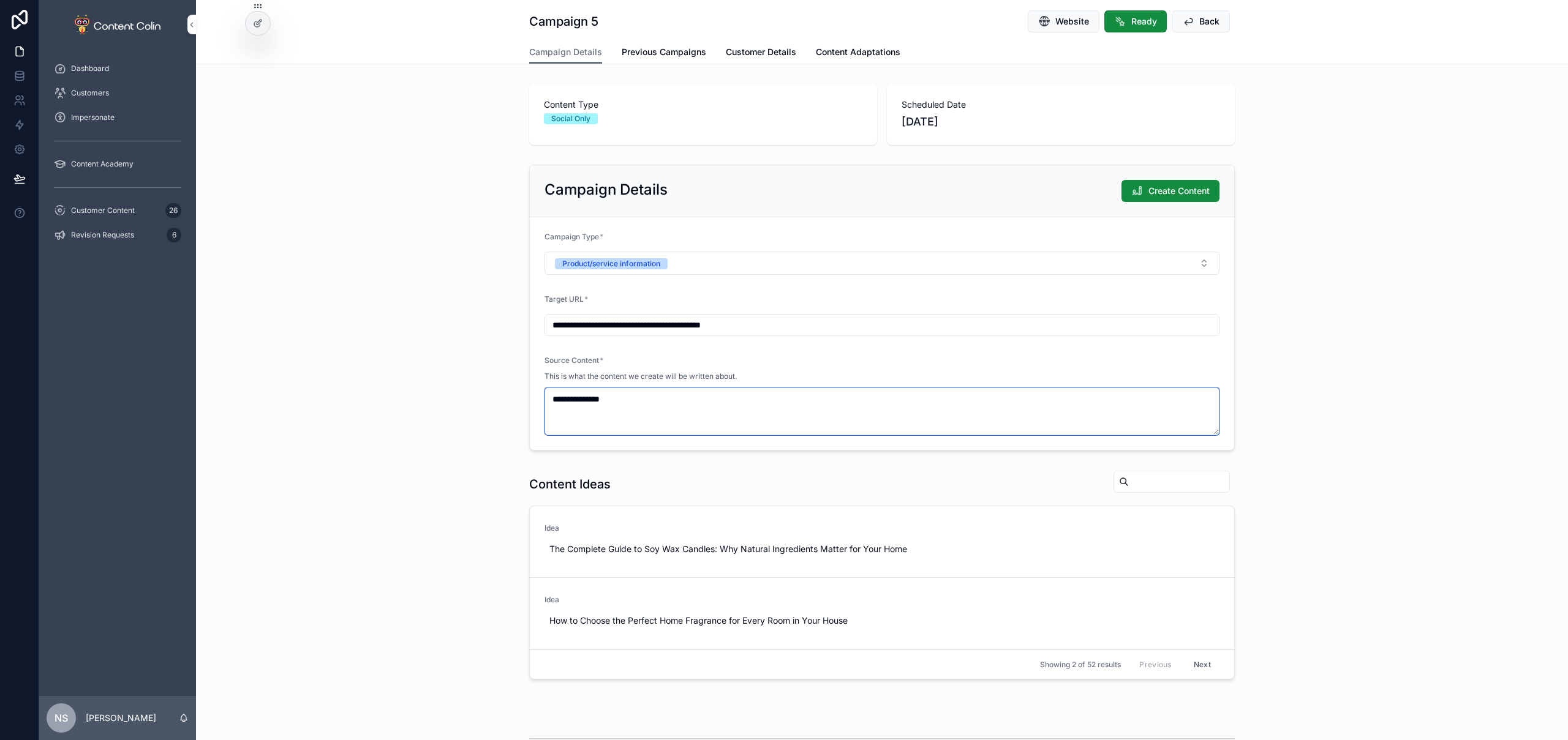
paste textarea "**********"
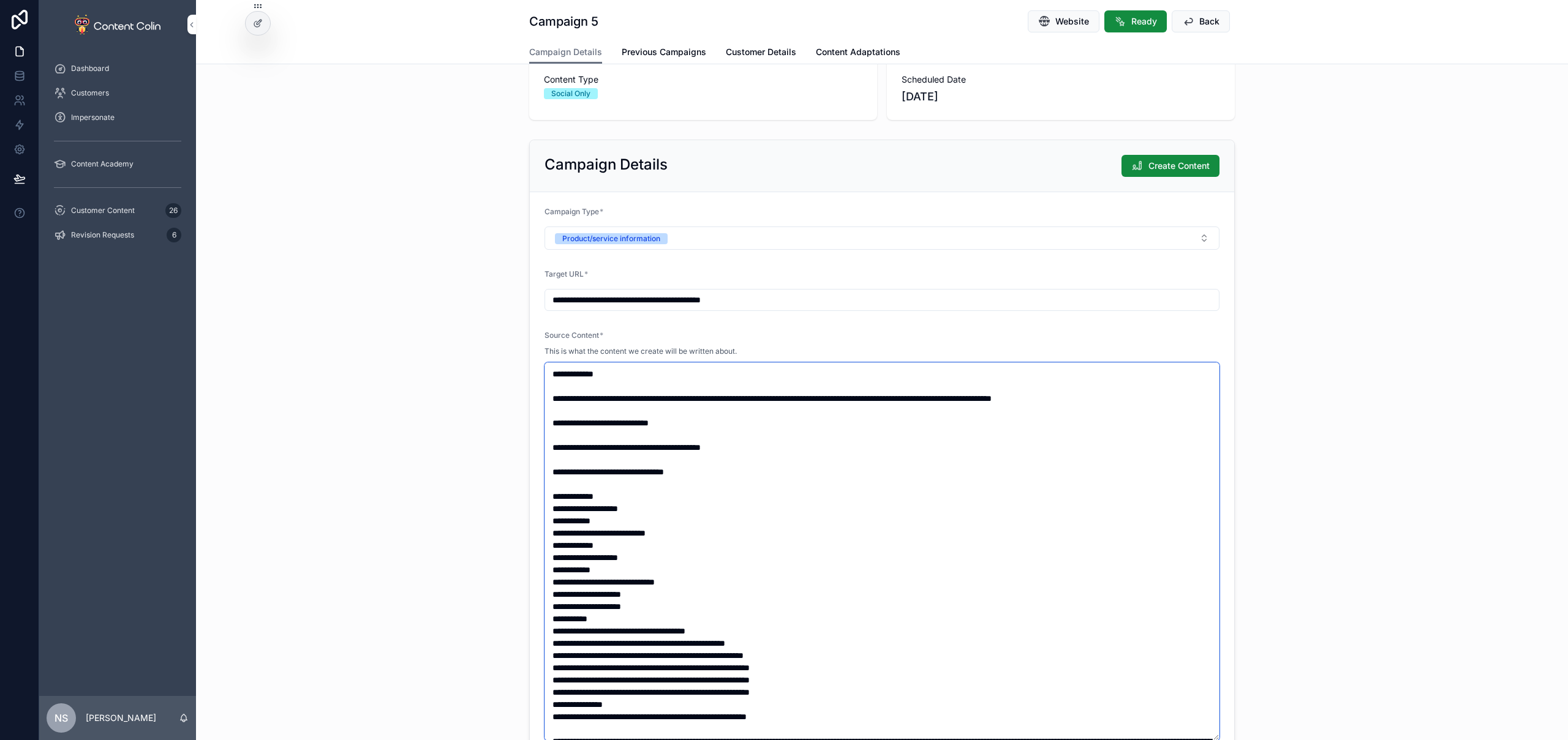
click at [645, 373] on textarea "scrollable content" at bounding box center [882, 552] width 675 height 378
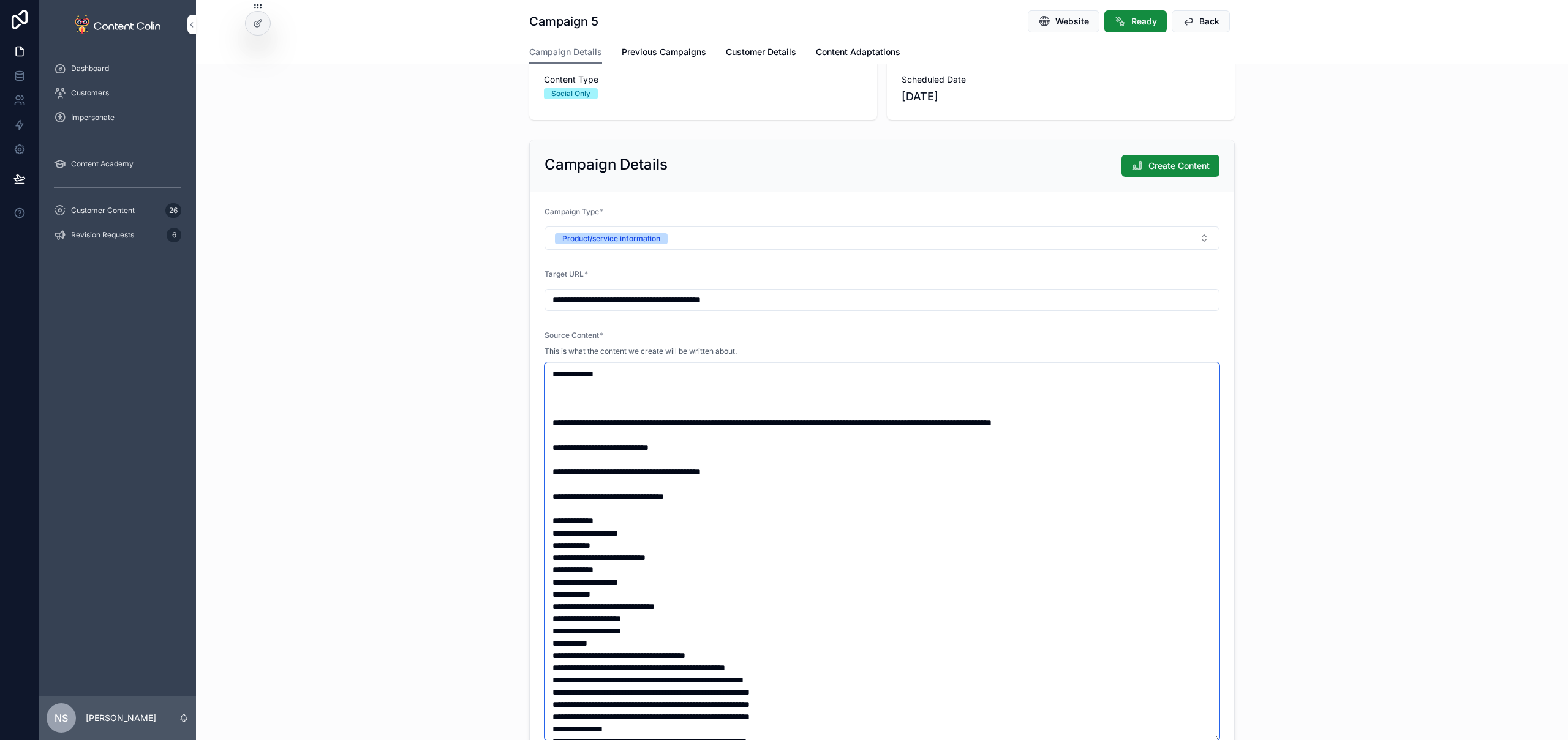
paste textarea "**********"
click at [576, 398] on textarea "scrollable content" at bounding box center [882, 552] width 675 height 378
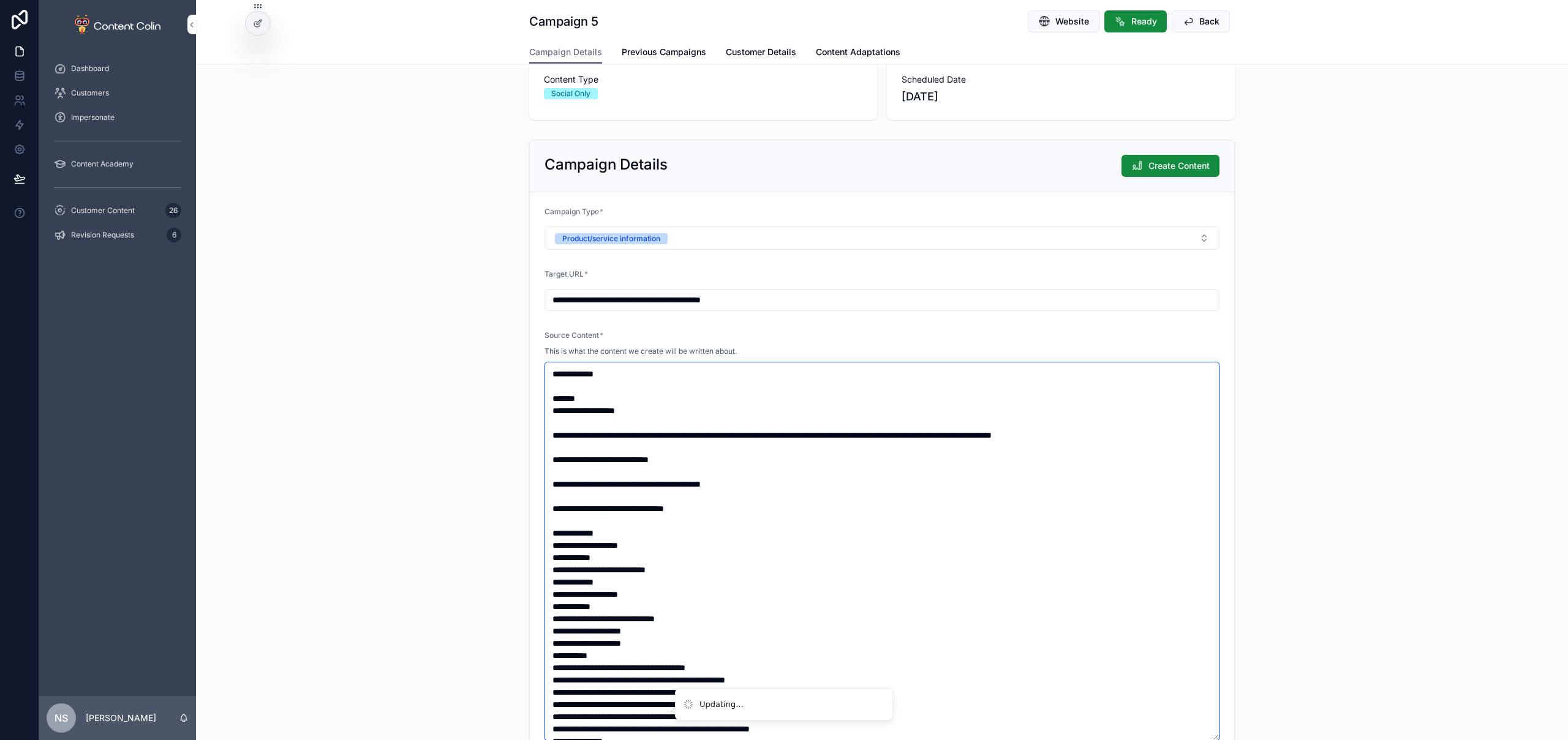
type textarea "**********"
click at [1476, 375] on div "**********" at bounding box center [882, 448] width 1372 height 626
click at [1197, 170] on span "Create Content" at bounding box center [1179, 166] width 61 height 12
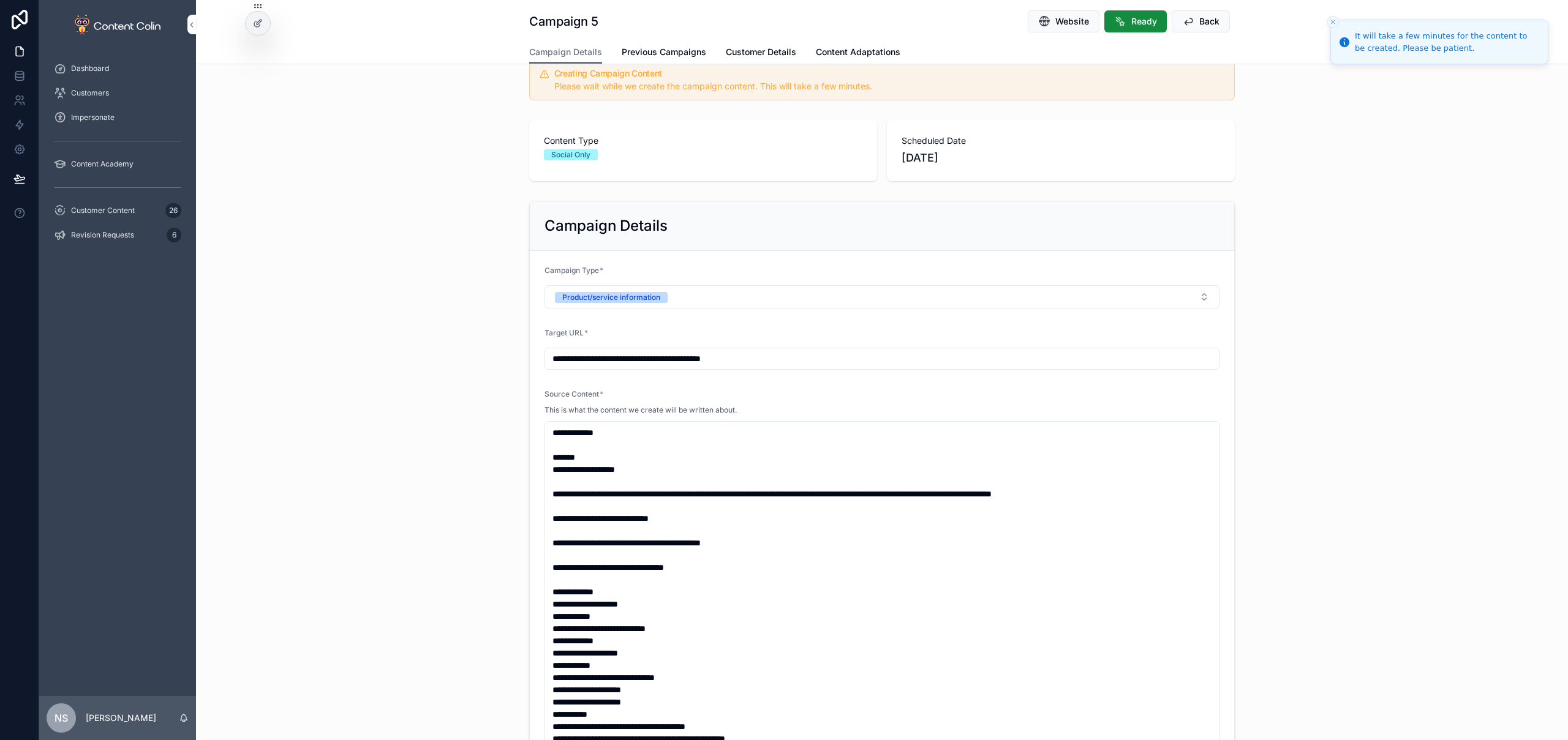
scroll to position [86, 0]
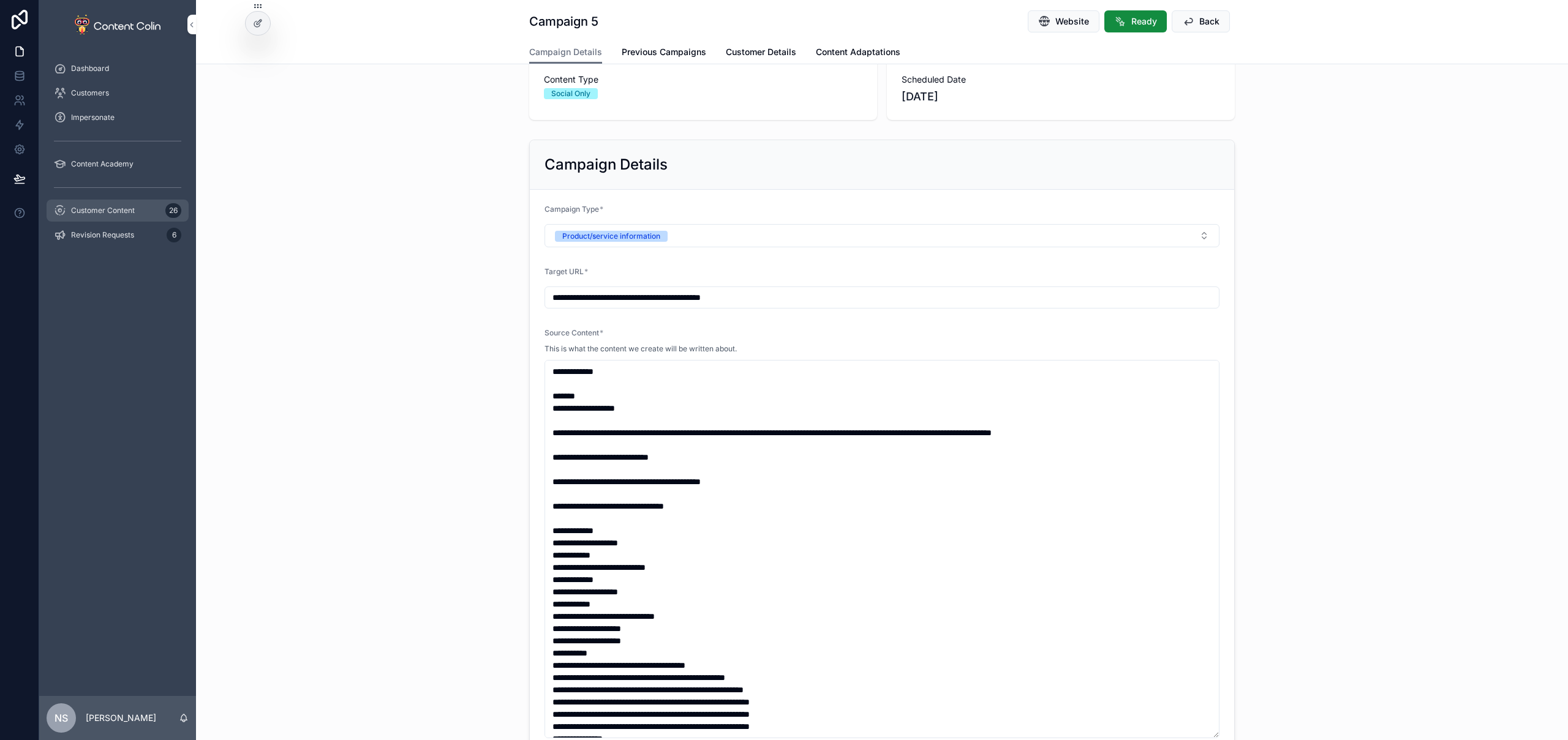
click at [122, 211] on span "Customer Content" at bounding box center [103, 211] width 64 height 10
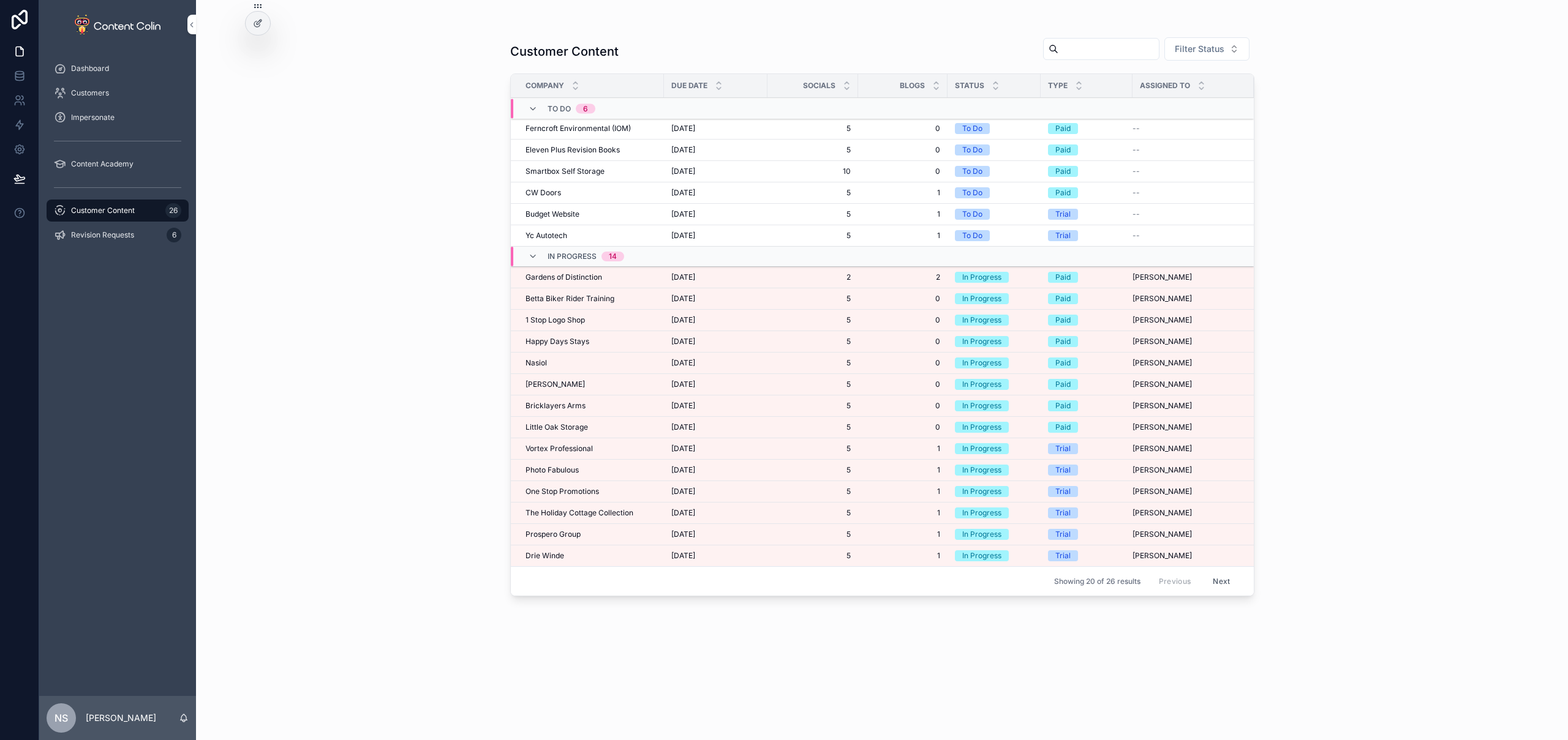
click at [558, 540] on td "Prospero Group Prospero Group" at bounding box center [588, 534] width 153 height 22
click at [574, 491] on span "One Stop Promotions" at bounding box center [562, 492] width 74 height 10
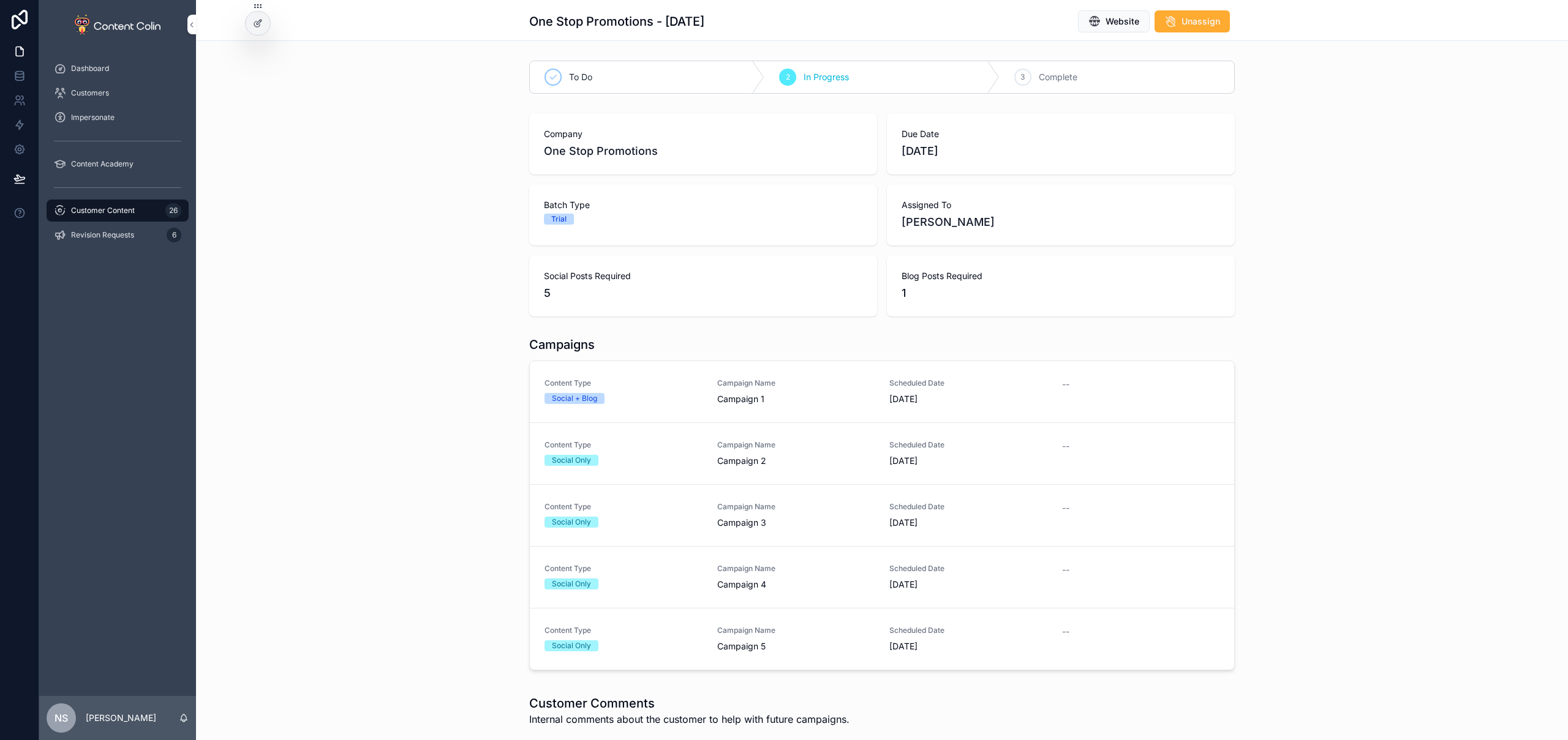
click at [616, 388] on div "Content Type Social + Blog" at bounding box center [624, 391] width 158 height 26
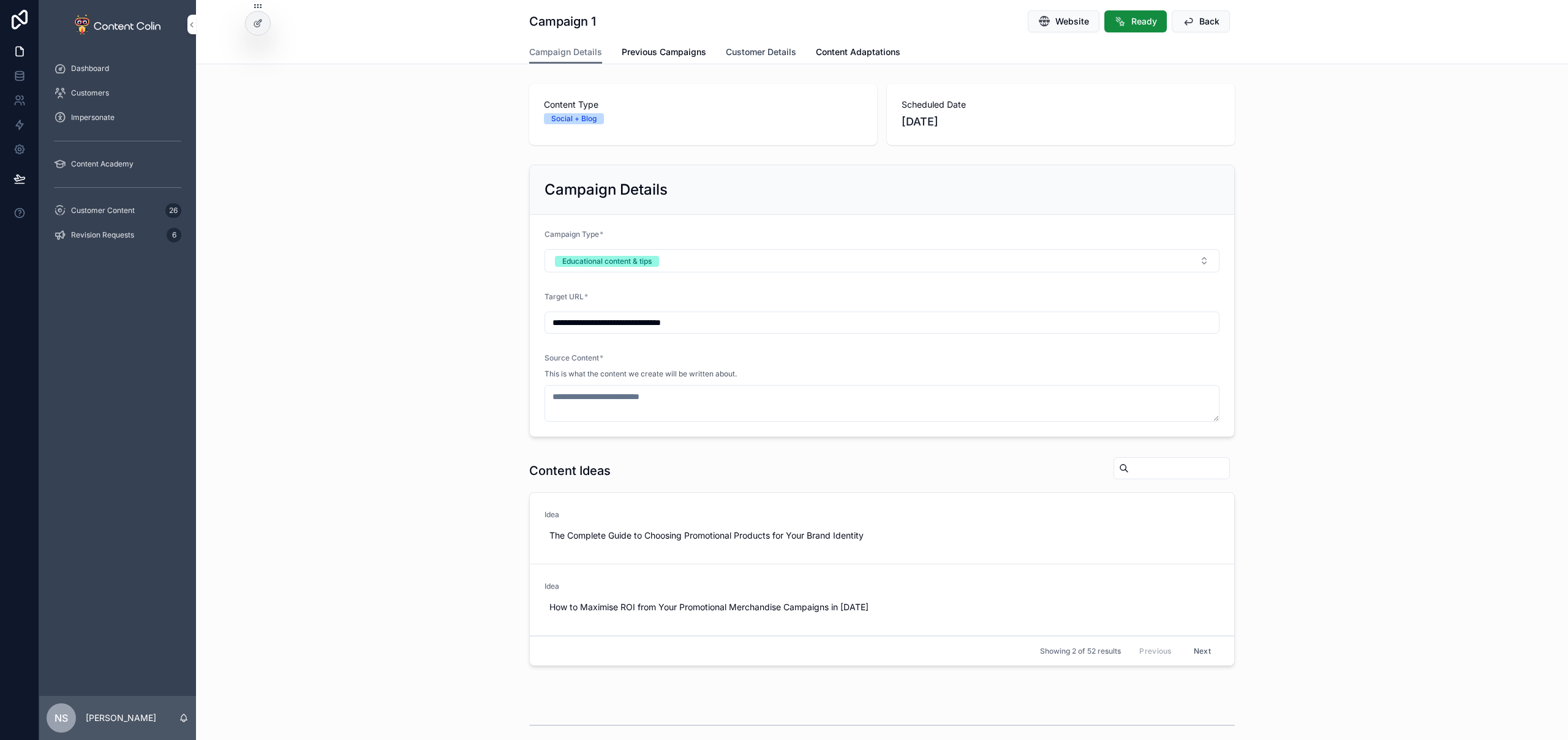
click at [762, 54] on span "Customer Details" at bounding box center [761, 52] width 70 height 12
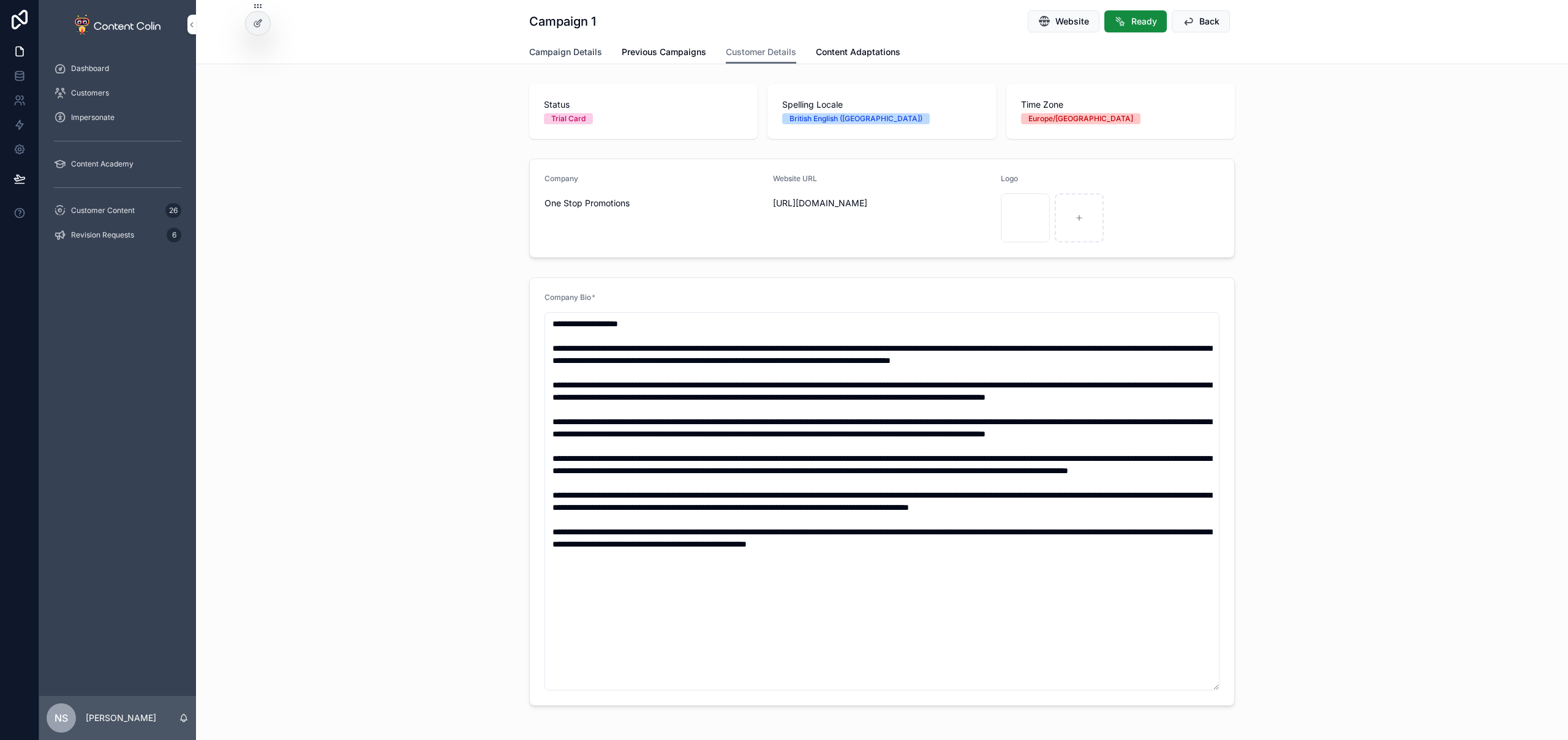
click at [553, 53] on span "Campaign Details" at bounding box center [566, 52] width 73 height 12
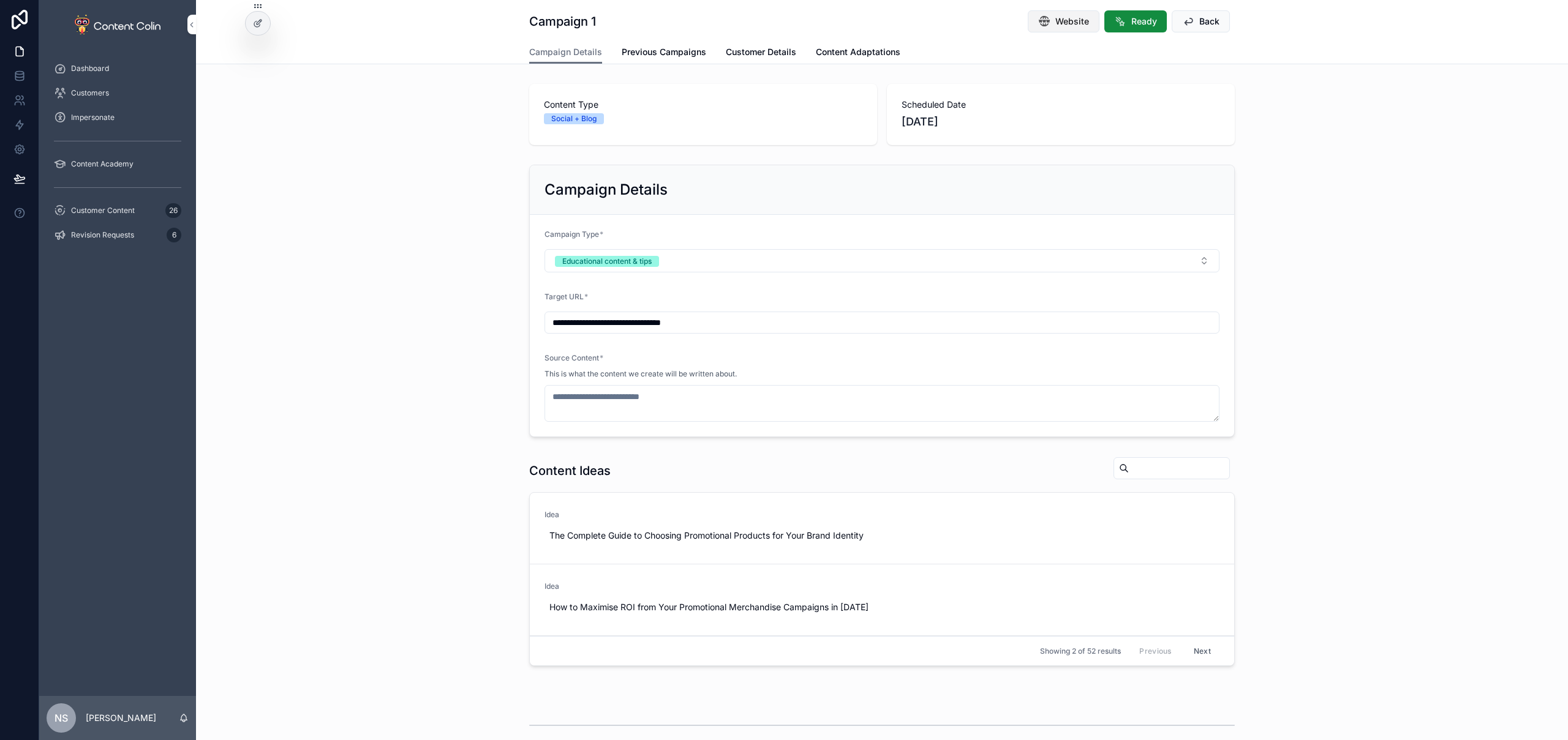
click at [1056, 23] on span "Website" at bounding box center [1072, 22] width 34 height 12
click at [737, 324] on input "**********" at bounding box center [882, 322] width 674 height 17
paste input "**********"
type input "**********"
drag, startPoint x: 676, startPoint y: 259, endPoint x: 672, endPoint y: 290, distance: 31.3
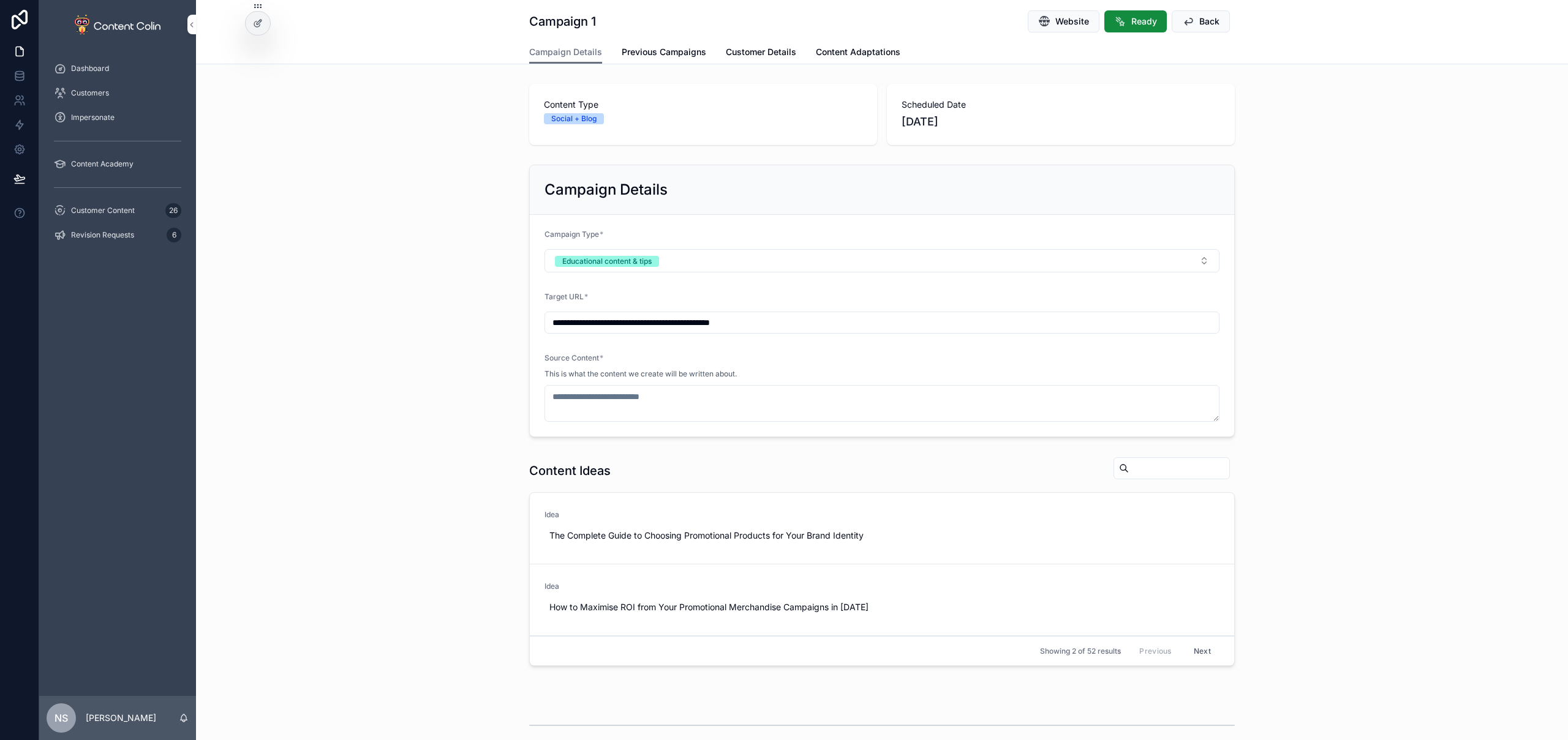
click at [676, 260] on button "Educational content & tips" at bounding box center [882, 261] width 675 height 23
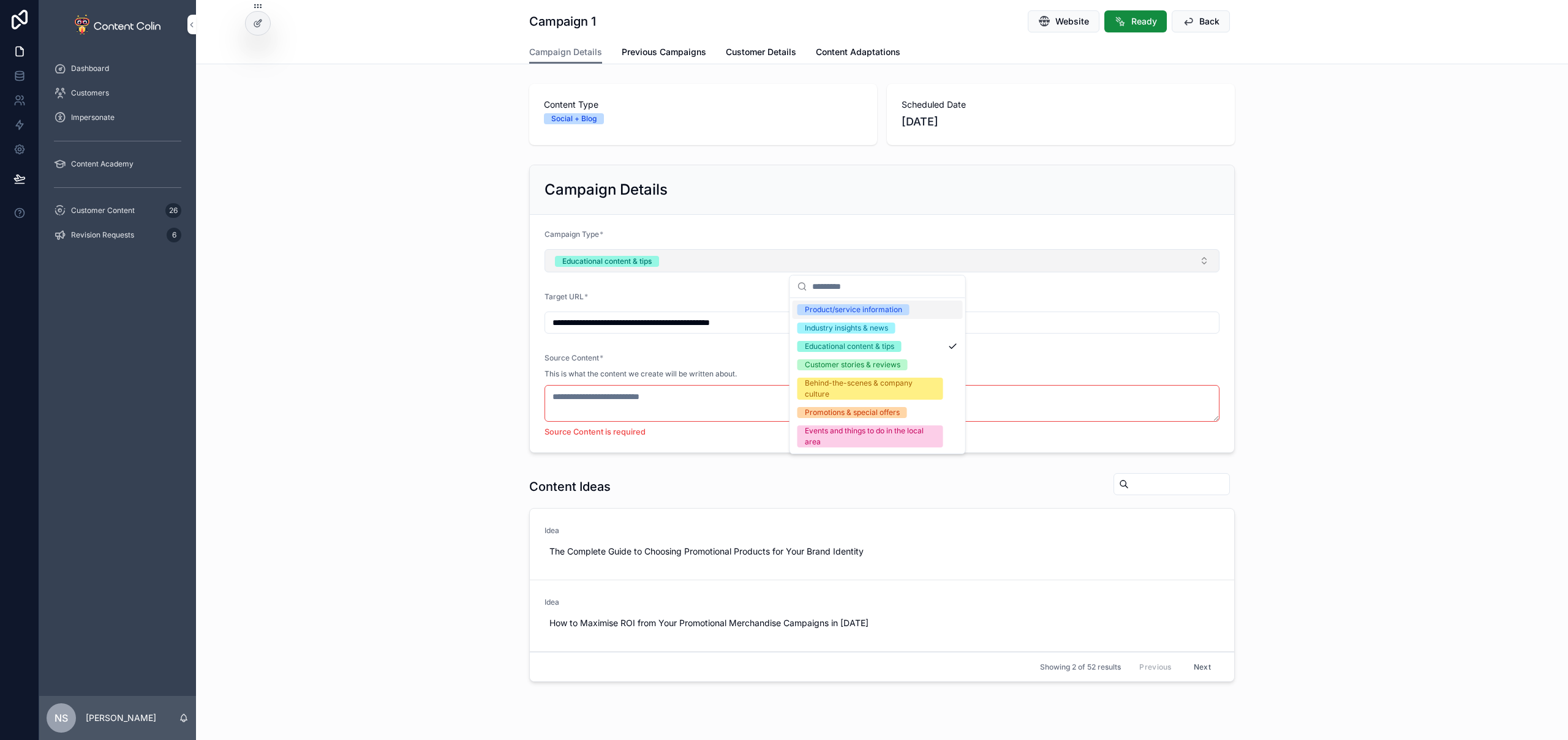
drag, startPoint x: 849, startPoint y: 307, endPoint x: 837, endPoint y: 254, distance: 54.3
click at [849, 307] on div "Product/service information" at bounding box center [854, 310] width 98 height 11
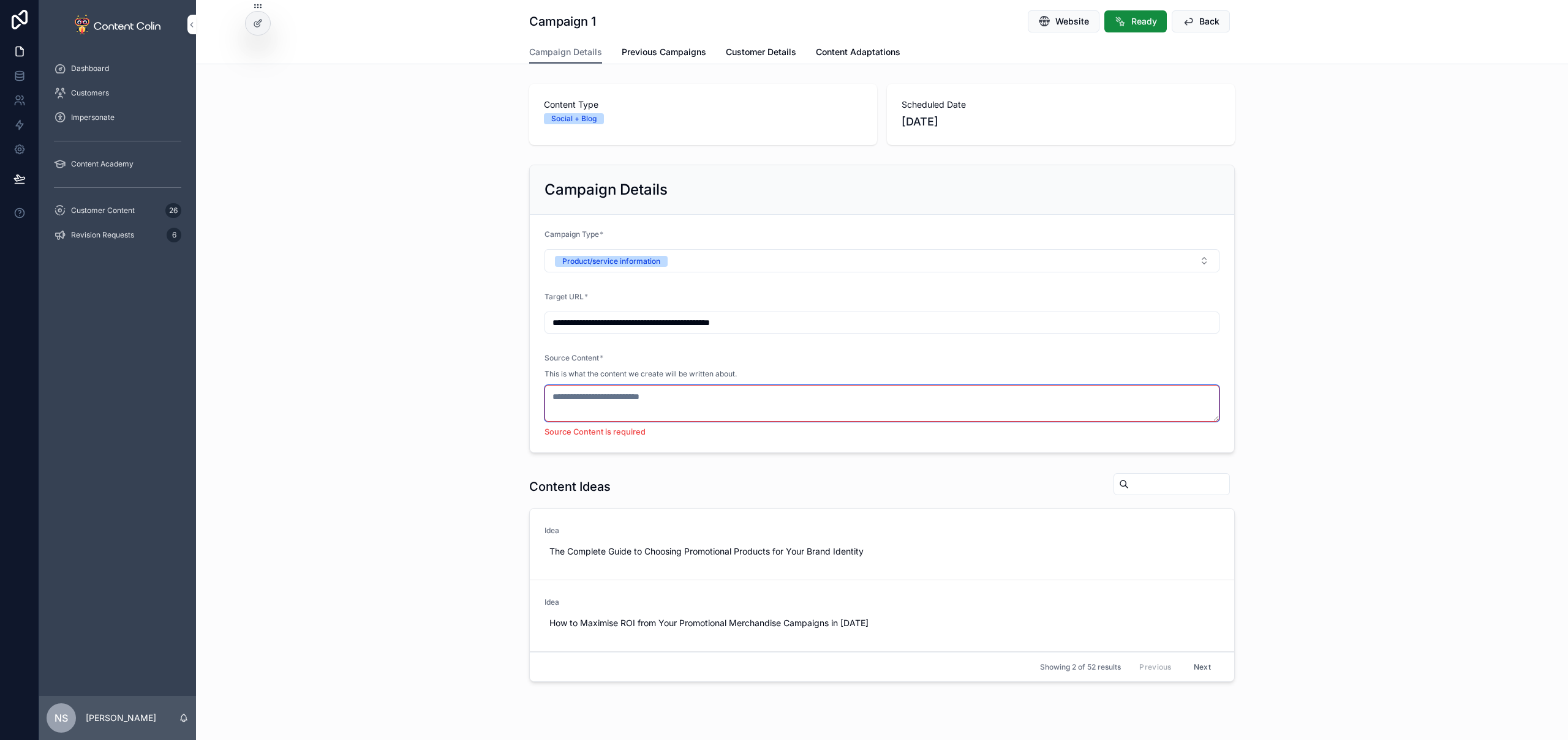
drag, startPoint x: 776, startPoint y: 411, endPoint x: 786, endPoint y: 399, distance: 15.6
click at [776, 411] on textarea "scrollable content" at bounding box center [882, 403] width 675 height 36
paste textarea "**********"
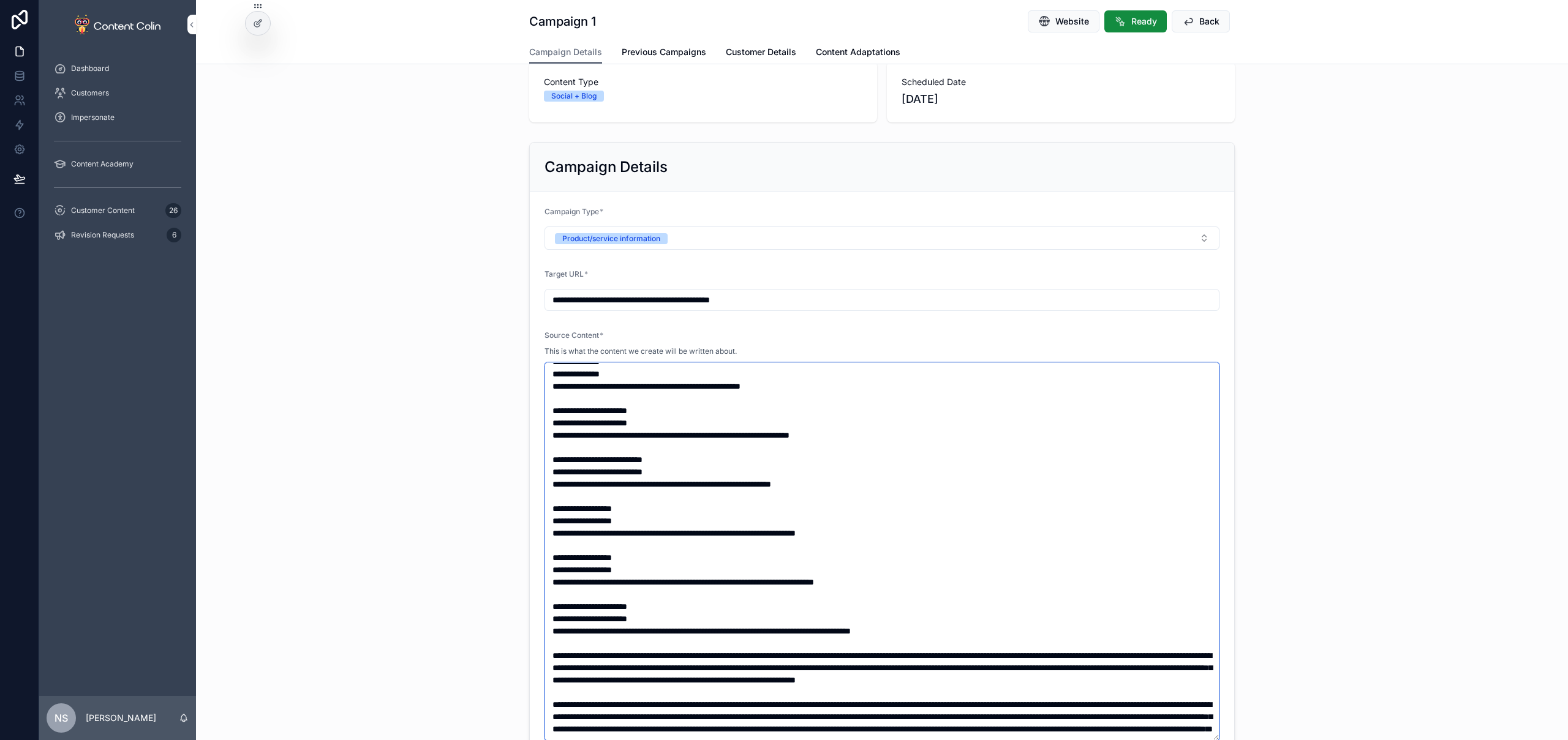
type textarea "**********"
click at [1308, 376] on div "**********" at bounding box center [882, 449] width 1372 height 624
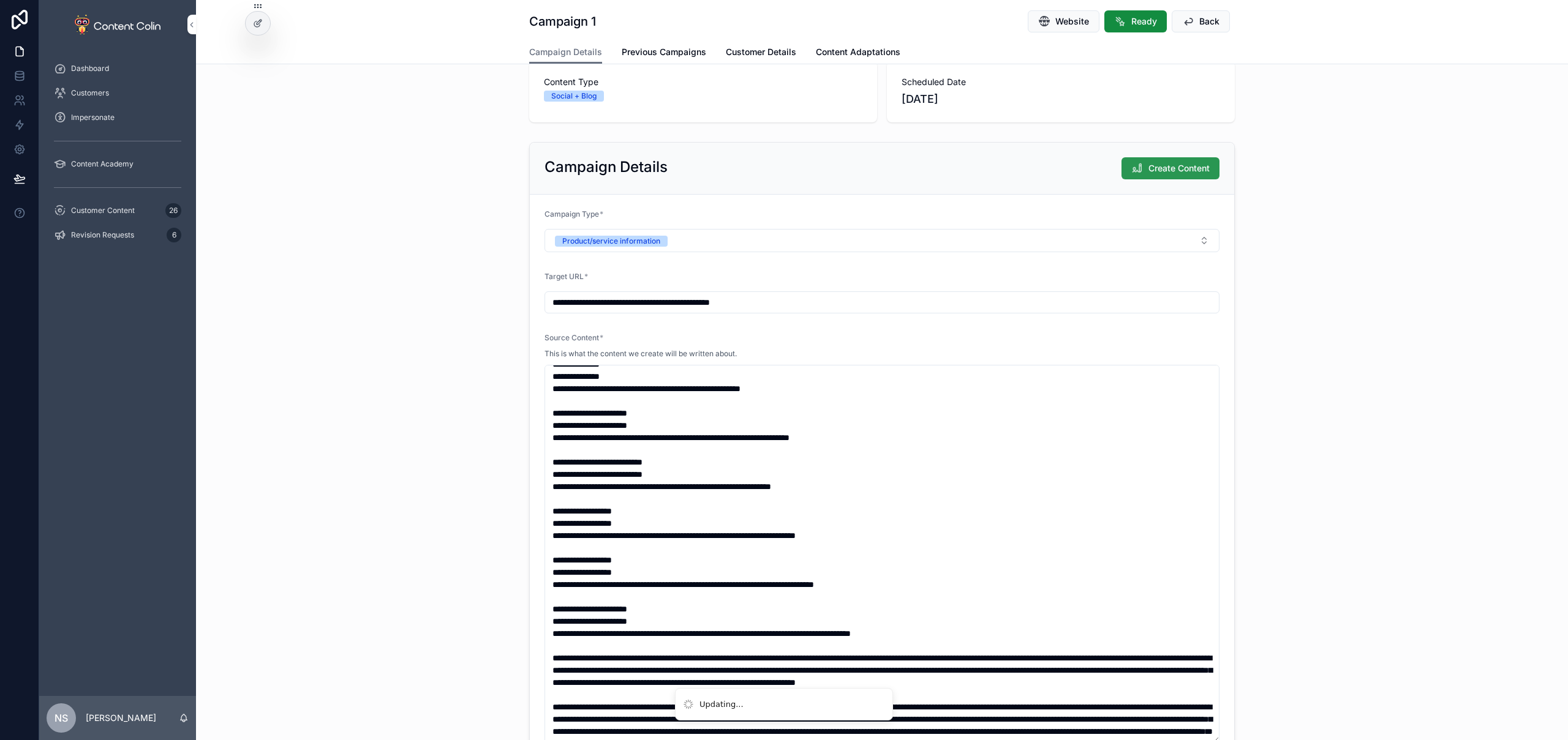
click at [1176, 166] on span "Create Content" at bounding box center [1179, 169] width 61 height 12
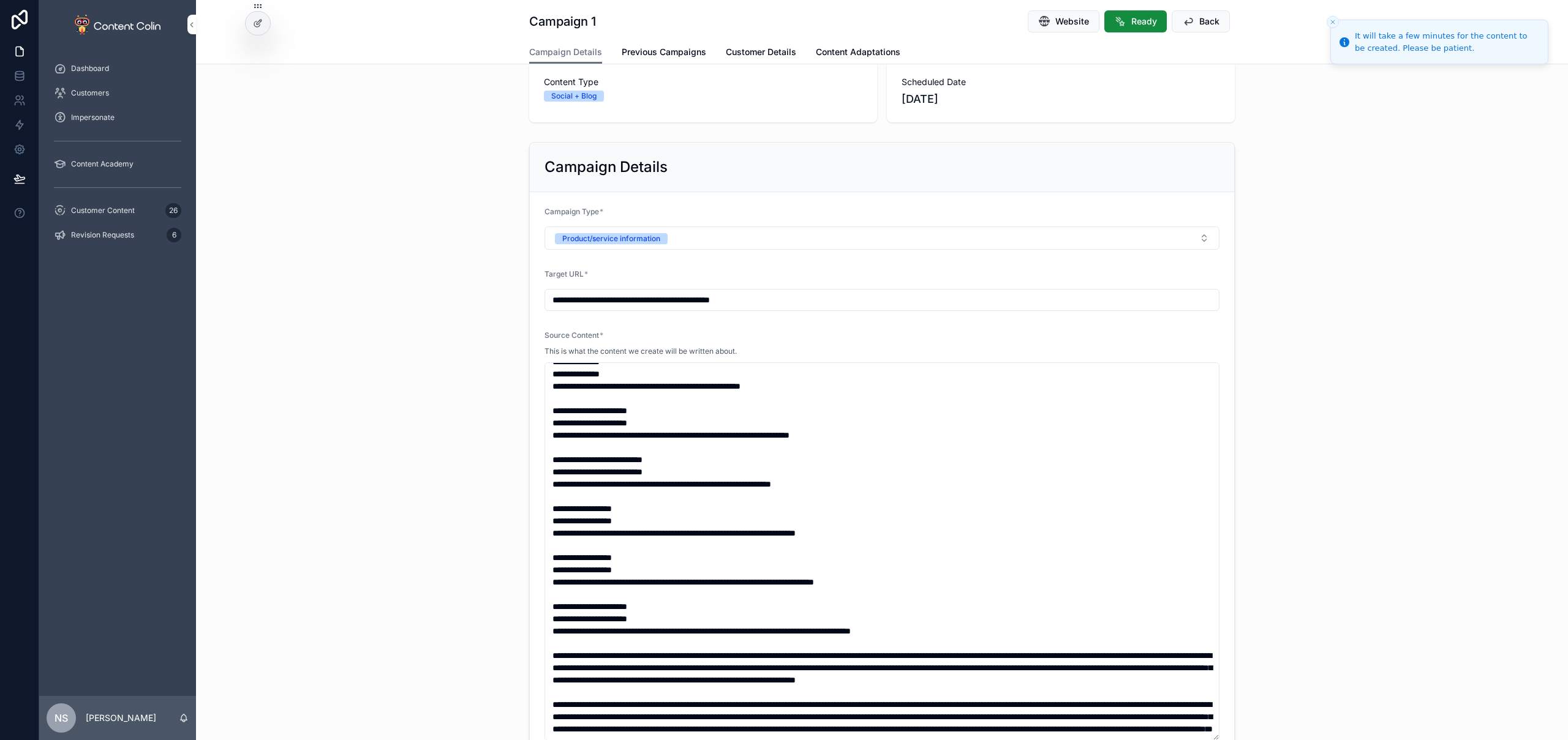
scroll to position [704, 0]
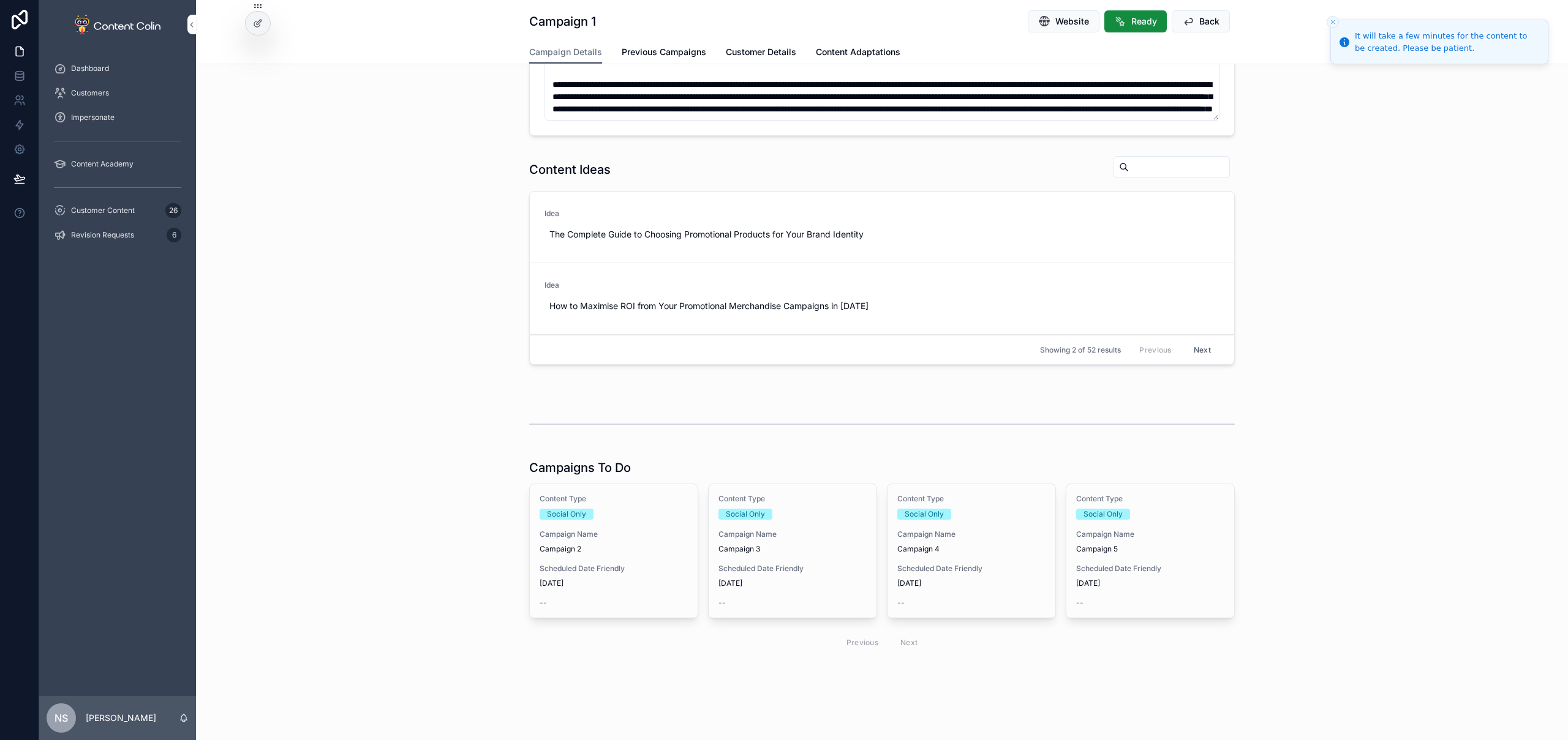
click at [646, 538] on span "Campaign Name" at bounding box center [614, 534] width 148 height 10
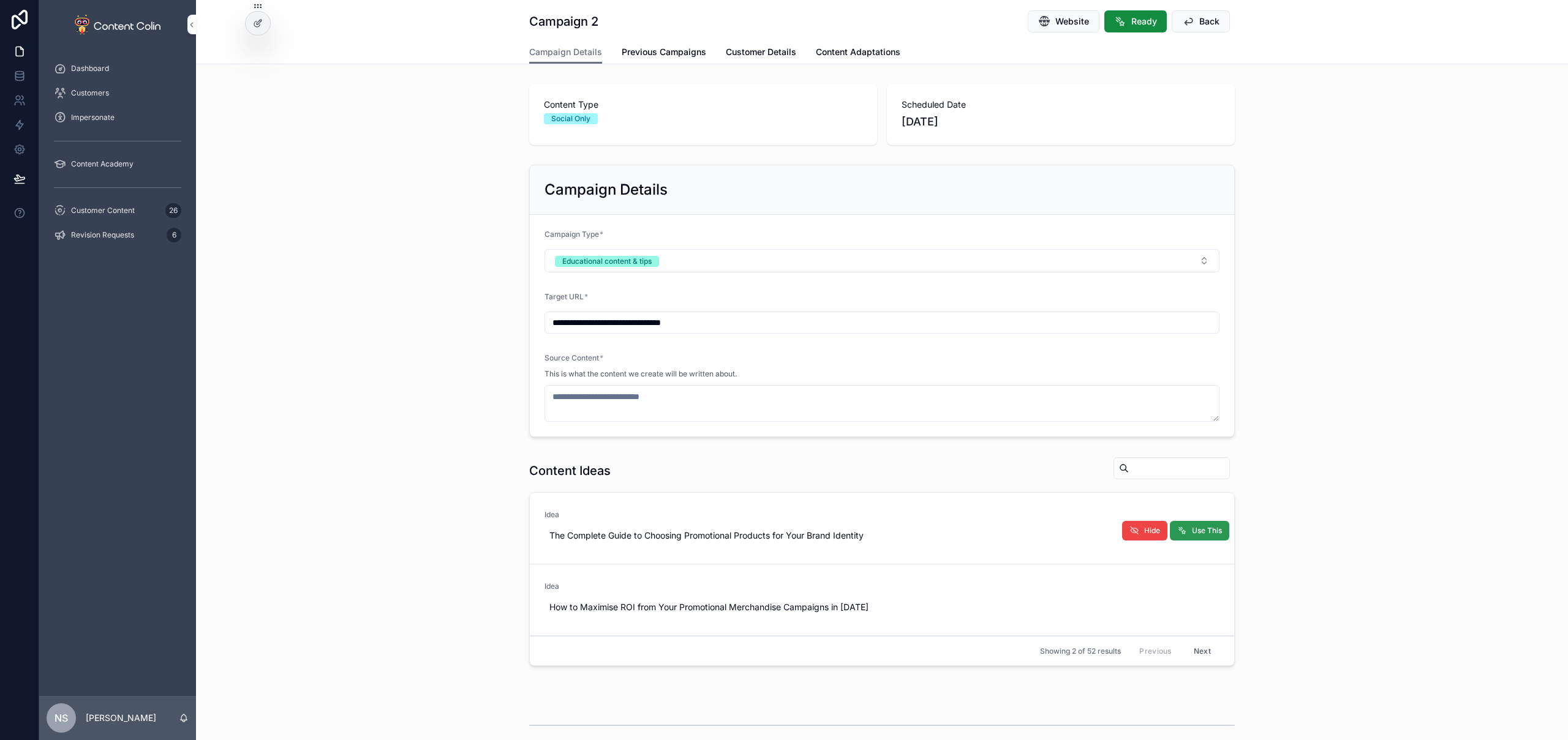
click at [1207, 531] on span "Use This" at bounding box center [1207, 531] width 30 height 10
type textarea "**********"
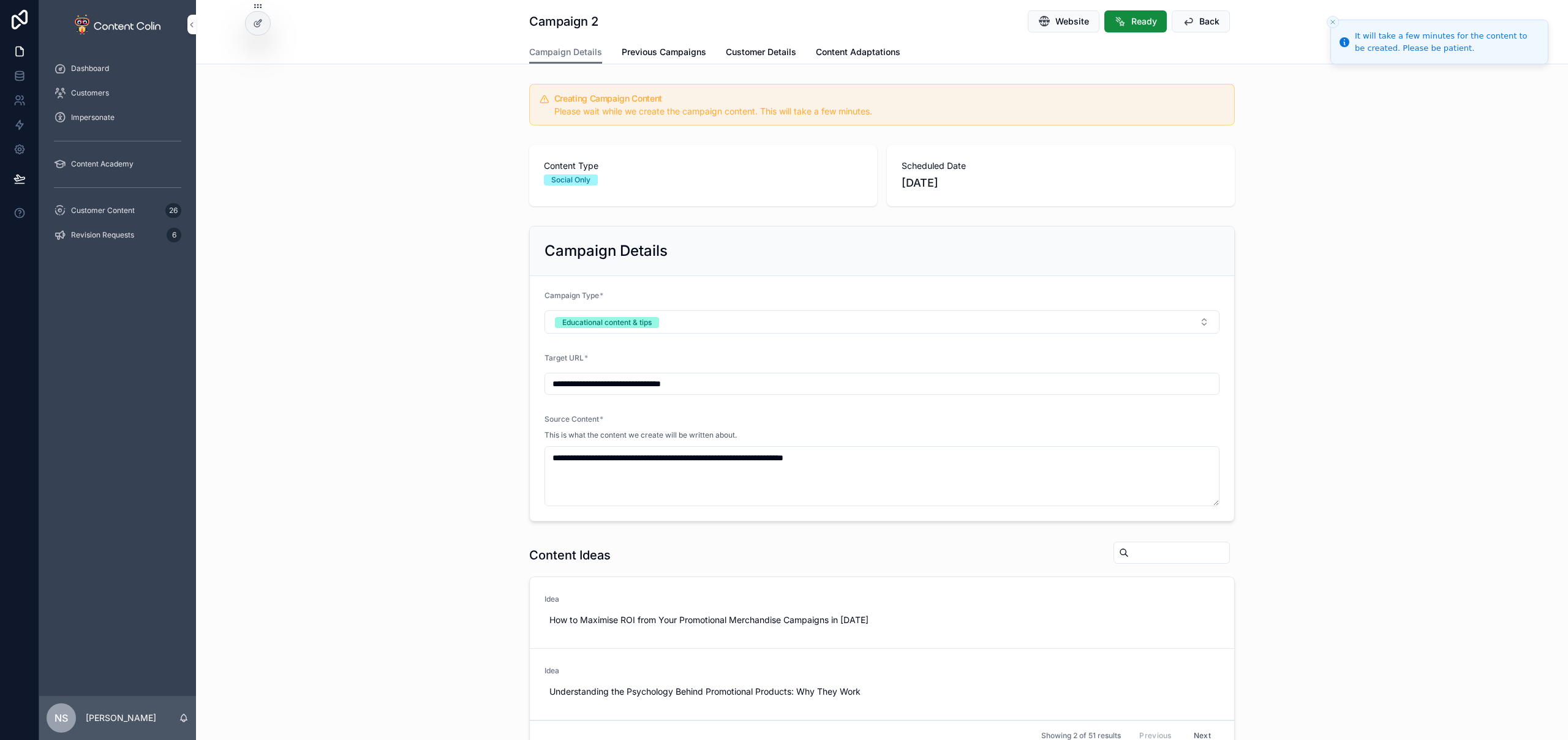
scroll to position [385, 0]
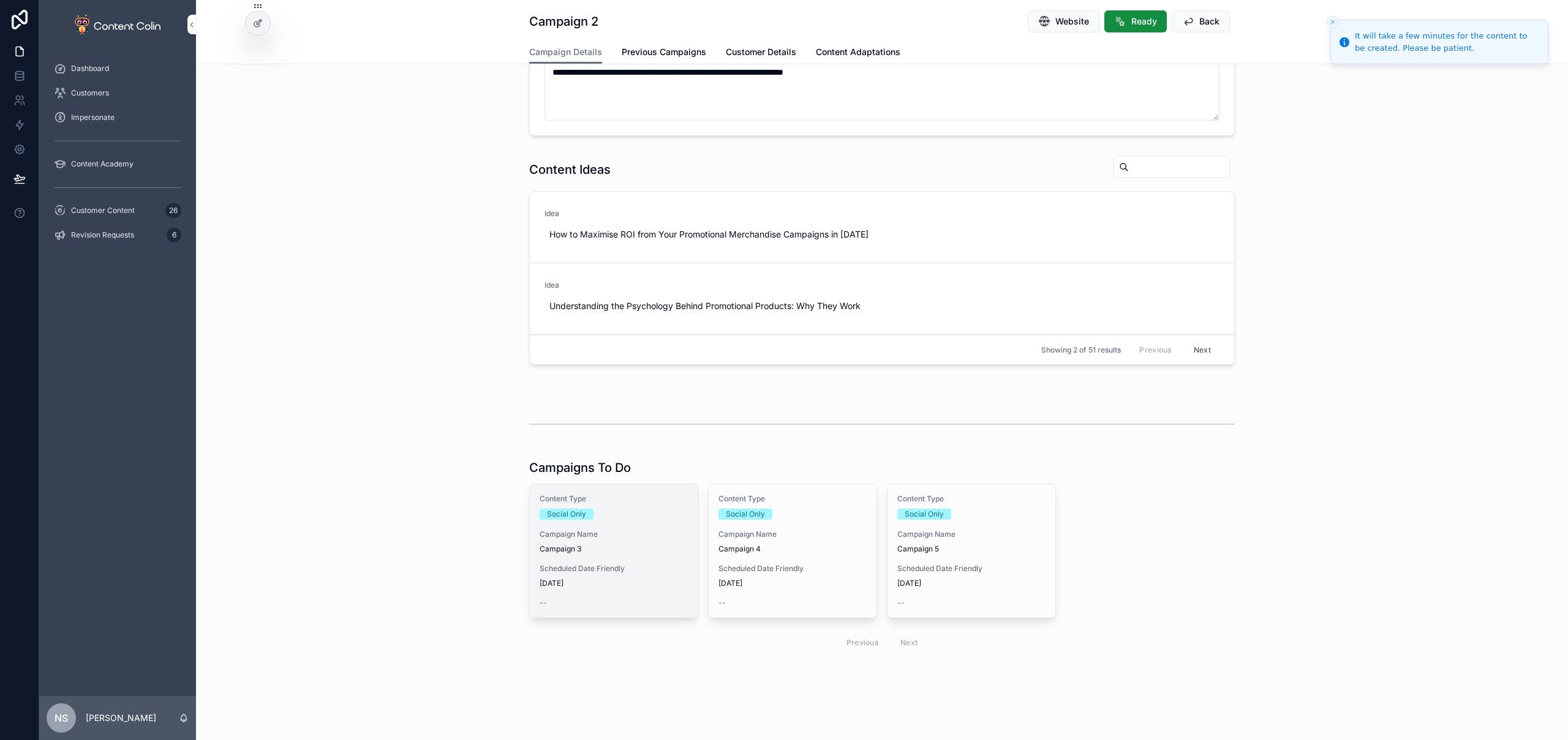
click at [658, 581] on span "[DATE]" at bounding box center [614, 584] width 148 height 10
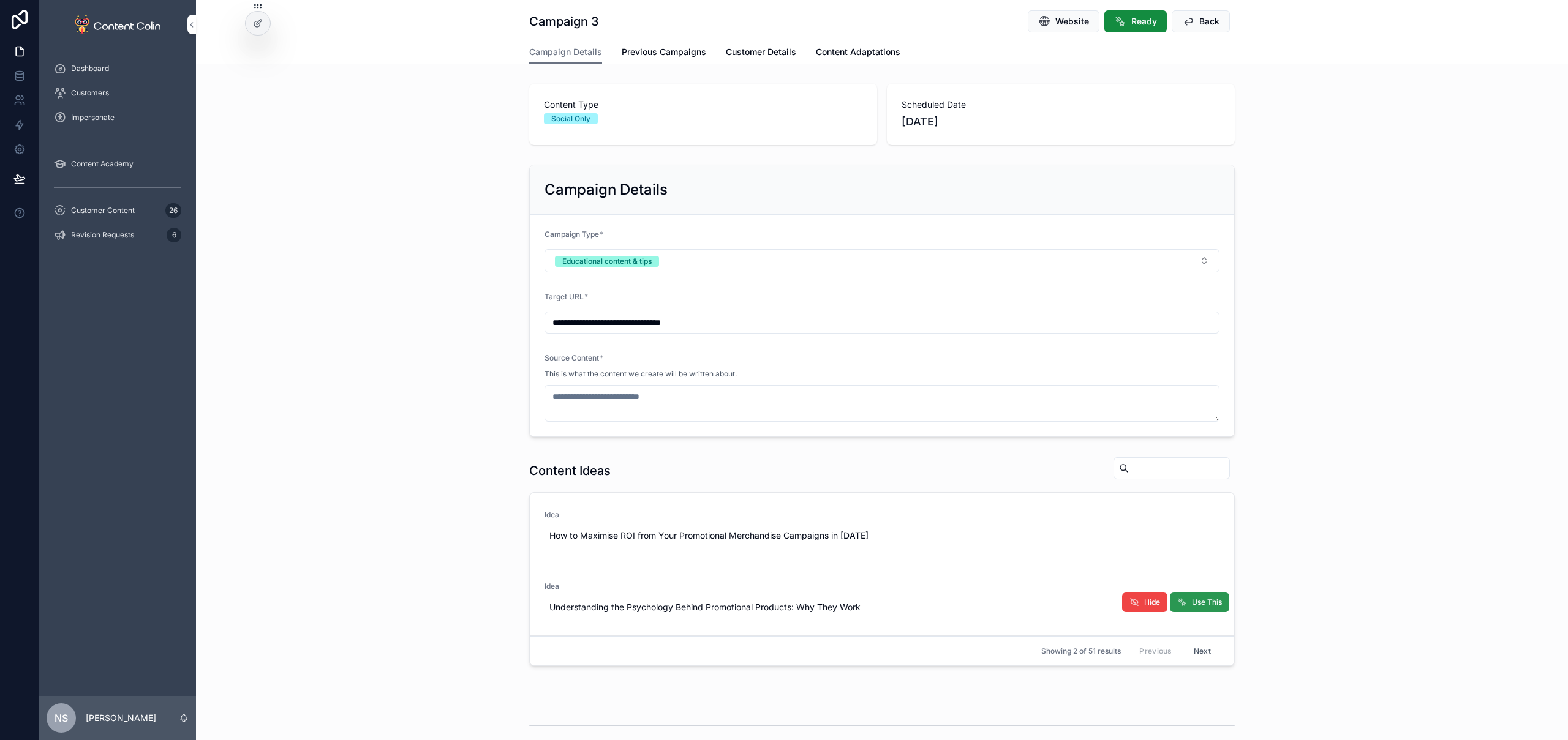
click at [1214, 602] on span "Use This" at bounding box center [1207, 602] width 30 height 10
type textarea "**********"
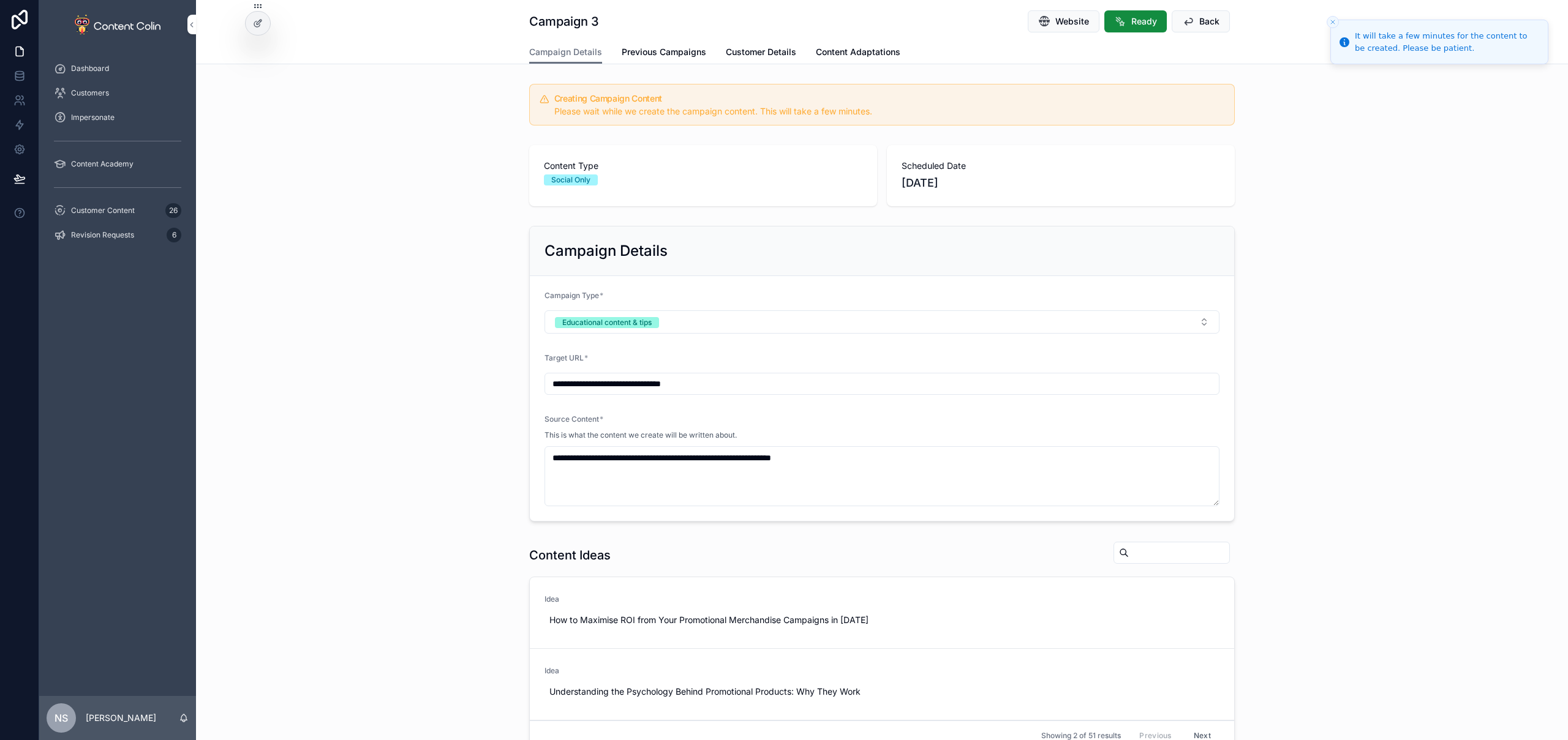
scroll to position [385, 0]
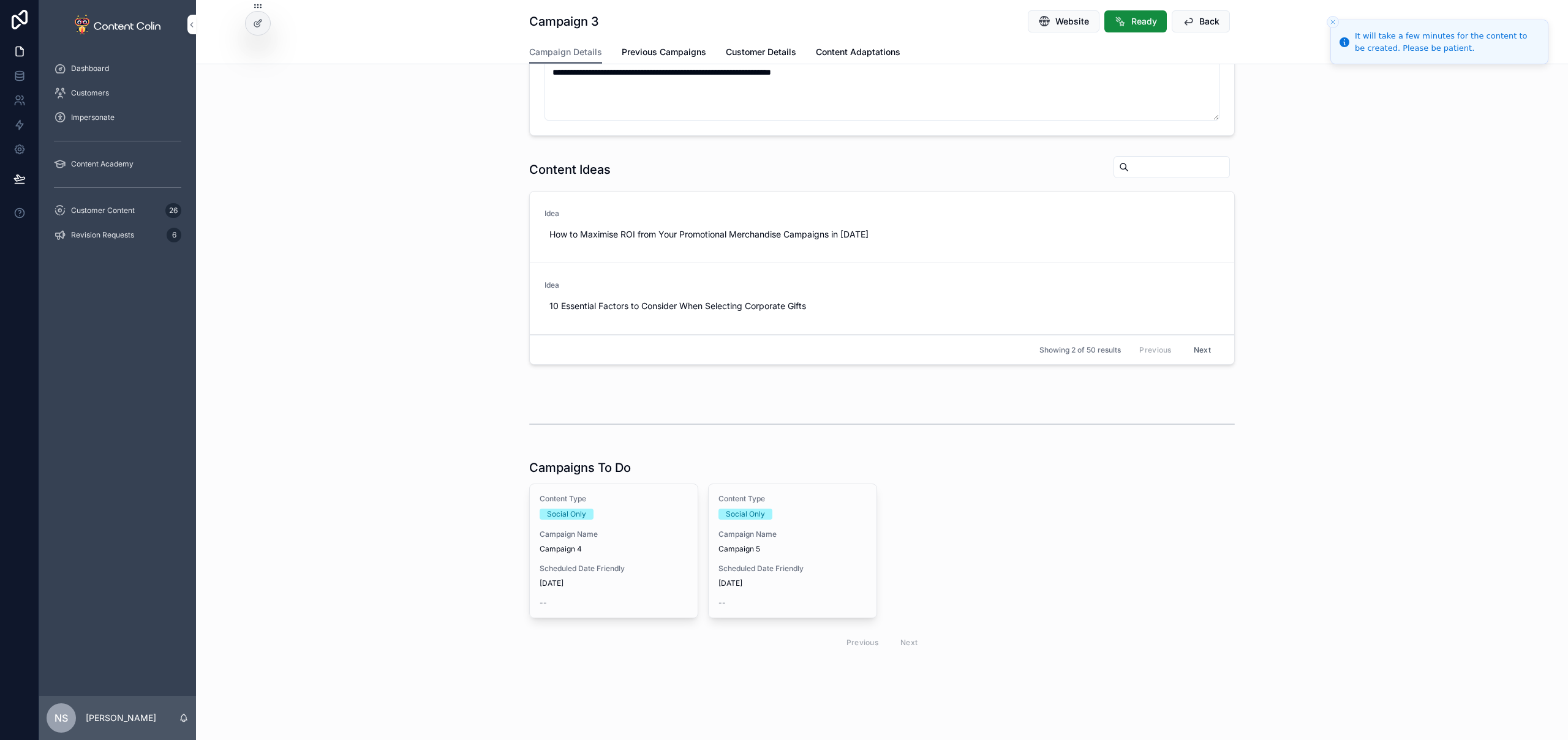
click at [543, 592] on div "Content Type Social Only Campaign Name Campaign 4 Scheduled Date Friendly 21st …" at bounding box center [614, 551] width 168 height 133
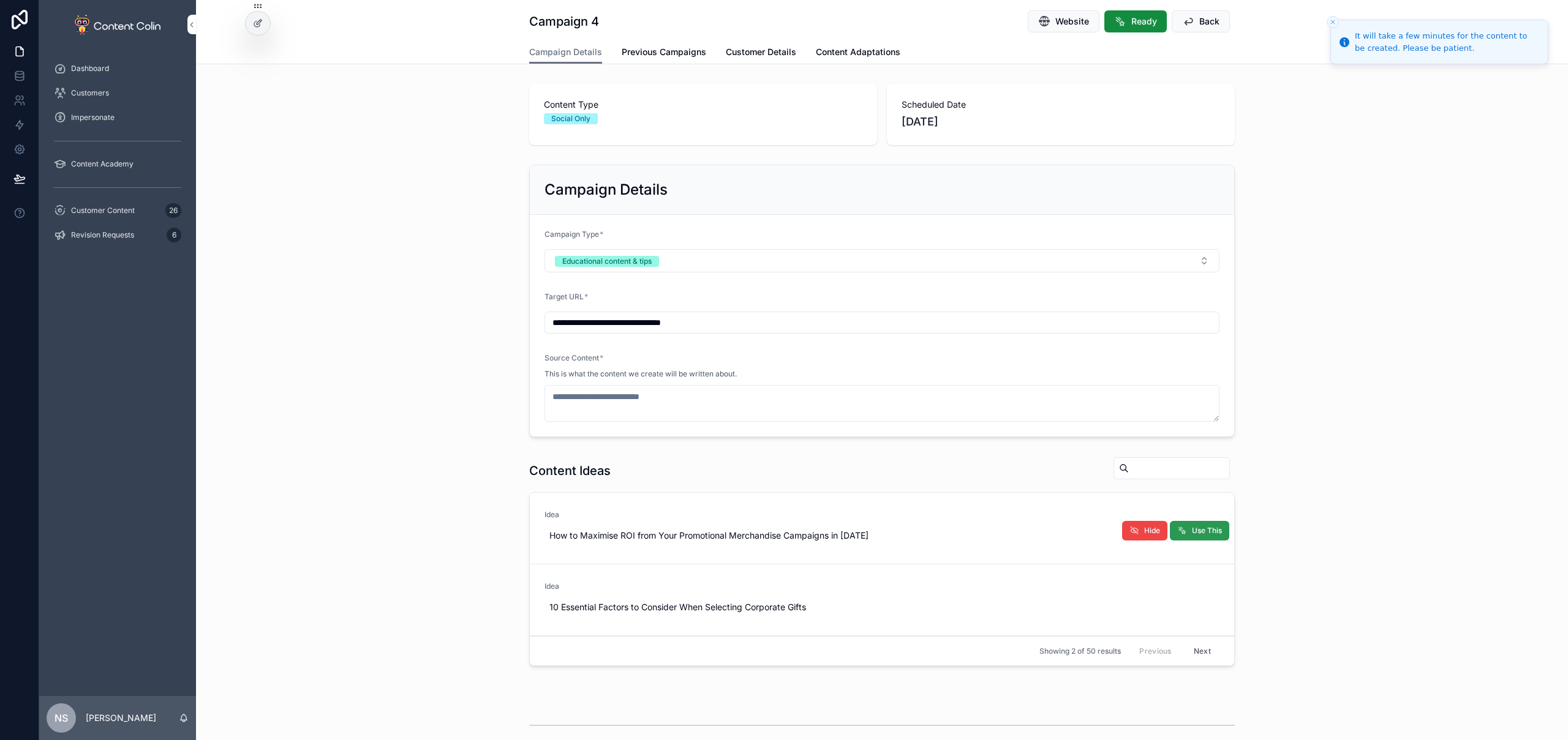
click at [1205, 534] on span "Use This" at bounding box center [1207, 531] width 30 height 10
type textarea "**********"
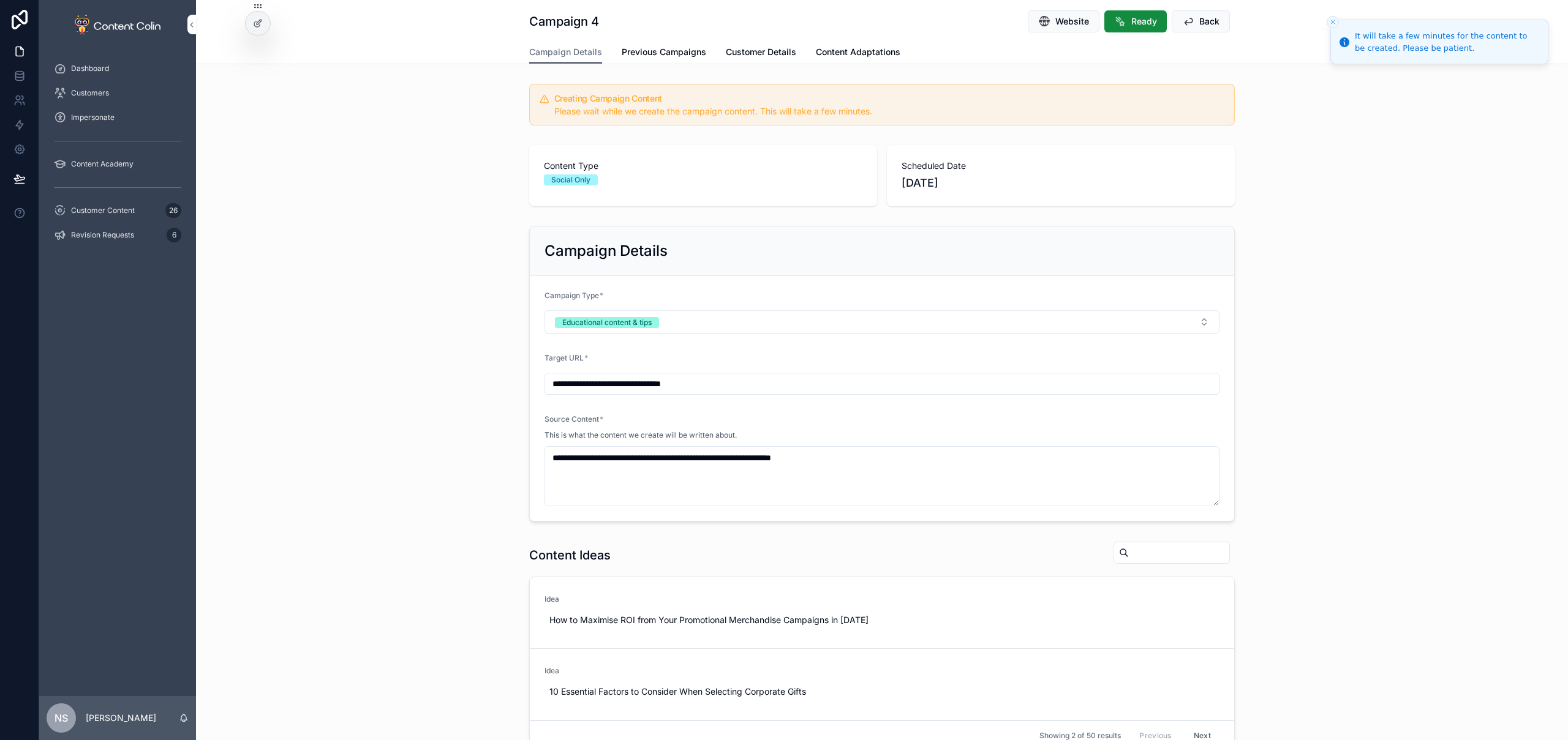
scroll to position [385, 0]
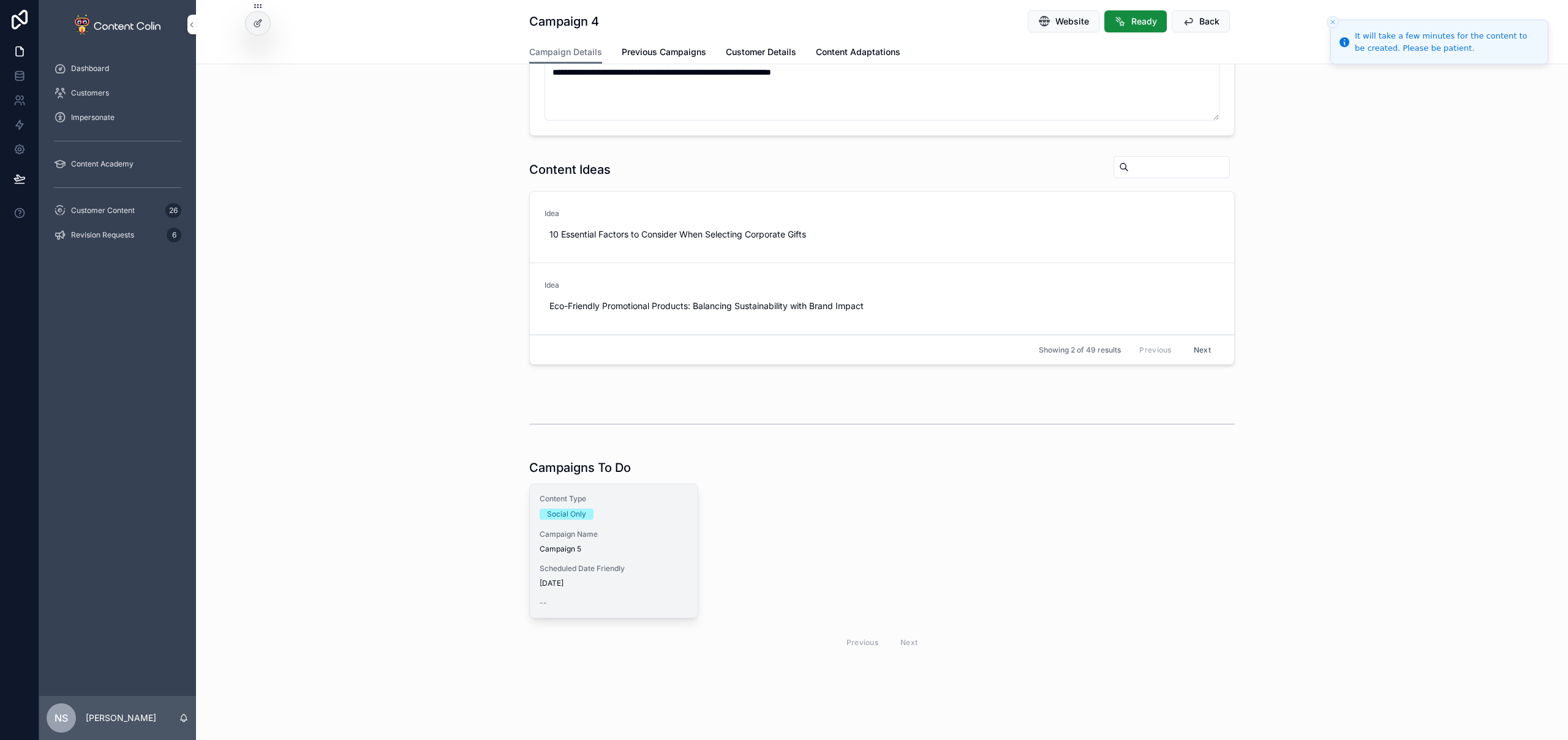
click at [621, 549] on span "Campaign 5" at bounding box center [614, 549] width 148 height 10
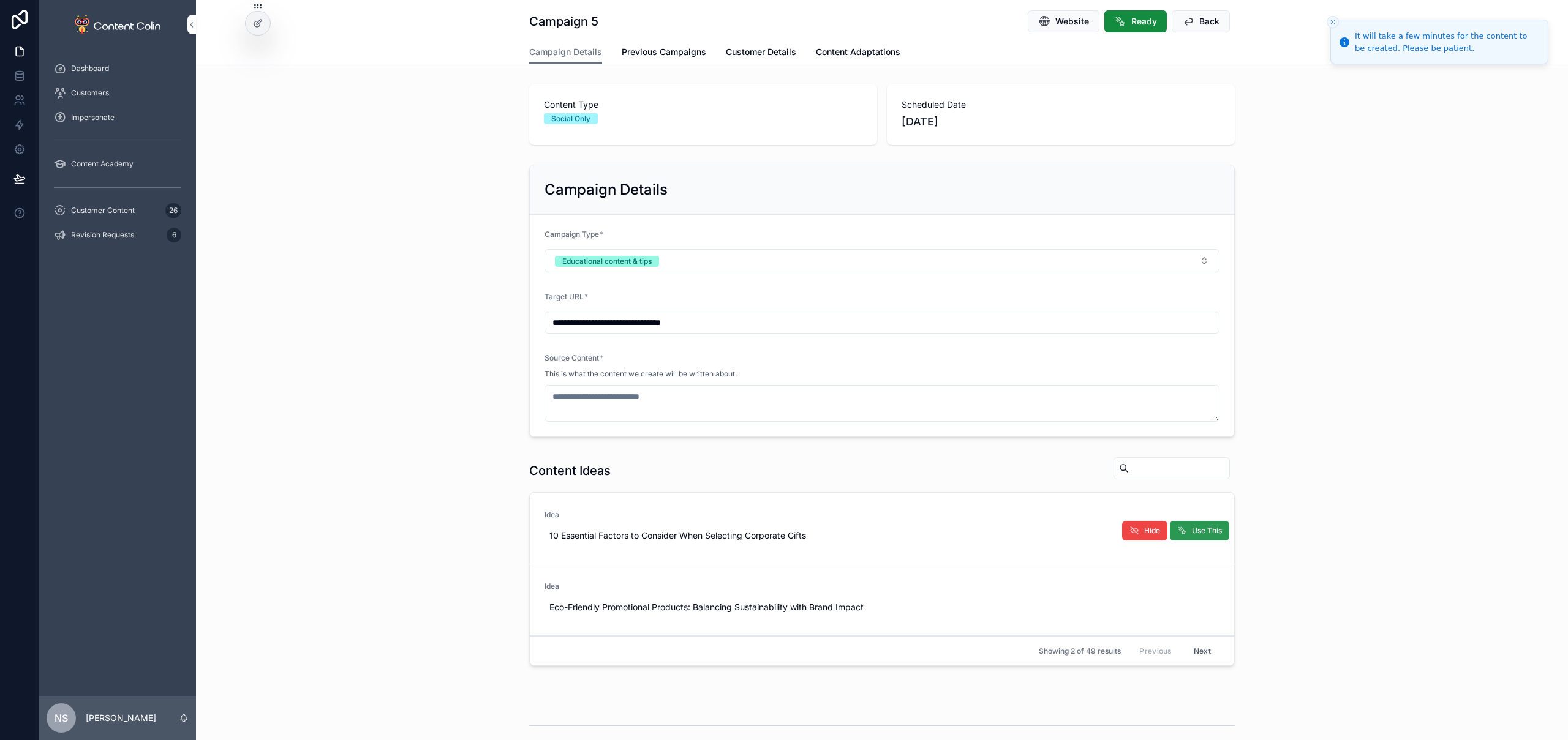
click at [1194, 531] on span "Use This" at bounding box center [1207, 531] width 30 height 10
type textarea "**********"
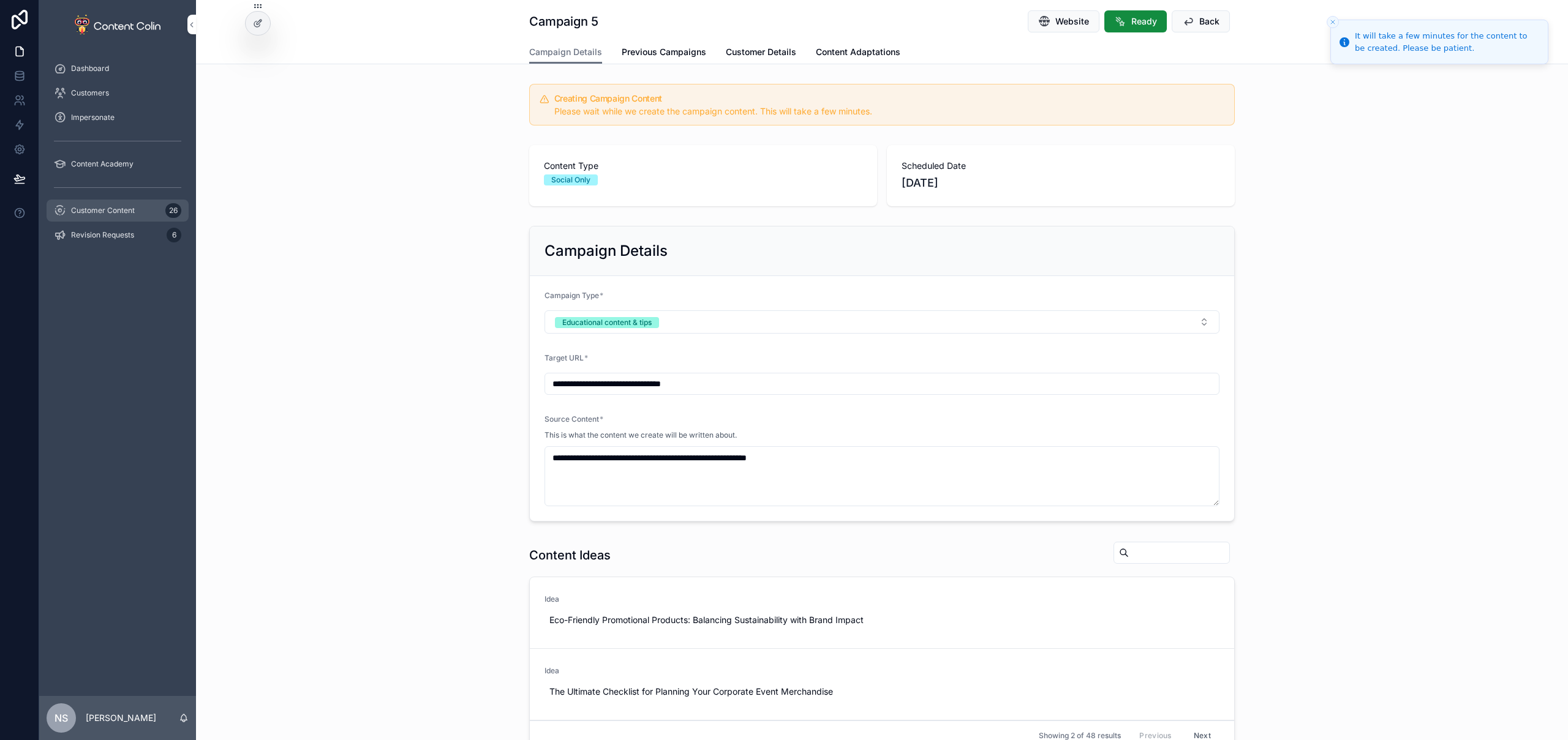
click at [148, 211] on div "Customer Content 26" at bounding box center [117, 211] width 127 height 20
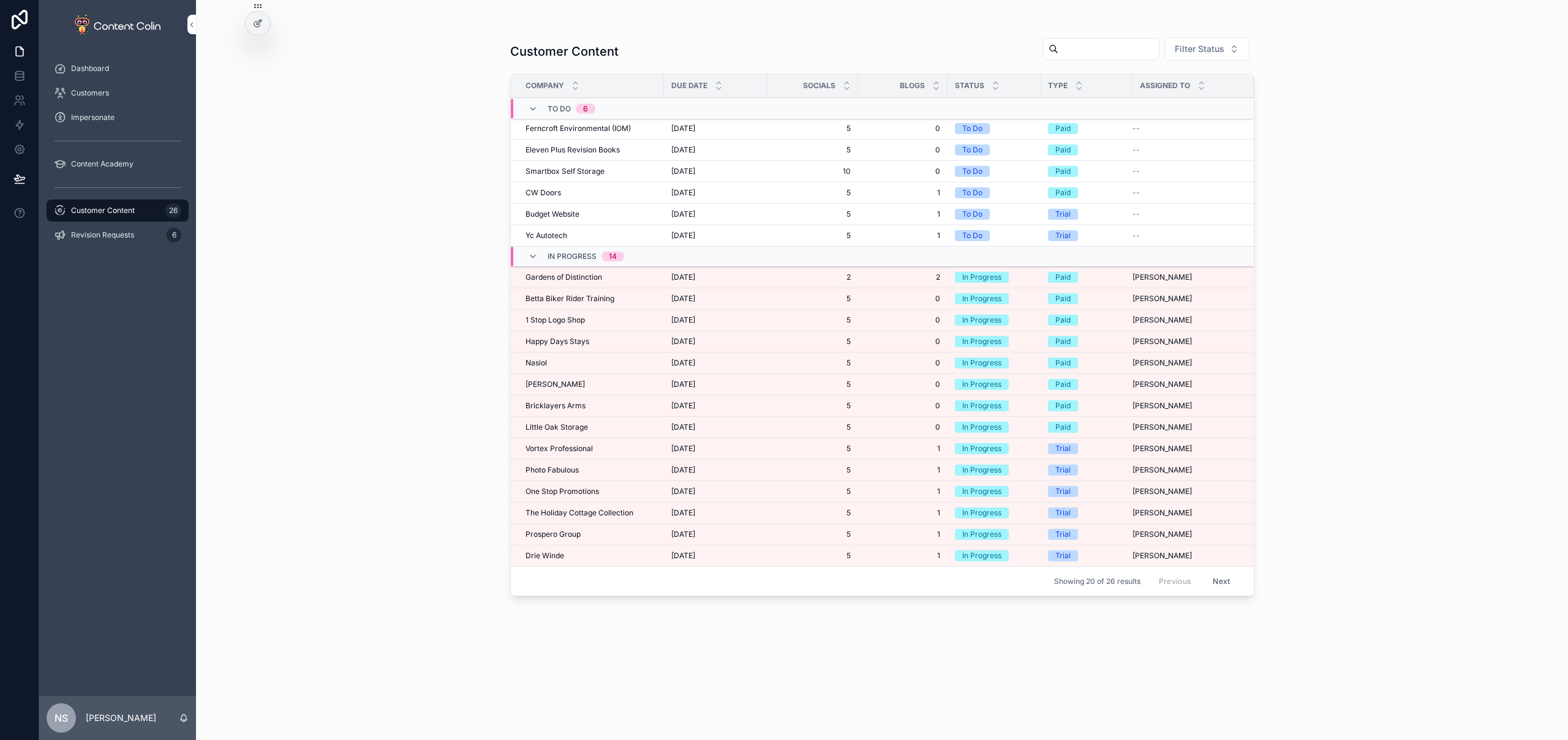
click at [608, 515] on span "The Holiday Cottage Collection" at bounding box center [579, 513] width 108 height 10
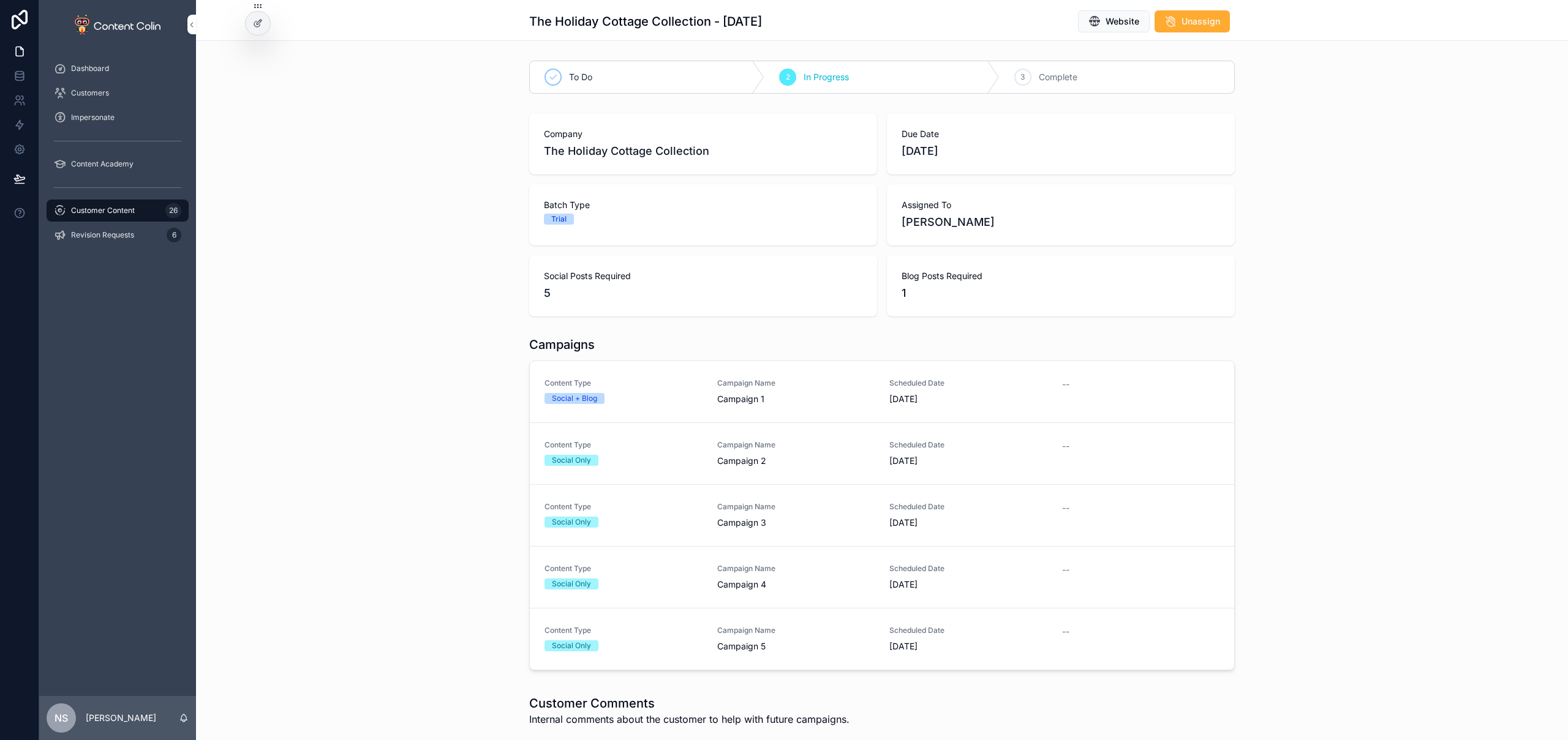
click at [800, 399] on span "Campaign 1" at bounding box center [796, 399] width 158 height 12
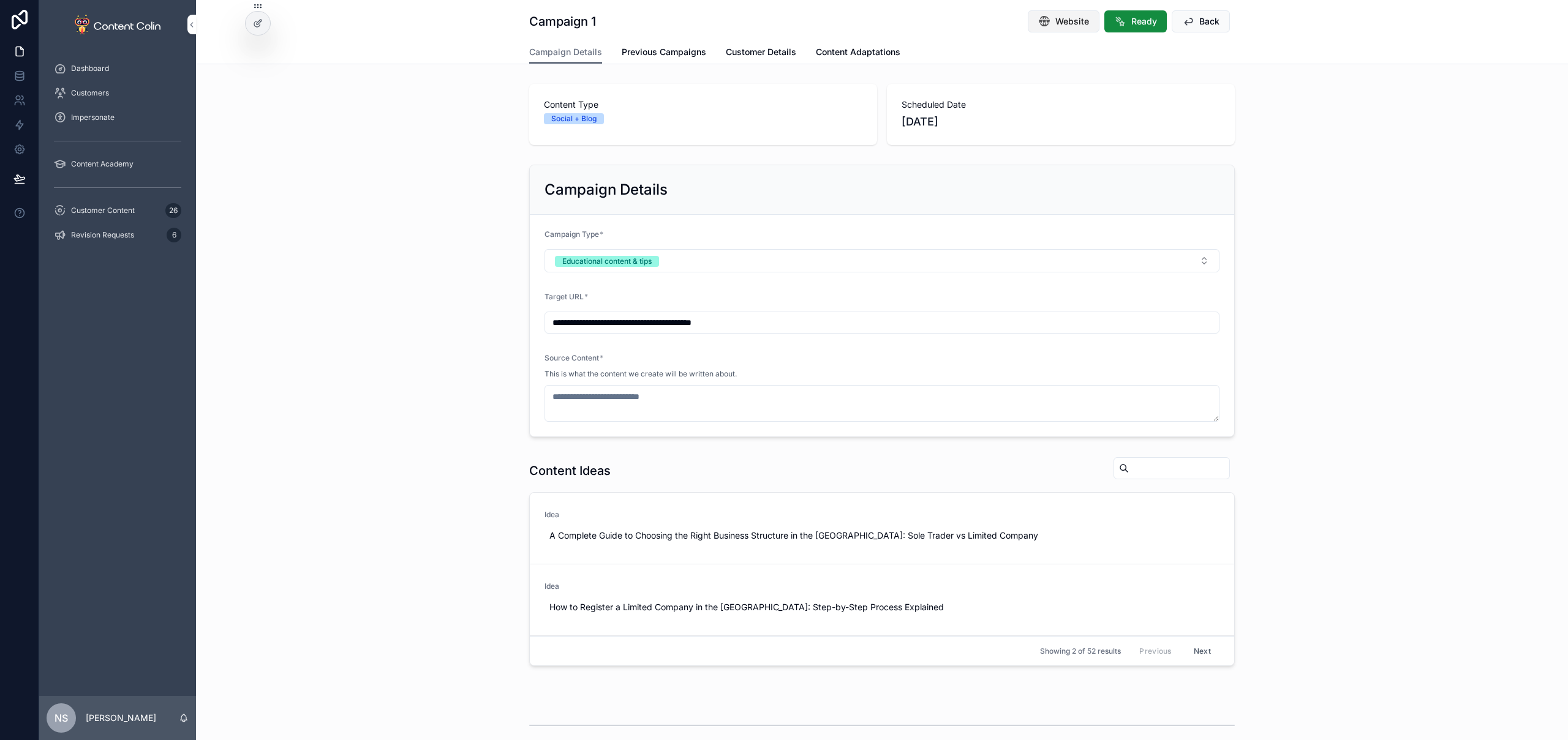
click at [1063, 21] on span "Website" at bounding box center [1072, 22] width 34 height 12
click at [734, 57] on span "Customer Details" at bounding box center [761, 52] width 70 height 12
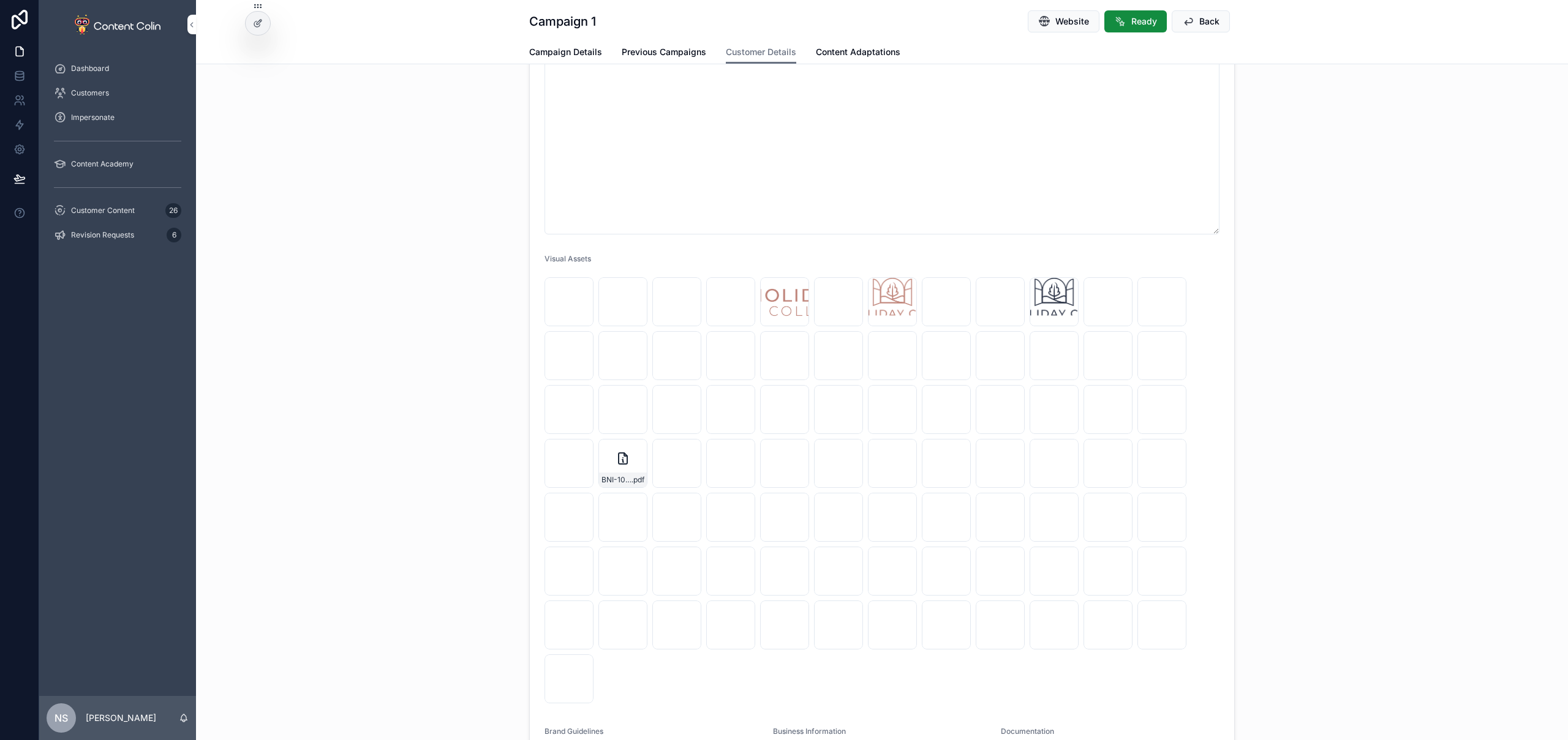
scroll to position [725, 0]
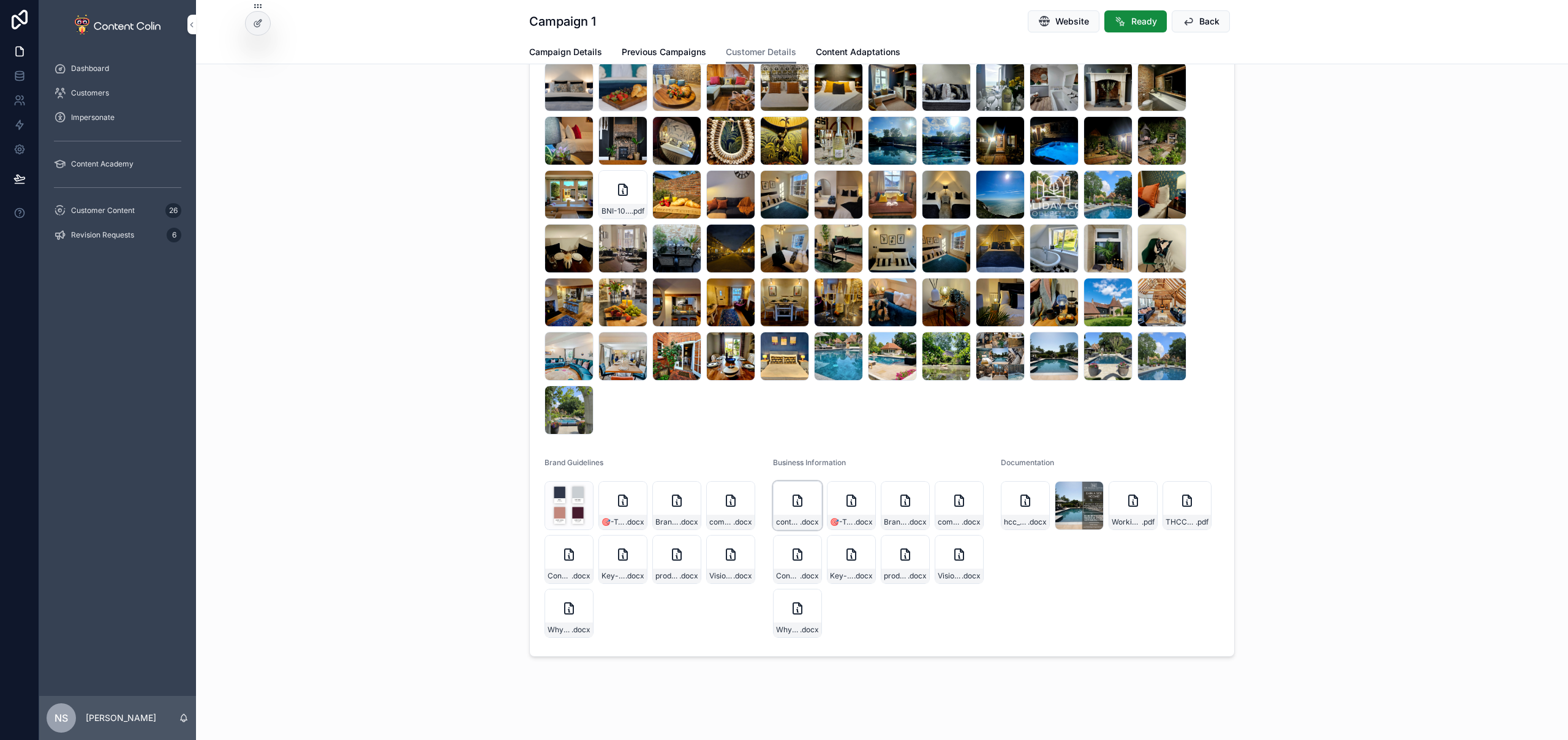
click at [790, 497] on icon "scrollable content" at bounding box center [797, 501] width 15 height 15
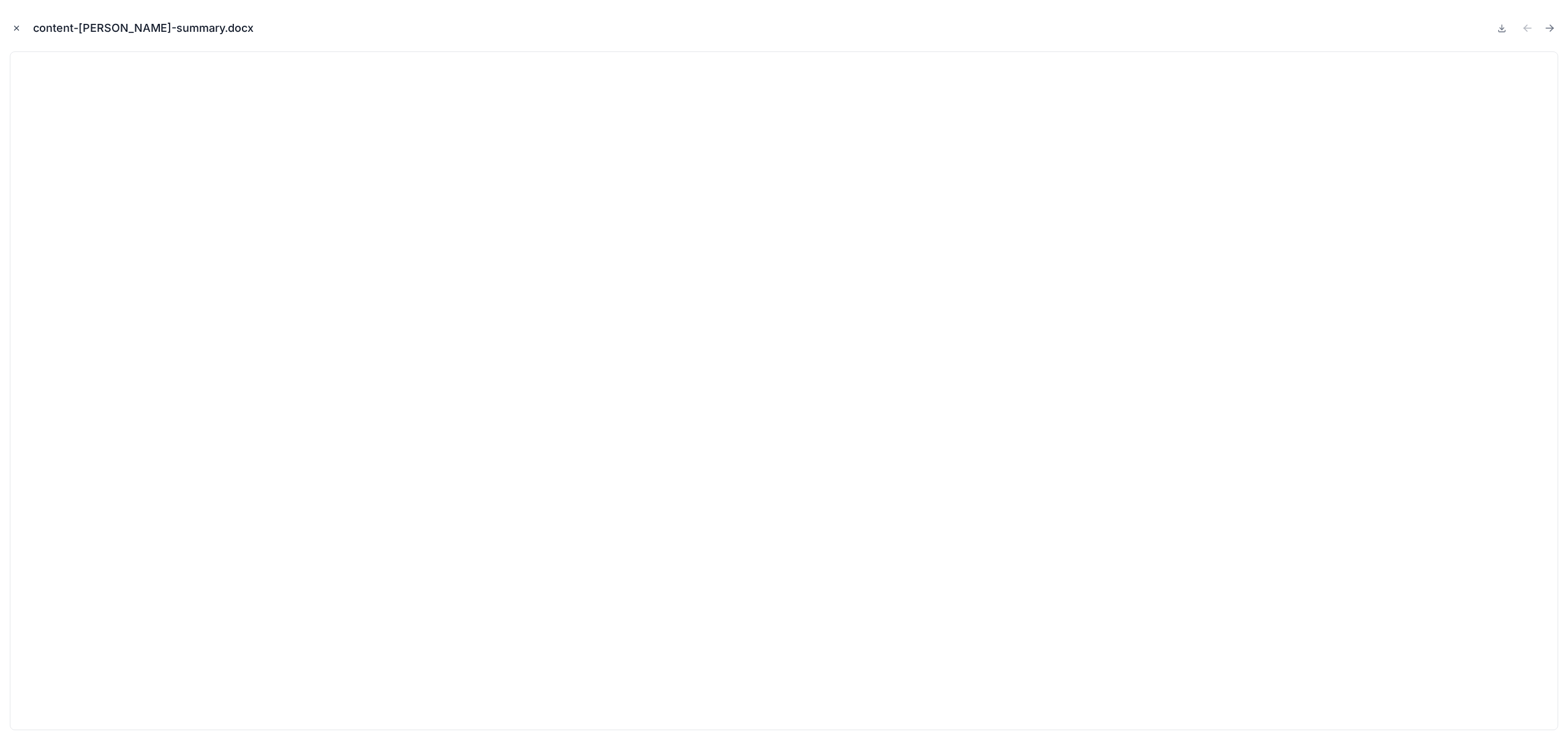
click at [17, 24] on icon "Close modal" at bounding box center [17, 28] width 9 height 9
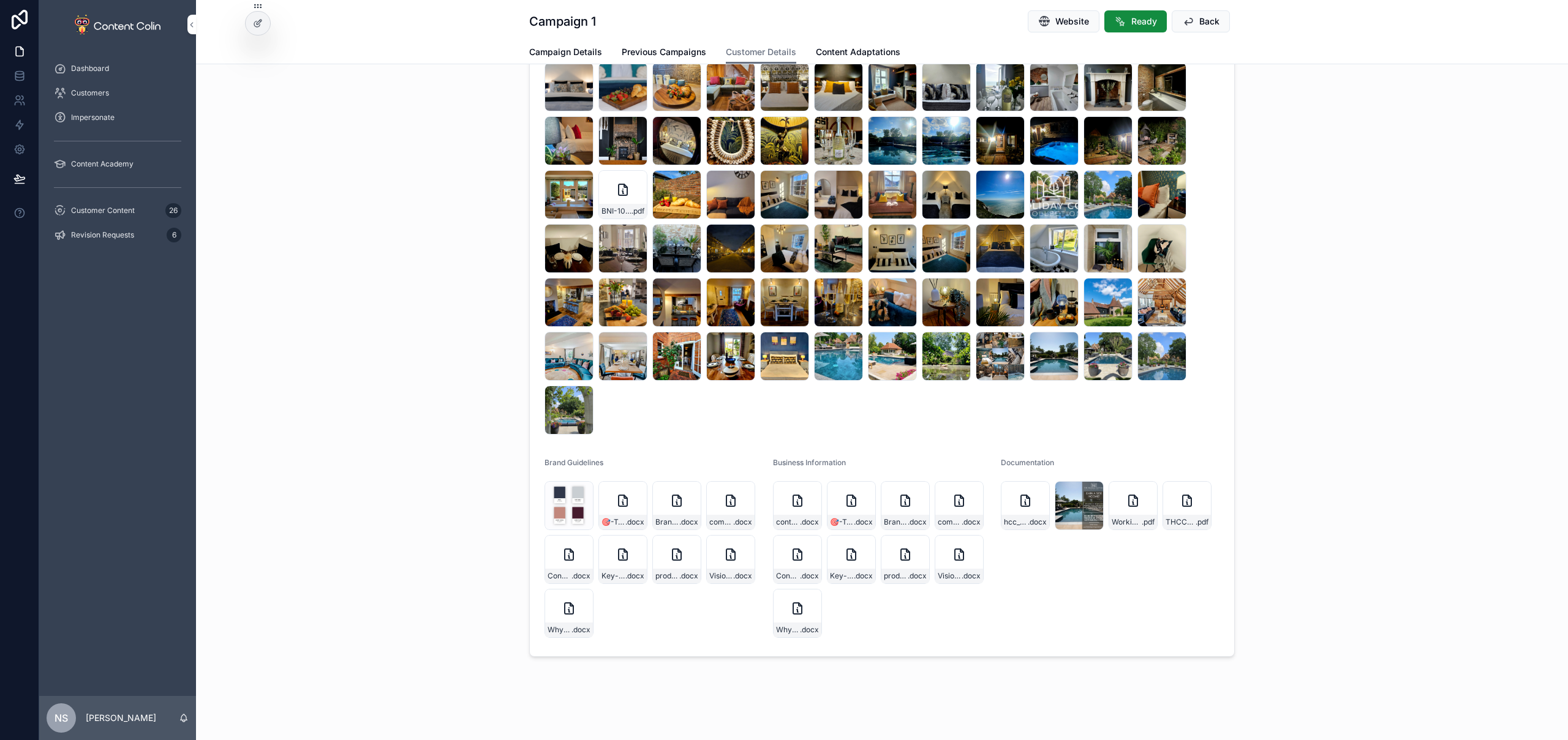
click at [18, 26] on icon at bounding box center [20, 20] width 16 height 20
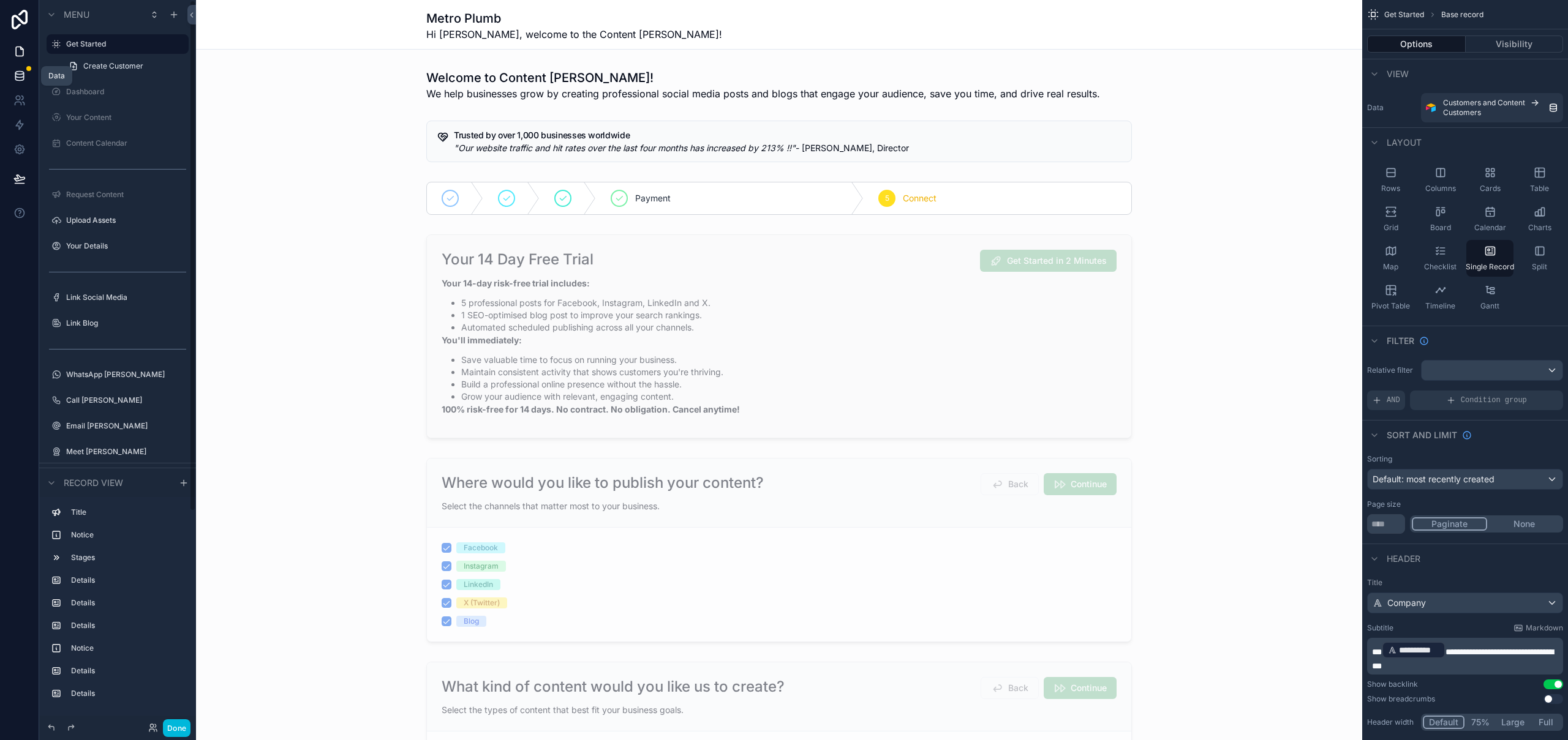
click at [18, 75] on icon at bounding box center [20, 76] width 12 height 12
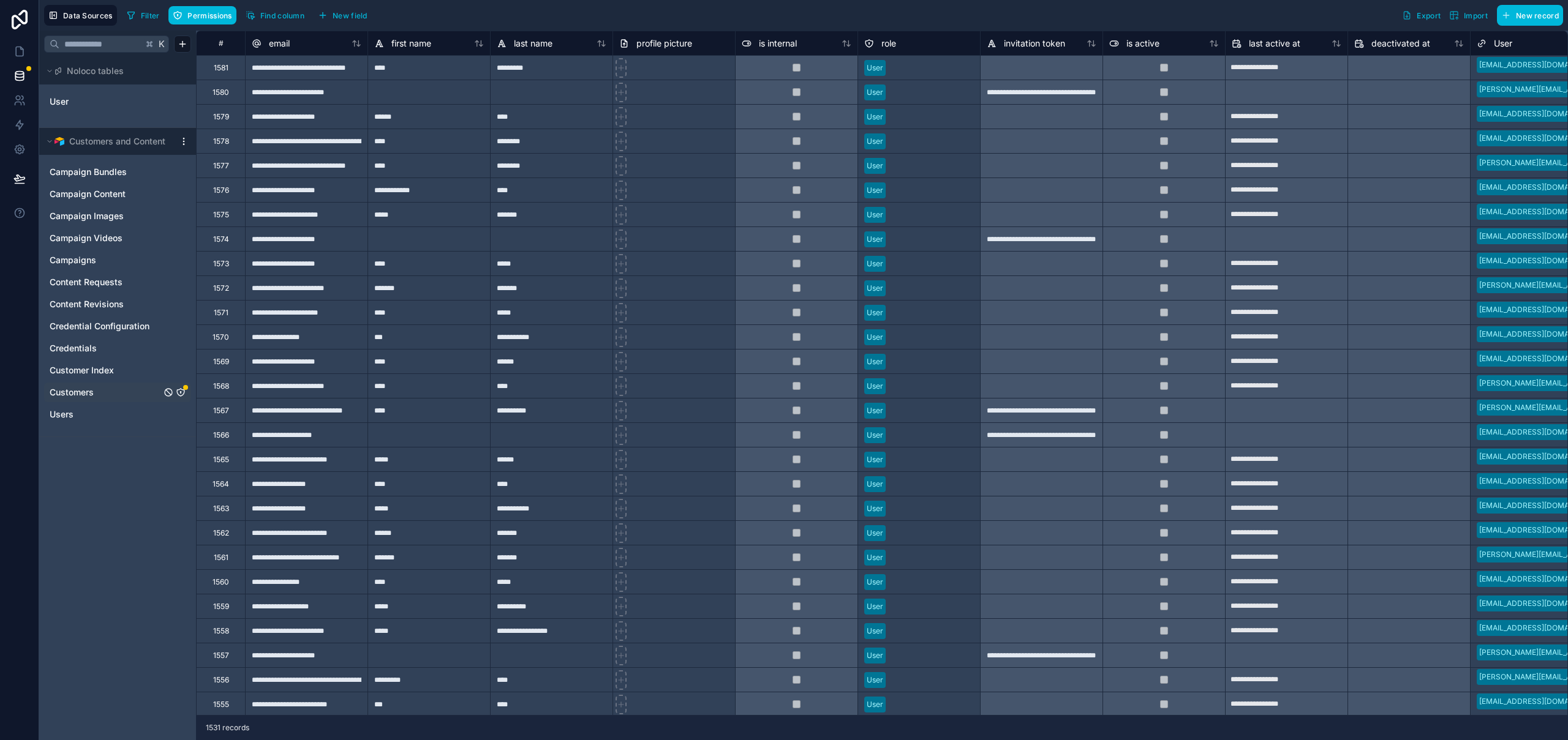
click at [182, 392] on icon "Customers" at bounding box center [180, 392] width 10 height 10
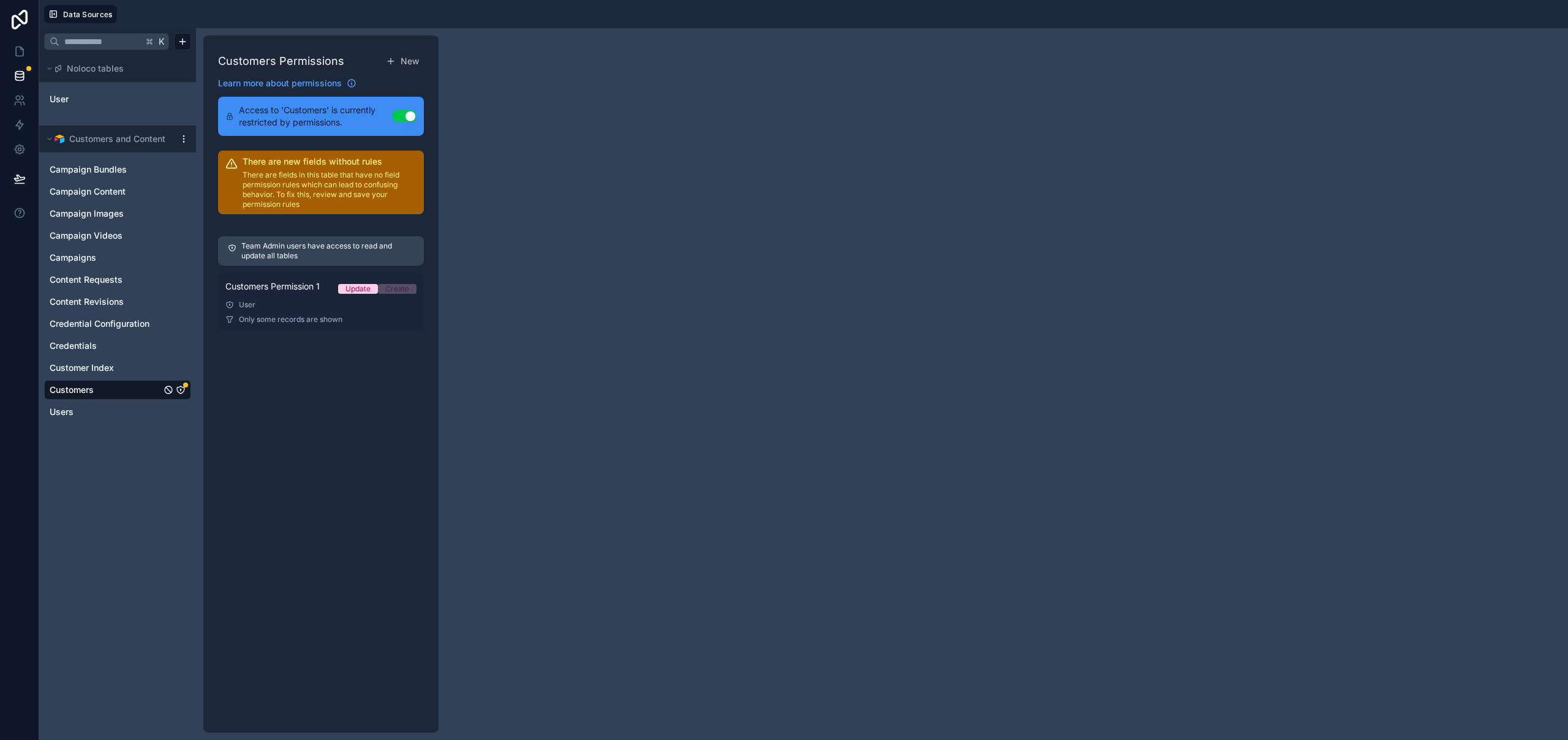
click at [311, 307] on div "User" at bounding box center [321, 305] width 191 height 10
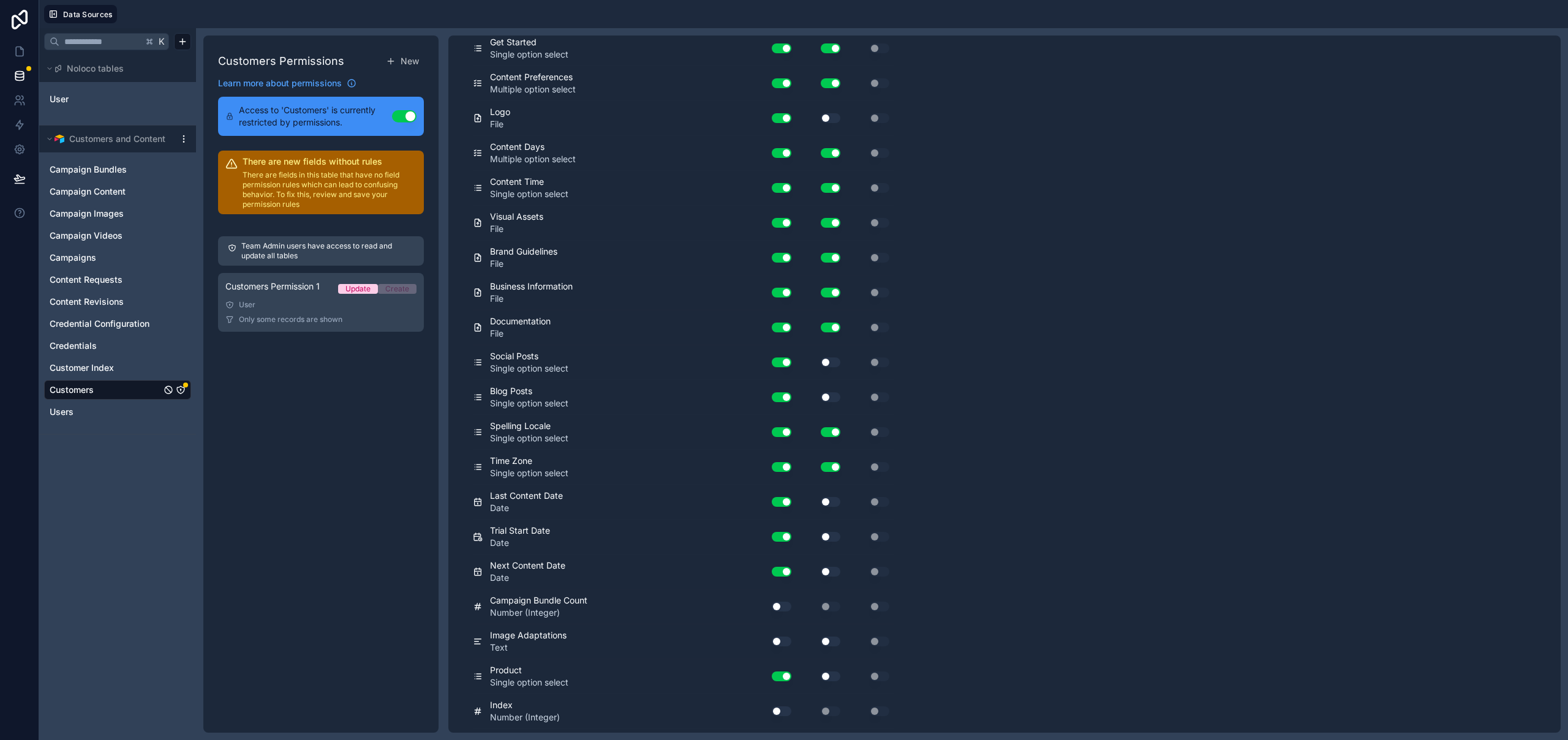
scroll to position [2652, 0]
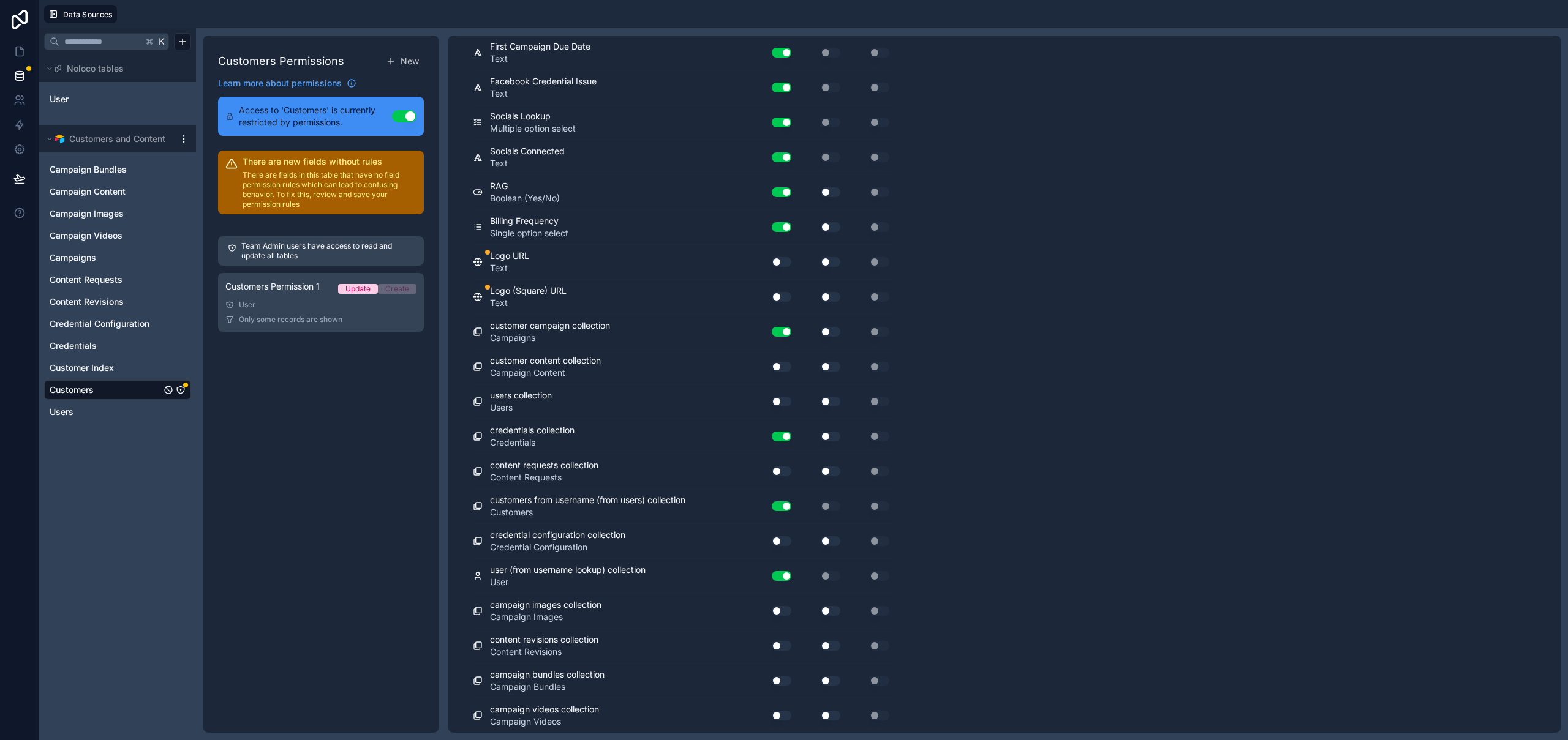
click at [784, 259] on button "Use setting" at bounding box center [782, 262] width 20 height 10
click at [783, 295] on button "Use setting" at bounding box center [782, 297] width 20 height 10
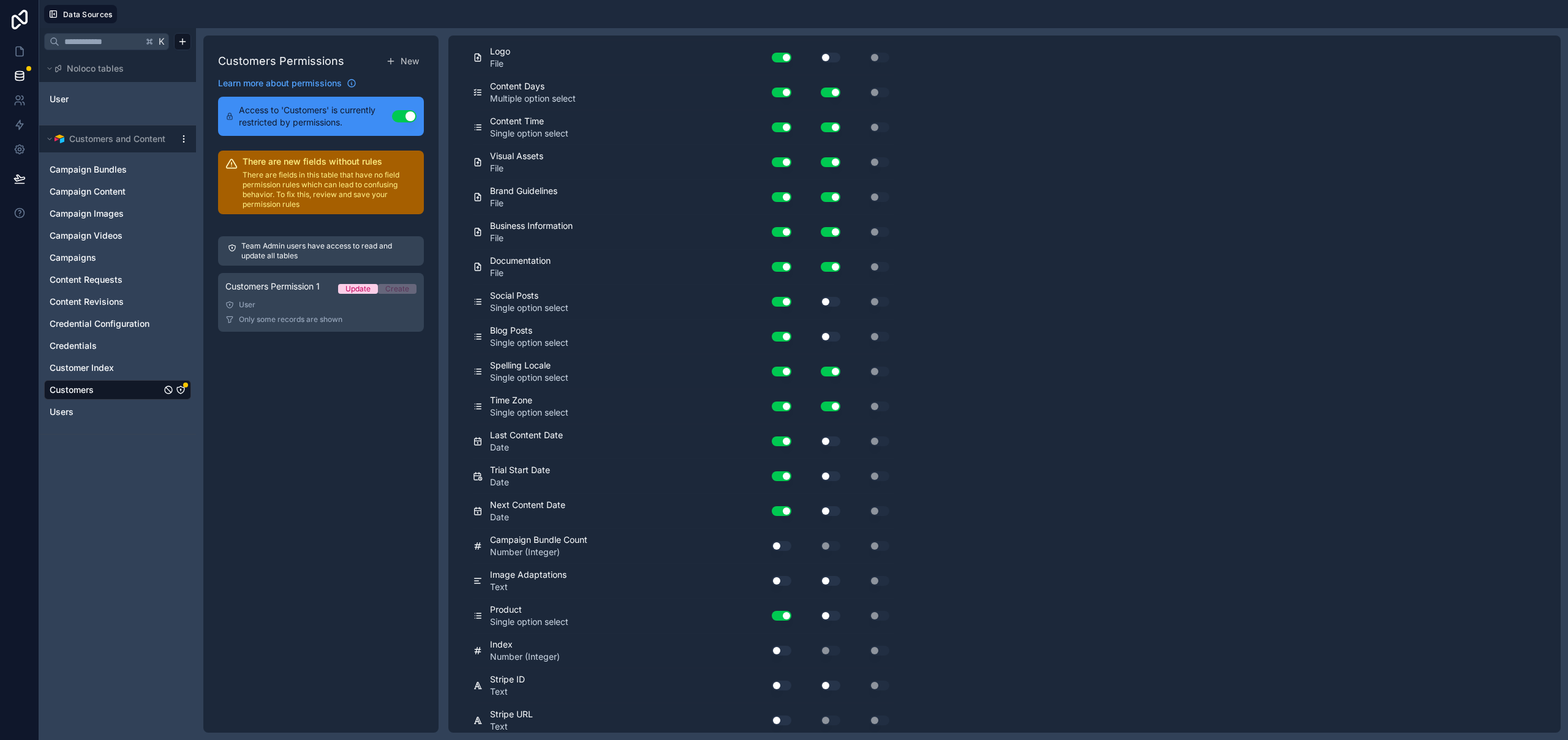
scroll to position [0, 0]
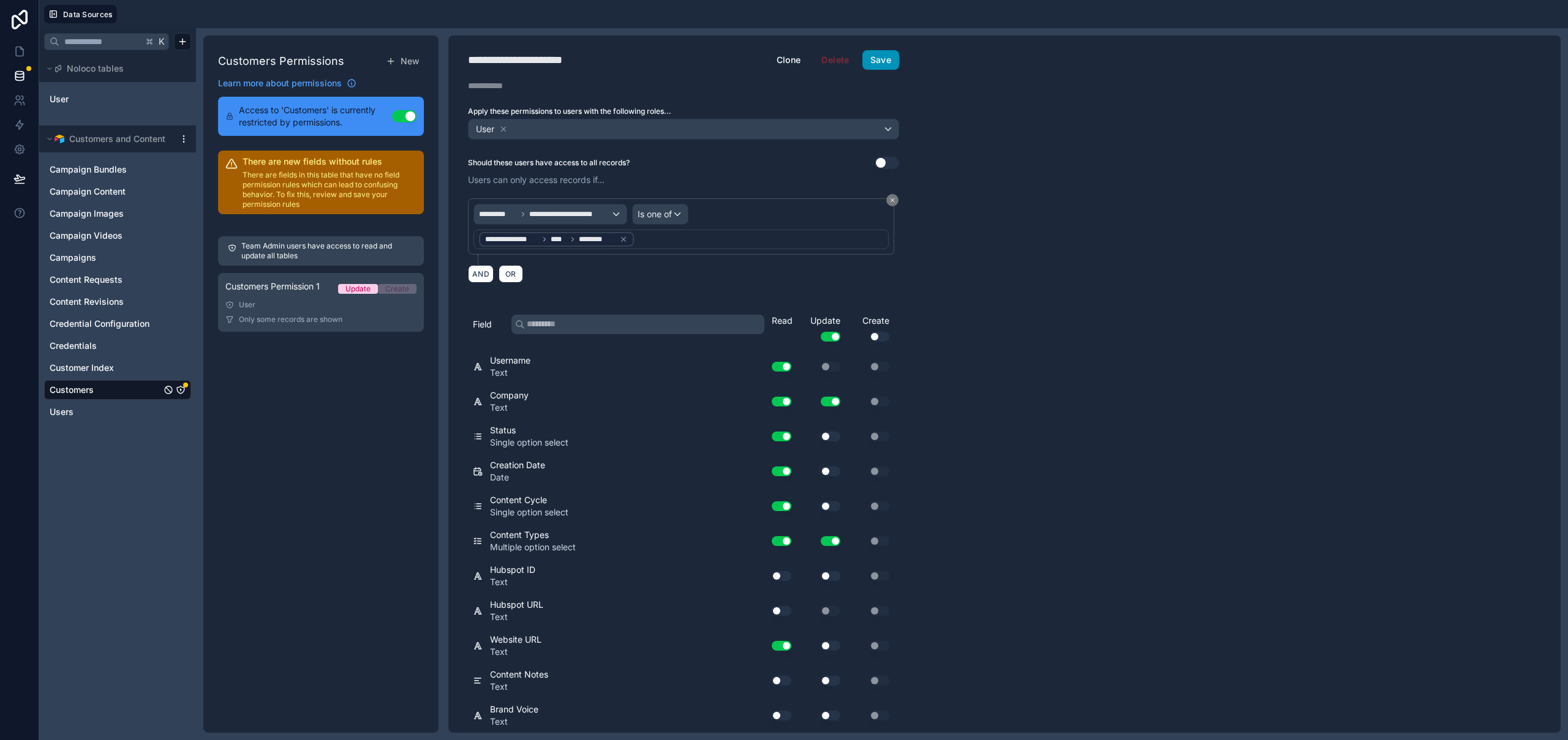
click at [889, 59] on button "Save" at bounding box center [880, 60] width 36 height 20
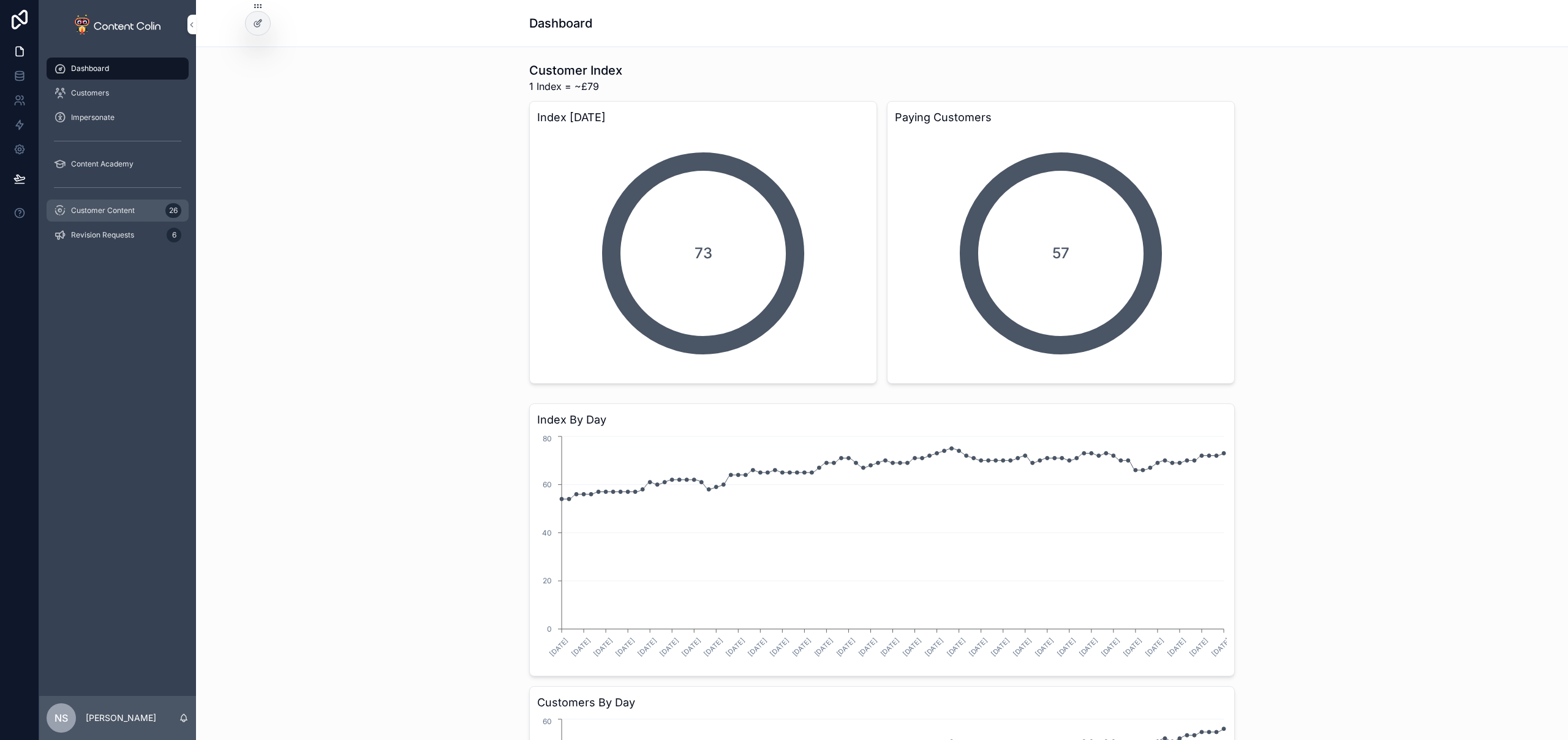
click at [103, 202] on div "Customer Content 26" at bounding box center [117, 211] width 127 height 20
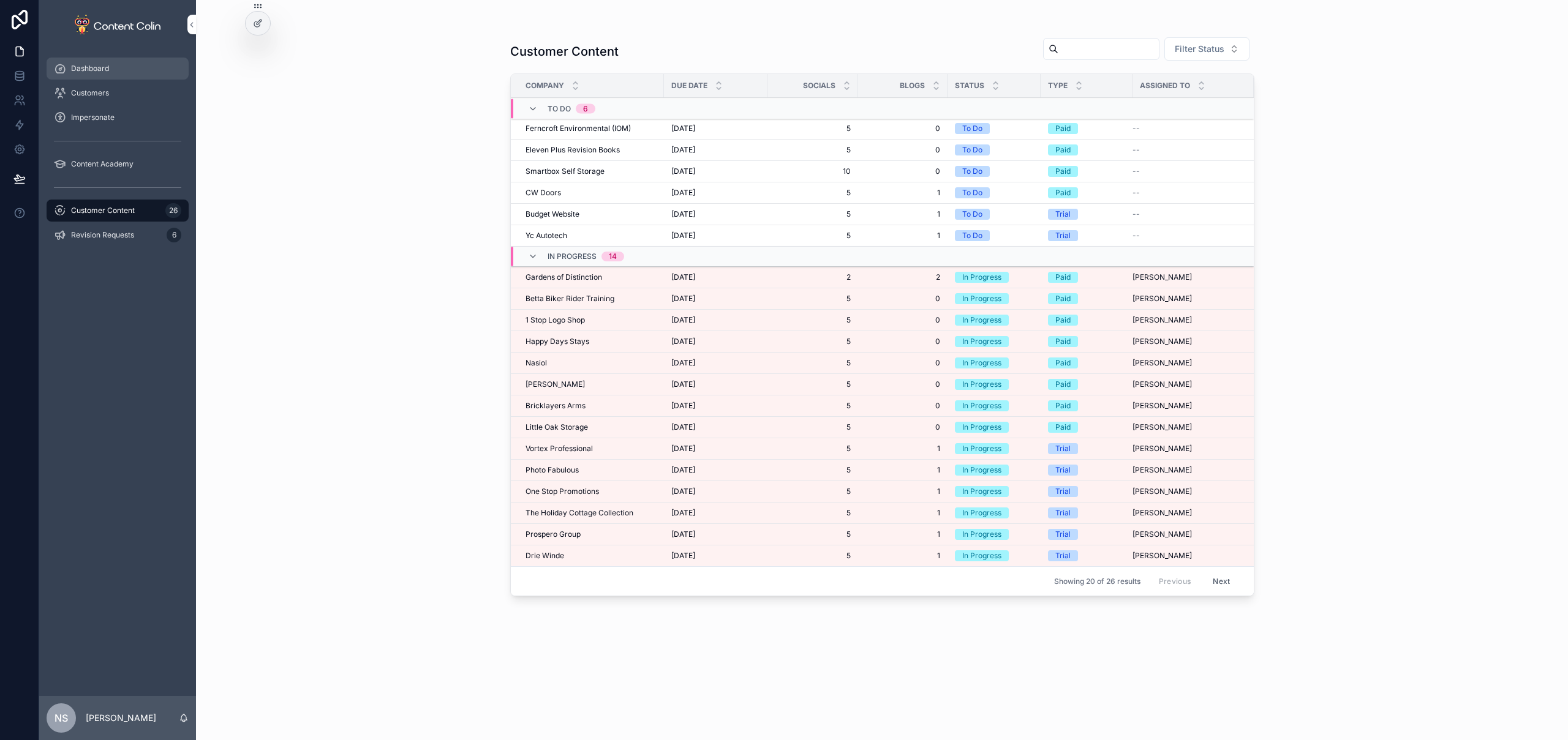
click at [98, 70] on span "Dashboard" at bounding box center [90, 69] width 38 height 10
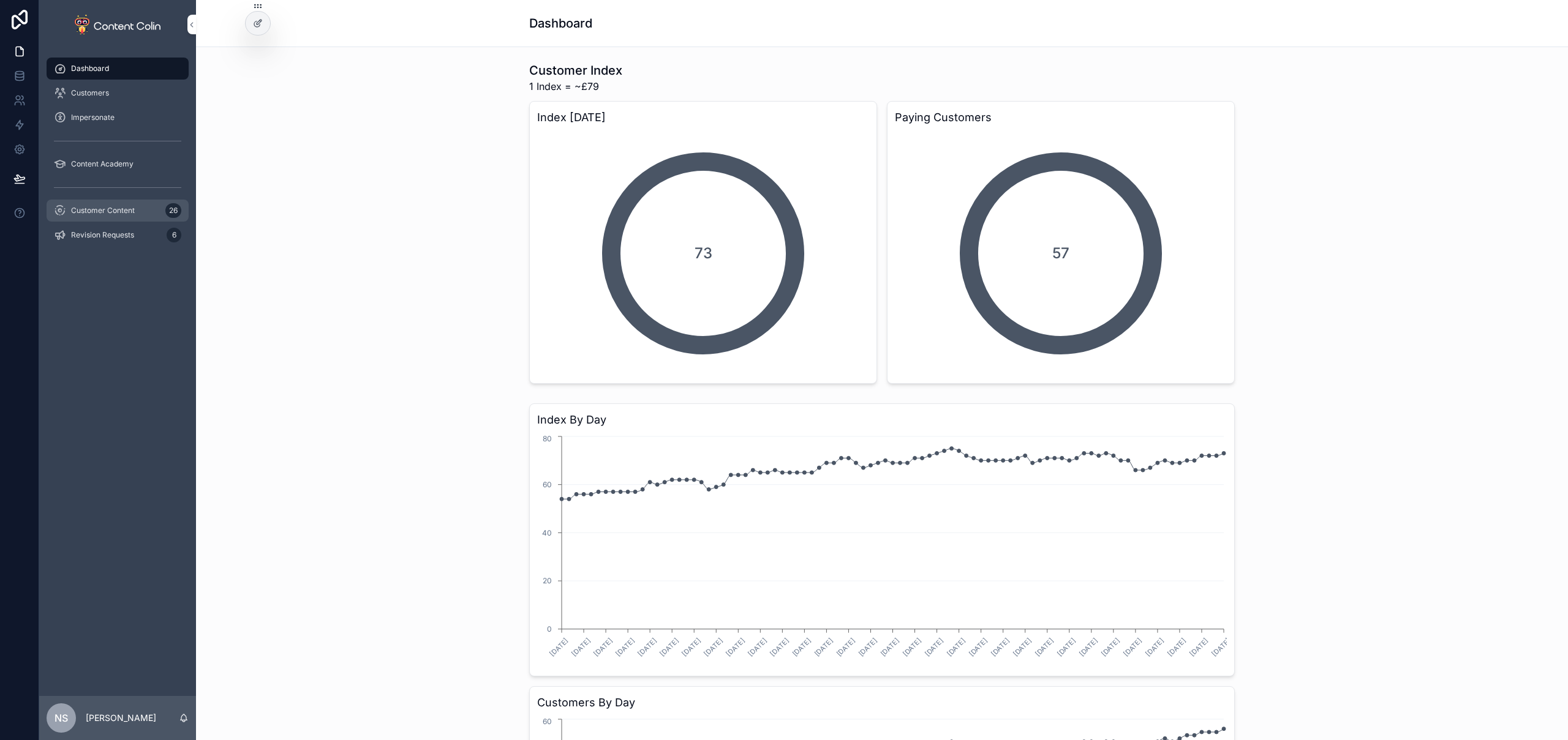
click at [74, 209] on span "Customer Content" at bounding box center [103, 211] width 64 height 10
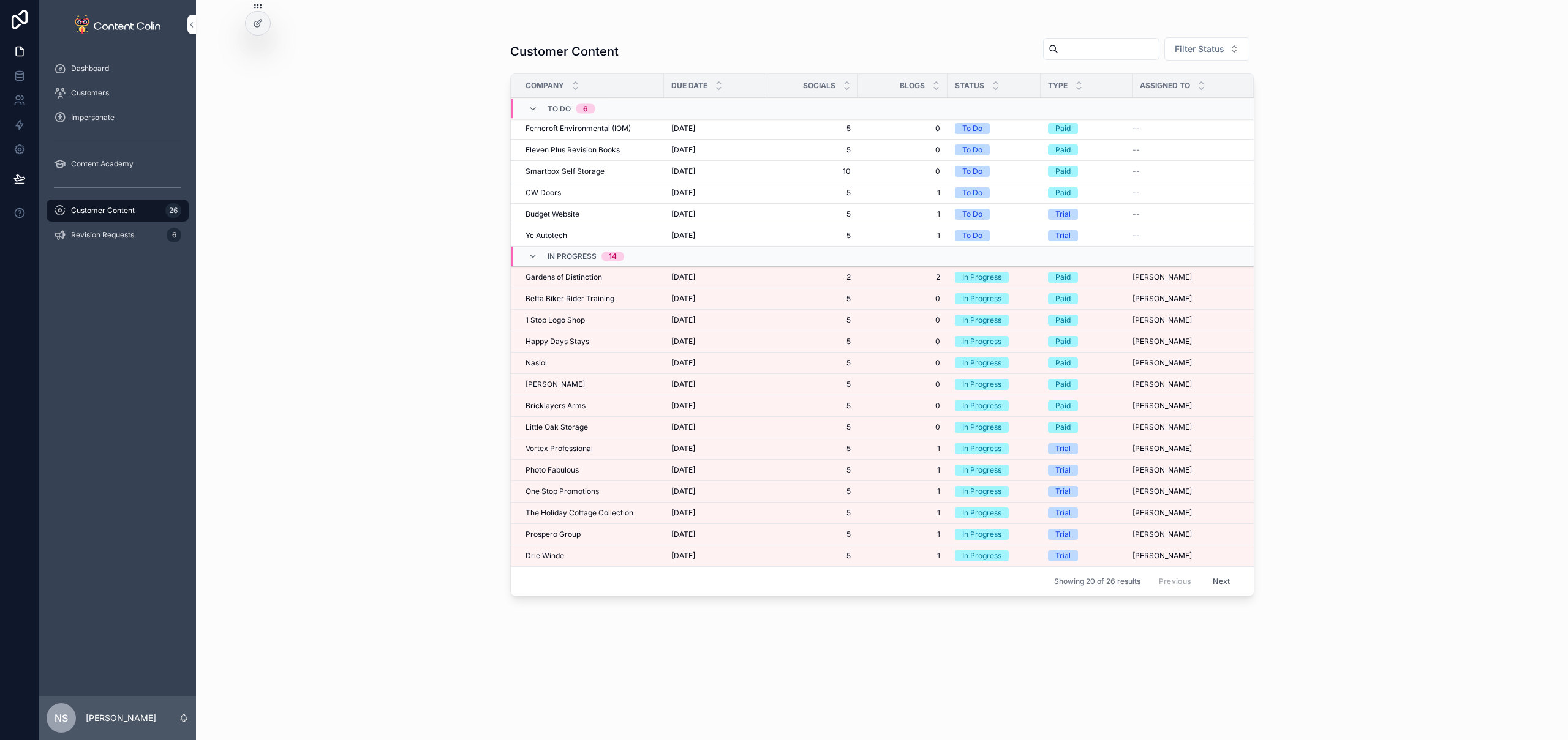
click at [695, 321] on span "[DATE]" at bounding box center [683, 320] width 24 height 10
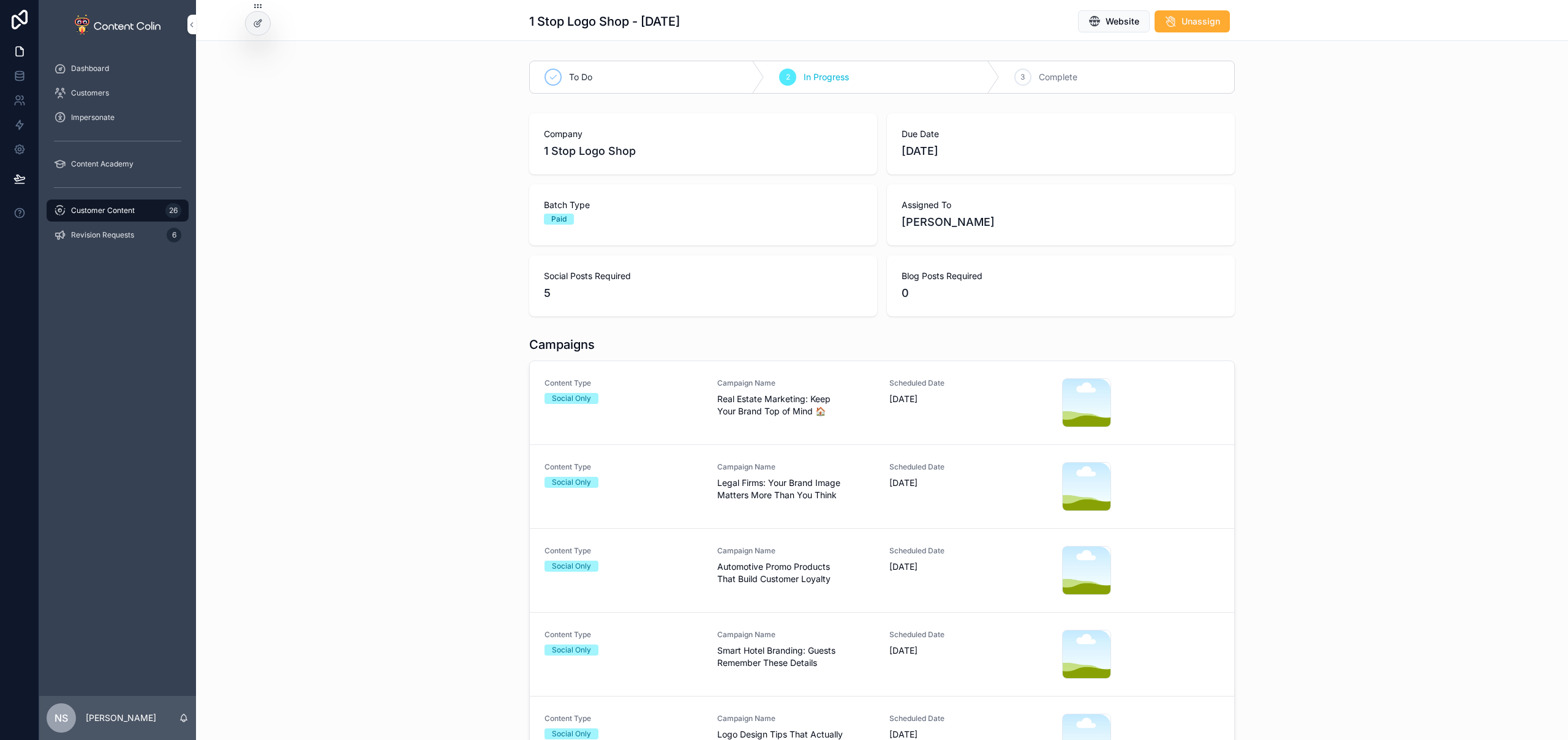
click at [671, 406] on div "Content Type Social Only" at bounding box center [624, 402] width 158 height 49
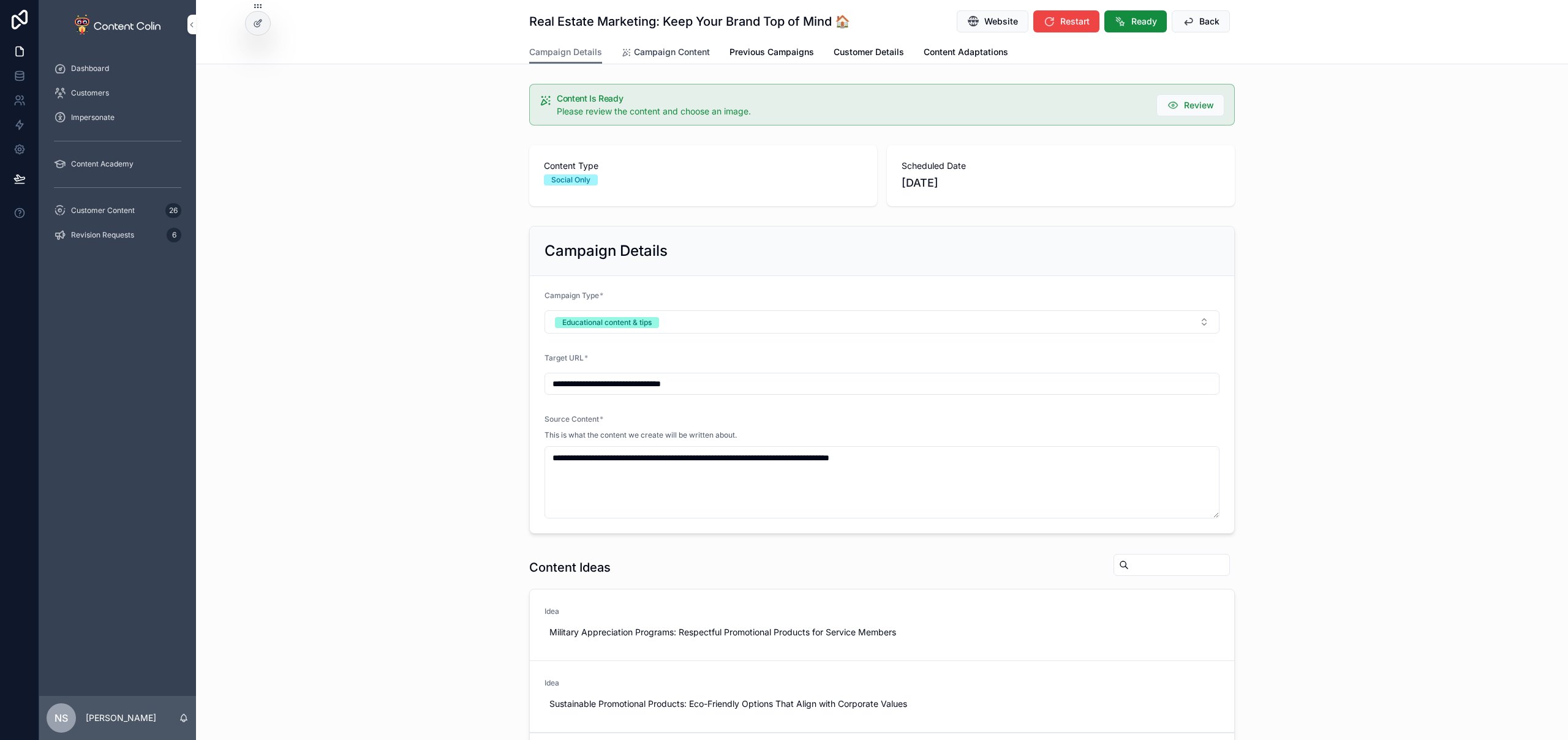
click at [669, 51] on span "Campaign Content" at bounding box center [672, 52] width 76 height 12
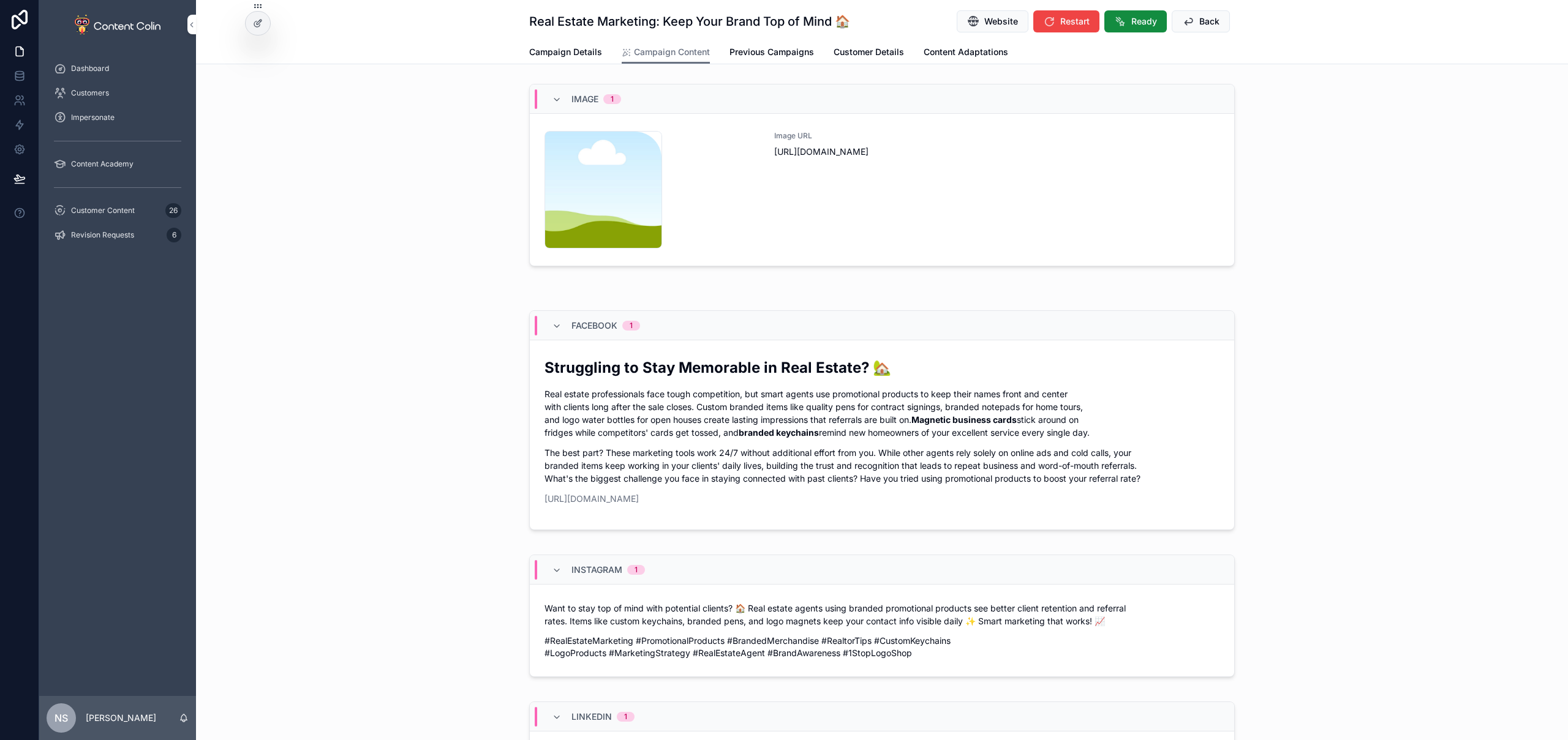
click at [986, 221] on div "Image URL [URL][DOMAIN_NAME]" at bounding box center [997, 190] width 445 height 117
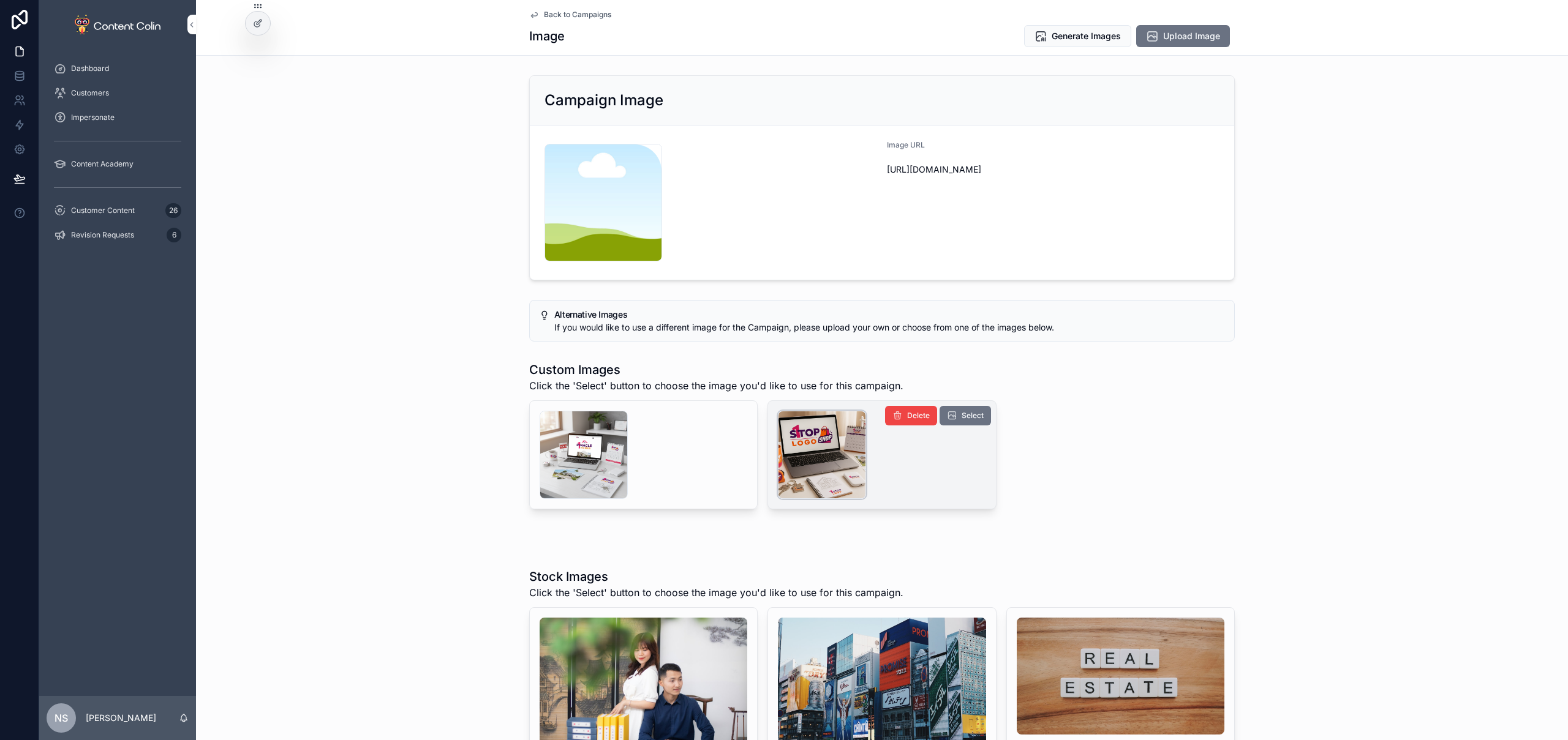
click at [819, 453] on div "scrollable content" at bounding box center [822, 455] width 88 height 88
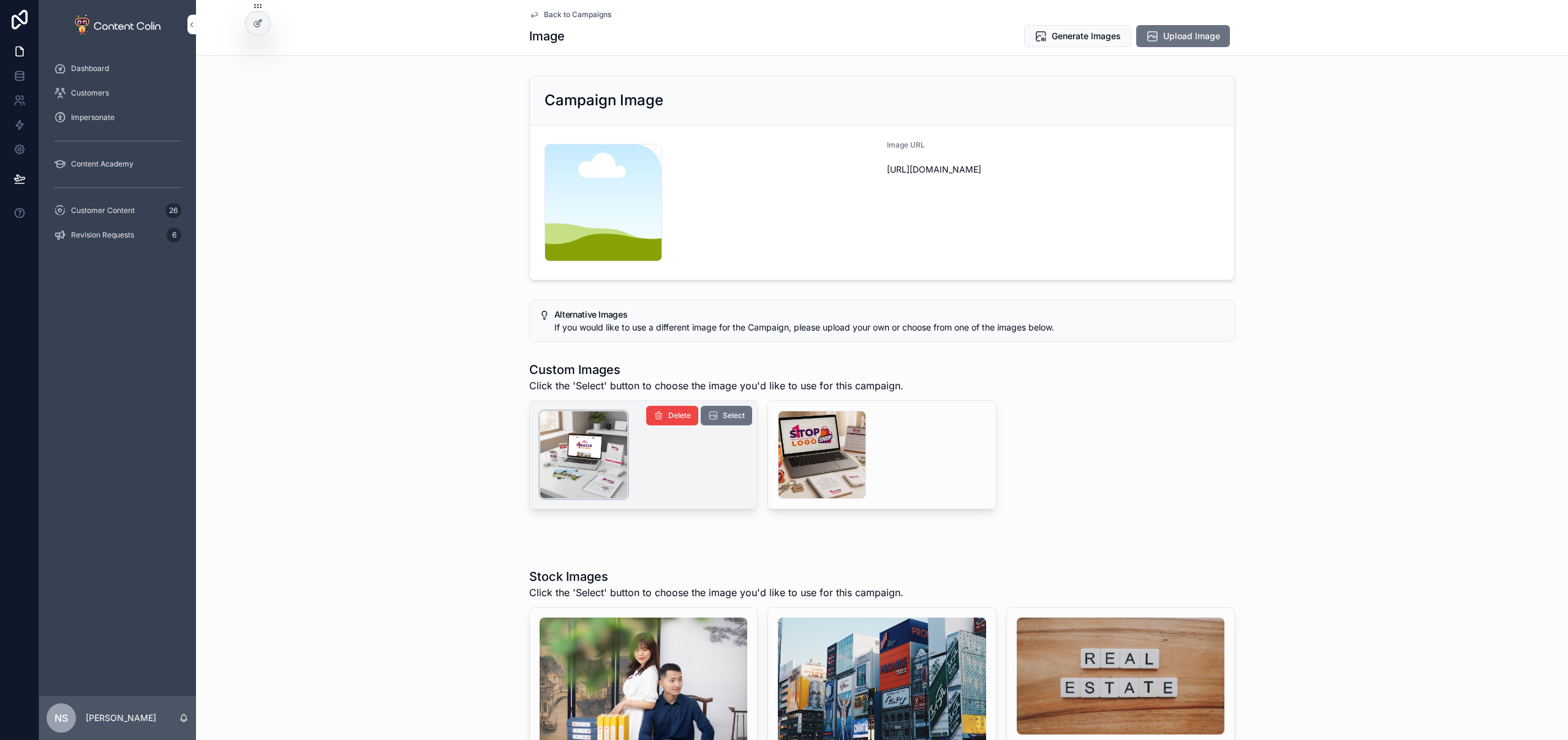
click at [611, 457] on div "scrollable content" at bounding box center [583, 455] width 88 height 88
click at [1095, 34] on span "Generate Images" at bounding box center [1087, 36] width 69 height 12
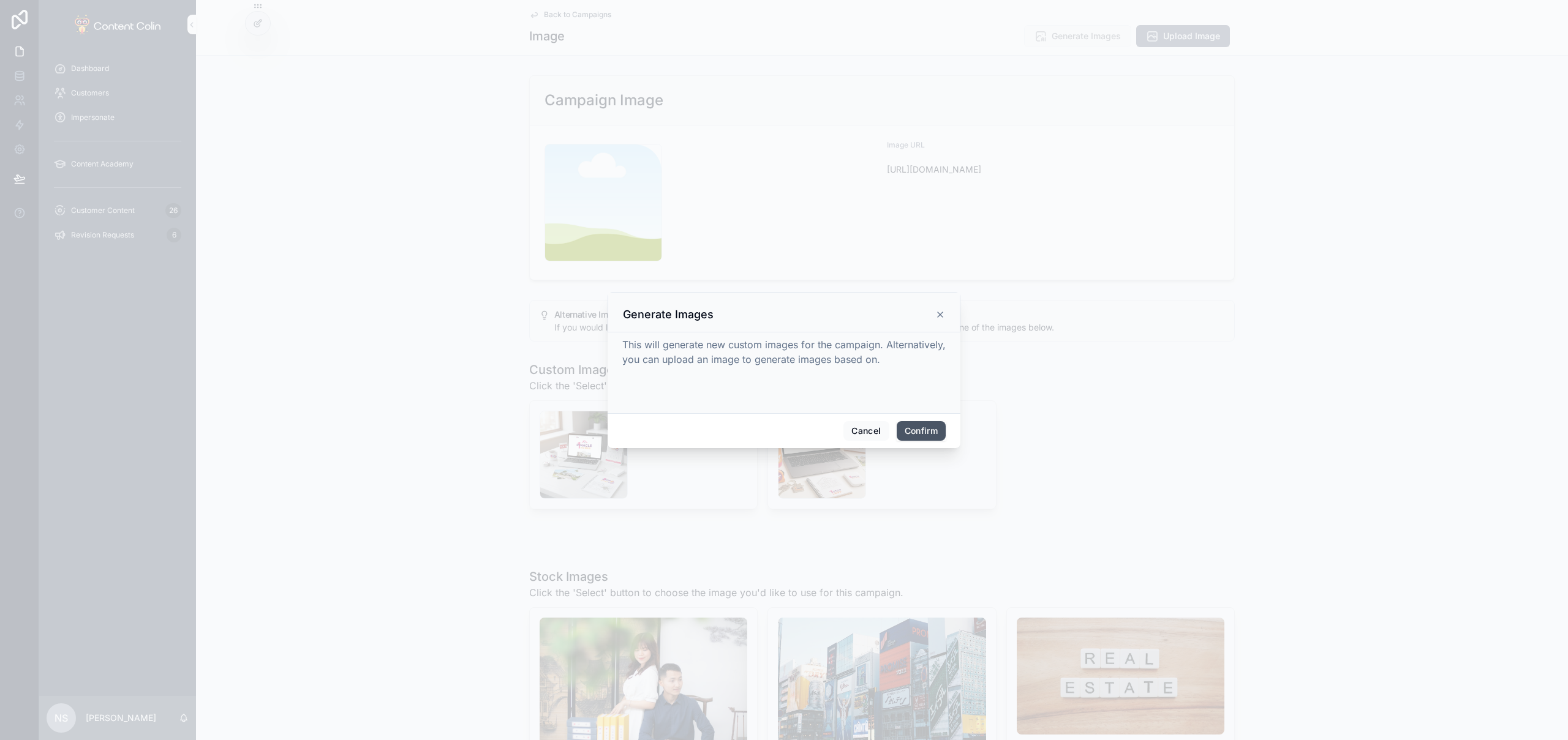
click at [916, 426] on button "Confirm" at bounding box center [921, 431] width 49 height 20
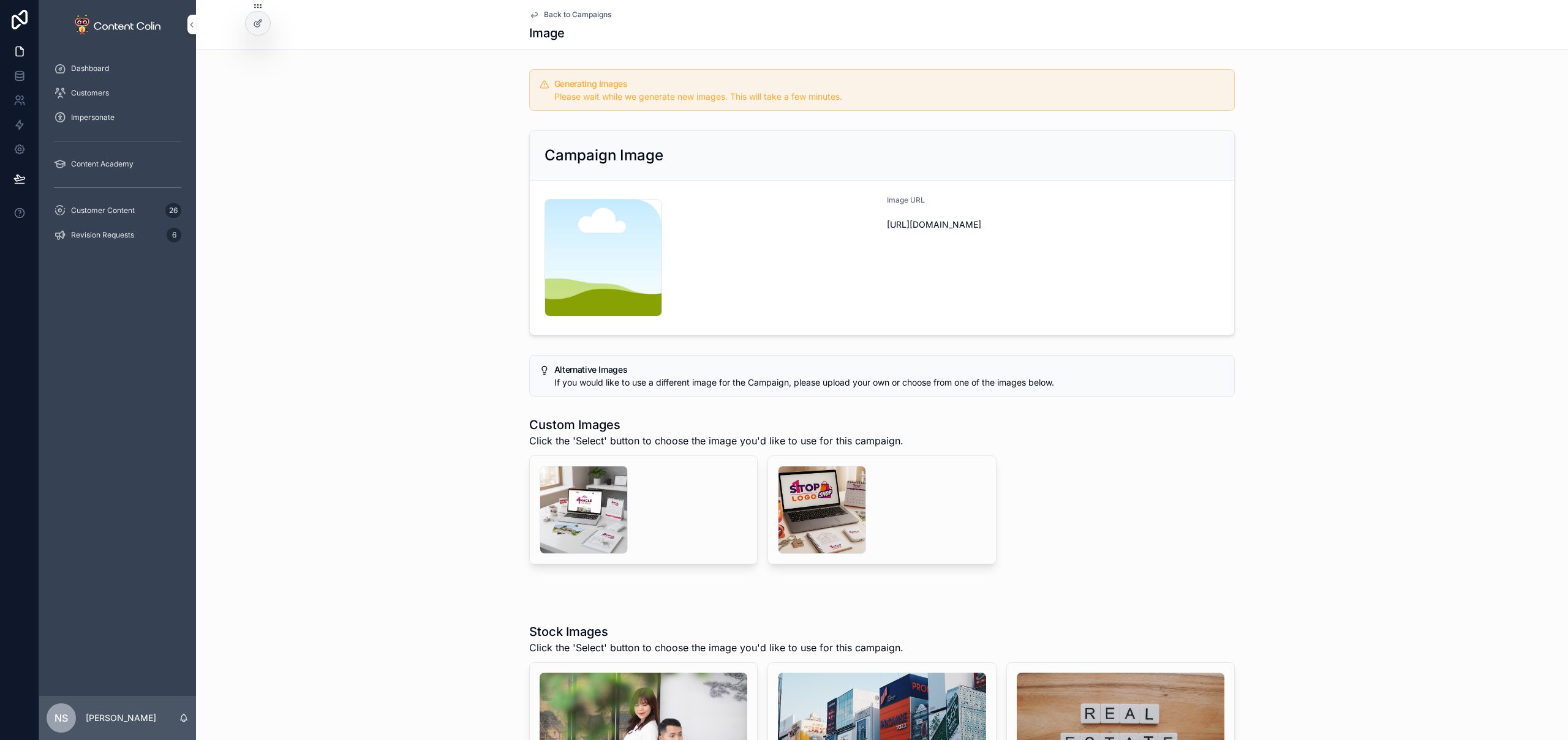
click at [580, 14] on span "Back to Campaigns" at bounding box center [577, 15] width 67 height 10
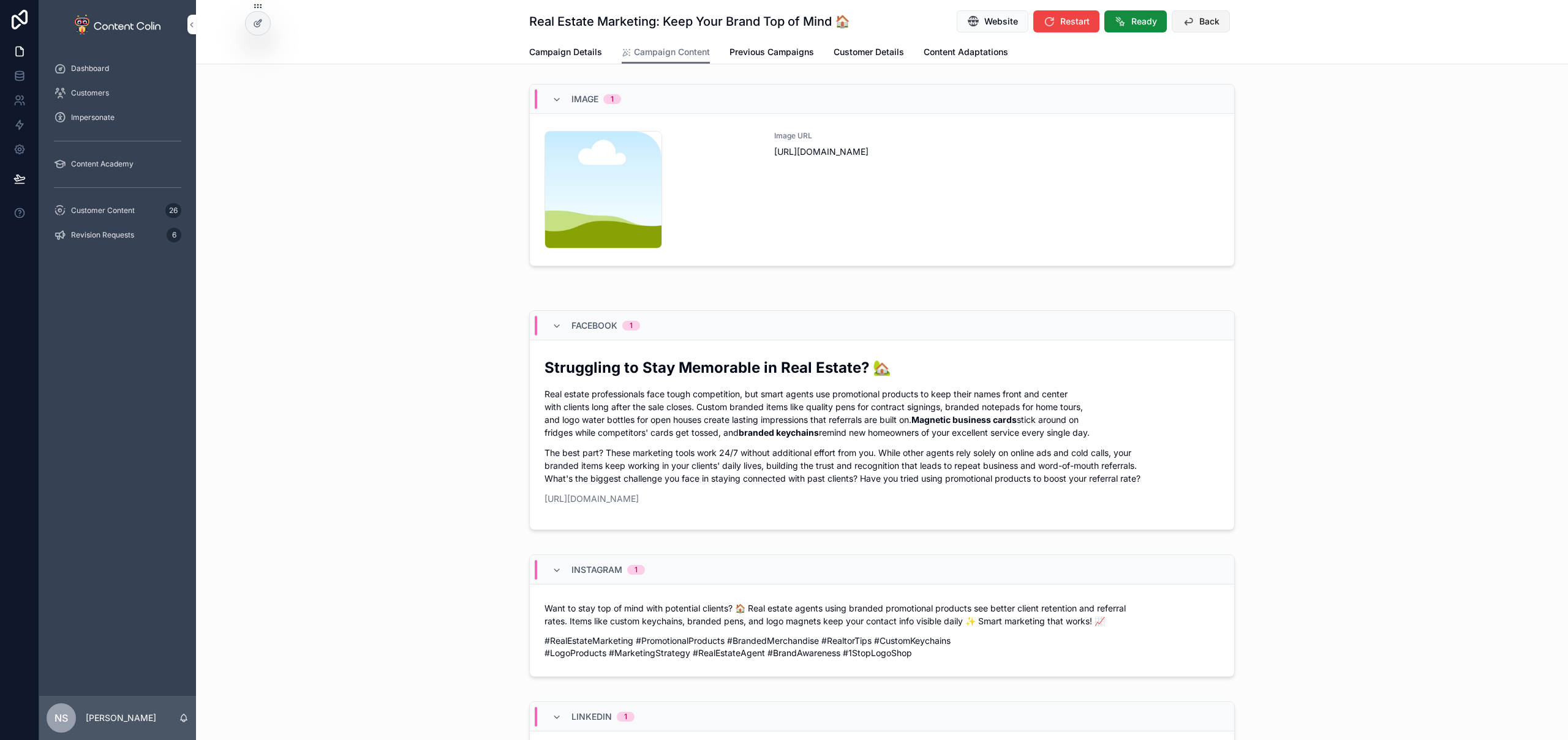
click at [1188, 21] on icon "scrollable content" at bounding box center [1189, 22] width 12 height 12
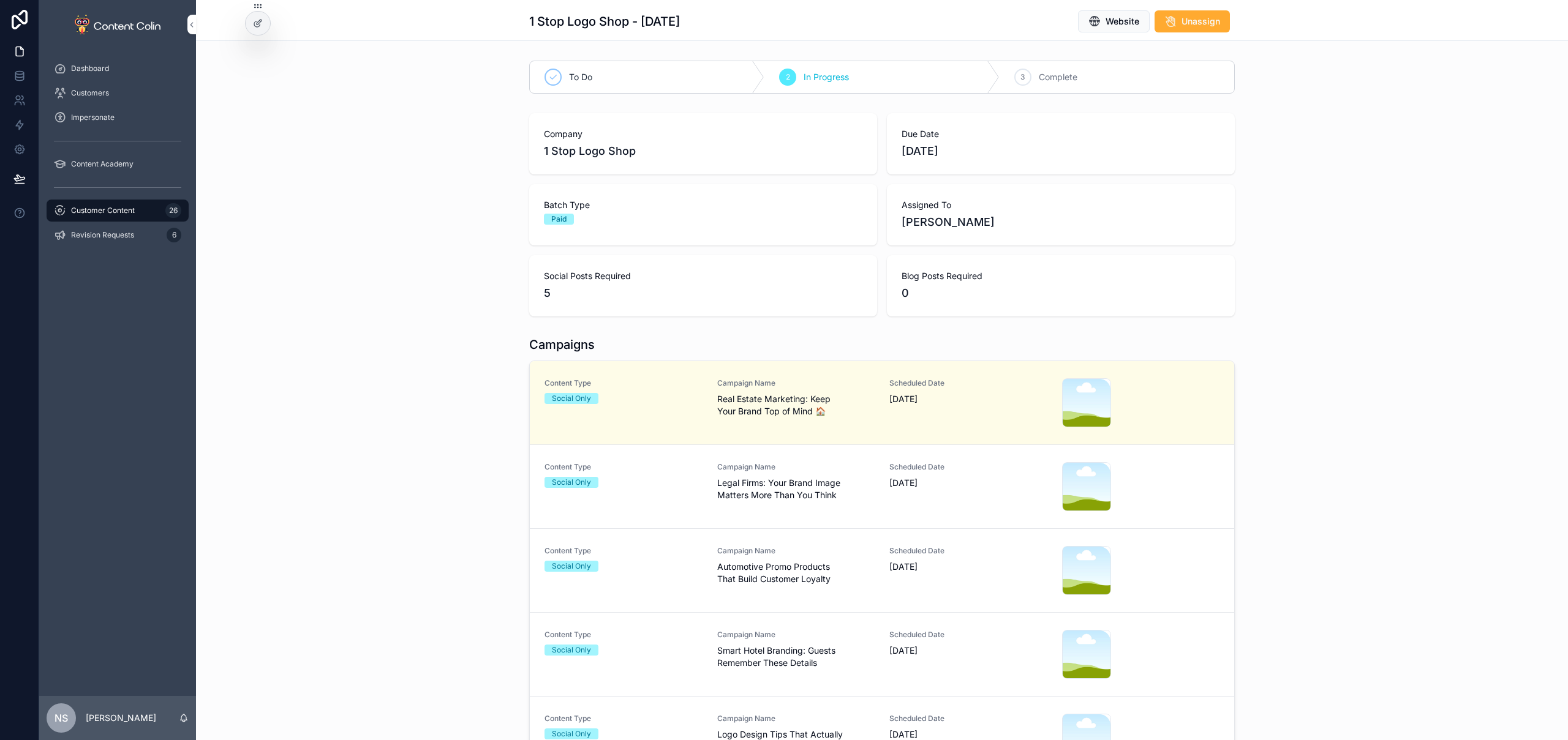
scroll to position [132, 0]
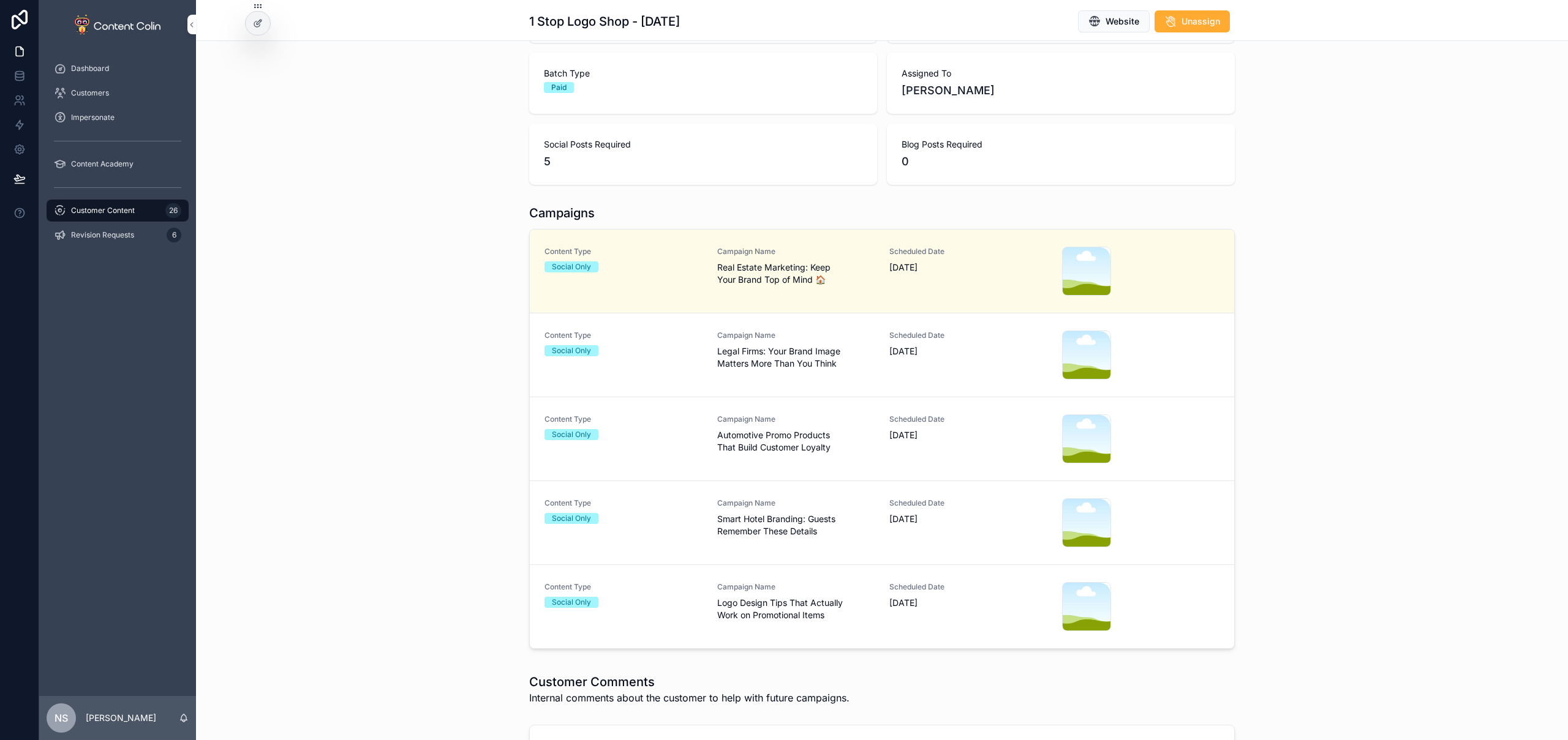
click at [676, 618] on div "Content Type Social Only" at bounding box center [624, 606] width 158 height 49
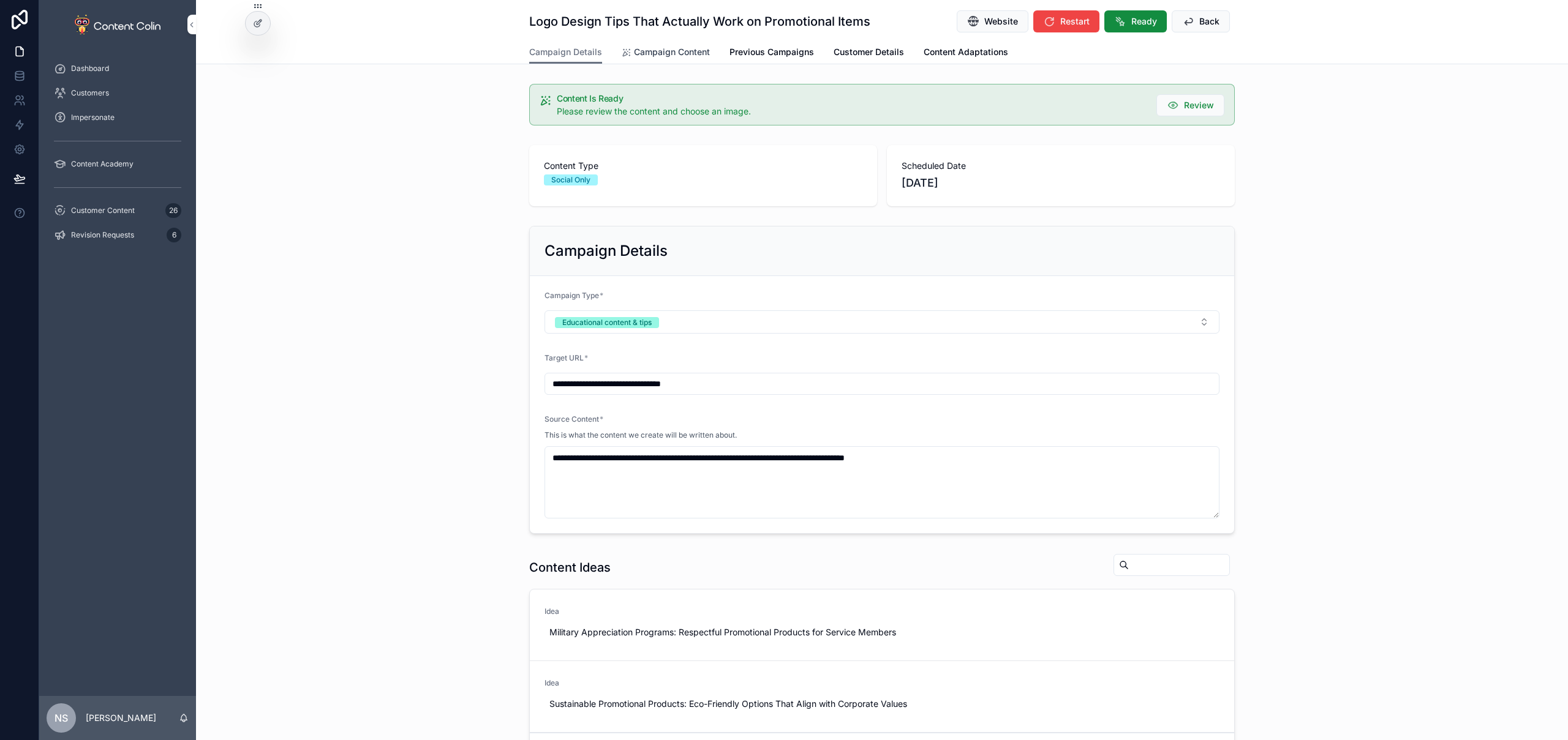
click at [670, 53] on span "Campaign Content" at bounding box center [672, 52] width 76 height 12
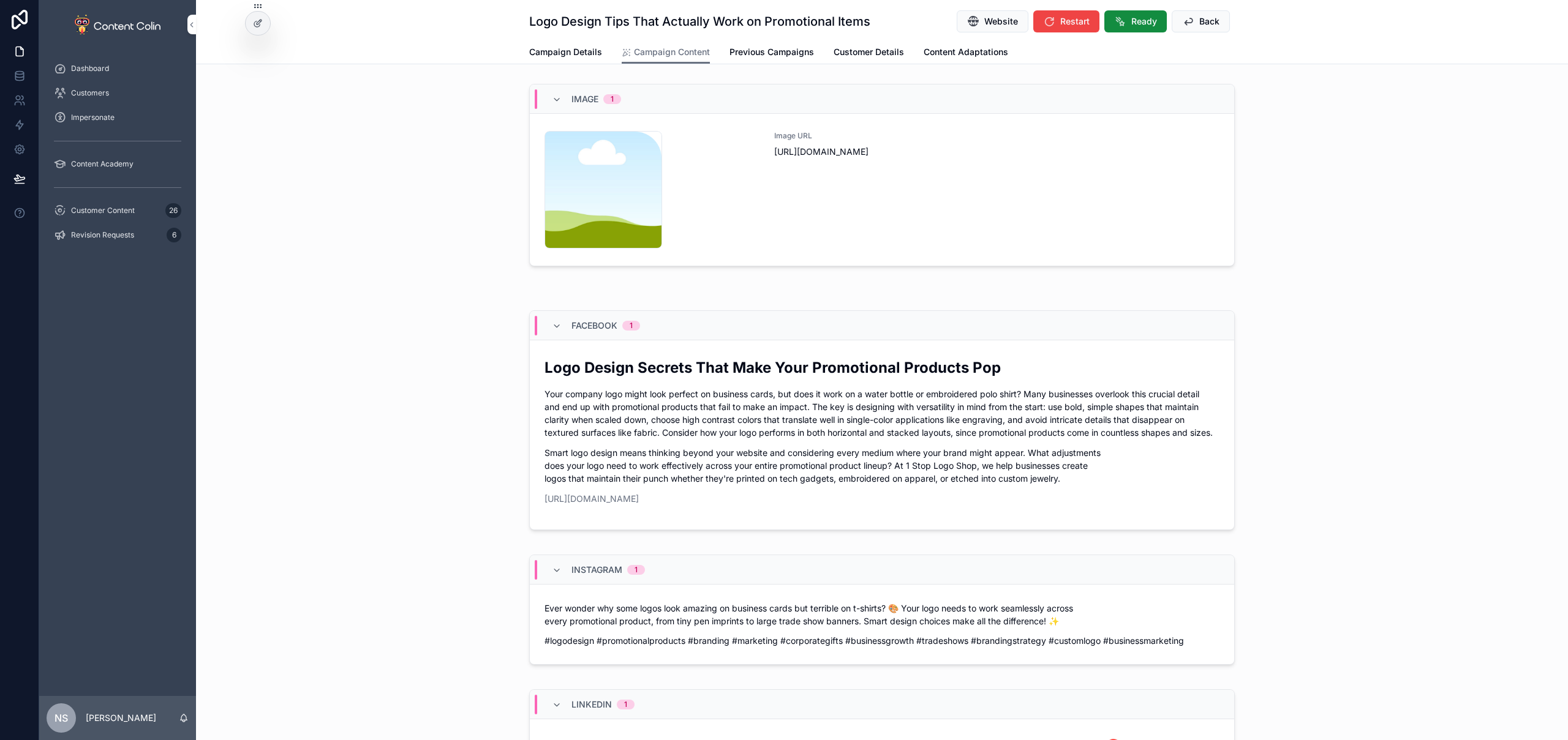
click at [803, 189] on div "Image URL [URL][DOMAIN_NAME]" at bounding box center [997, 190] width 445 height 117
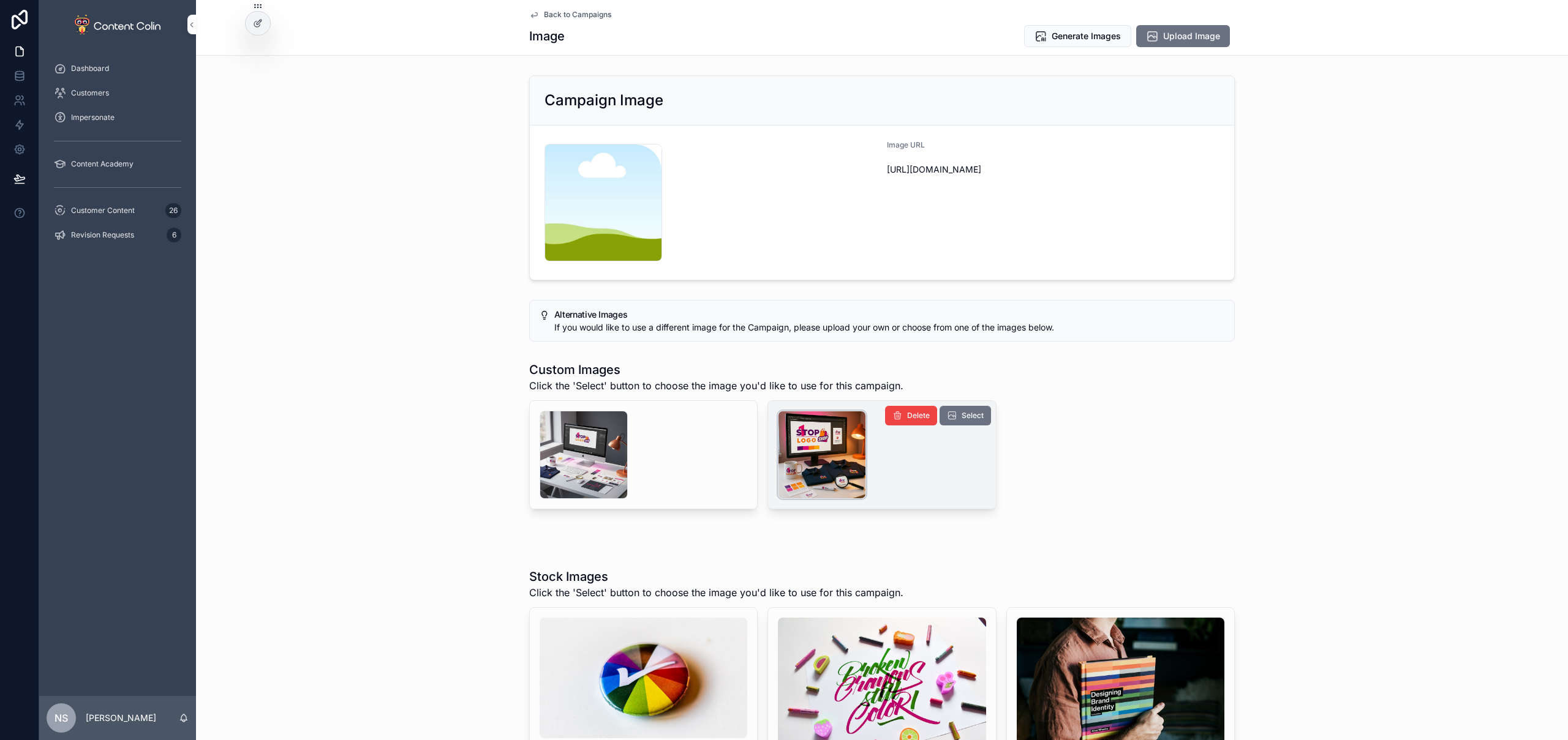
click at [828, 456] on div "scrollable content" at bounding box center [822, 455] width 88 height 88
click at [587, 463] on div "scrollable content" at bounding box center [583, 455] width 88 height 88
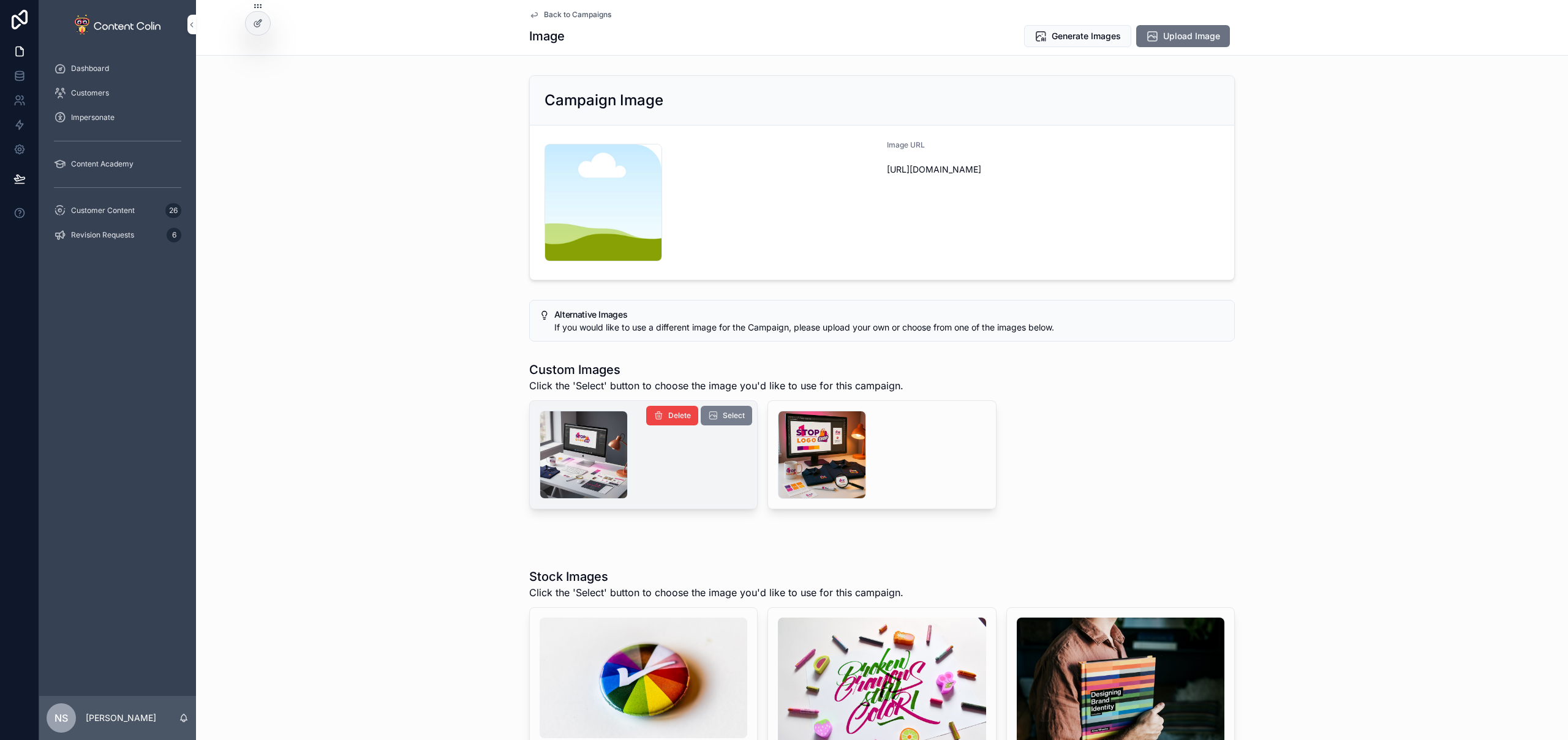
click at [723, 416] on span "Select" at bounding box center [734, 416] width 22 height 10
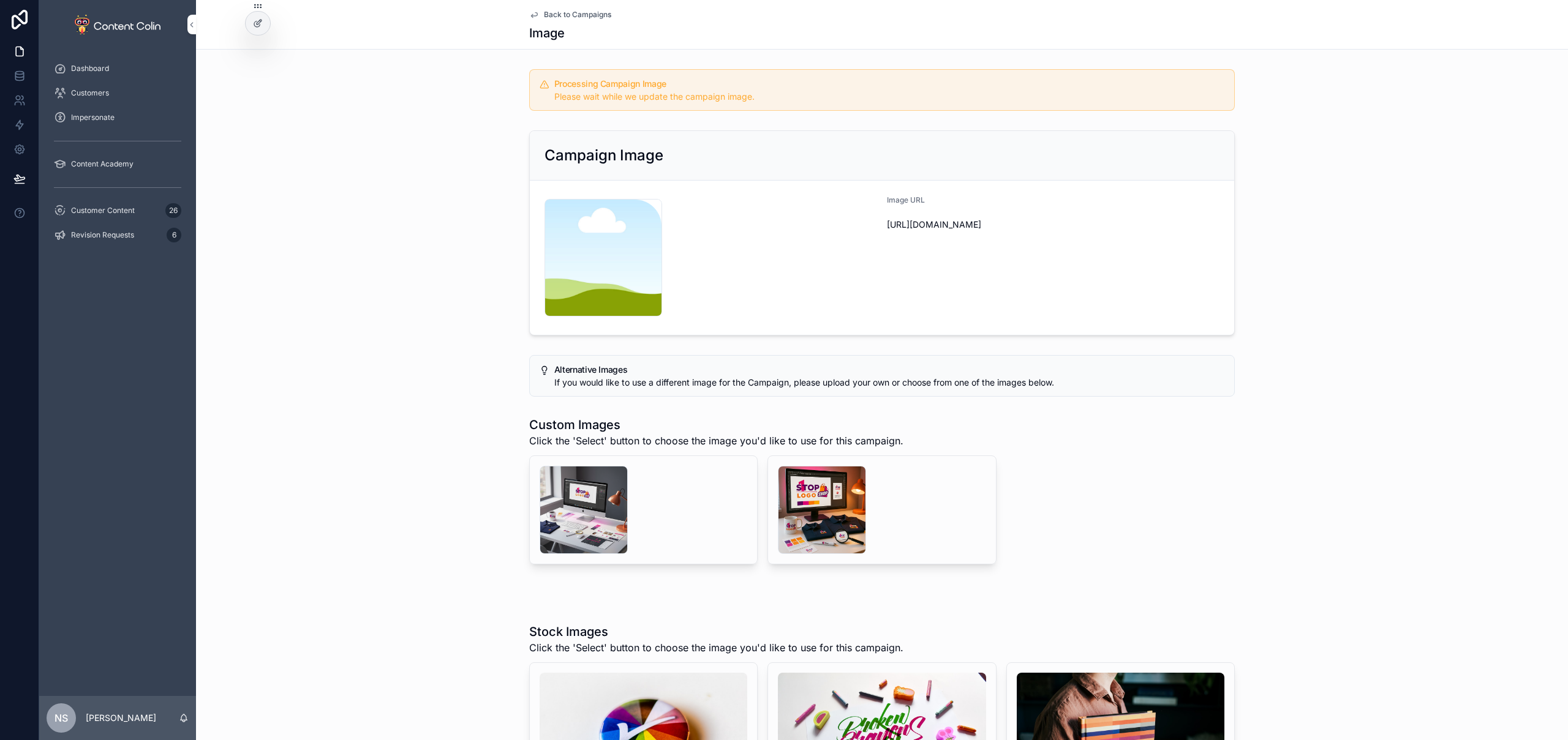
click at [577, 15] on span "Back to Campaigns" at bounding box center [577, 15] width 67 height 10
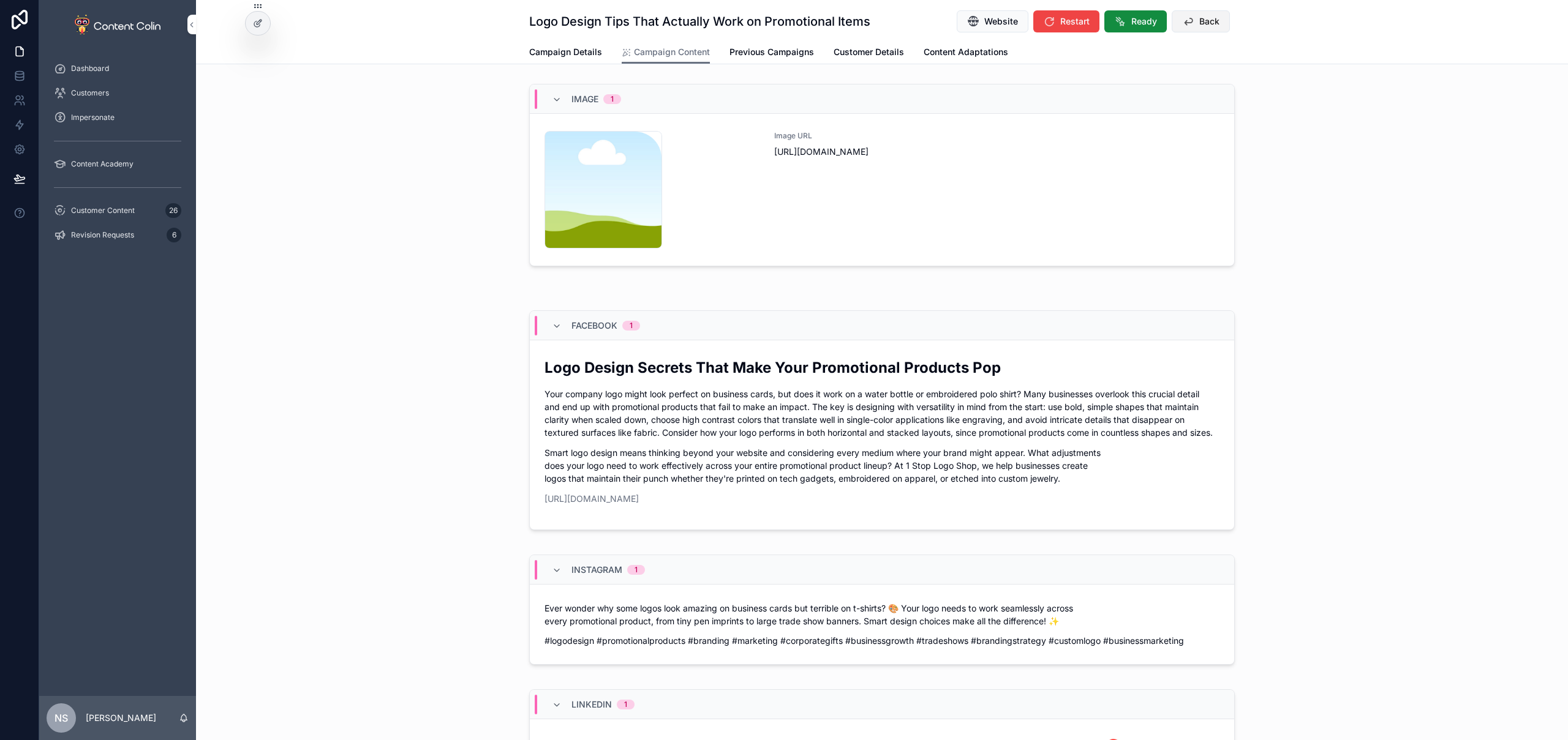
click at [1208, 22] on span "Back" at bounding box center [1209, 22] width 20 height 12
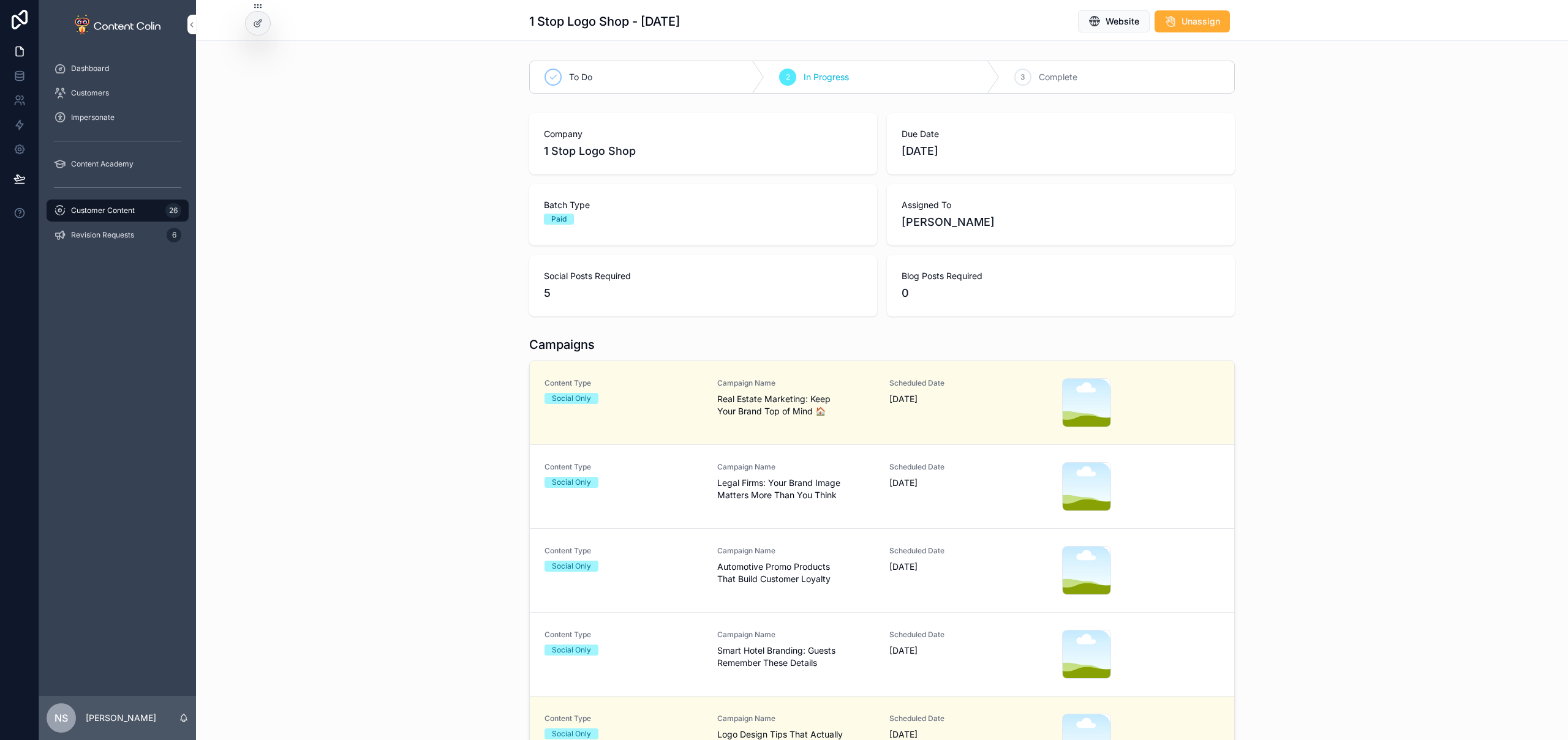
click at [805, 648] on span "Smart Hotel Branding: Guests Remember These Details" at bounding box center [796, 657] width 158 height 25
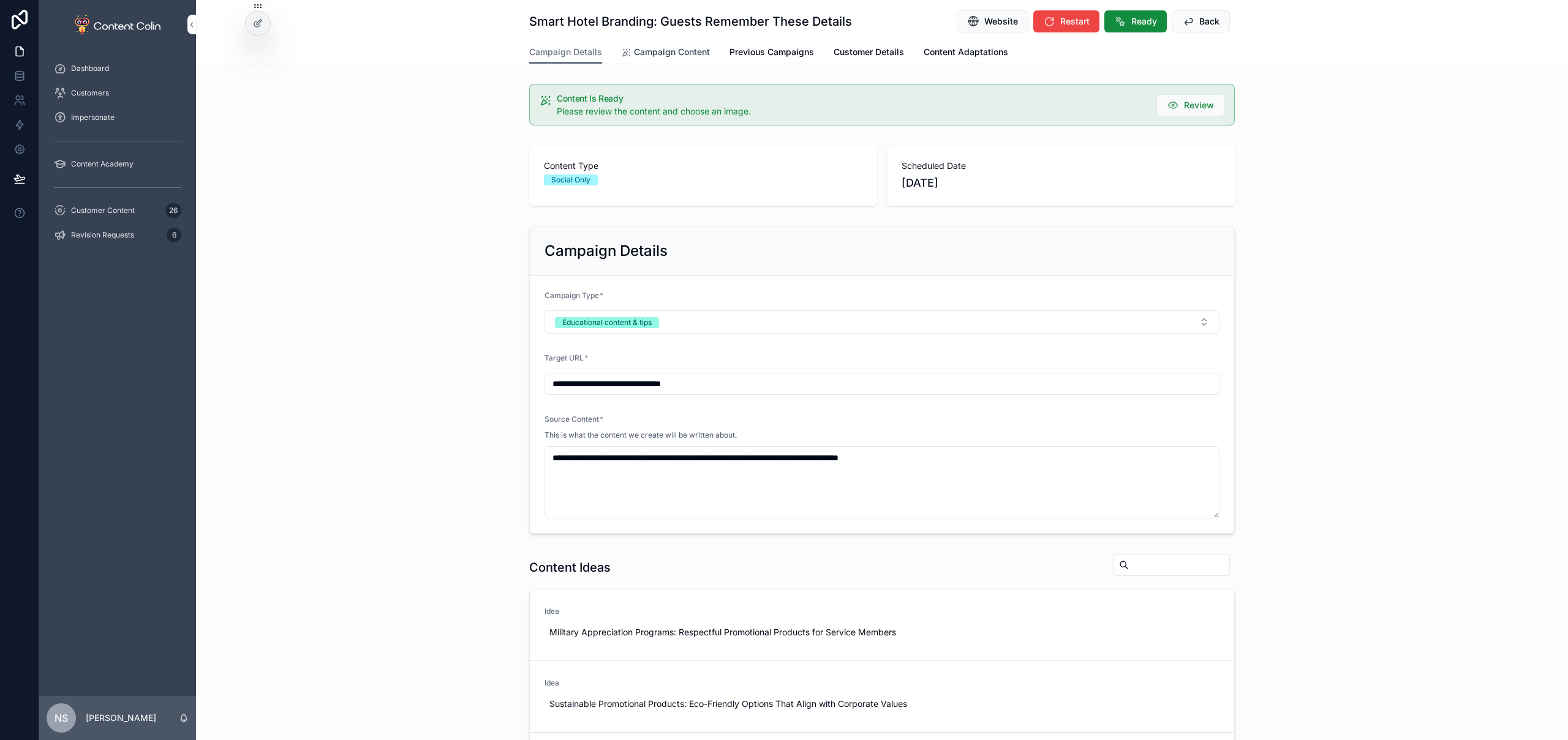
click at [669, 50] on span "Campaign Content" at bounding box center [672, 52] width 76 height 12
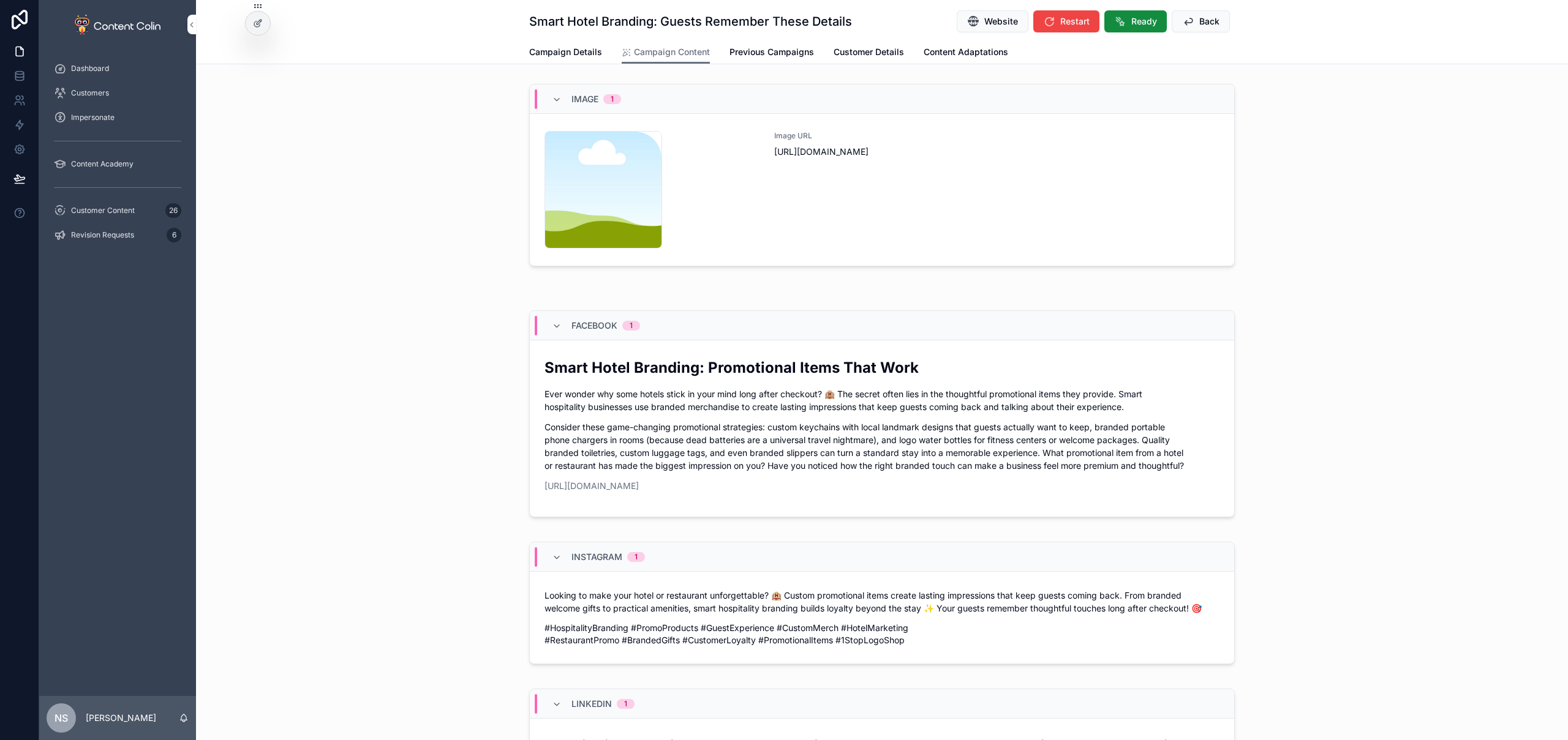
click at [961, 209] on div "Image URL [URL][DOMAIN_NAME]" at bounding box center [997, 190] width 445 height 117
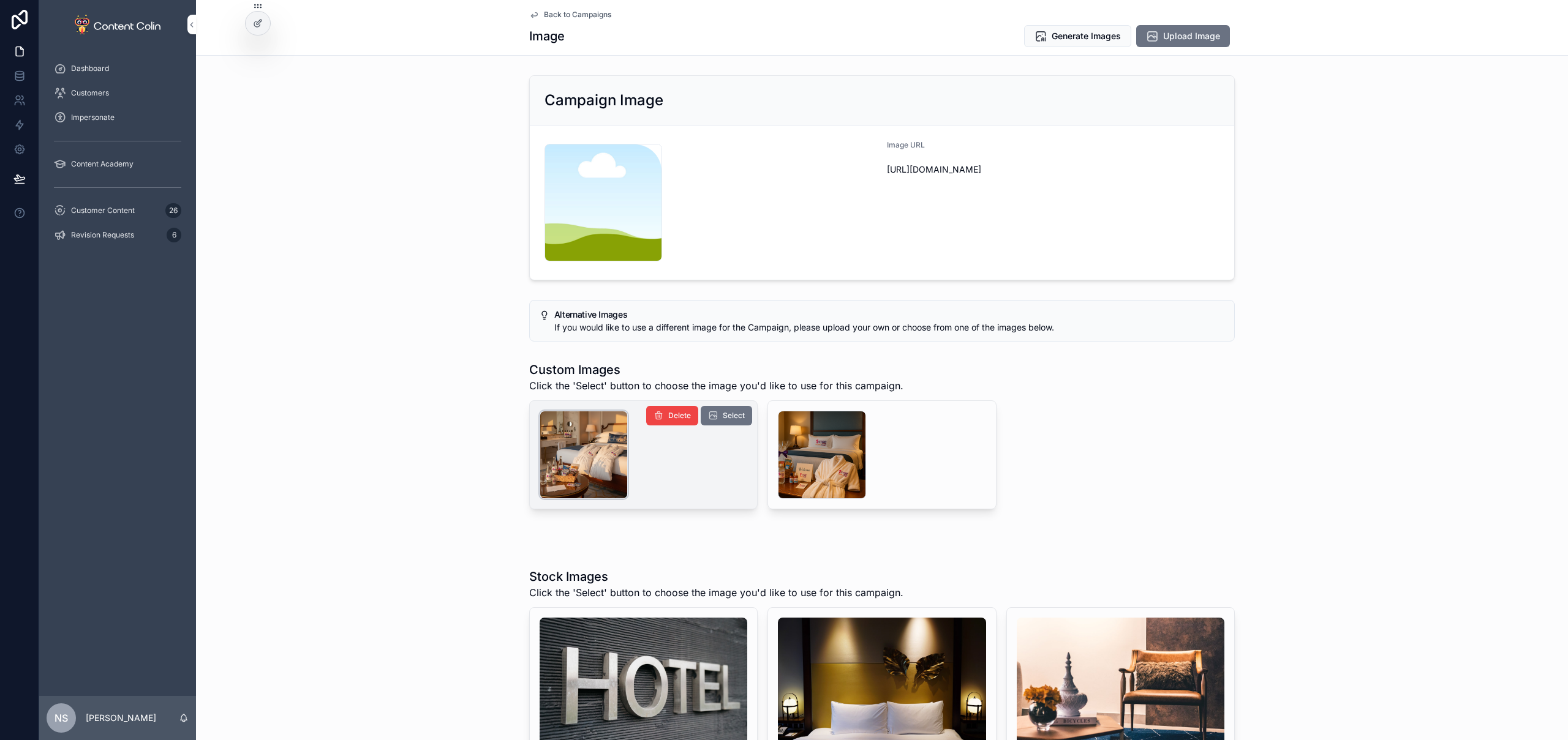
click at [570, 470] on div "scrollable content" at bounding box center [583, 455] width 88 height 88
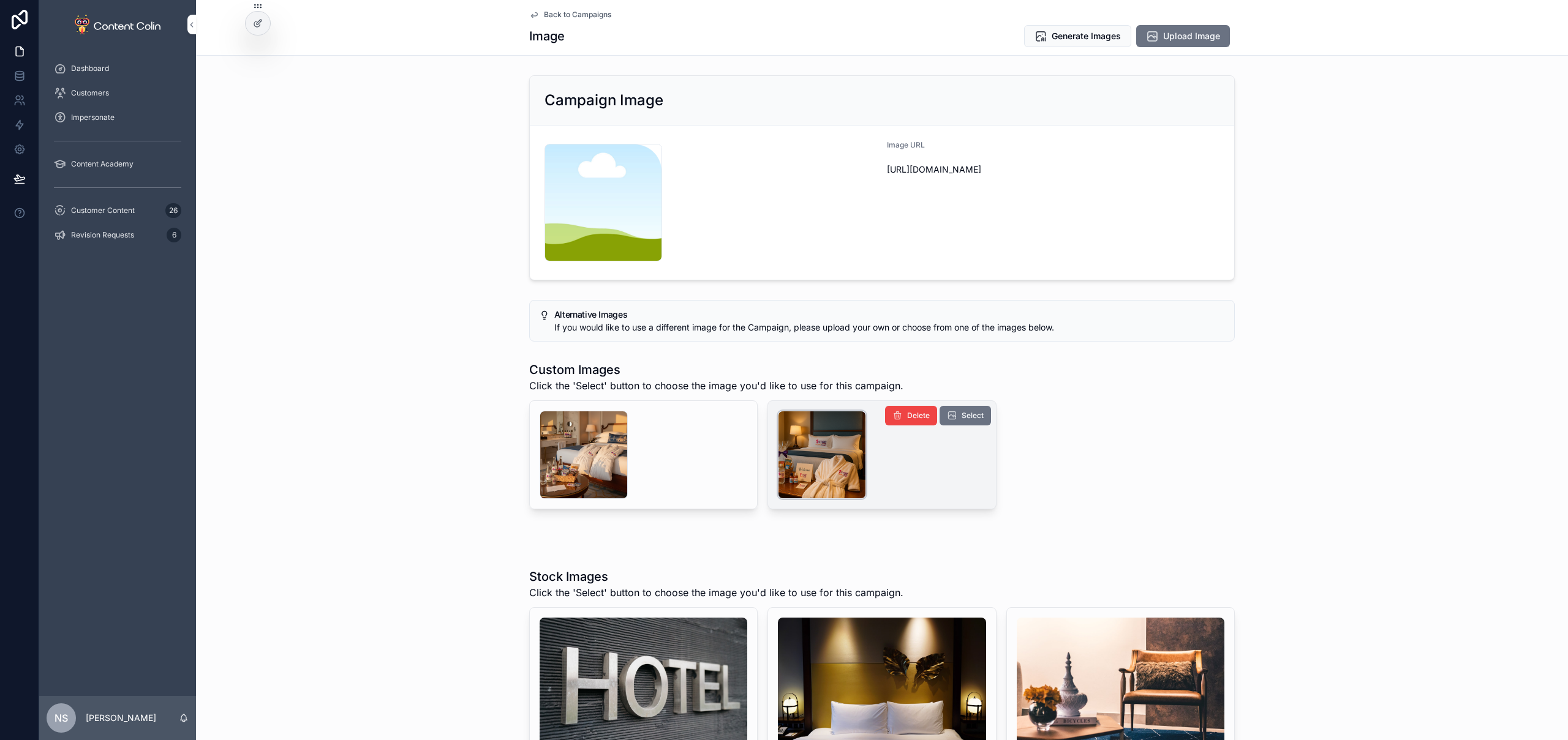
click at [790, 468] on div "scrollable content" at bounding box center [822, 455] width 88 height 88
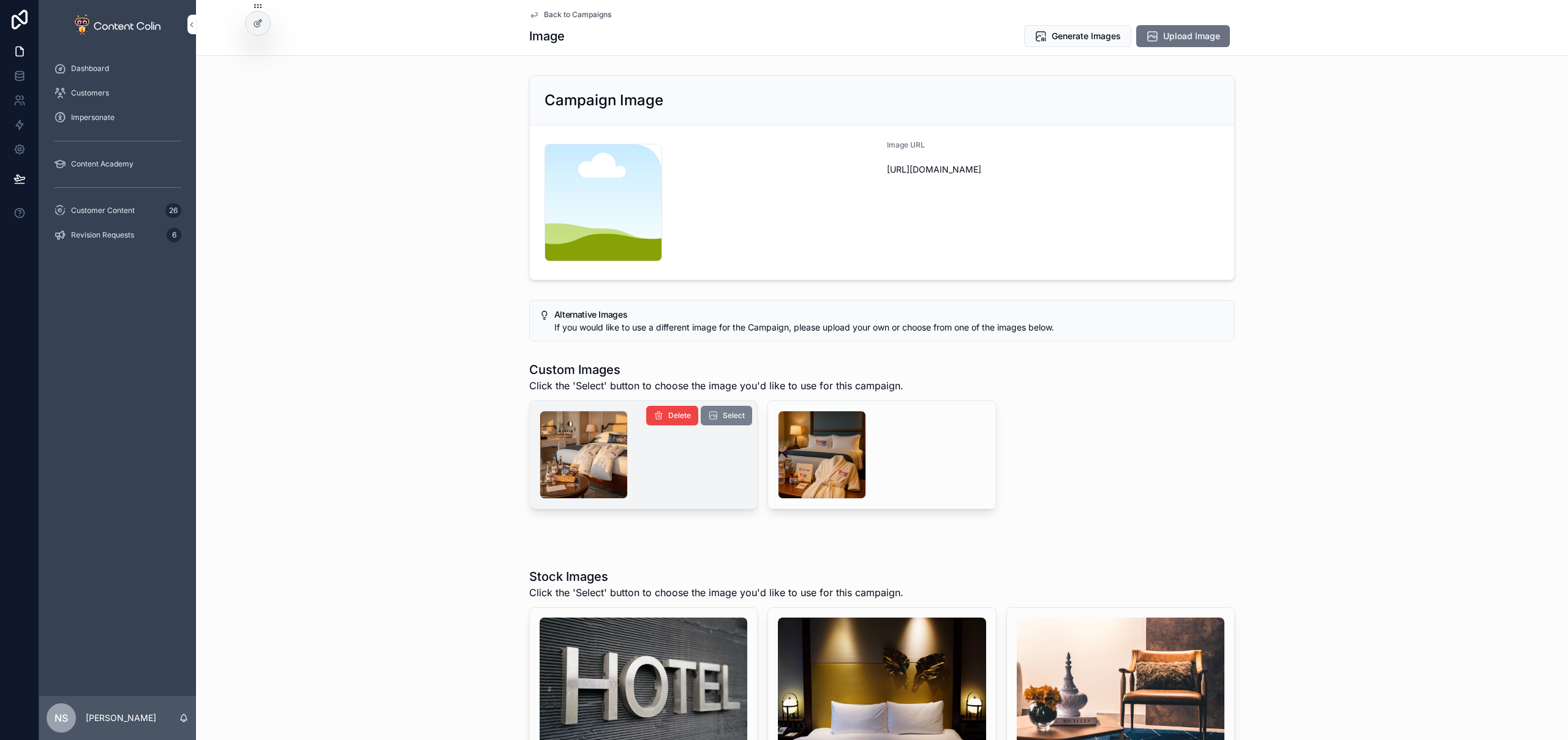
click at [728, 418] on span "Select" at bounding box center [734, 416] width 22 height 10
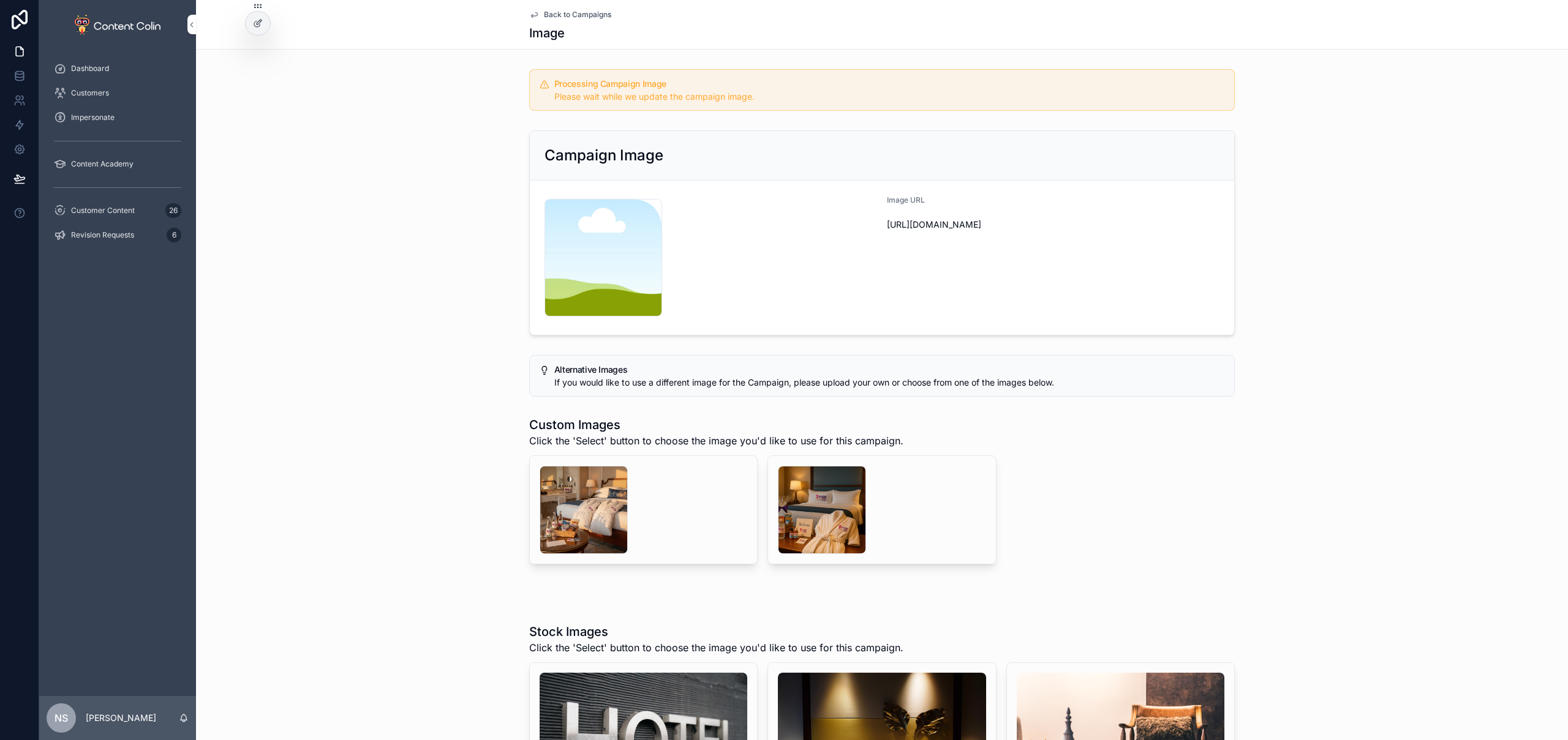
click at [587, 14] on span "Back to Campaigns" at bounding box center [577, 15] width 67 height 10
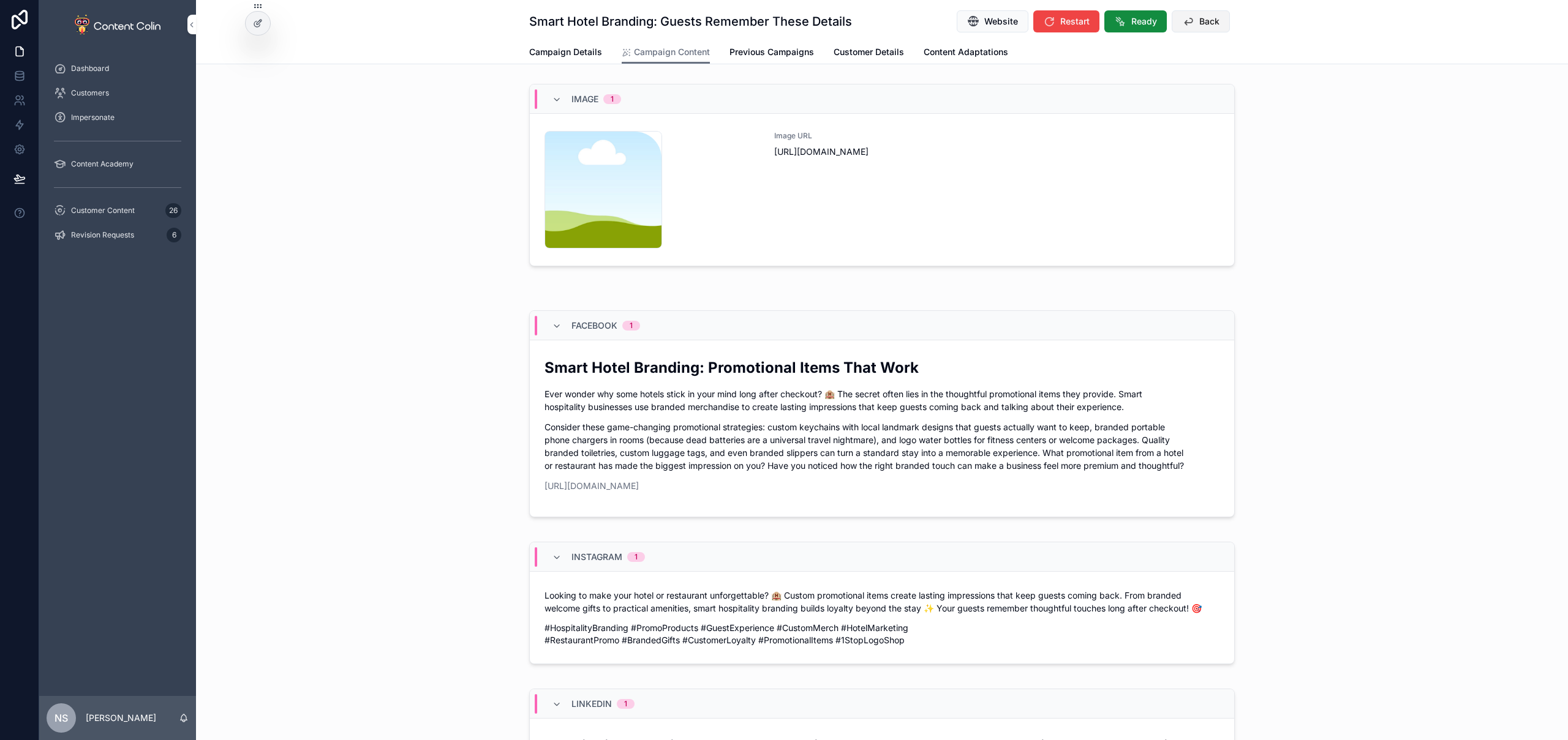
click at [1215, 23] on button "Back" at bounding box center [1201, 22] width 58 height 22
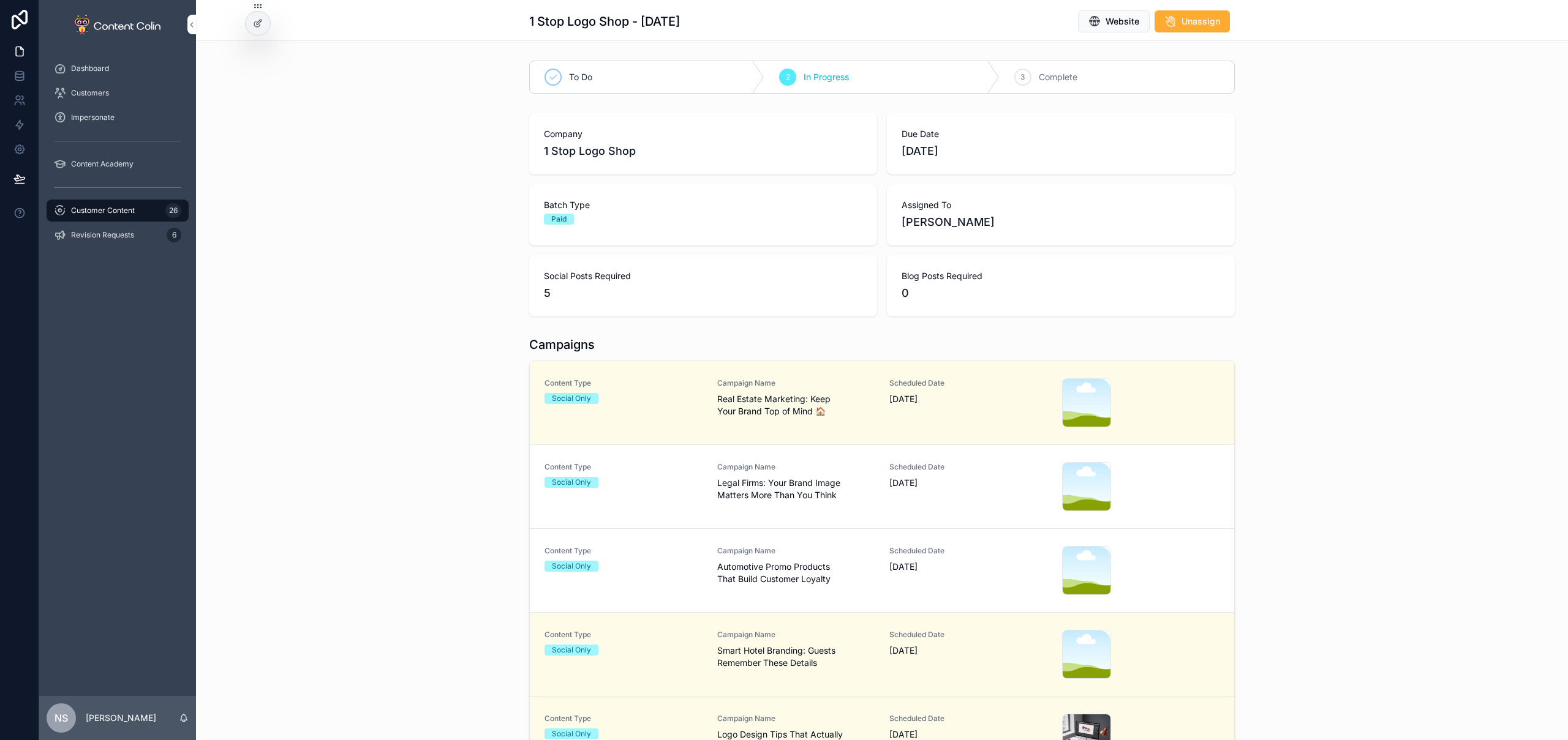
click at [788, 564] on span "Automotive Promo Products That Build Customer Loyalty" at bounding box center [796, 573] width 158 height 25
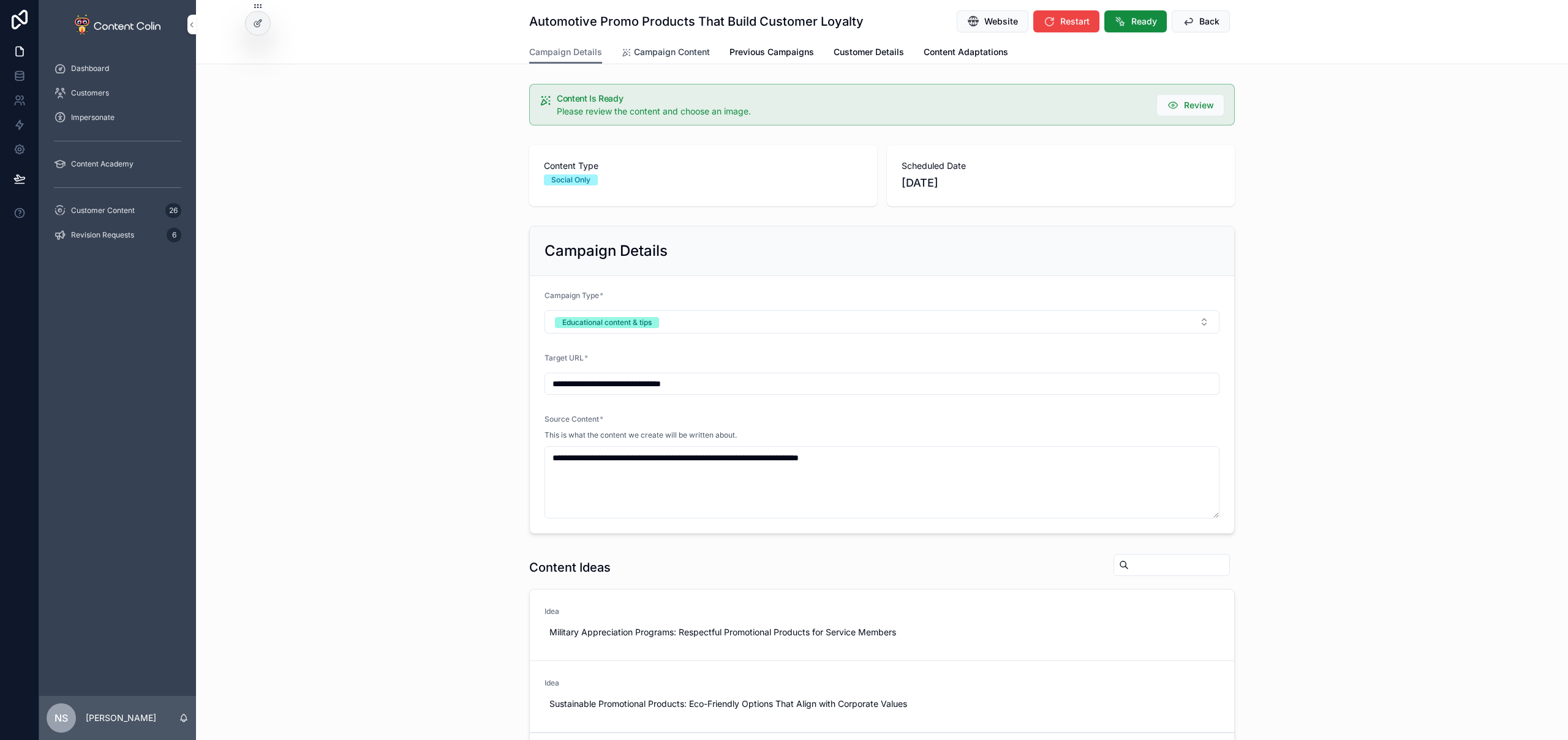
click at [672, 44] on link "Campaign Content" at bounding box center [666, 53] width 88 height 25
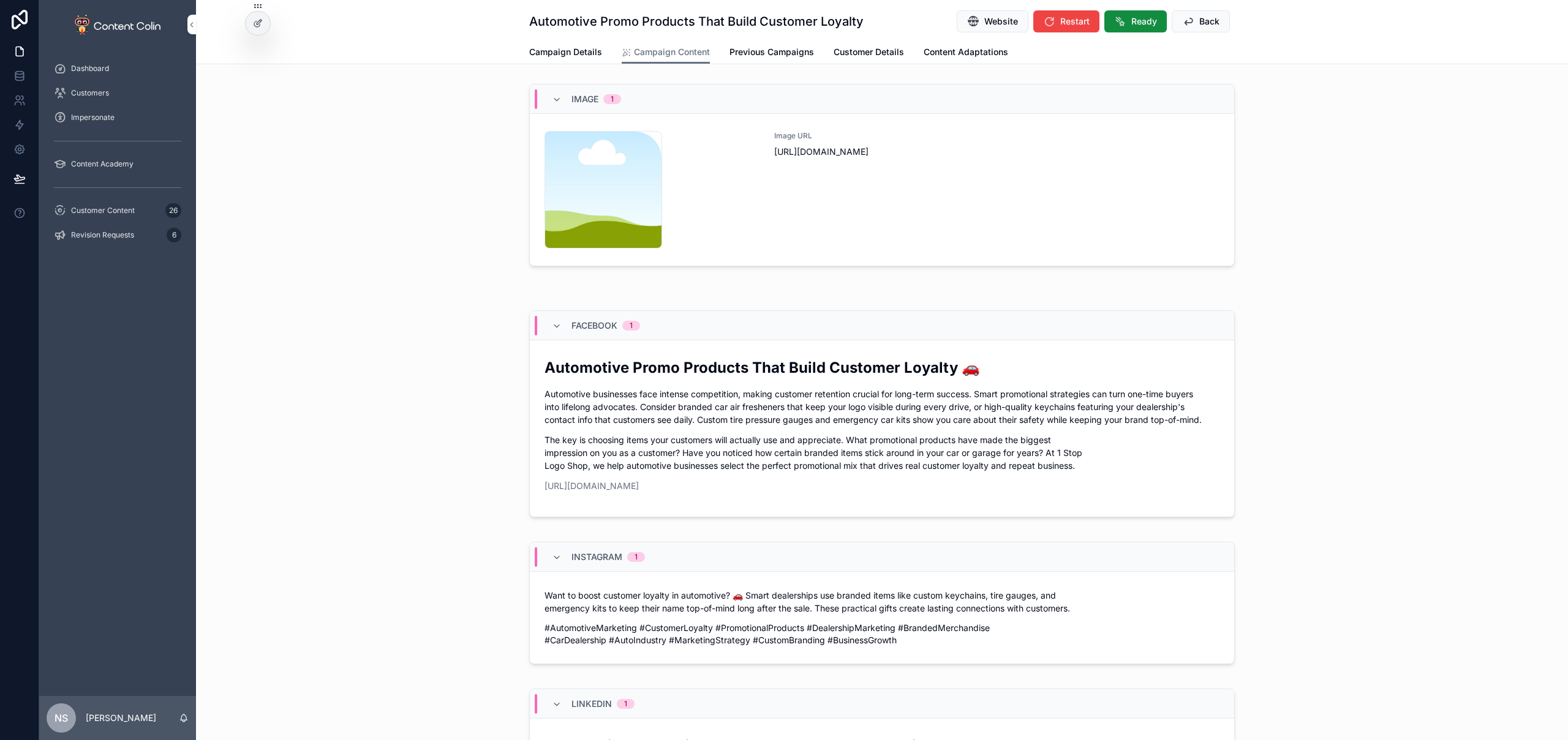
click at [894, 225] on div "Image URL [URL][DOMAIN_NAME]" at bounding box center [997, 190] width 445 height 117
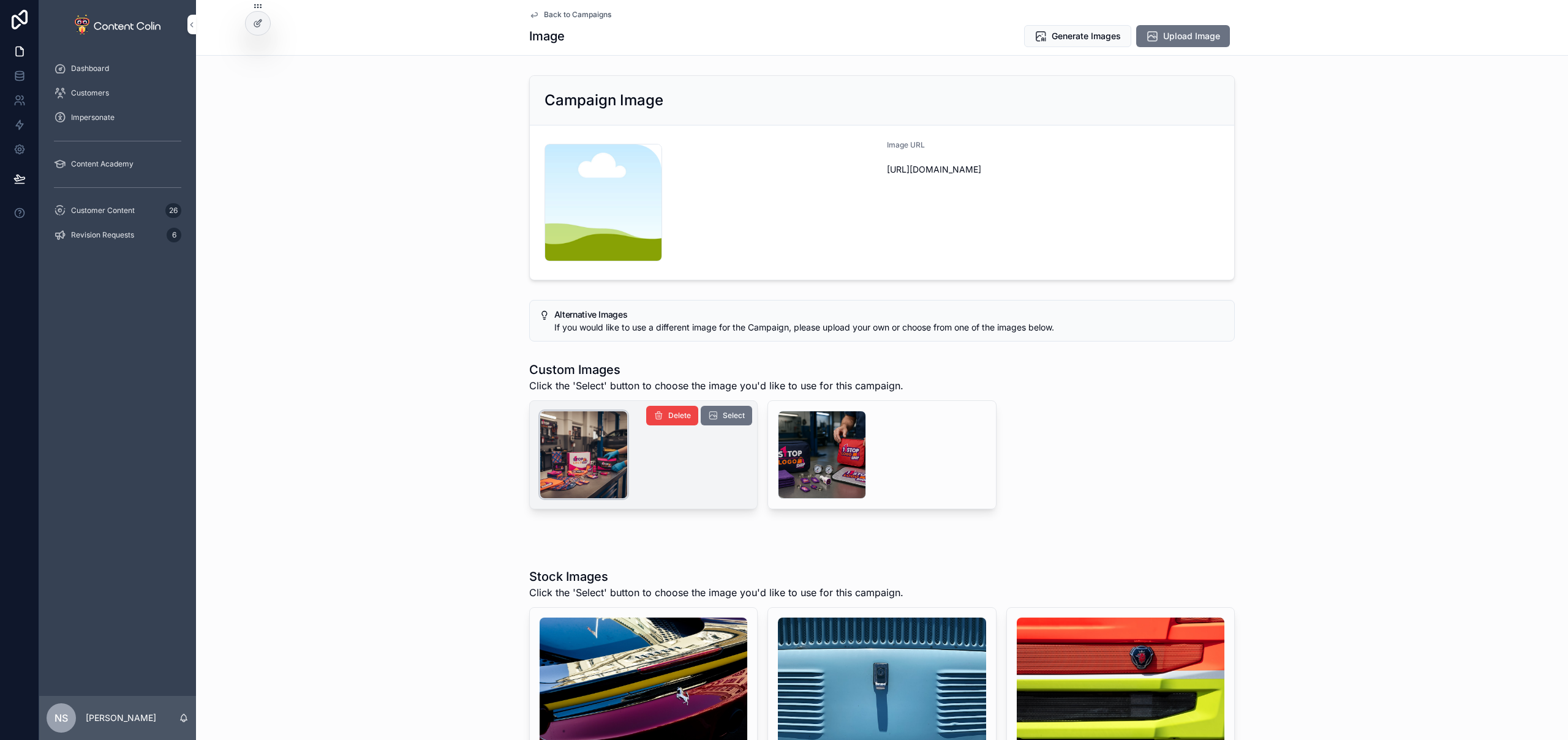
click at [593, 460] on div "scrollable content" at bounding box center [583, 455] width 88 height 88
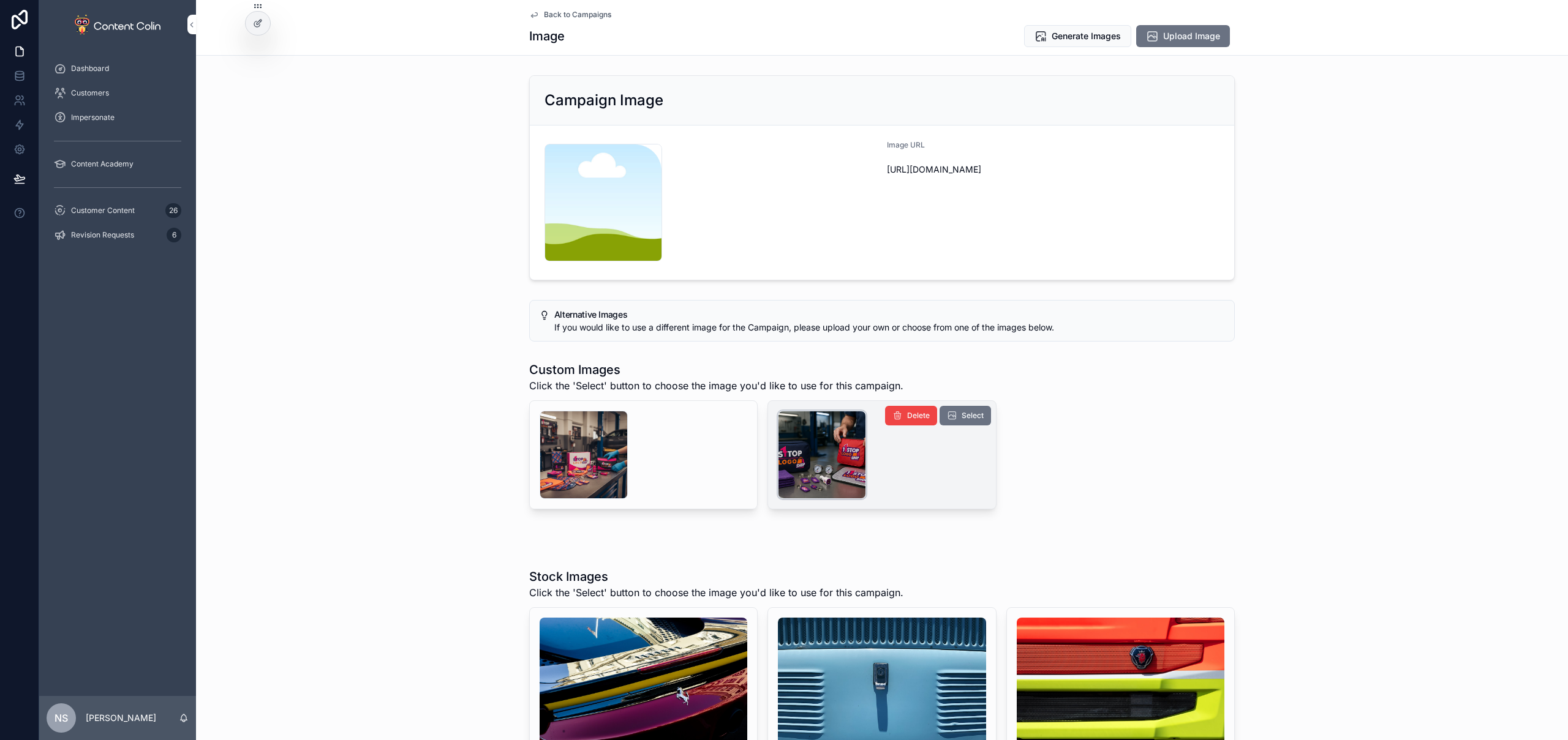
click at [837, 450] on div "scrollable content" at bounding box center [822, 455] width 88 height 88
click at [971, 414] on span "Select" at bounding box center [973, 416] width 22 height 10
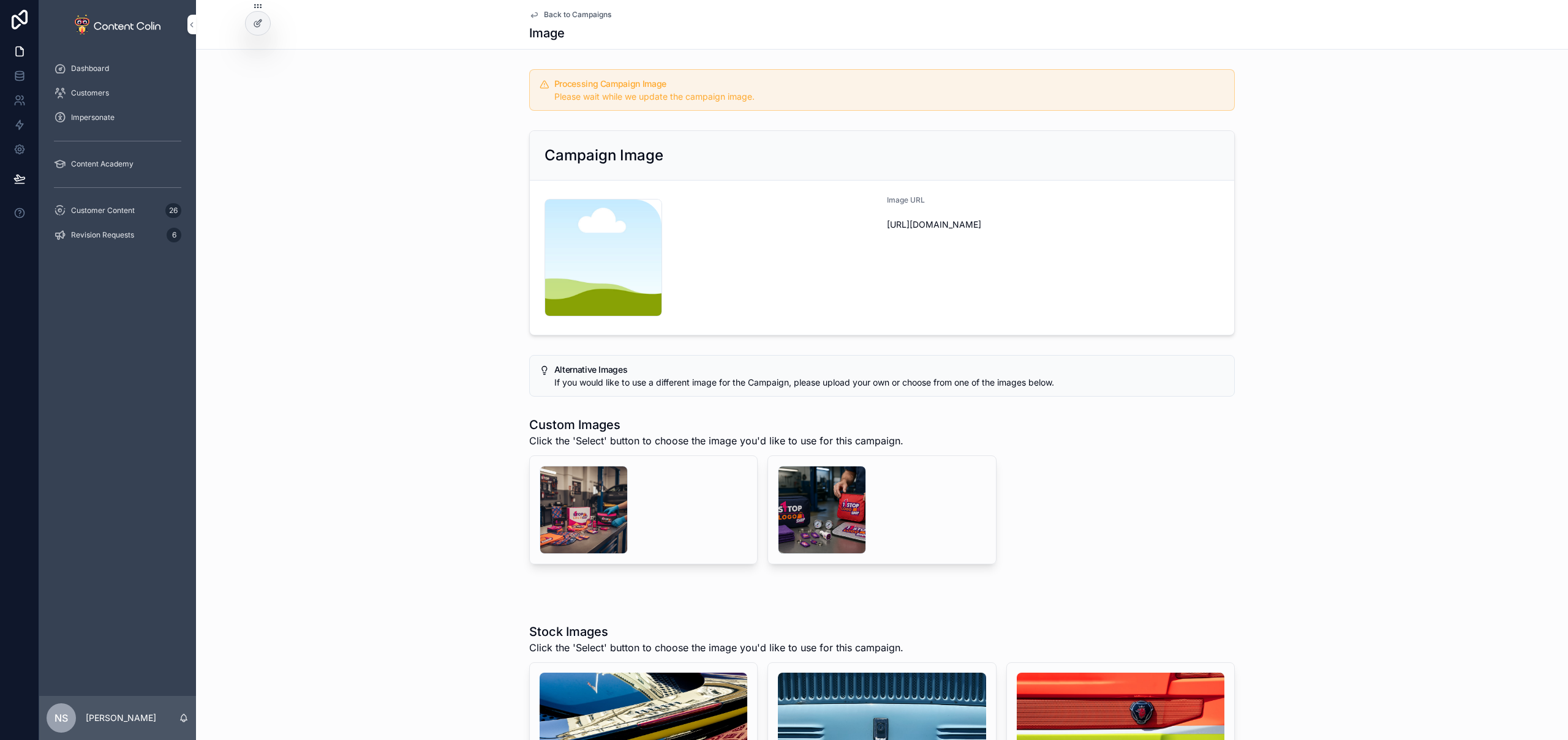
click at [580, 11] on span "Back to Campaigns" at bounding box center [577, 15] width 67 height 10
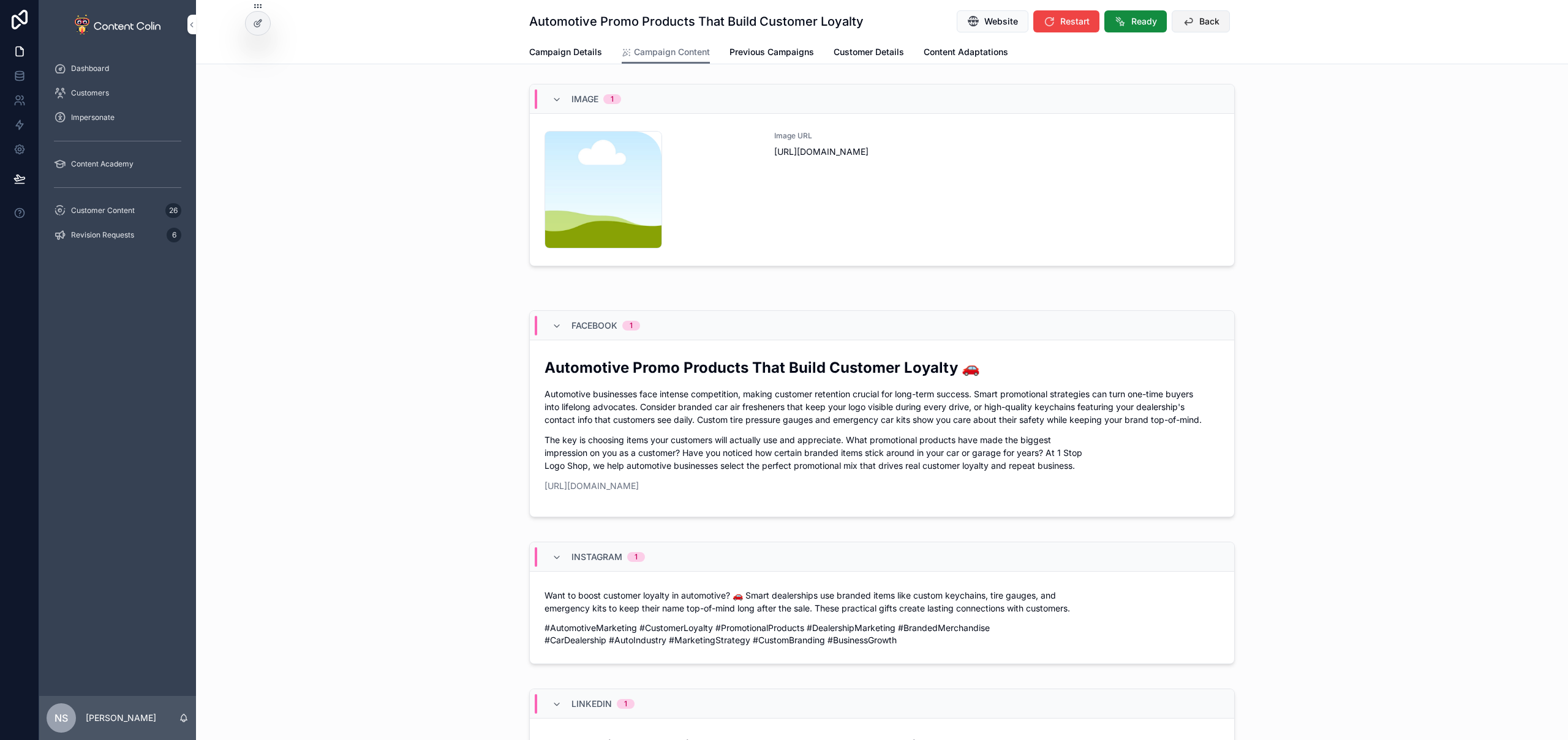
click at [1200, 16] on span "Back" at bounding box center [1209, 22] width 20 height 12
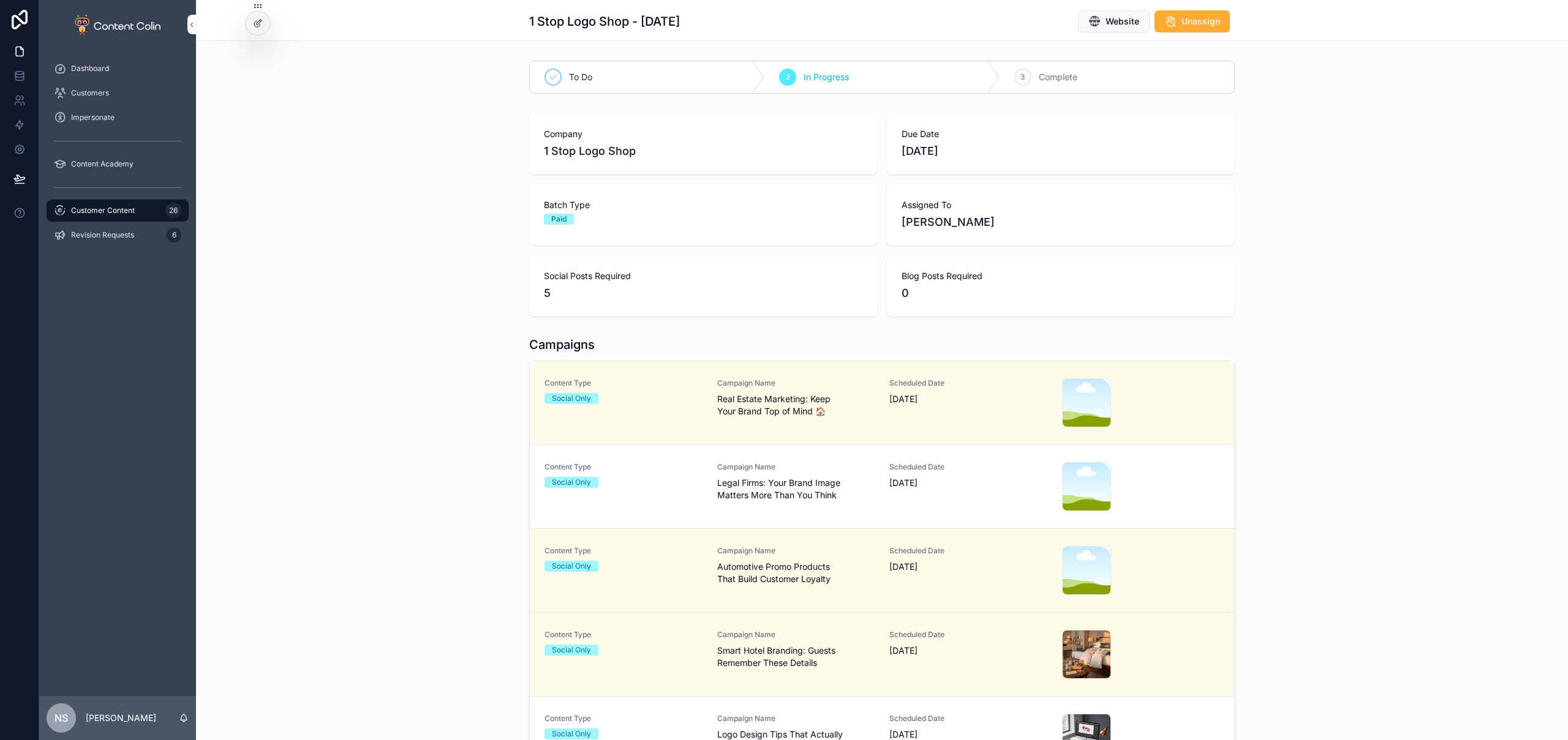
click at [763, 489] on span "Legal Firms: Your Brand Image Matters More Than You Think" at bounding box center [796, 489] width 158 height 25
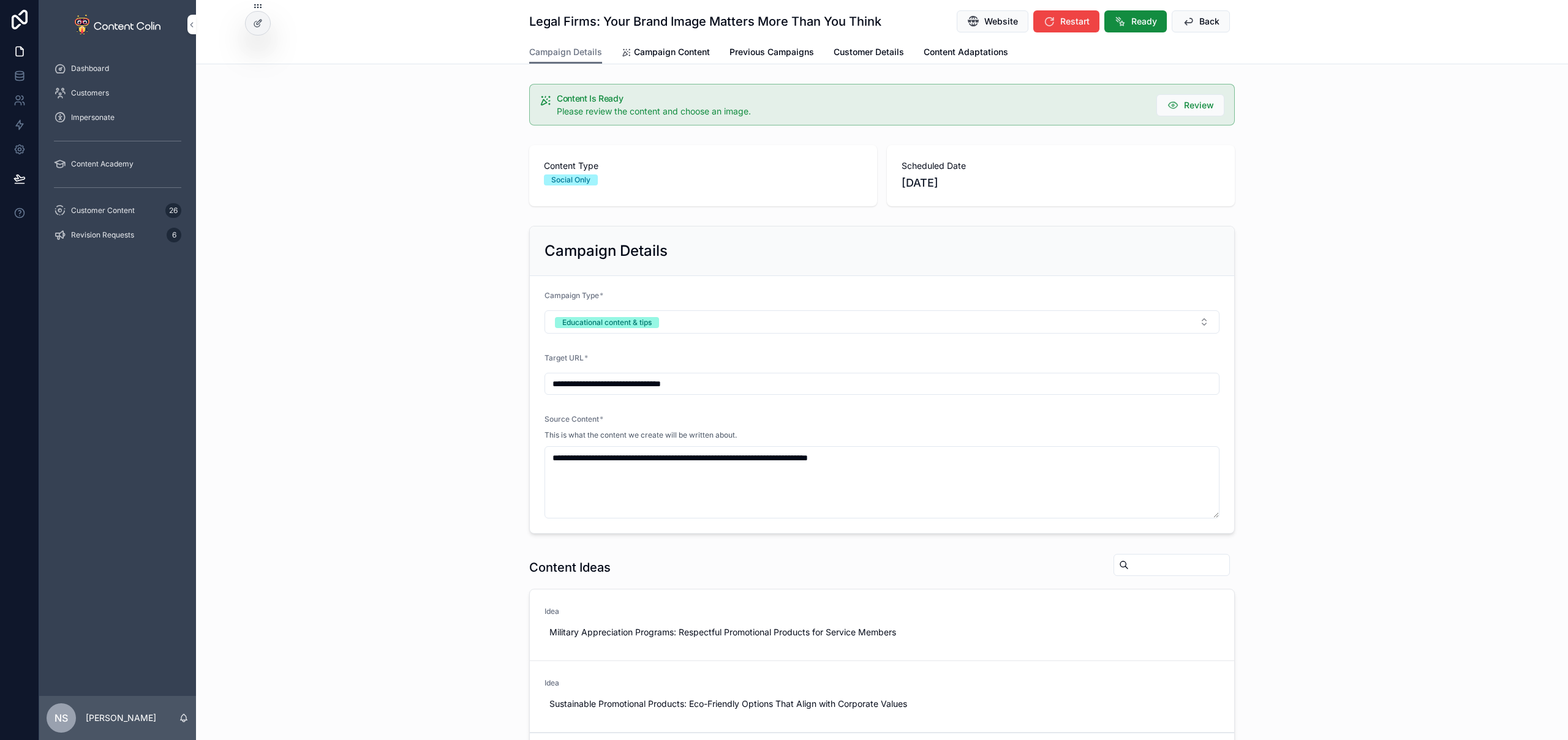
drag, startPoint x: 673, startPoint y: 53, endPoint x: 713, endPoint y: 78, distance: 47.2
click at [673, 53] on span "Campaign Content" at bounding box center [672, 52] width 76 height 12
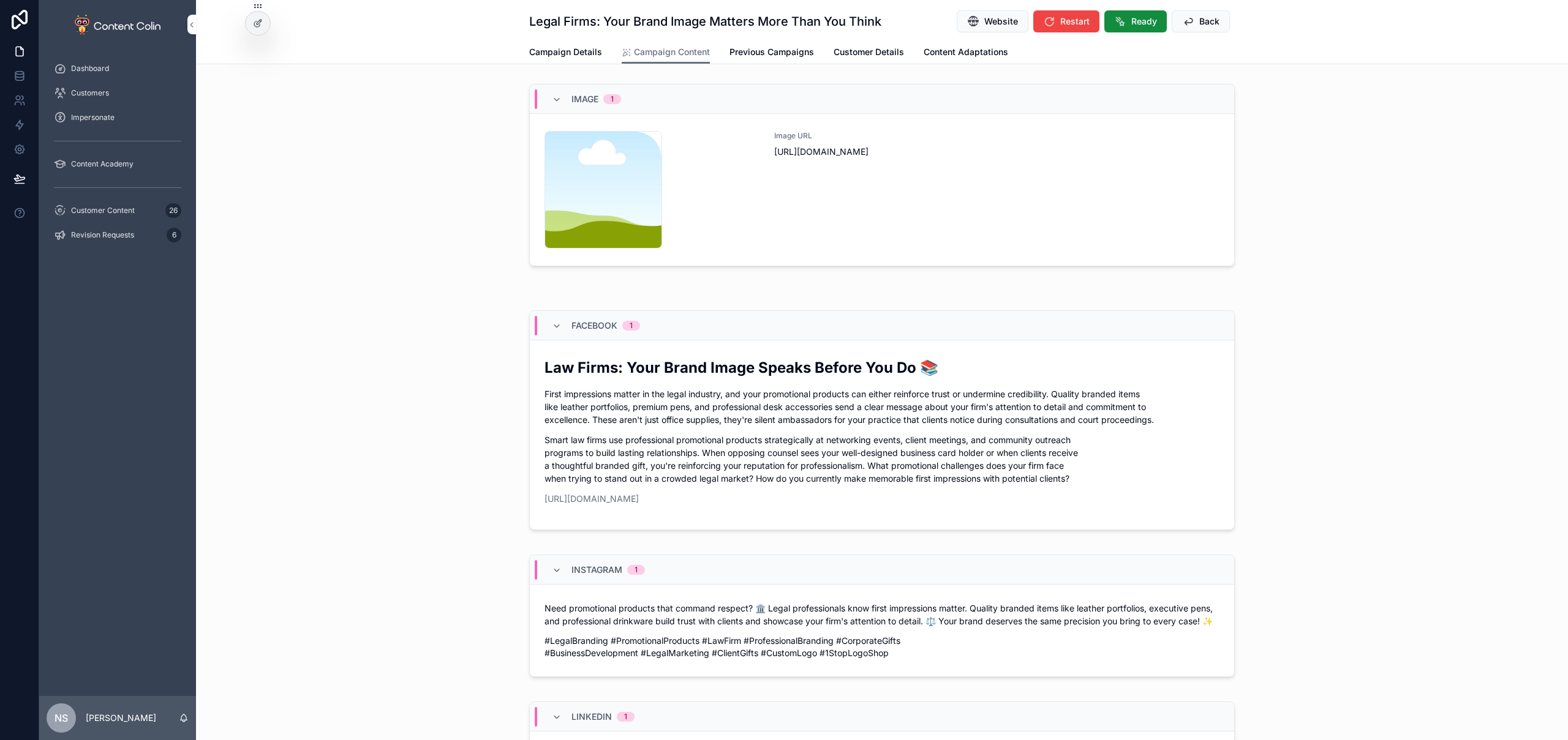
click at [1042, 170] on div "Image URL [URL][DOMAIN_NAME]" at bounding box center [997, 190] width 445 height 117
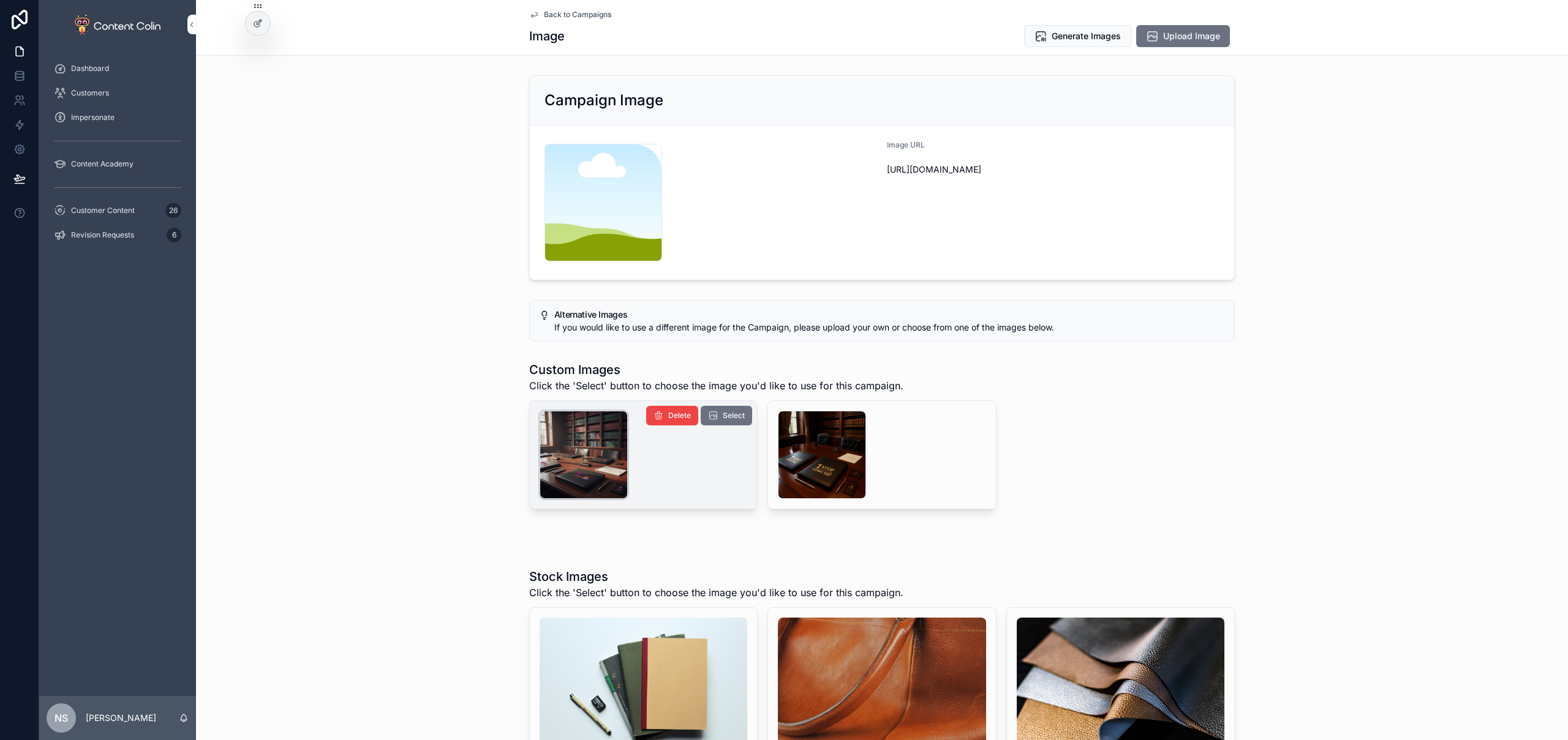
click at [597, 446] on div "scrollable content" at bounding box center [583, 455] width 88 height 88
click at [733, 419] on span "Select" at bounding box center [734, 416] width 22 height 10
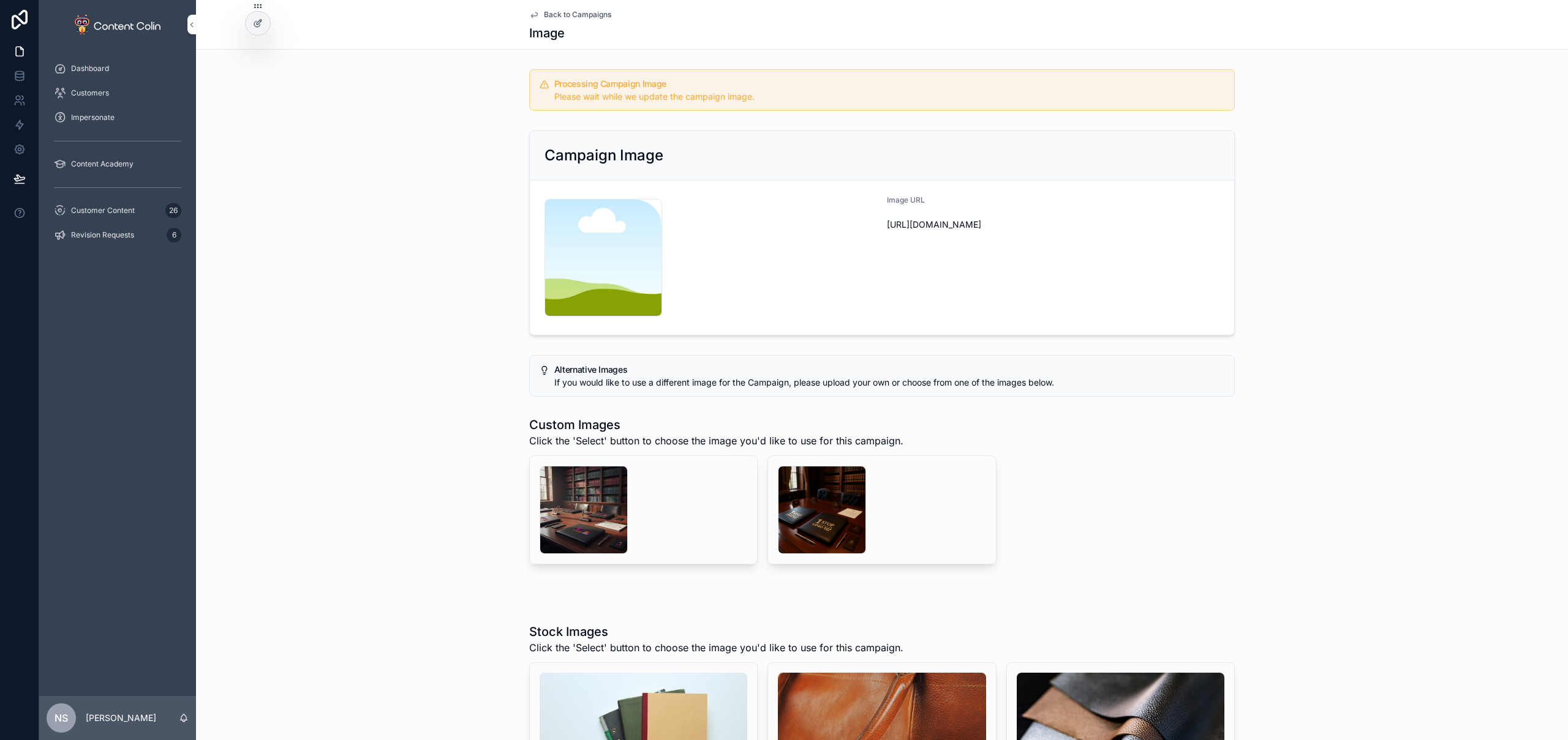
click at [589, 12] on span "Back to Campaigns" at bounding box center [577, 15] width 67 height 10
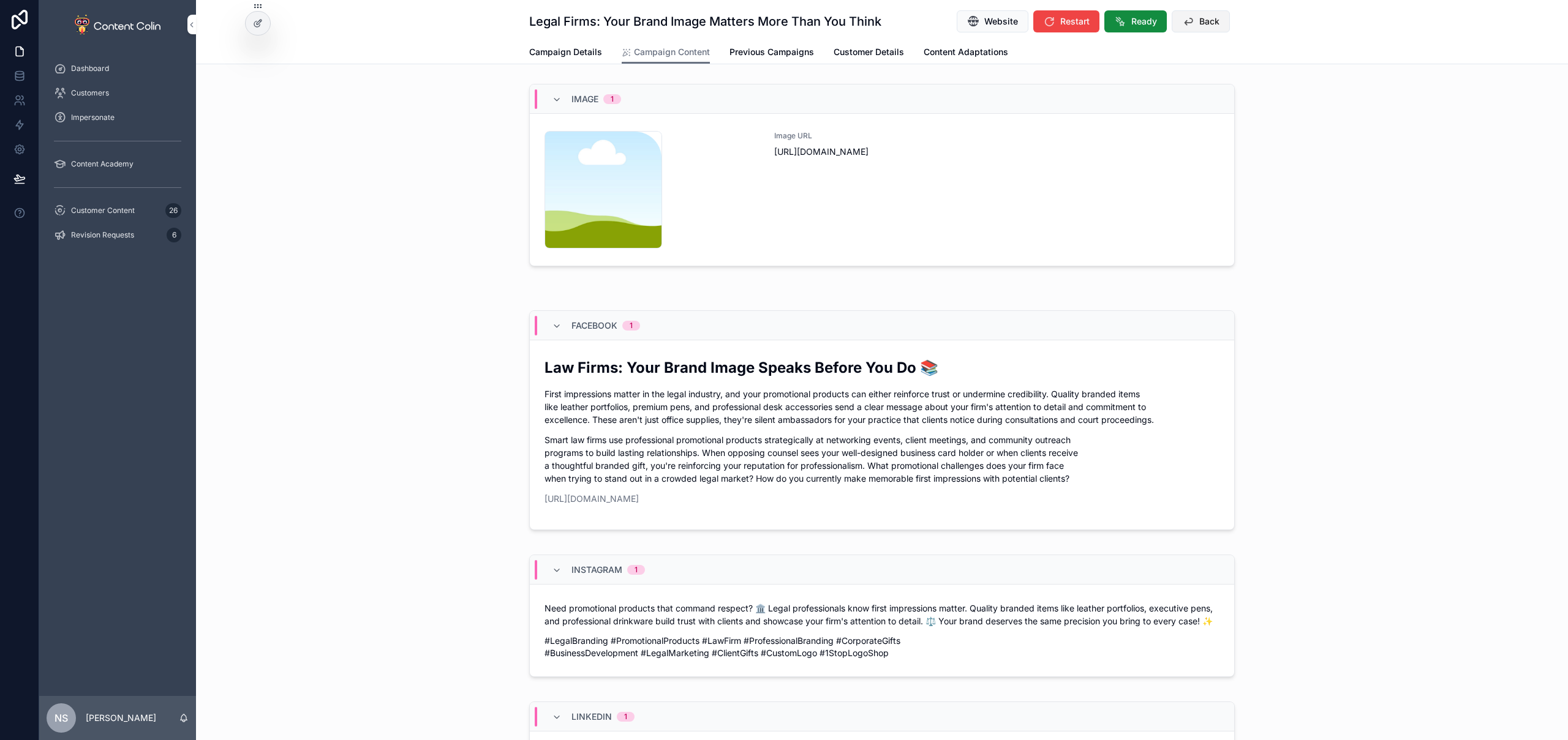
click at [1199, 22] on span "Back" at bounding box center [1209, 22] width 20 height 12
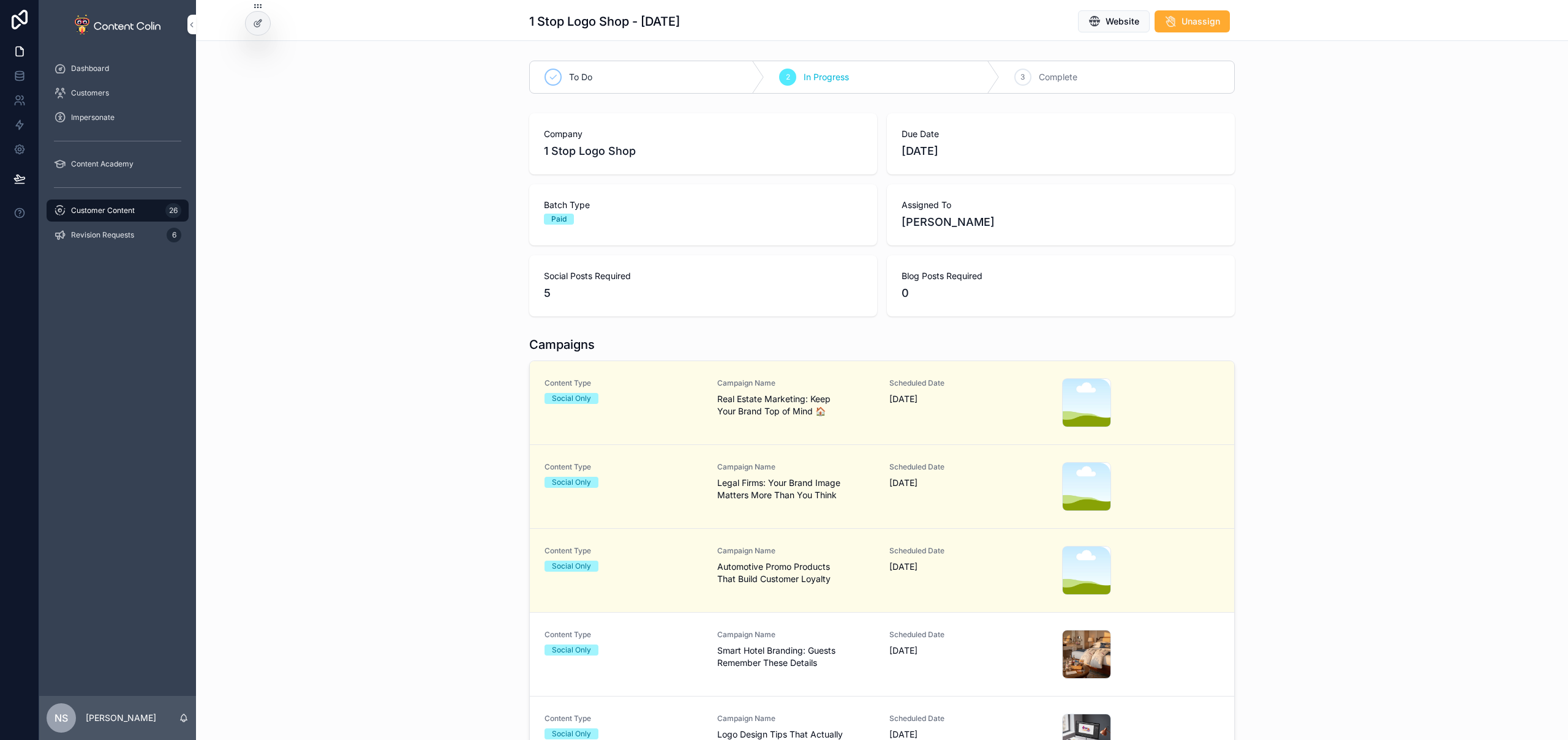
click at [661, 403] on div "Social Only" at bounding box center [624, 398] width 158 height 11
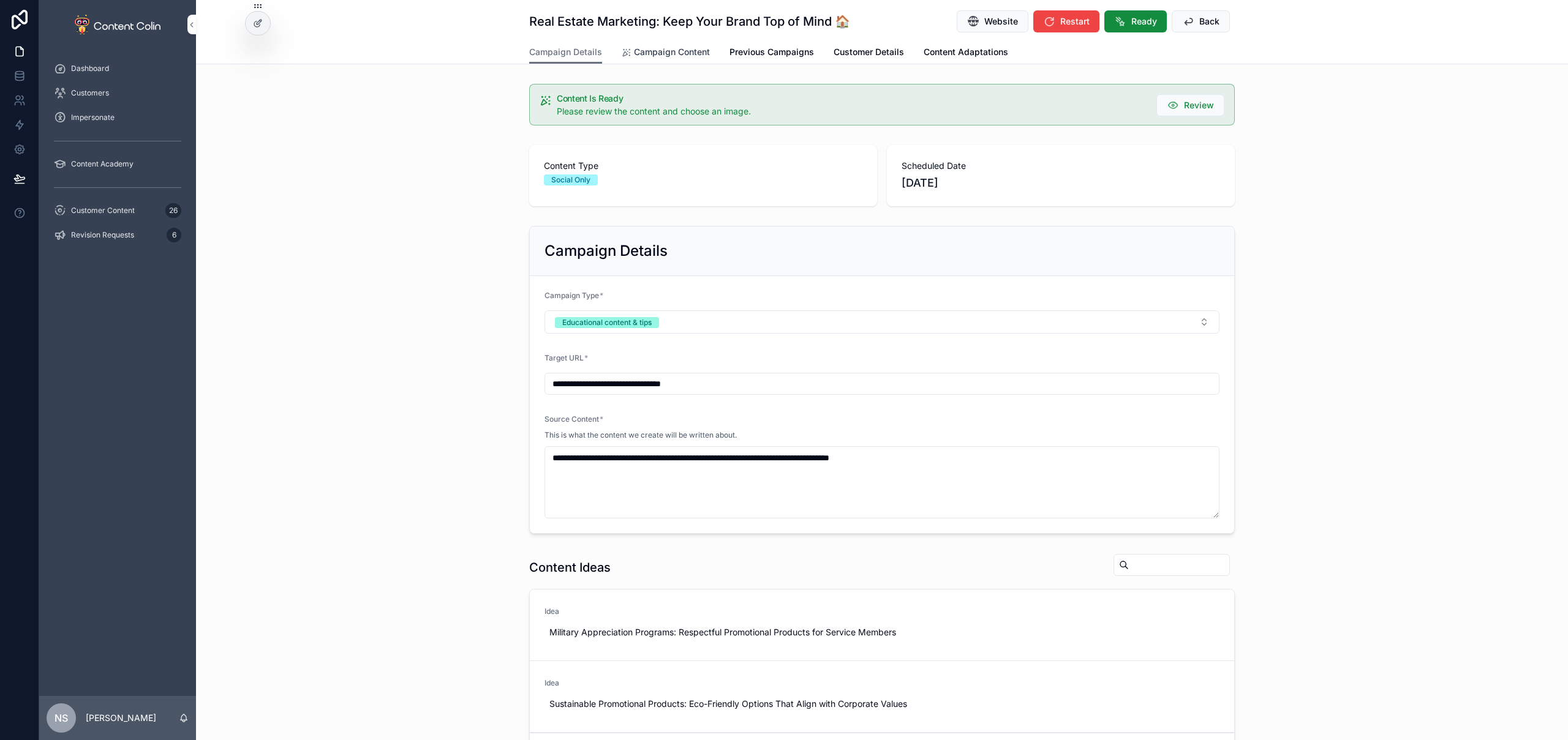
click at [666, 53] on span "Campaign Content" at bounding box center [672, 52] width 76 height 12
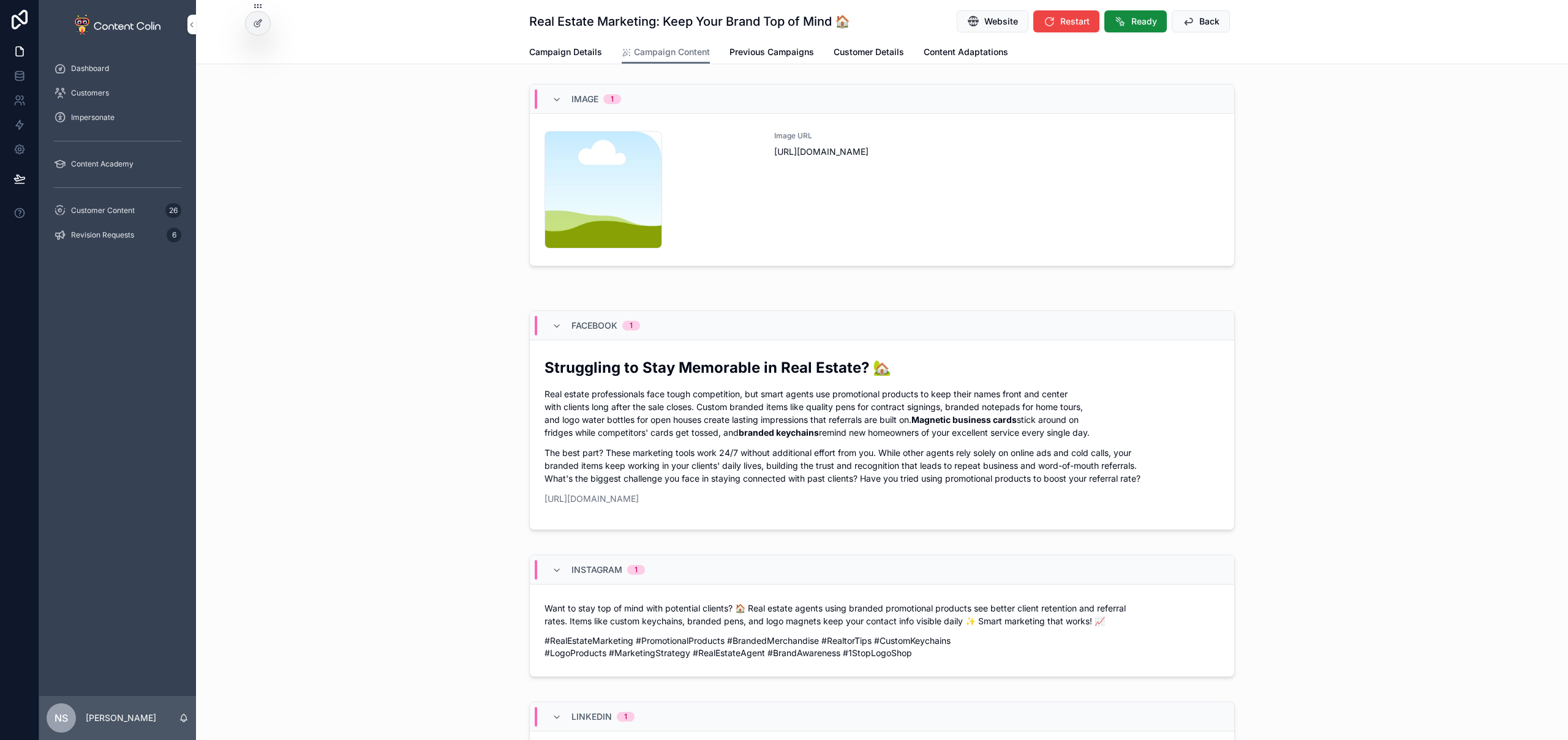
click at [912, 204] on div "Image URL [URL][DOMAIN_NAME]" at bounding box center [997, 190] width 445 height 117
